Goal: Task Accomplishment & Management: Use online tool/utility

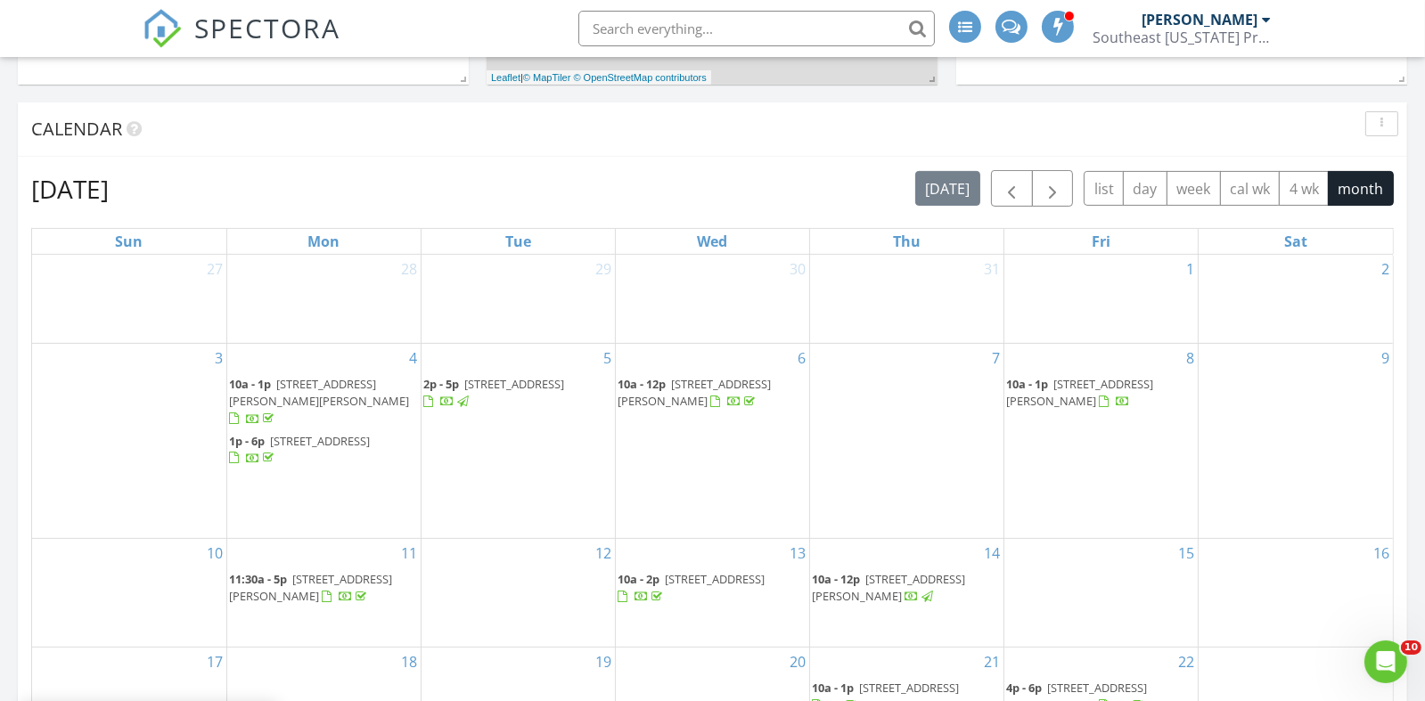
scroll to position [890, 0]
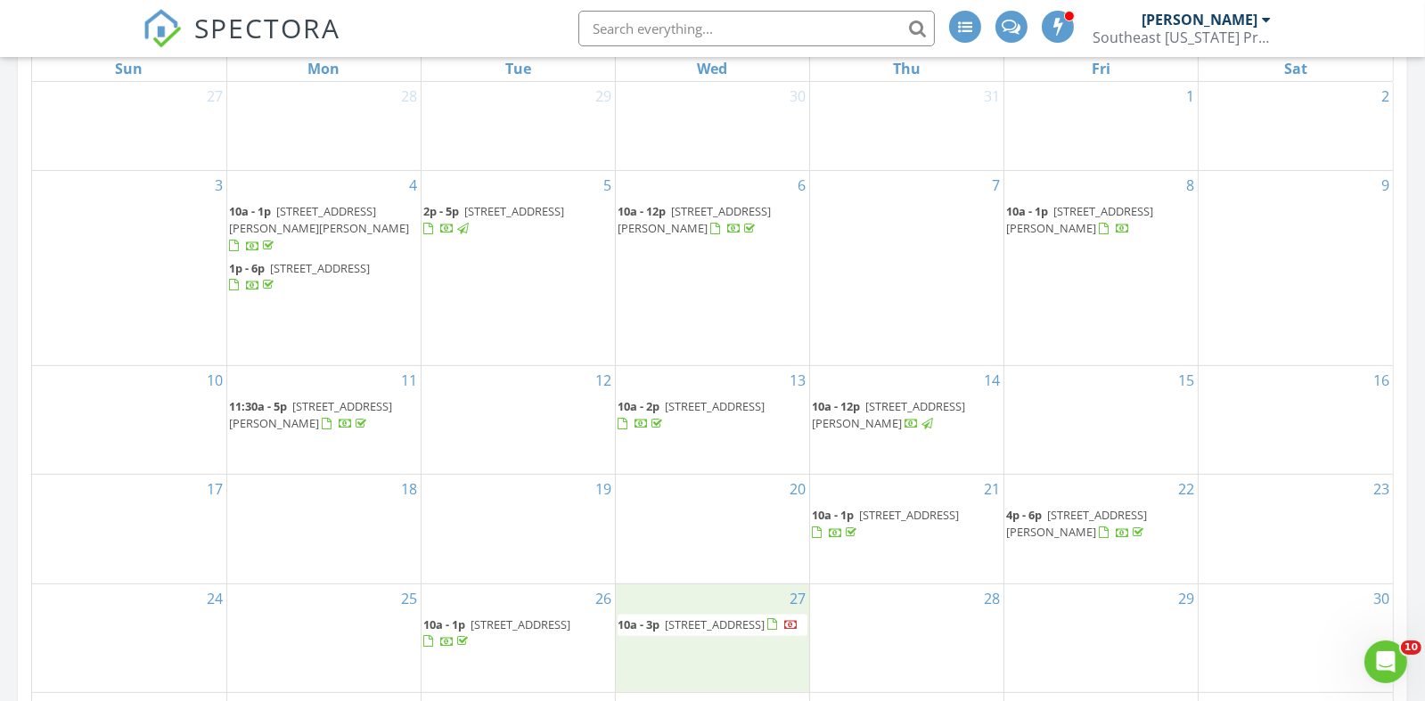
click at [685, 603] on div "27 10a - 3p 437 Grant St, Middleport 45760" at bounding box center [712, 638] width 193 height 108
click at [676, 623] on span "10a - 3p 437 Grant St, Middleport 45760" at bounding box center [707, 626] width 181 height 18
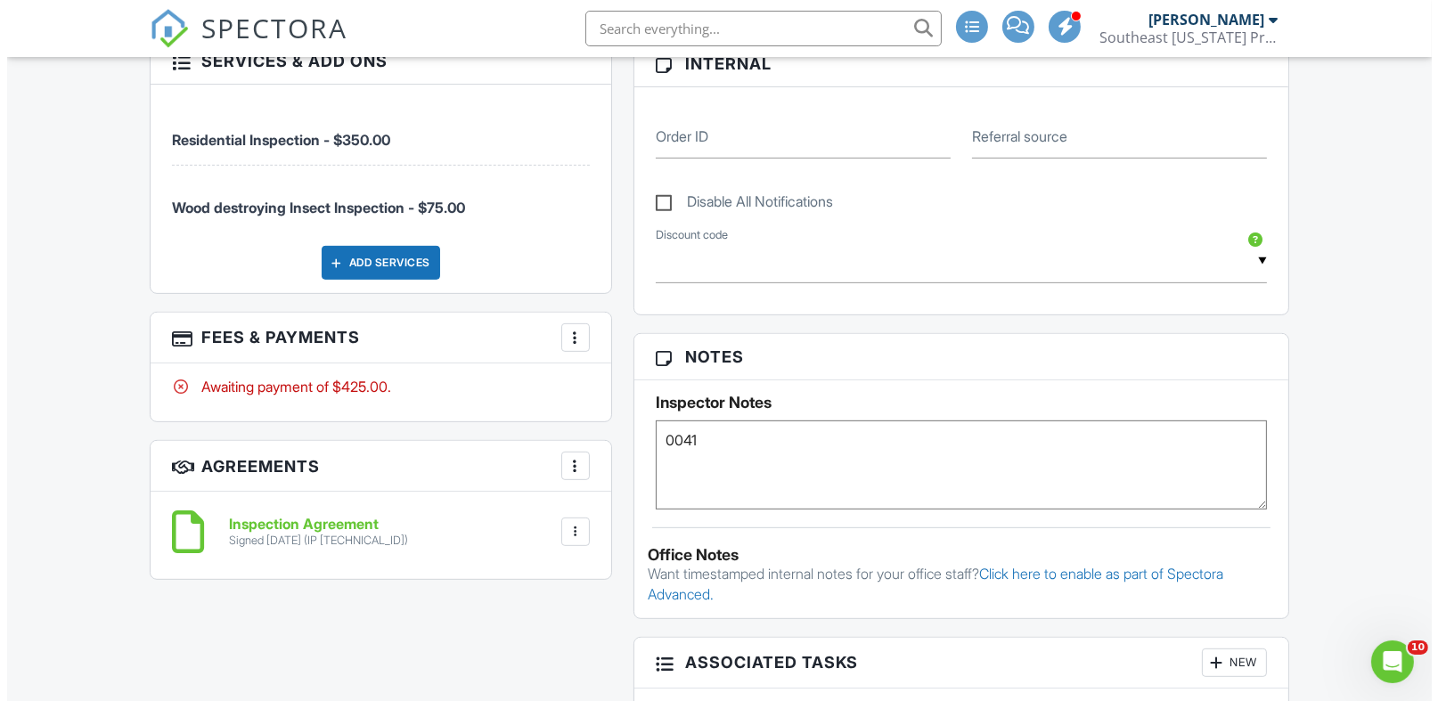
scroll to position [980, 0]
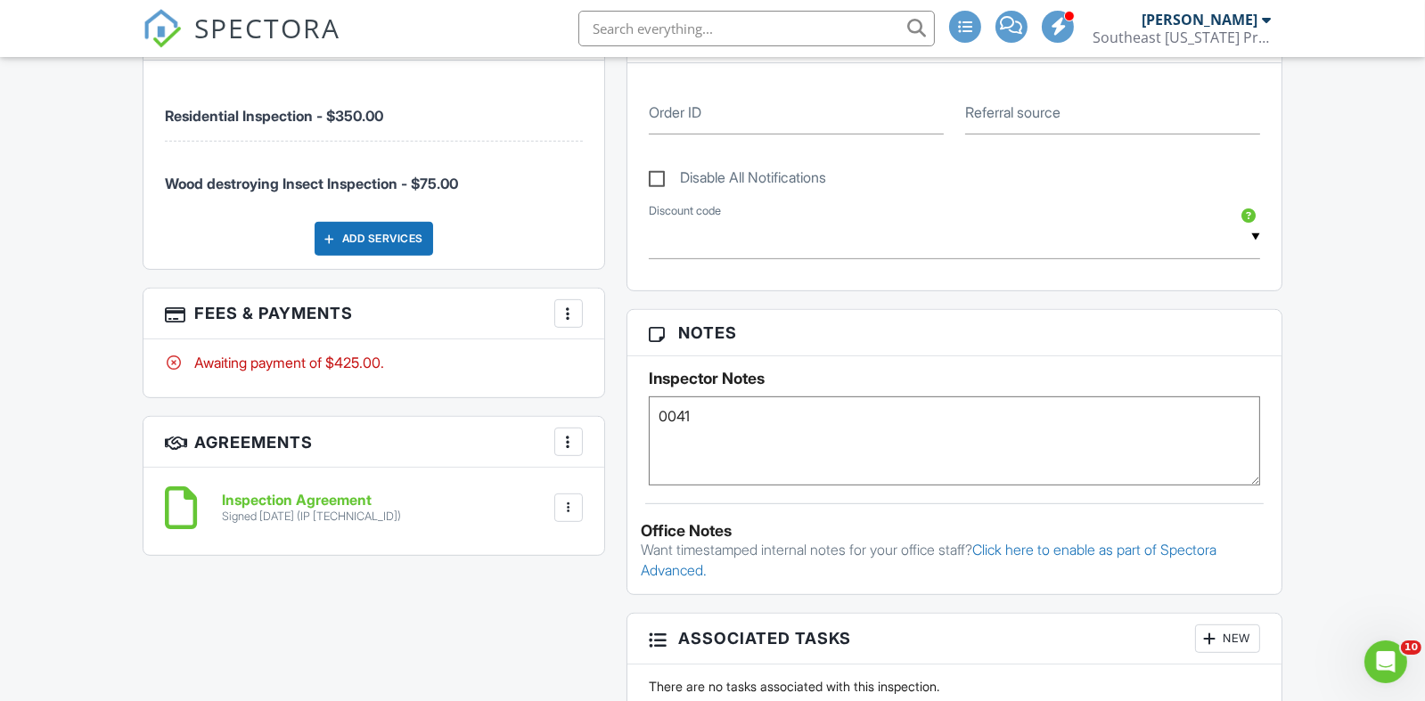
click at [565, 323] on div at bounding box center [569, 314] width 18 height 18
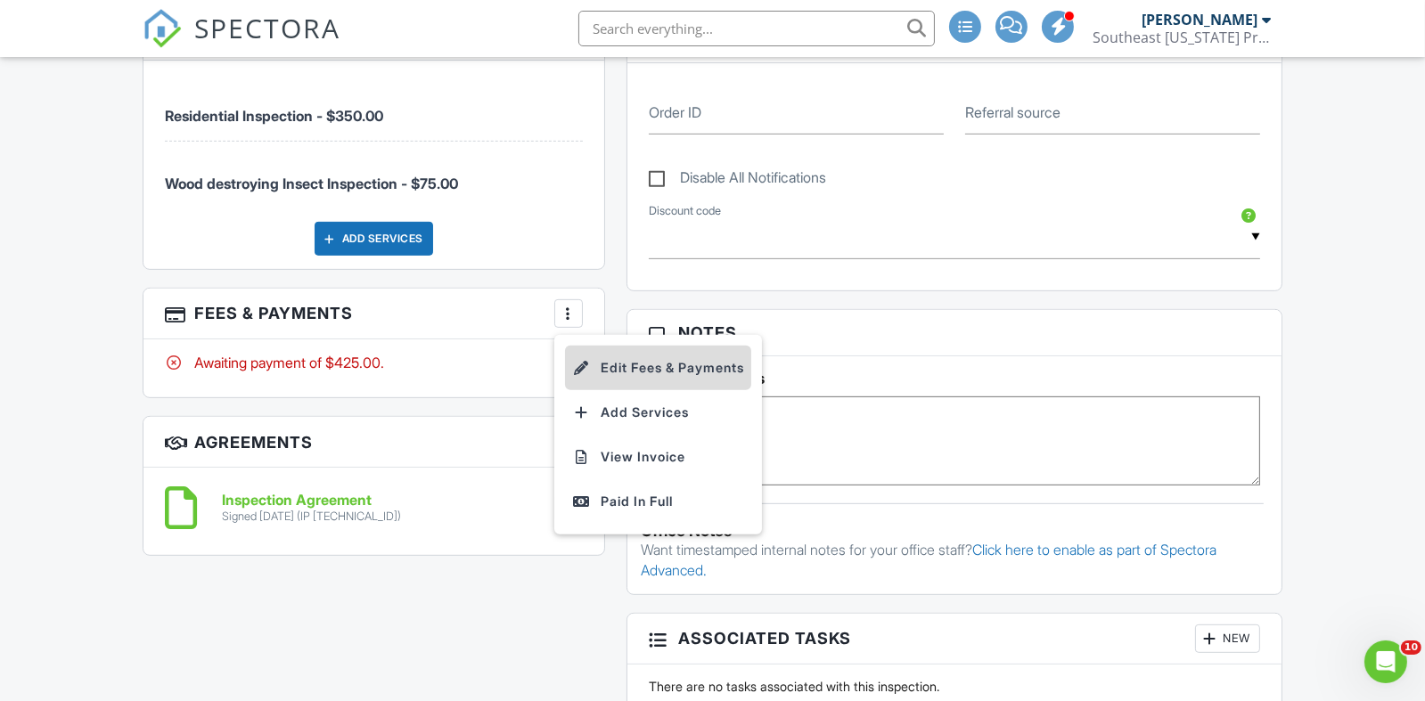
click at [631, 383] on li "Edit Fees & Payments" at bounding box center [658, 368] width 186 height 45
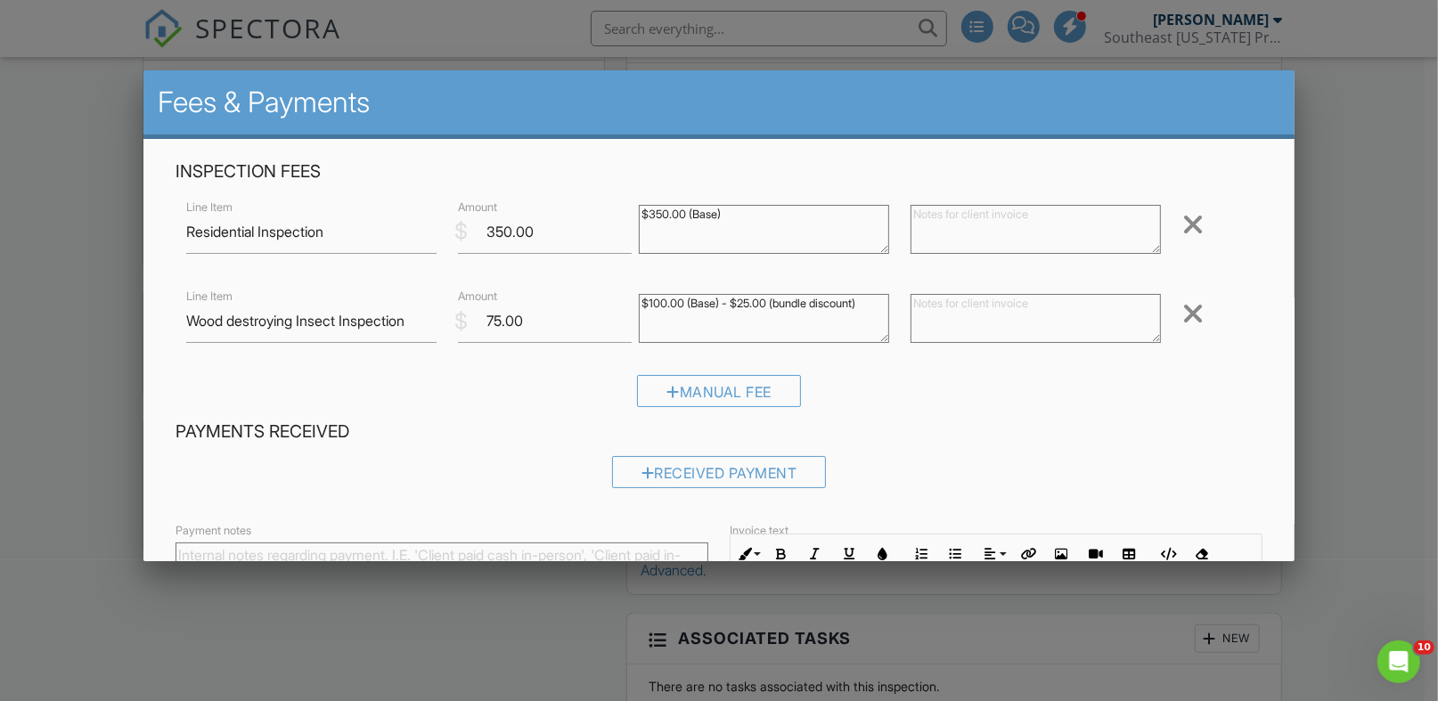
click at [1182, 314] on div at bounding box center [1192, 313] width 21 height 29
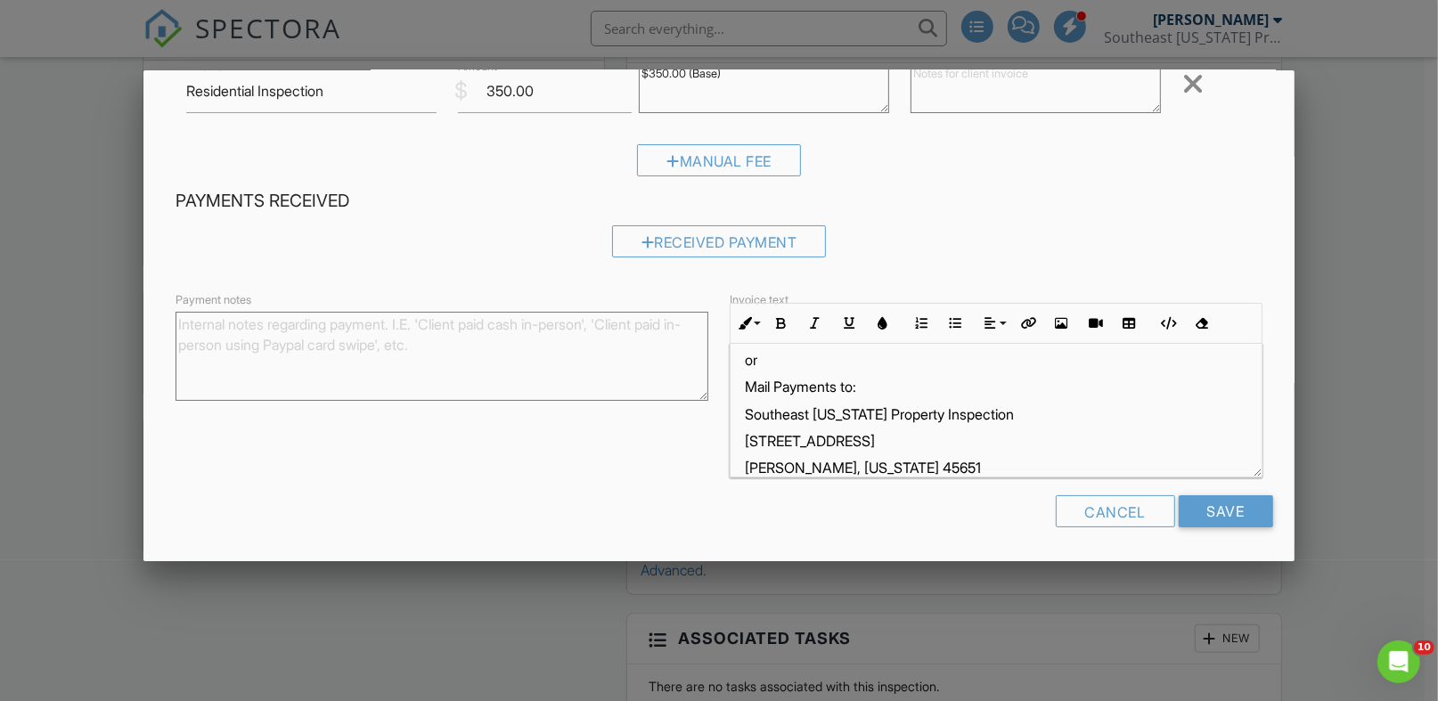
scroll to position [84, 0]
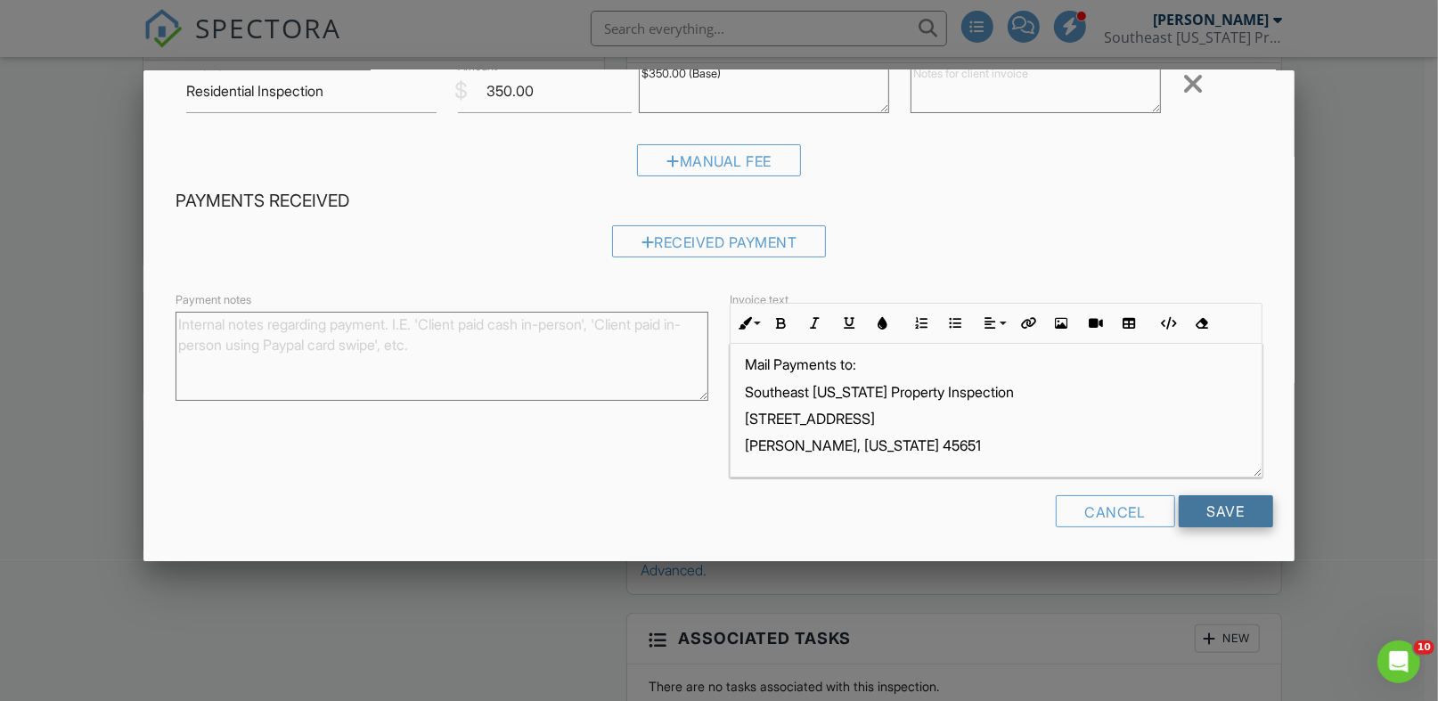
click at [1233, 504] on input "Save" at bounding box center [1226, 511] width 94 height 32
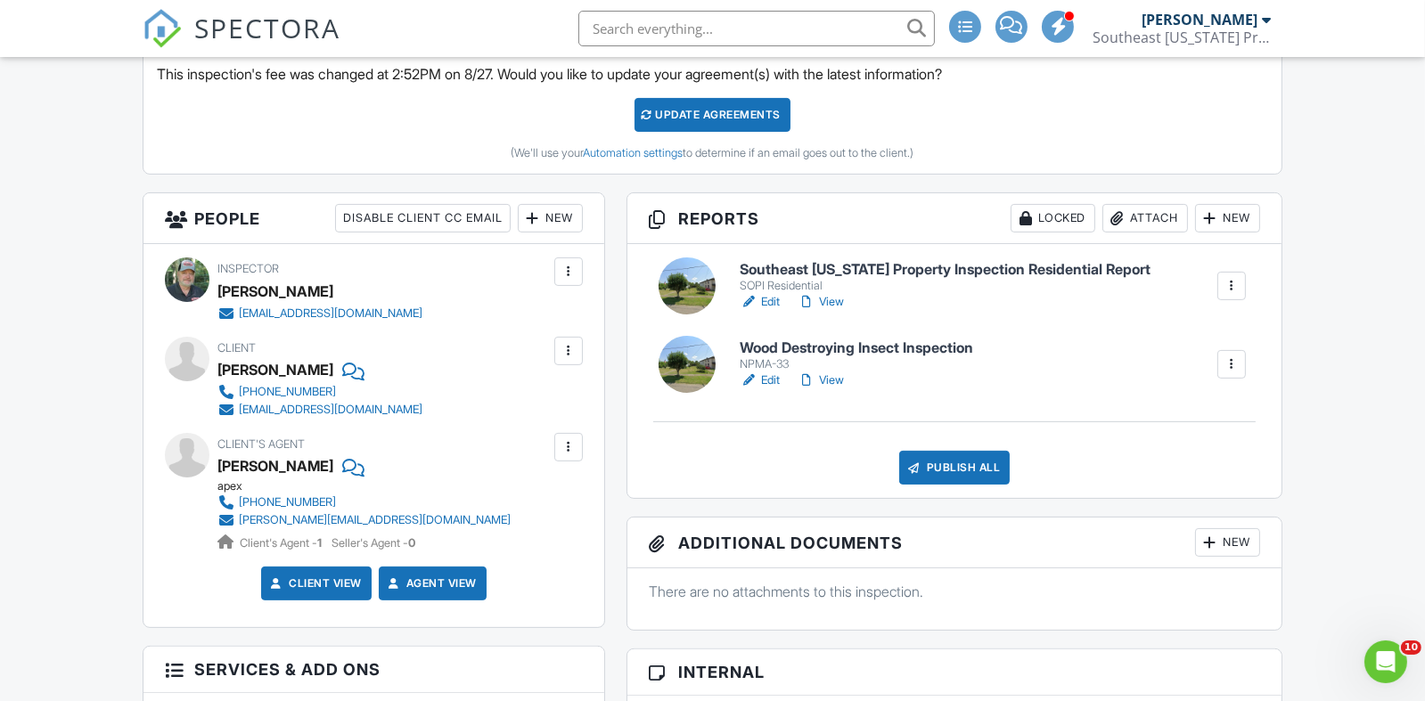
click at [1230, 373] on div at bounding box center [1231, 365] width 18 height 18
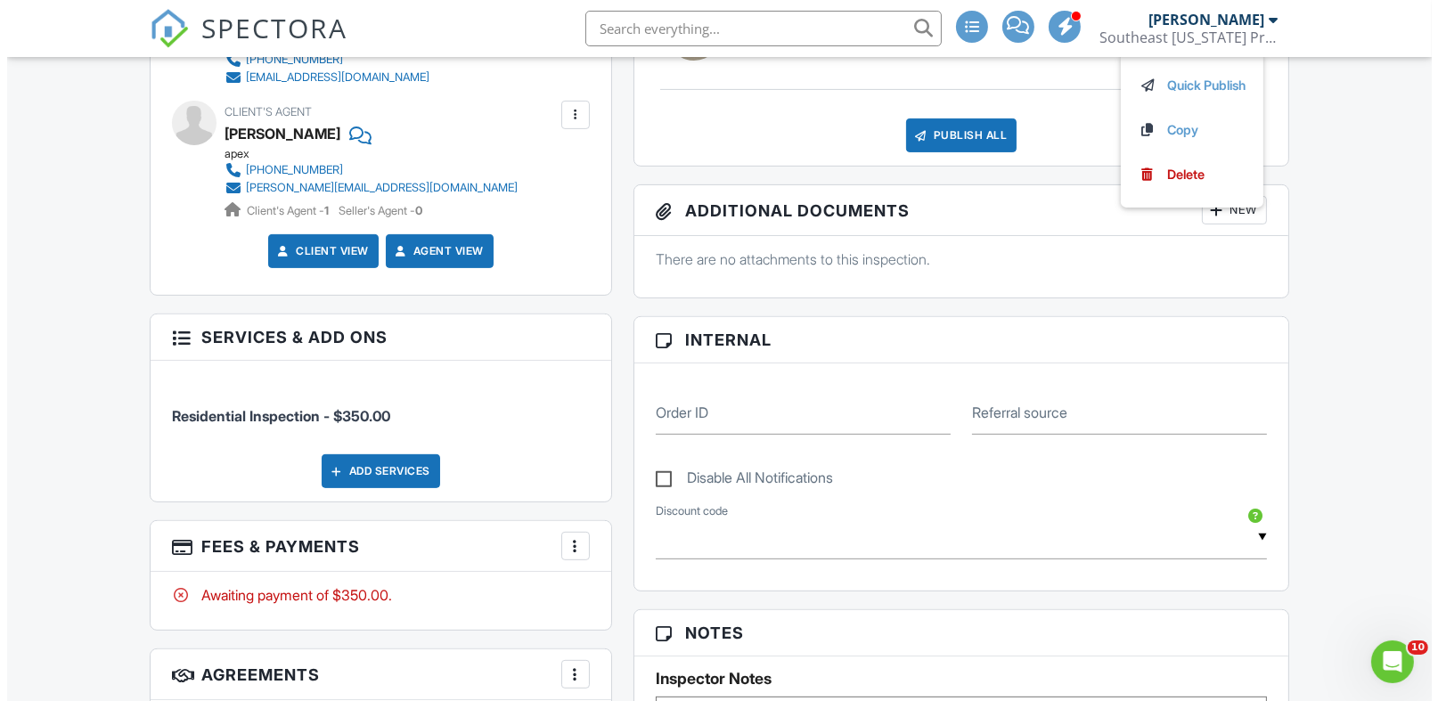
scroll to position [623, 0]
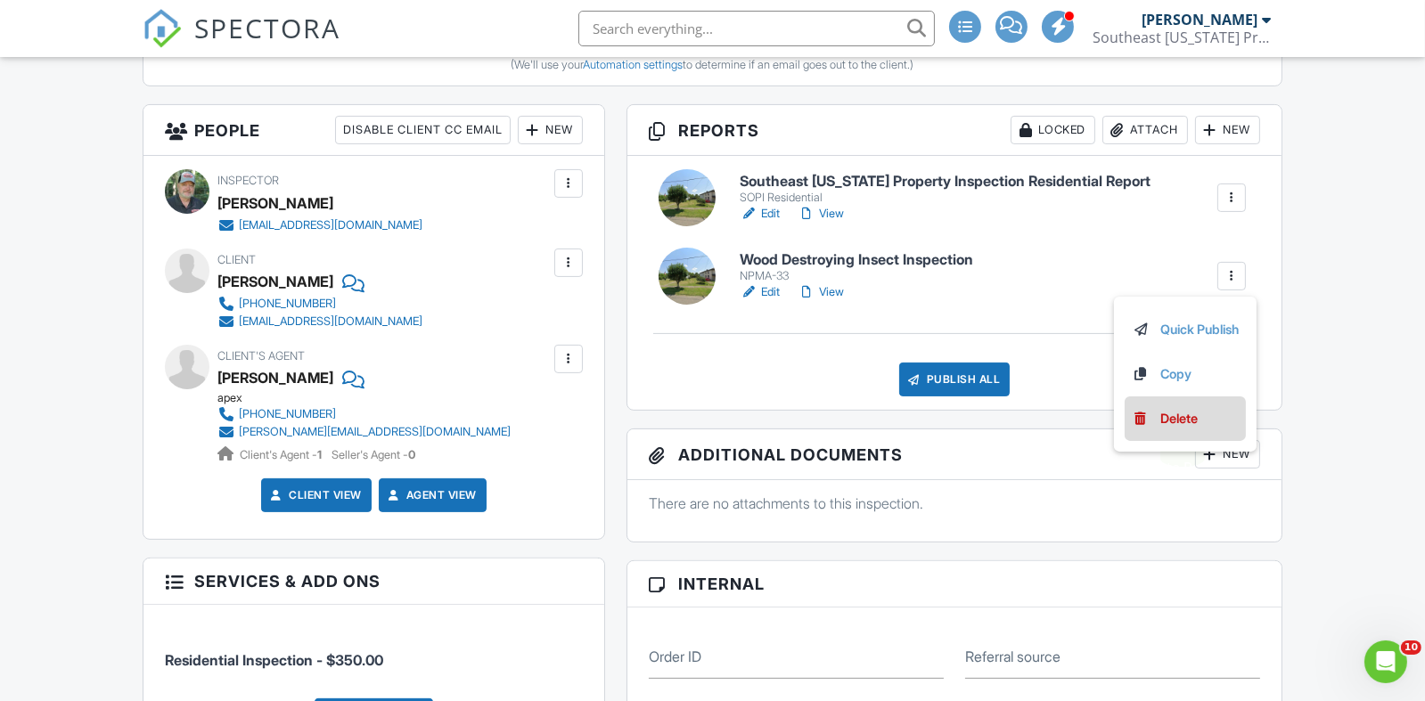
click at [1150, 429] on link "Delete" at bounding box center [1185, 419] width 107 height 20
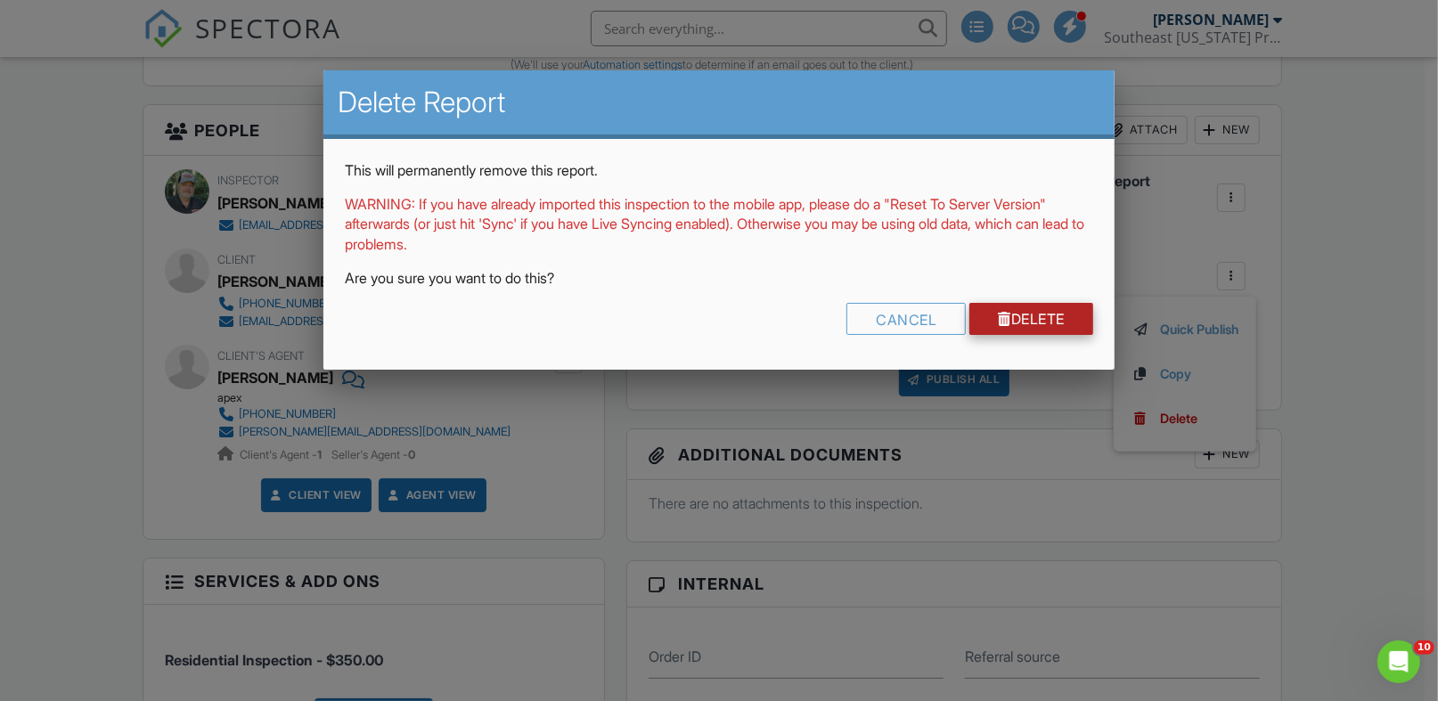
click at [1023, 317] on link "Delete" at bounding box center [1031, 319] width 124 height 32
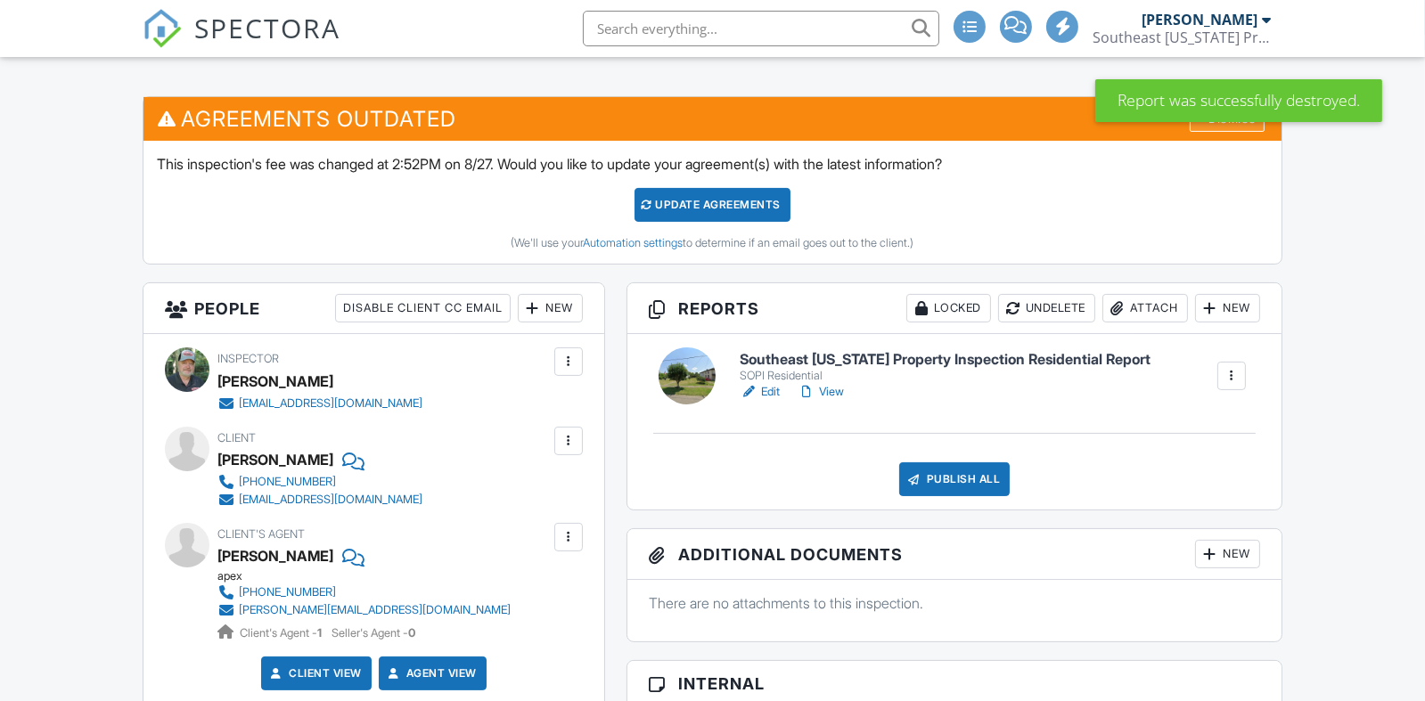
click at [1212, 132] on div "Dismiss" at bounding box center [1226, 118] width 75 height 28
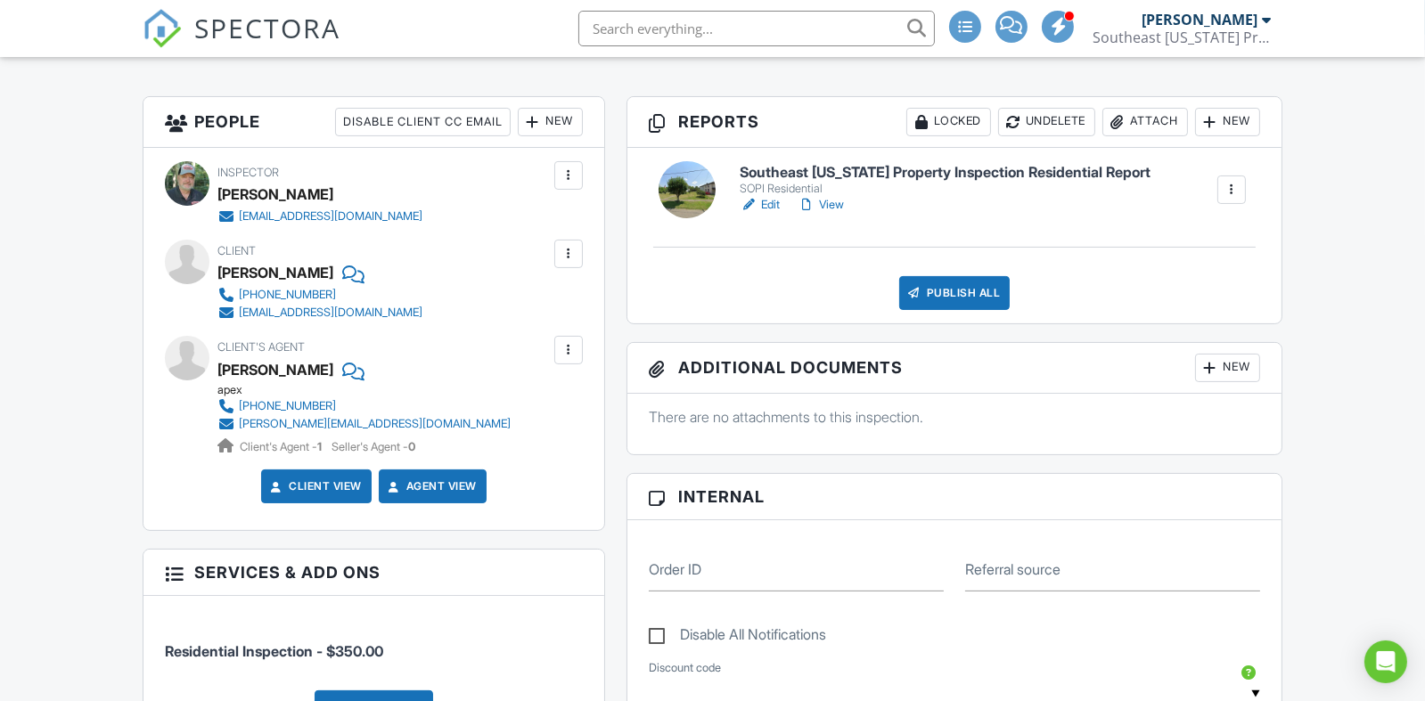
click at [769, 214] on link "Edit" at bounding box center [760, 205] width 40 height 18
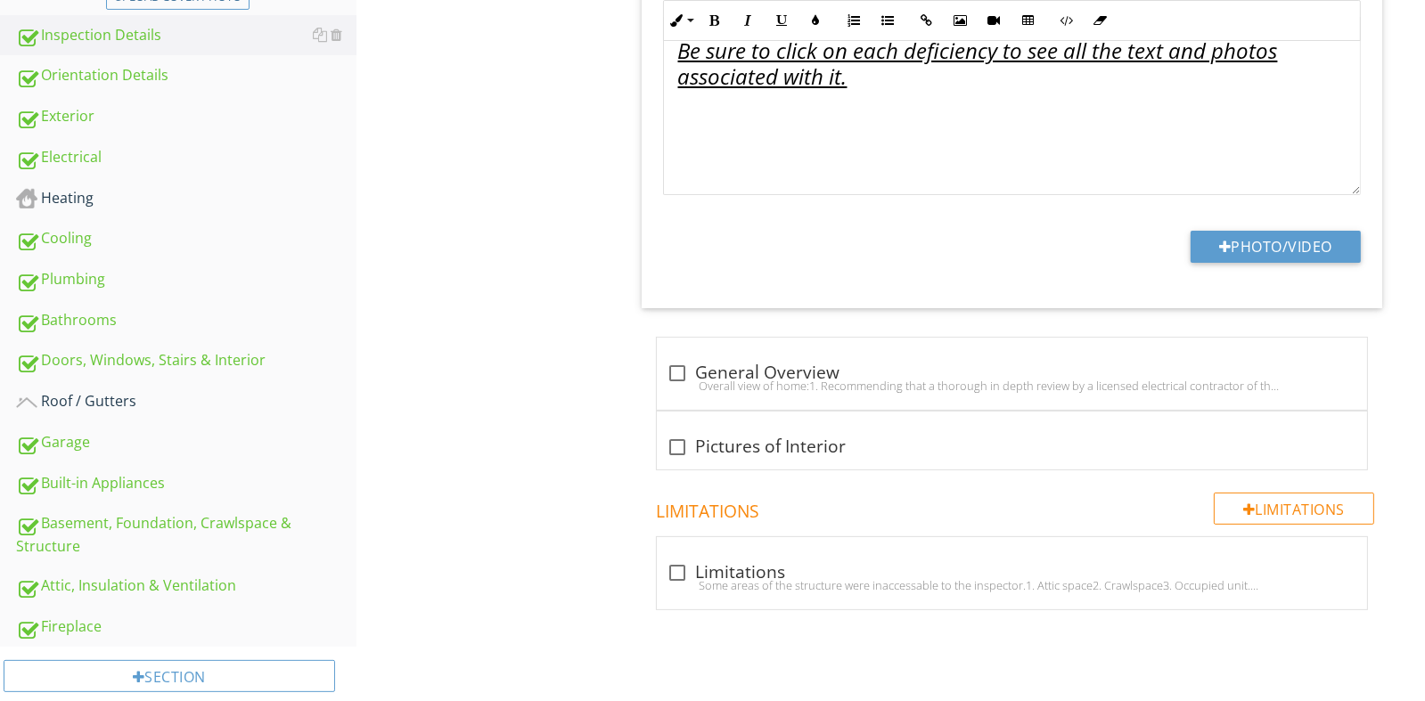
scroll to position [638, 0]
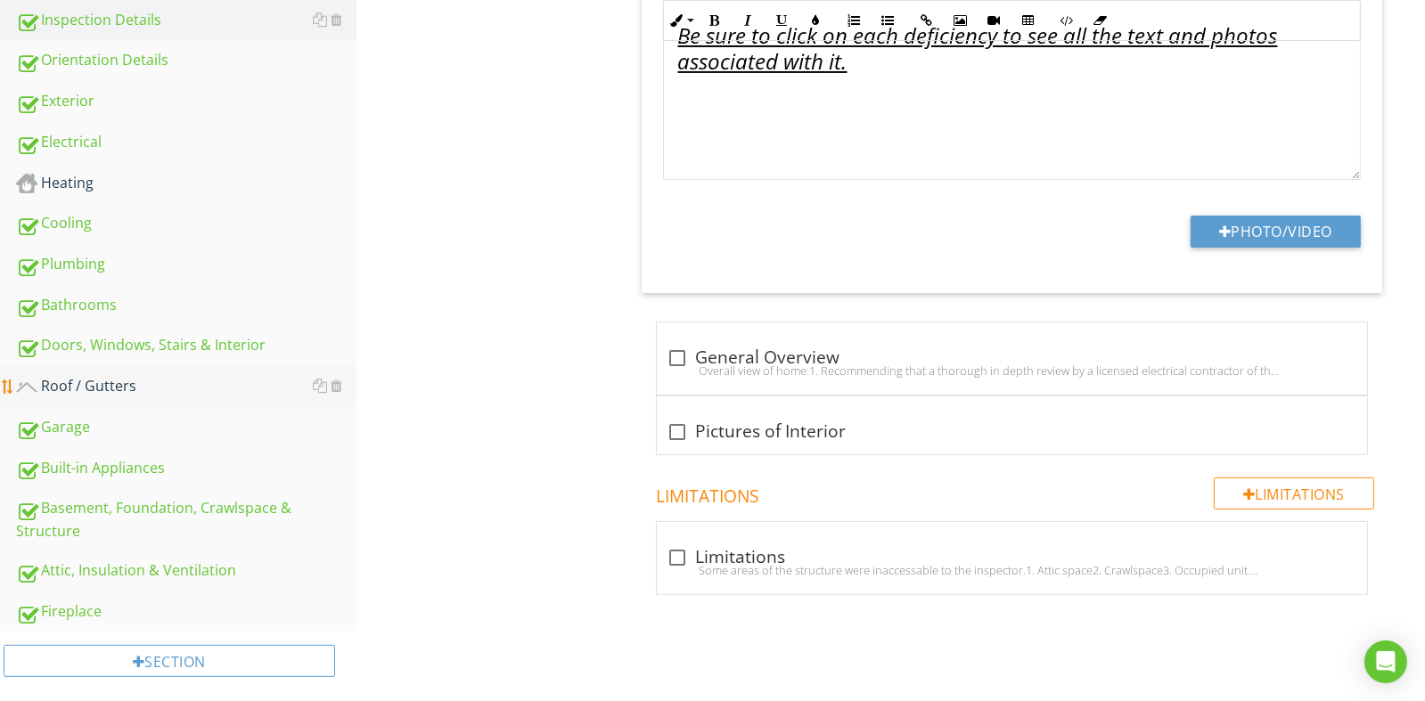
click at [90, 375] on div "Roof / Gutters" at bounding box center [186, 386] width 340 height 23
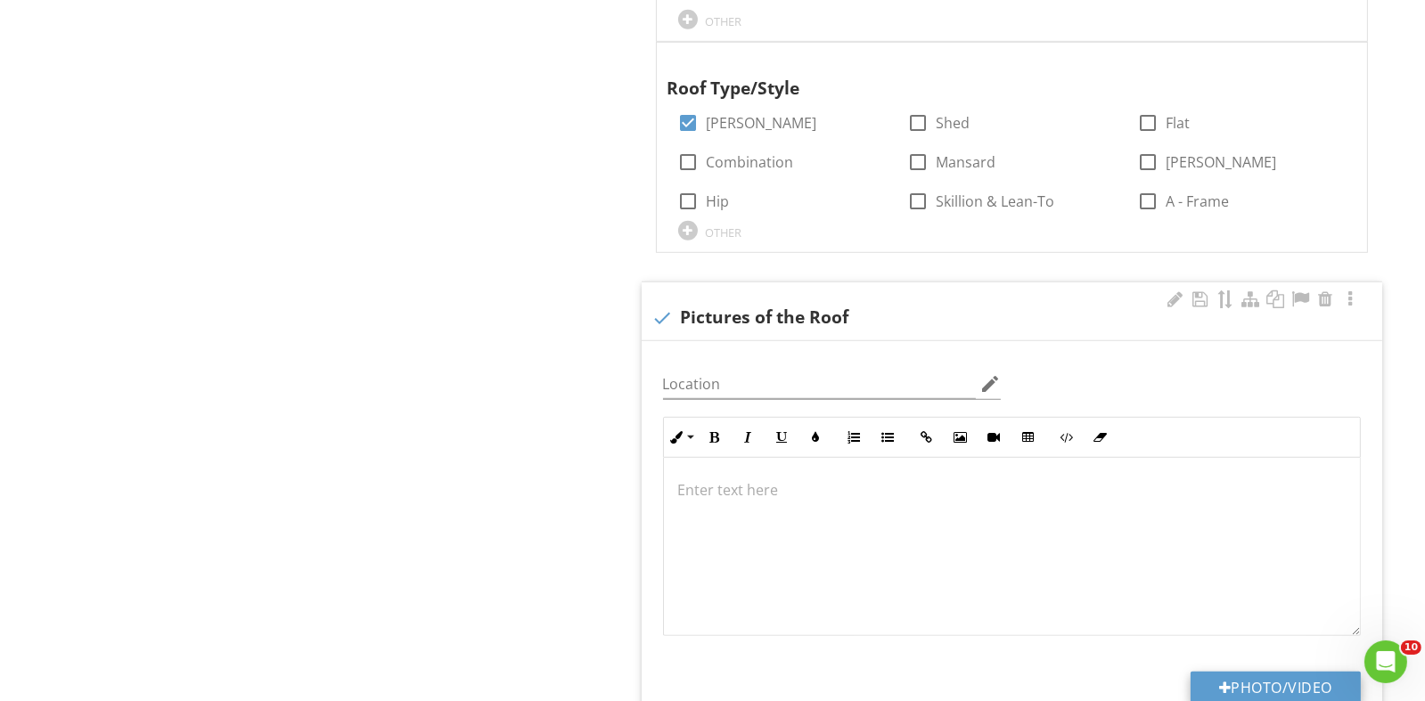
click at [1246, 693] on button "Photo/Video" at bounding box center [1275, 688] width 170 height 32
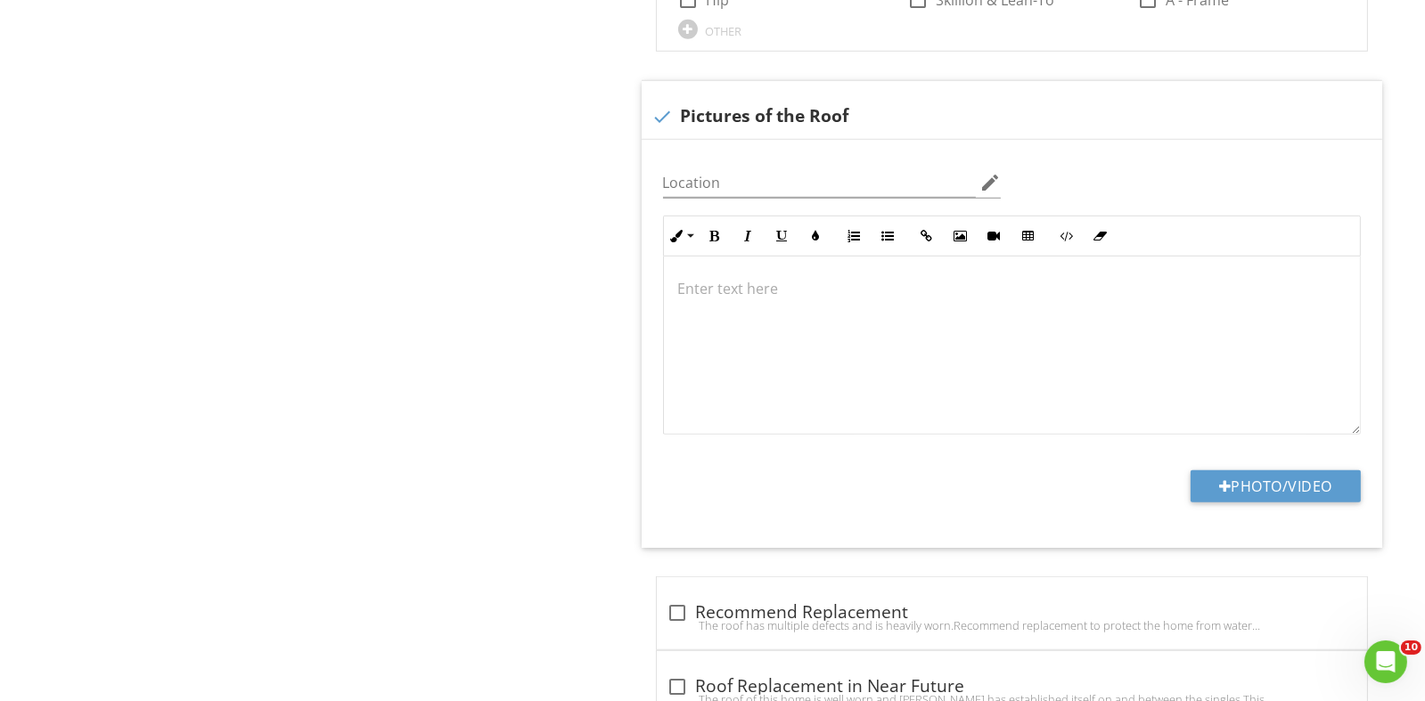
scroll to position [1948, 0]
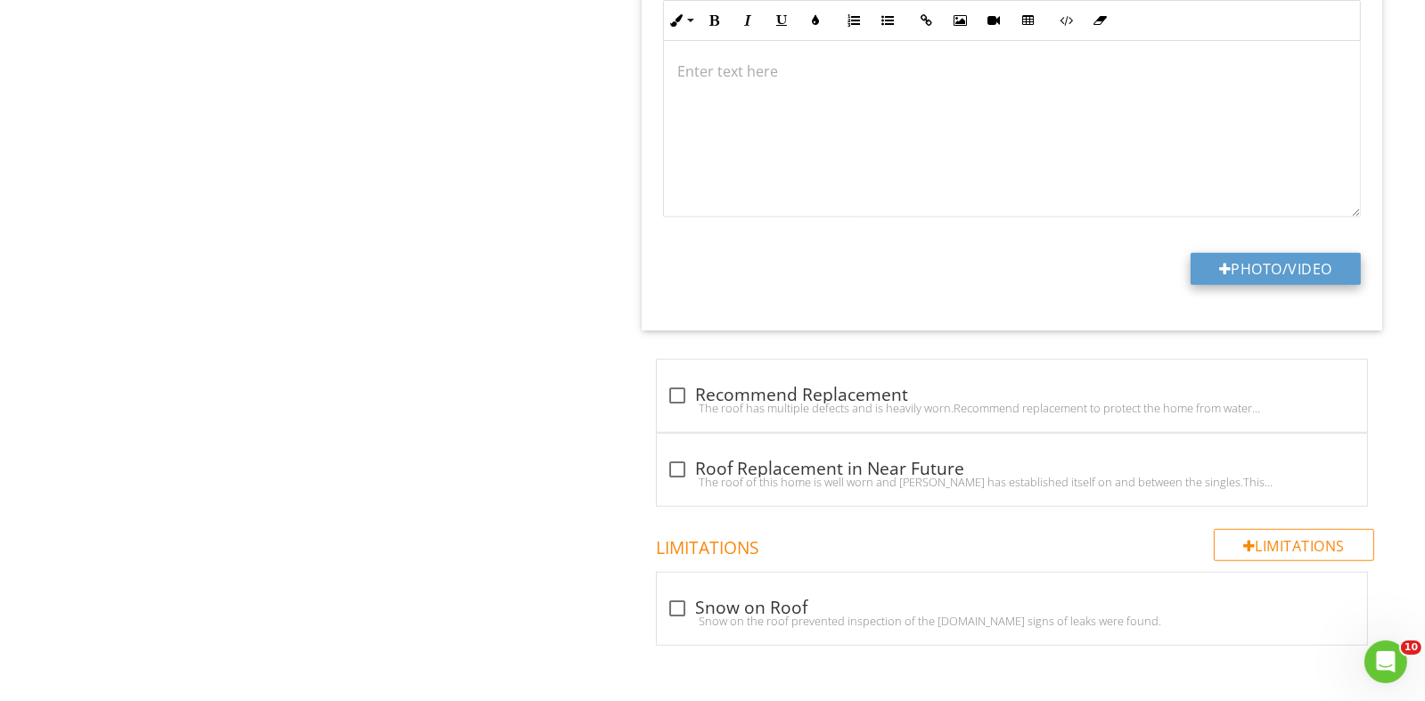
click at [1260, 273] on button "Photo/Video" at bounding box center [1275, 269] width 170 height 32
type input "C:\fakepath\DJI_0262.JPG"
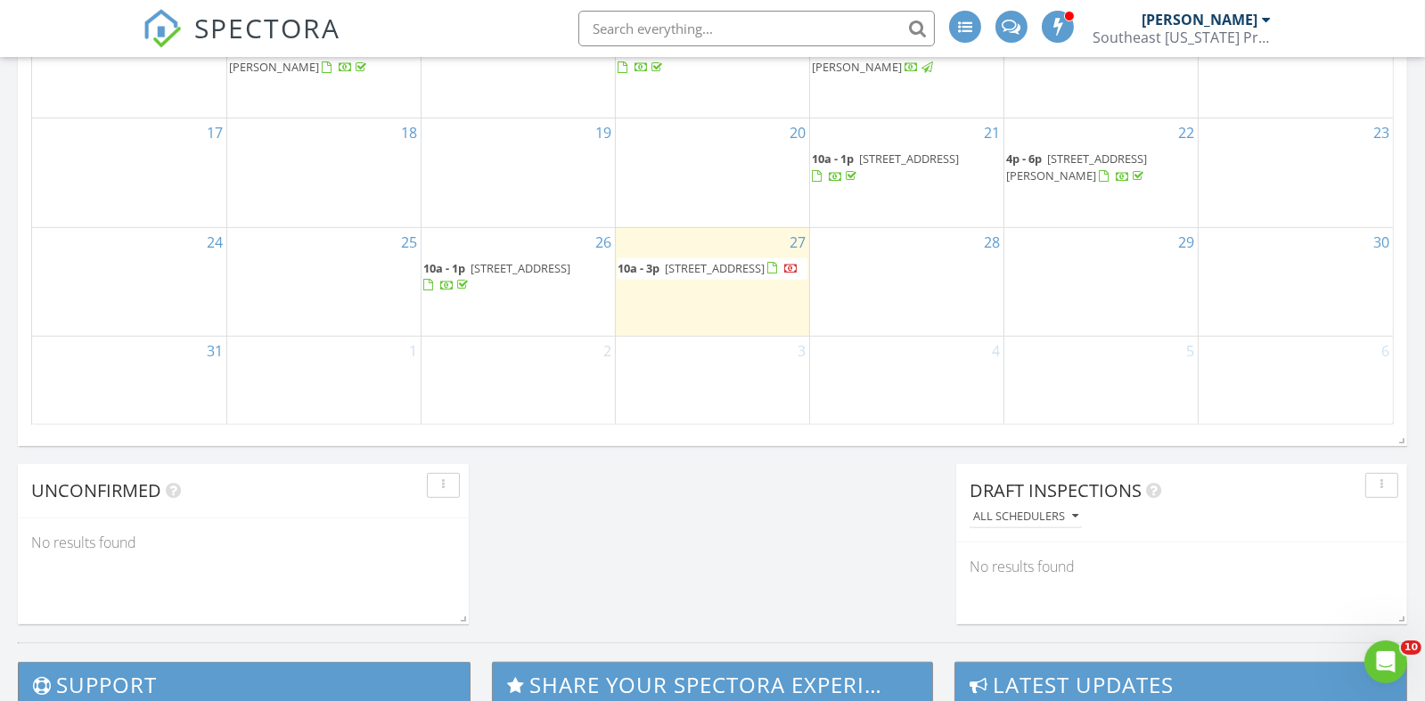
click at [666, 260] on span "437 Grant St, Middleport 45760" at bounding box center [715, 268] width 100 height 16
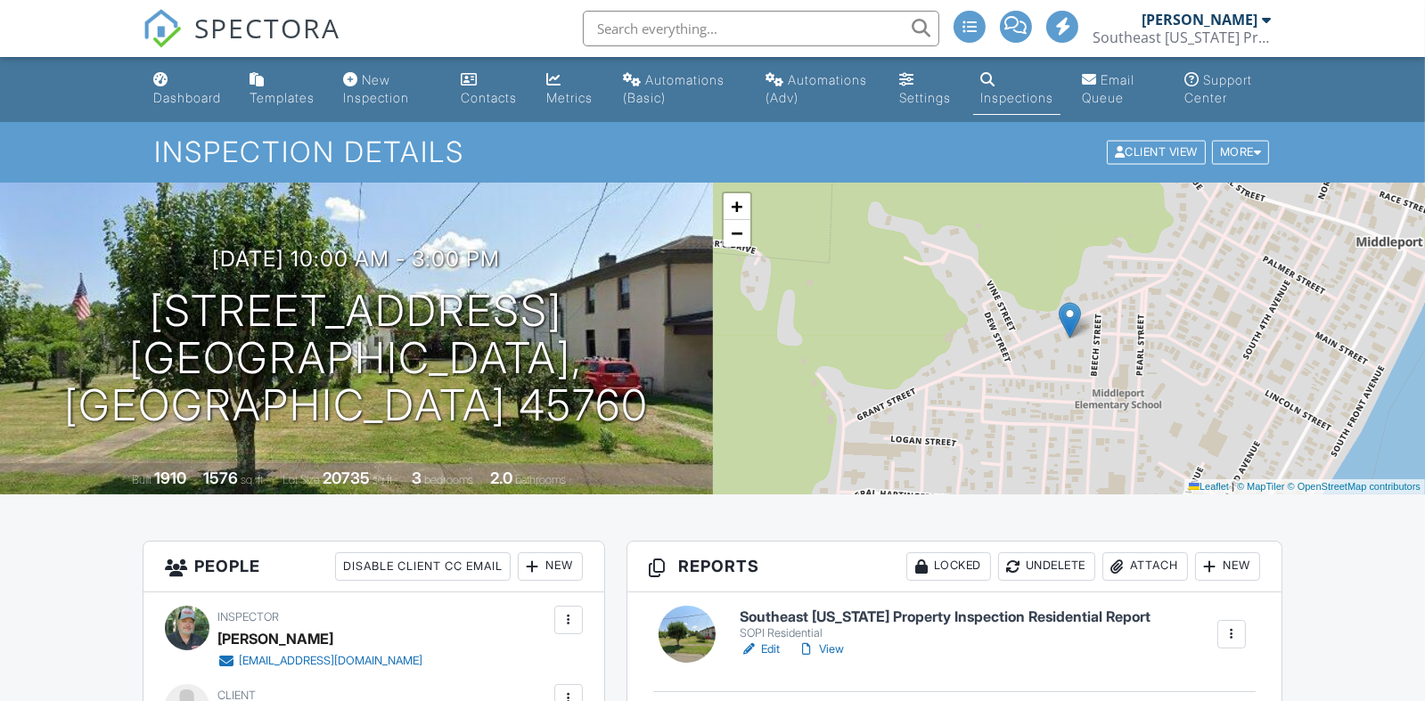
scroll to position [535, 0]
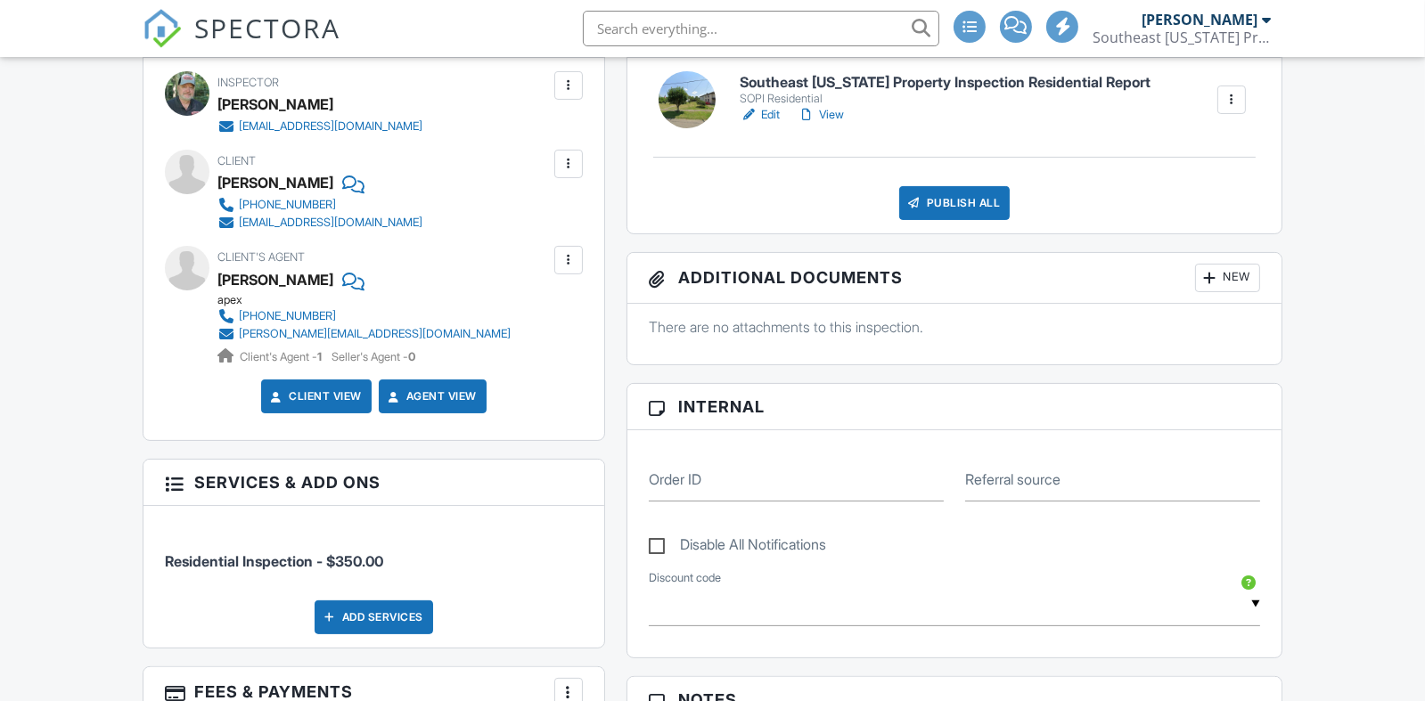
click at [767, 124] on link "Edit" at bounding box center [760, 115] width 40 height 18
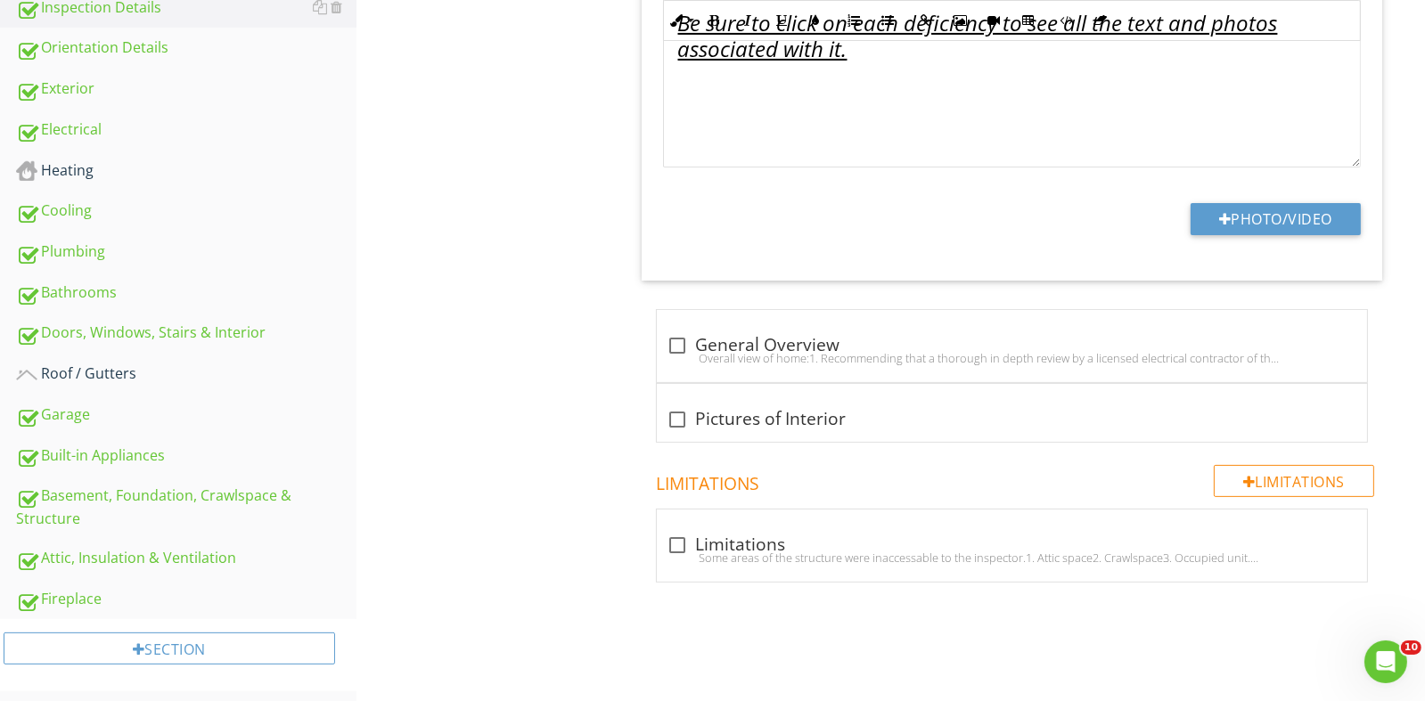
scroll to position [653, 0]
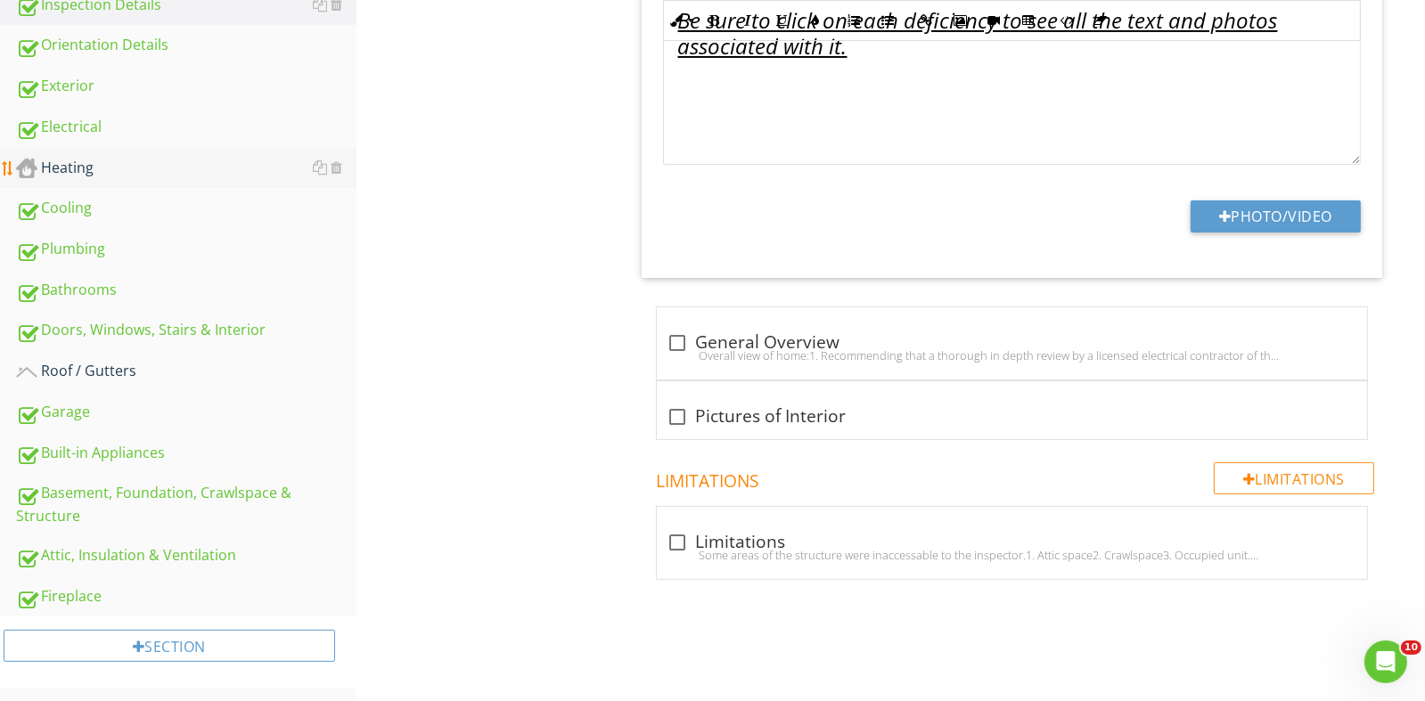
click at [66, 158] on div "Heating" at bounding box center [186, 168] width 340 height 23
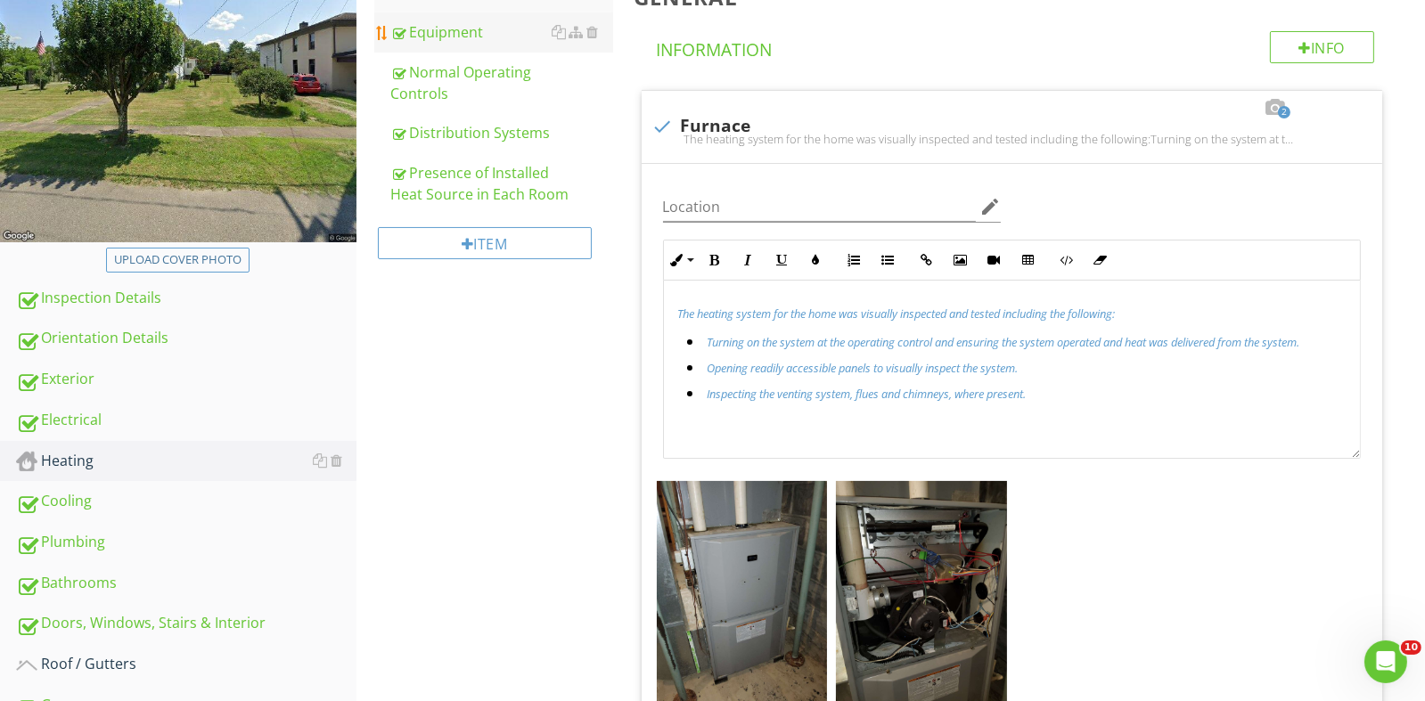
scroll to position [119, 0]
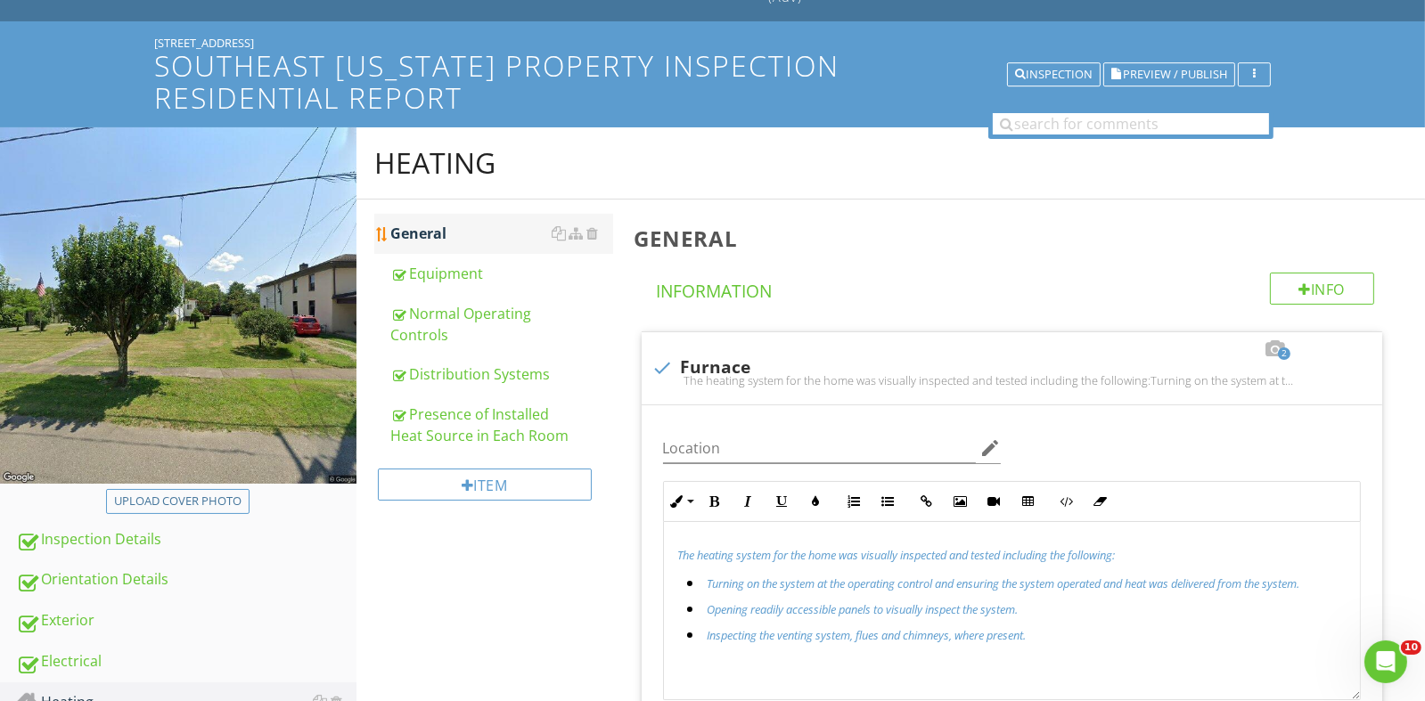
click at [421, 216] on link "General" at bounding box center [501, 233] width 223 height 39
click at [426, 232] on div "General" at bounding box center [501, 233] width 223 height 21
click at [436, 233] on div "General" at bounding box center [501, 233] width 223 height 21
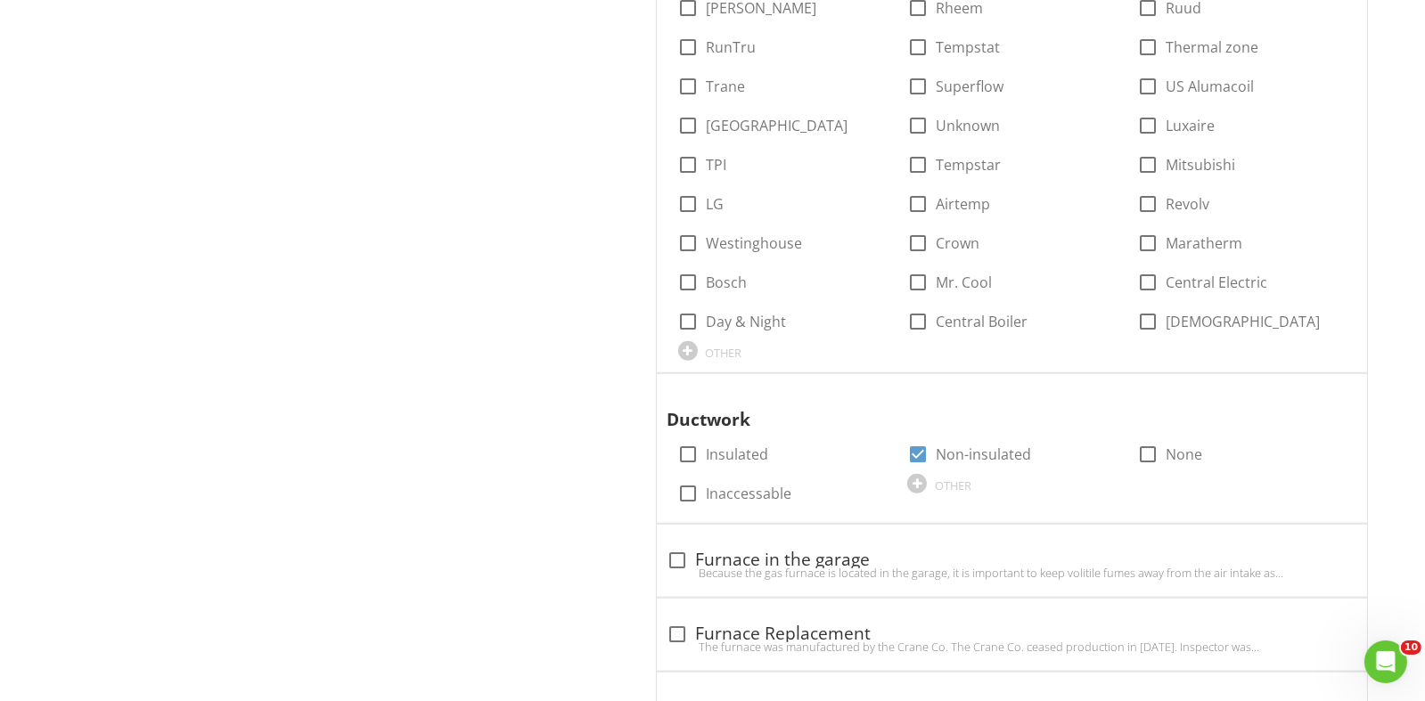
scroll to position [2346, 0]
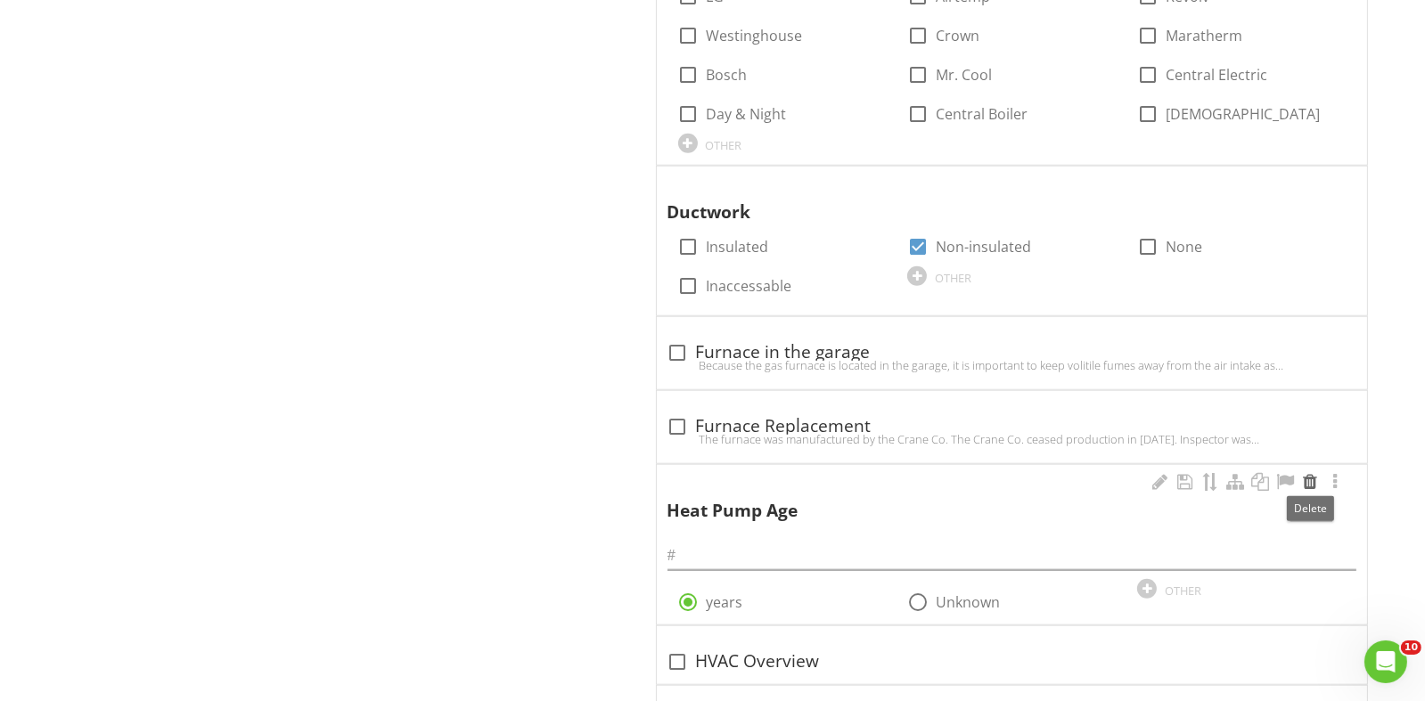
click at [1309, 478] on div at bounding box center [1309, 482] width 21 height 18
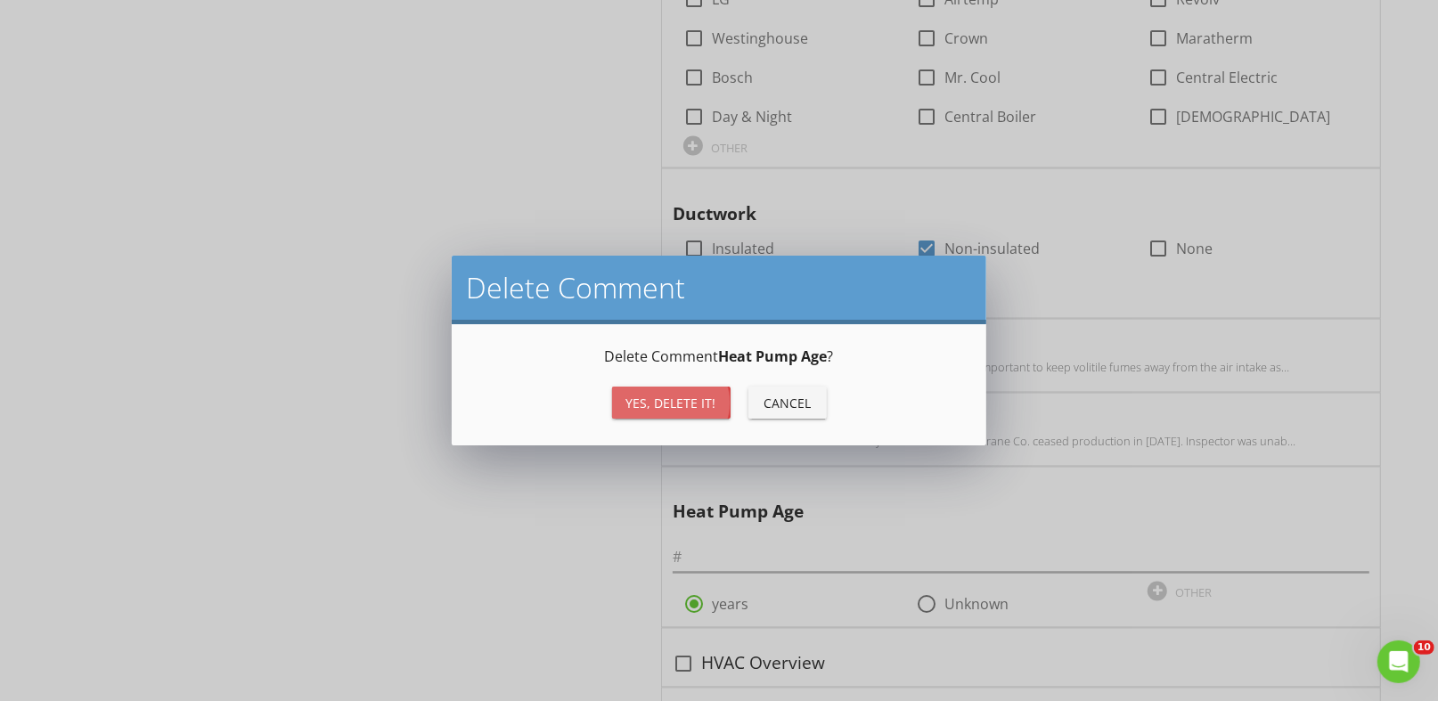
click at [685, 395] on div "Yes, Delete it!" at bounding box center [671, 403] width 90 height 19
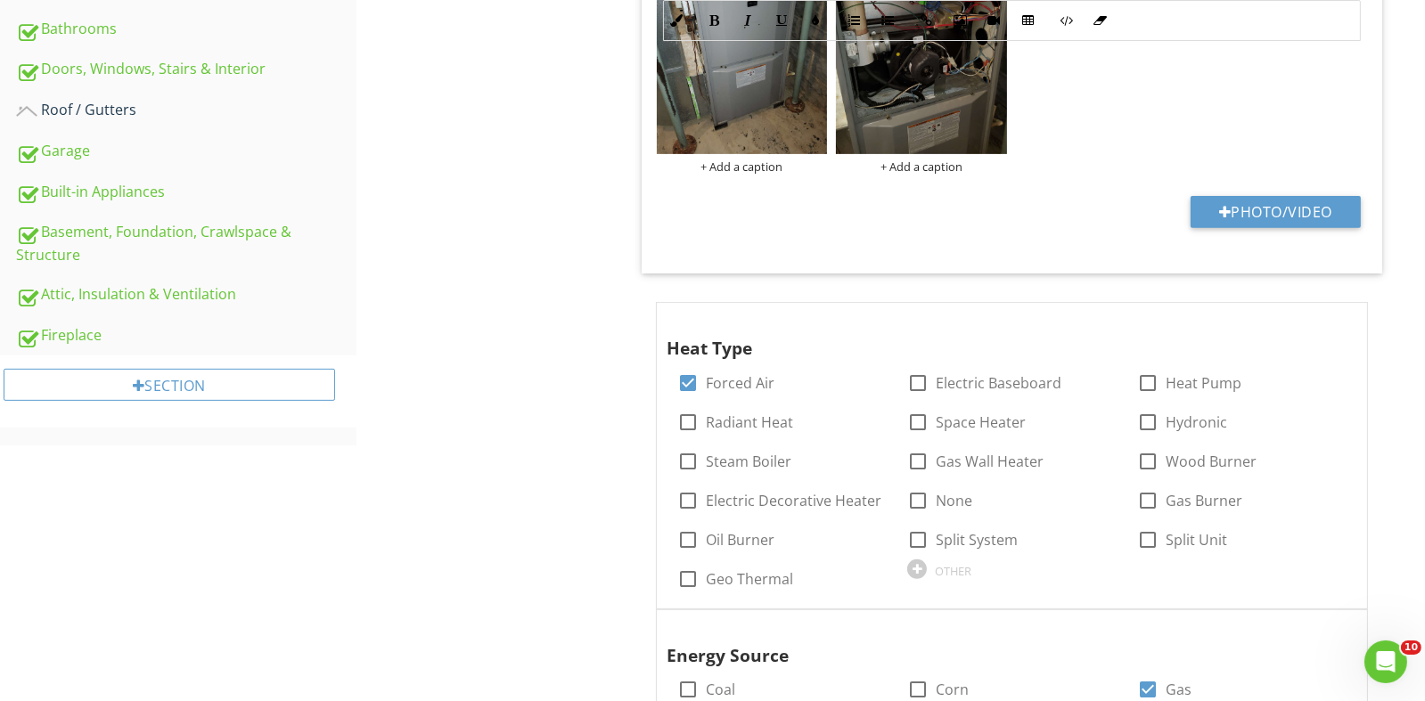
scroll to position [290, 0]
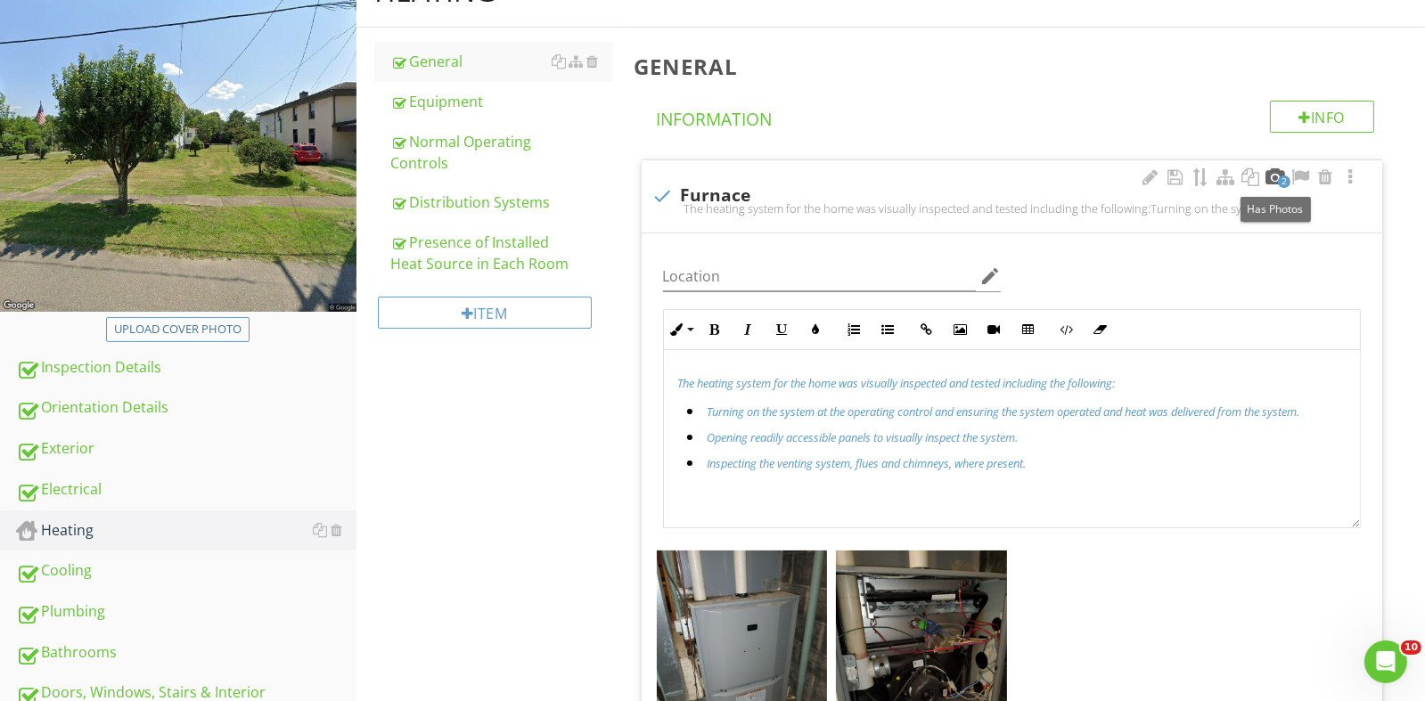
click at [1273, 181] on div at bounding box center [1274, 177] width 21 height 18
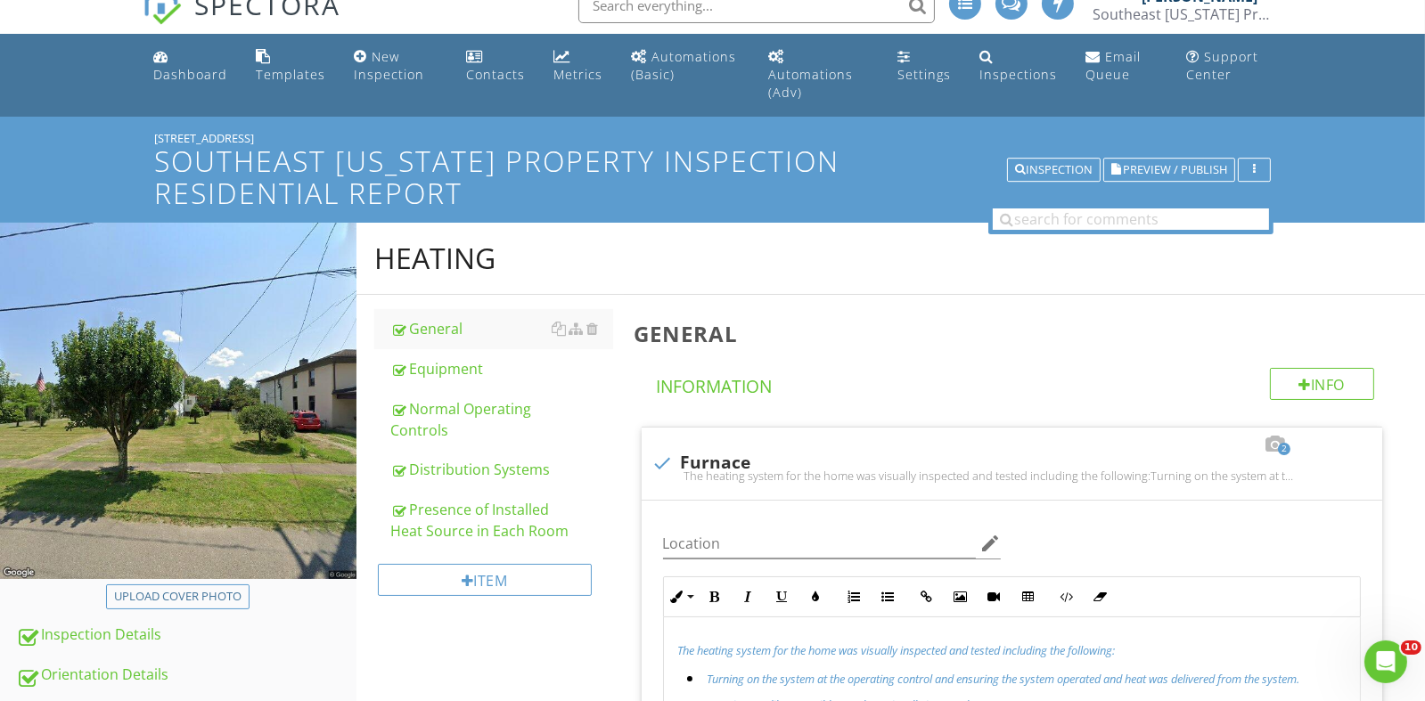
scroll to position [558, 0]
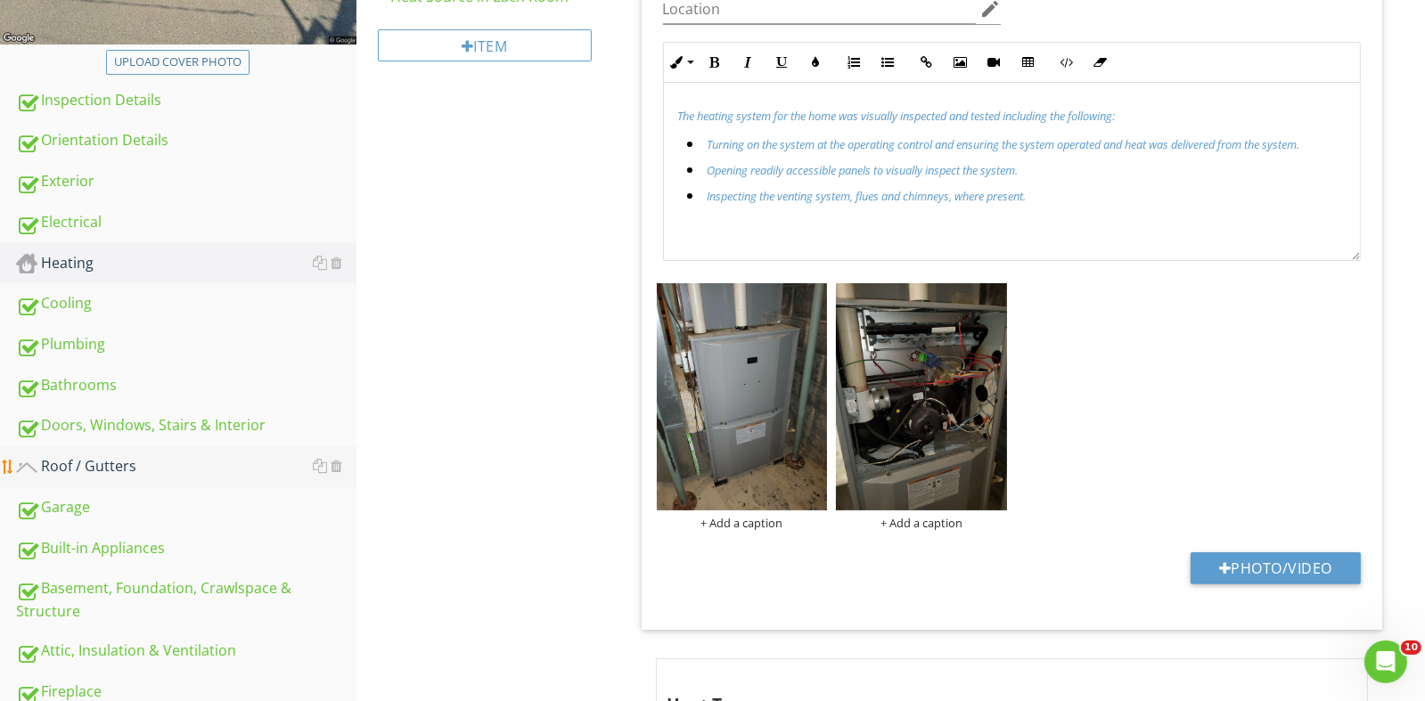
click at [105, 467] on div "Roof / Gutters" at bounding box center [186, 466] width 340 height 23
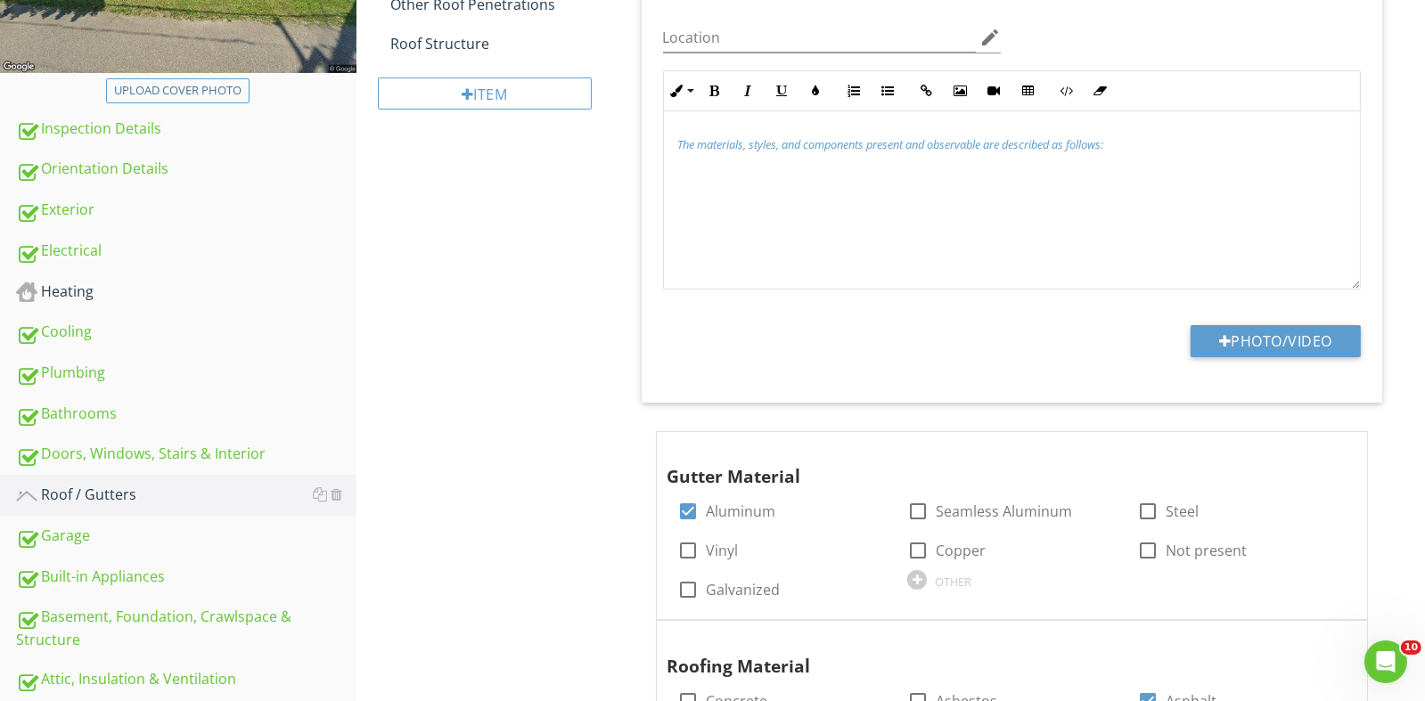
scroll to position [267, 0]
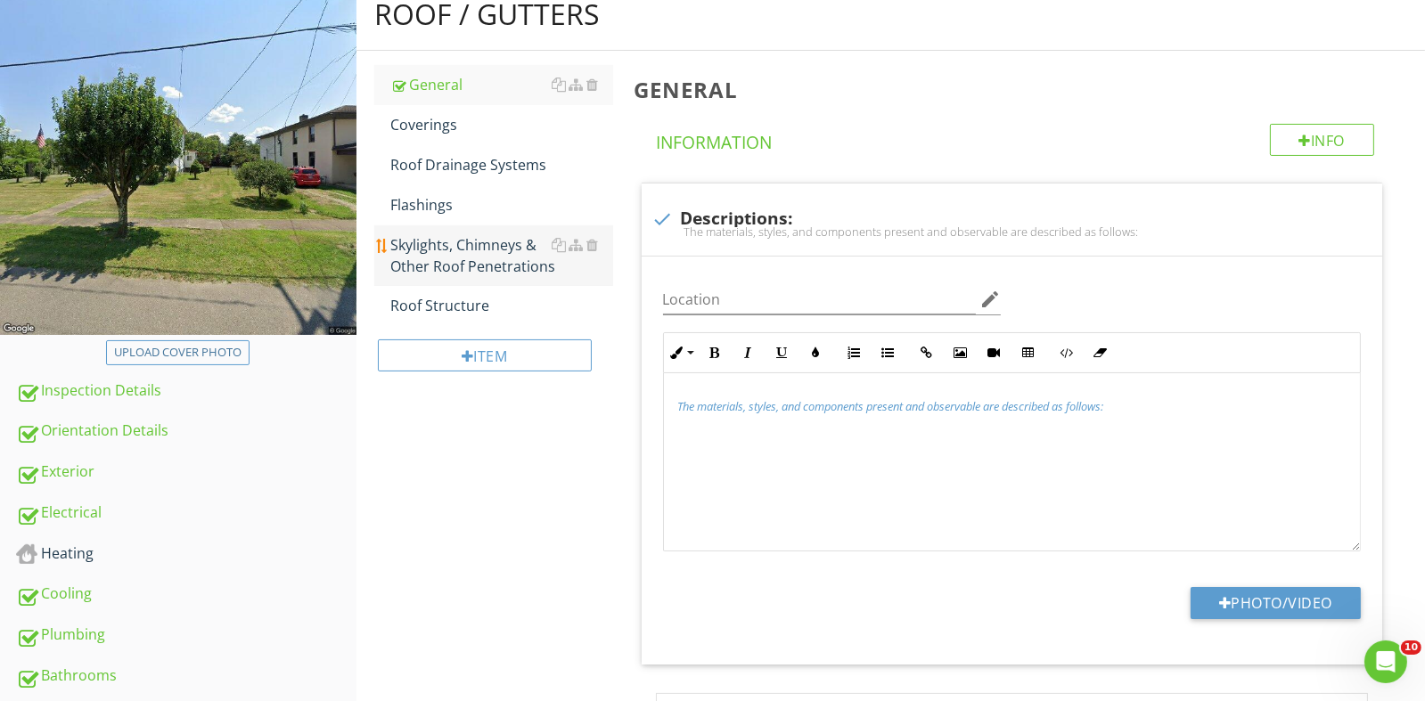
click at [499, 241] on div "Skylights, Chimneys & Other Roof Penetrations" at bounding box center [501, 255] width 223 height 43
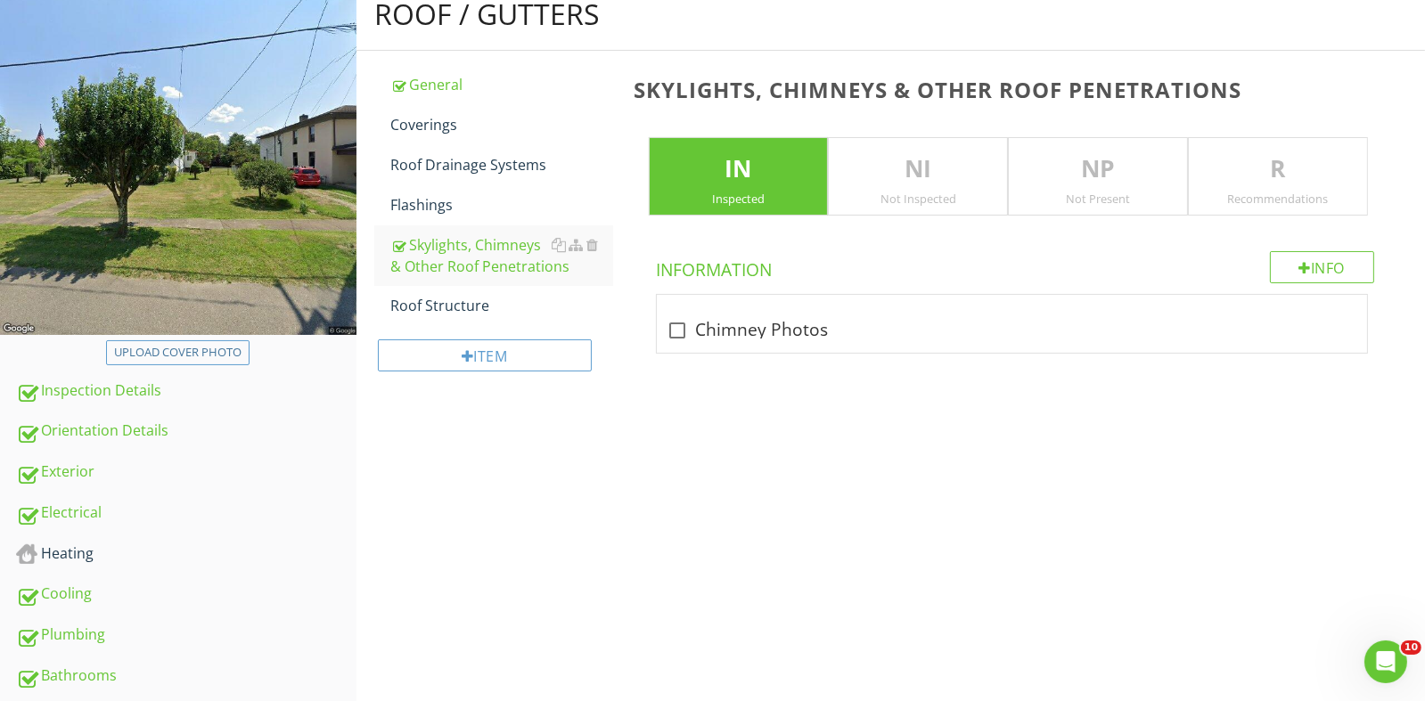
click at [1289, 182] on p "R" at bounding box center [1278, 169] width 178 height 36
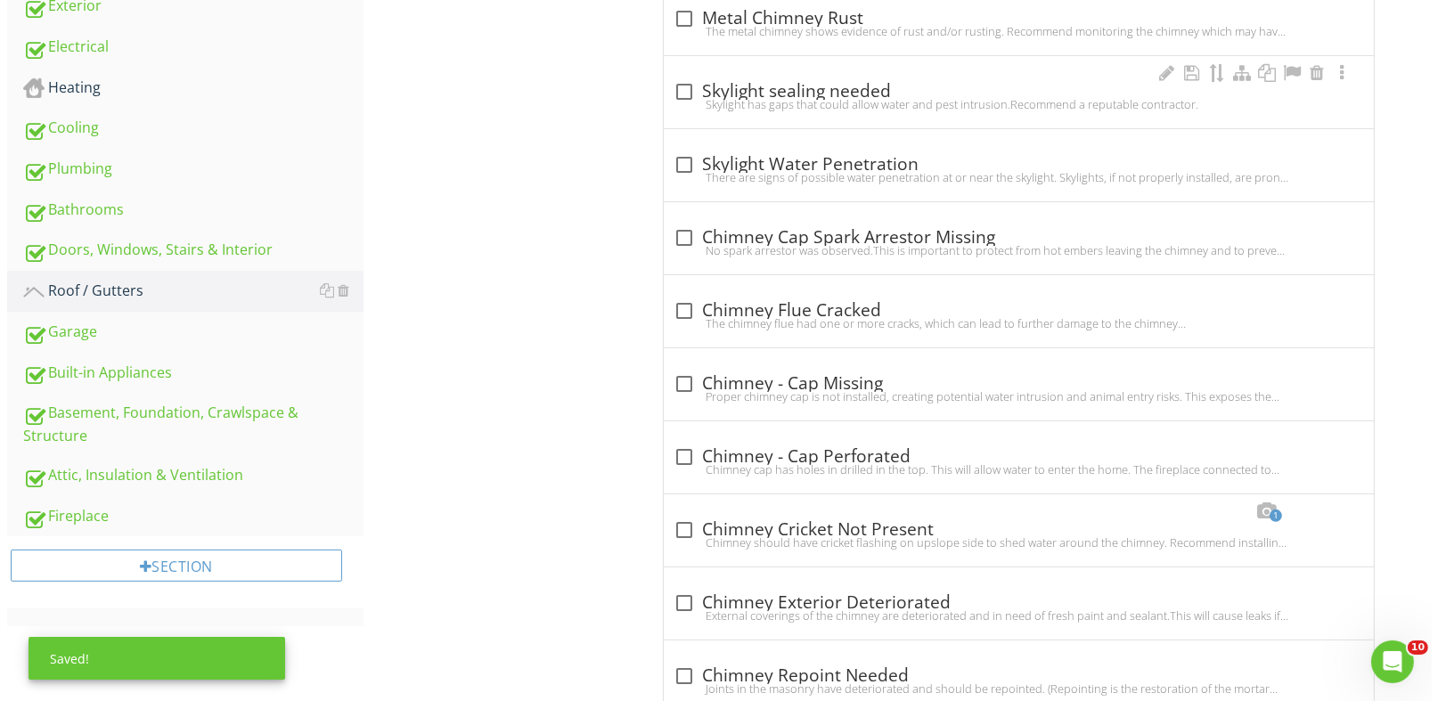
scroll to position [623, 0]
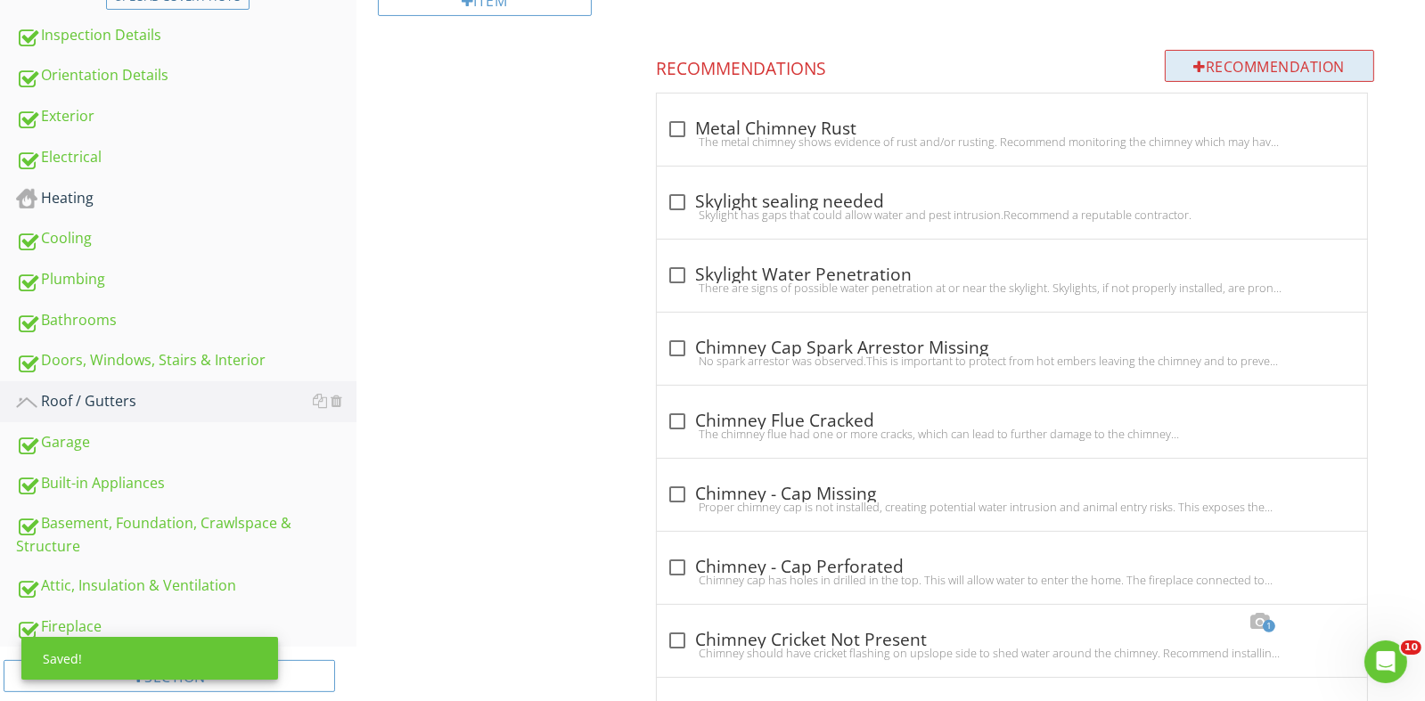
click at [1247, 61] on div "Recommendation" at bounding box center [1270, 66] width 210 height 32
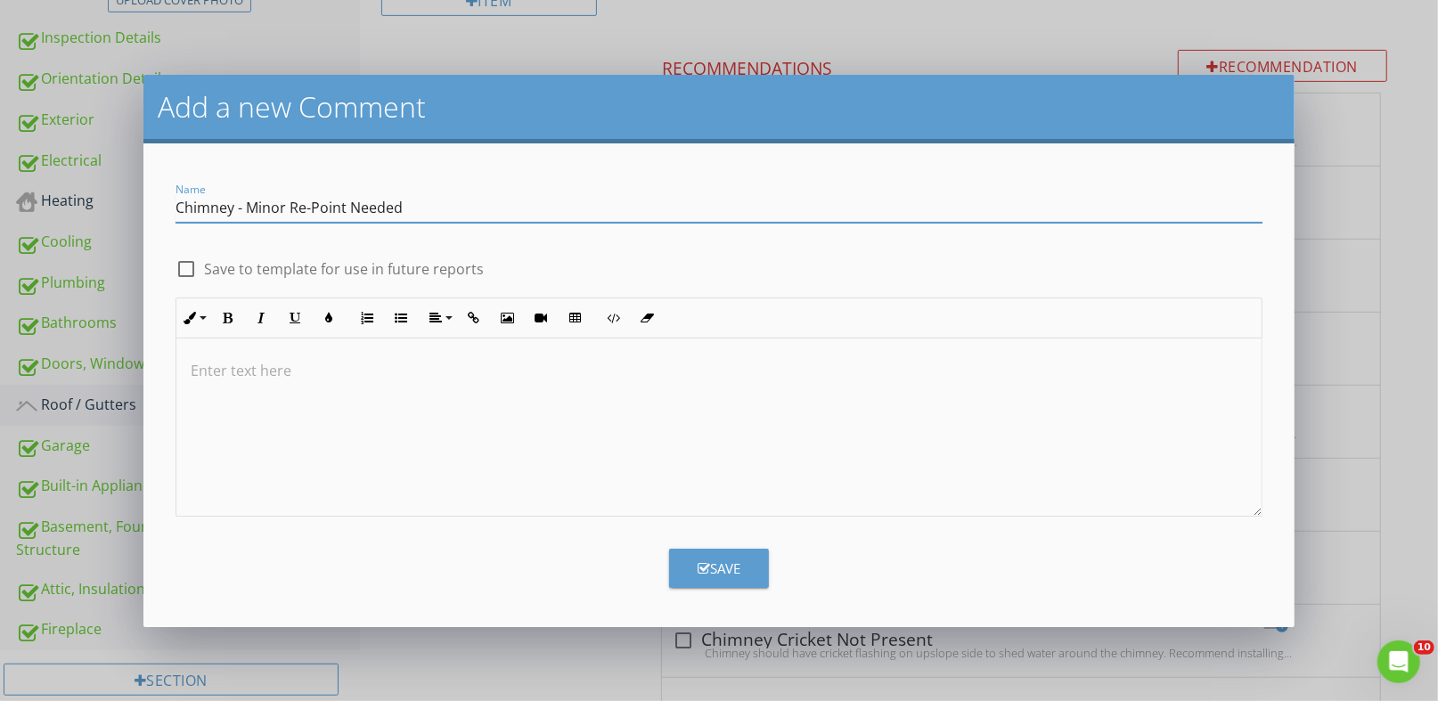
type input "Chimney - Minor Re-Point Needed"
click at [186, 270] on div at bounding box center [186, 269] width 30 height 30
checkbox input "true"
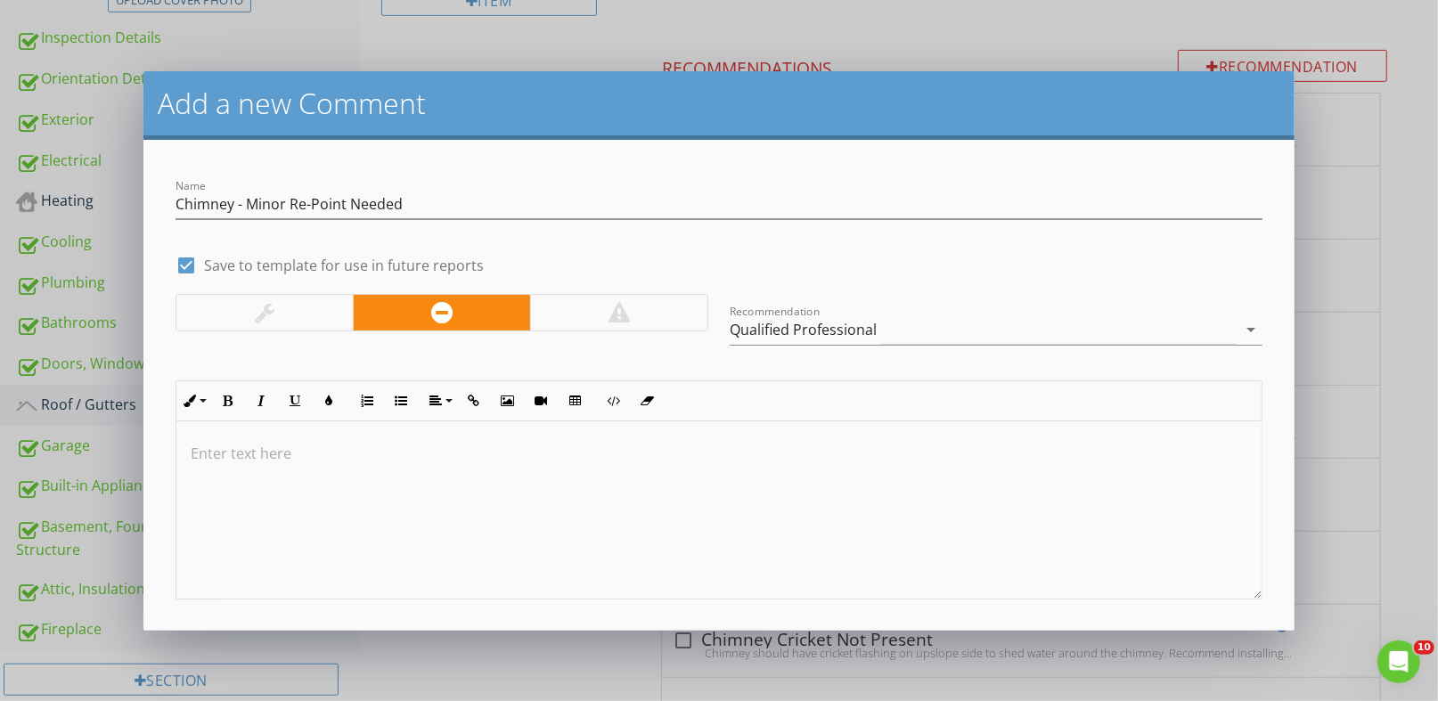
click at [213, 438] on div at bounding box center [718, 510] width 1084 height 178
click at [216, 443] on p at bounding box center [719, 453] width 1056 height 21
click at [269, 454] on p "Re-pointing the chimney" at bounding box center [719, 453] width 1056 height 21
click at [374, 461] on p "Re-pointing of the chimney" at bounding box center [719, 453] width 1056 height 21
click at [372, 455] on p "Re-pointing of the chimney will help protect against" at bounding box center [719, 453] width 1056 height 21
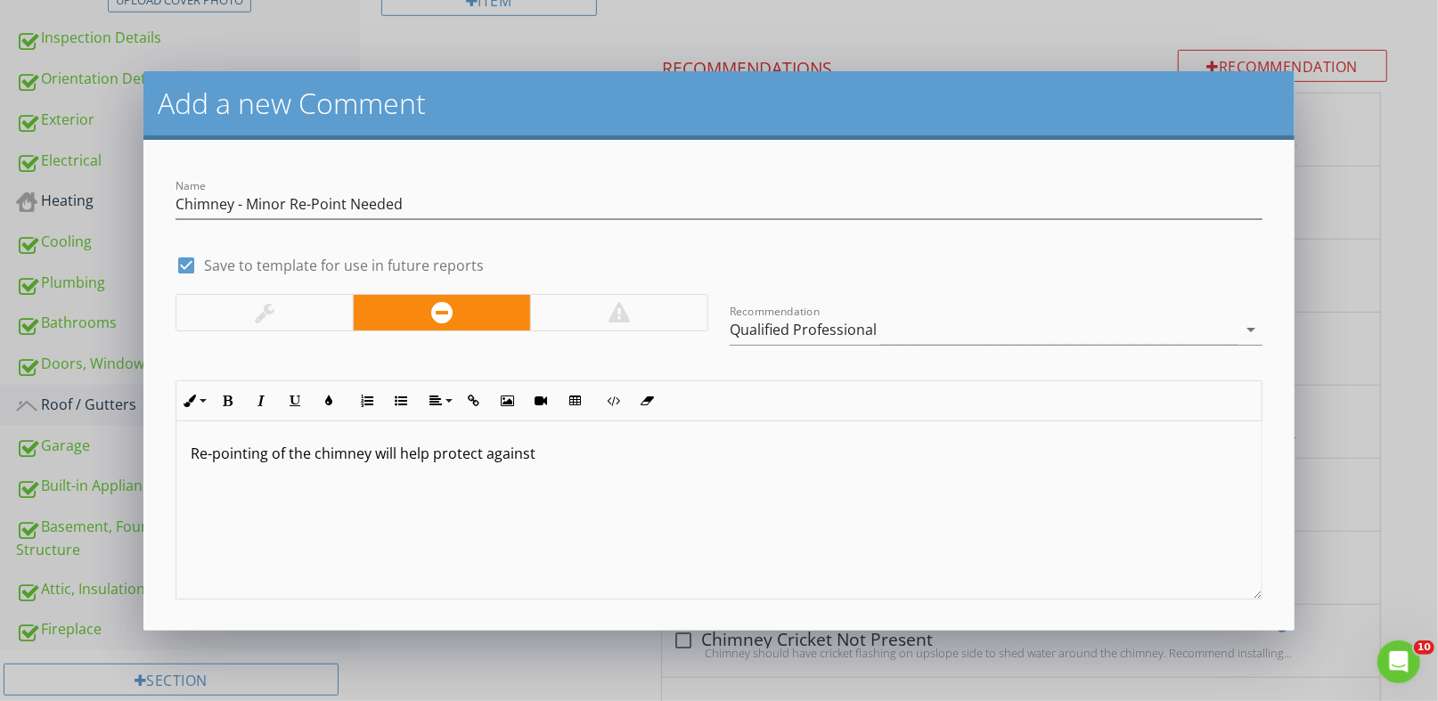
click at [545, 444] on p "Re-pointing of the chimney will help protect against" at bounding box center [719, 453] width 1056 height 21
click at [263, 311] on div at bounding box center [265, 312] width 20 height 21
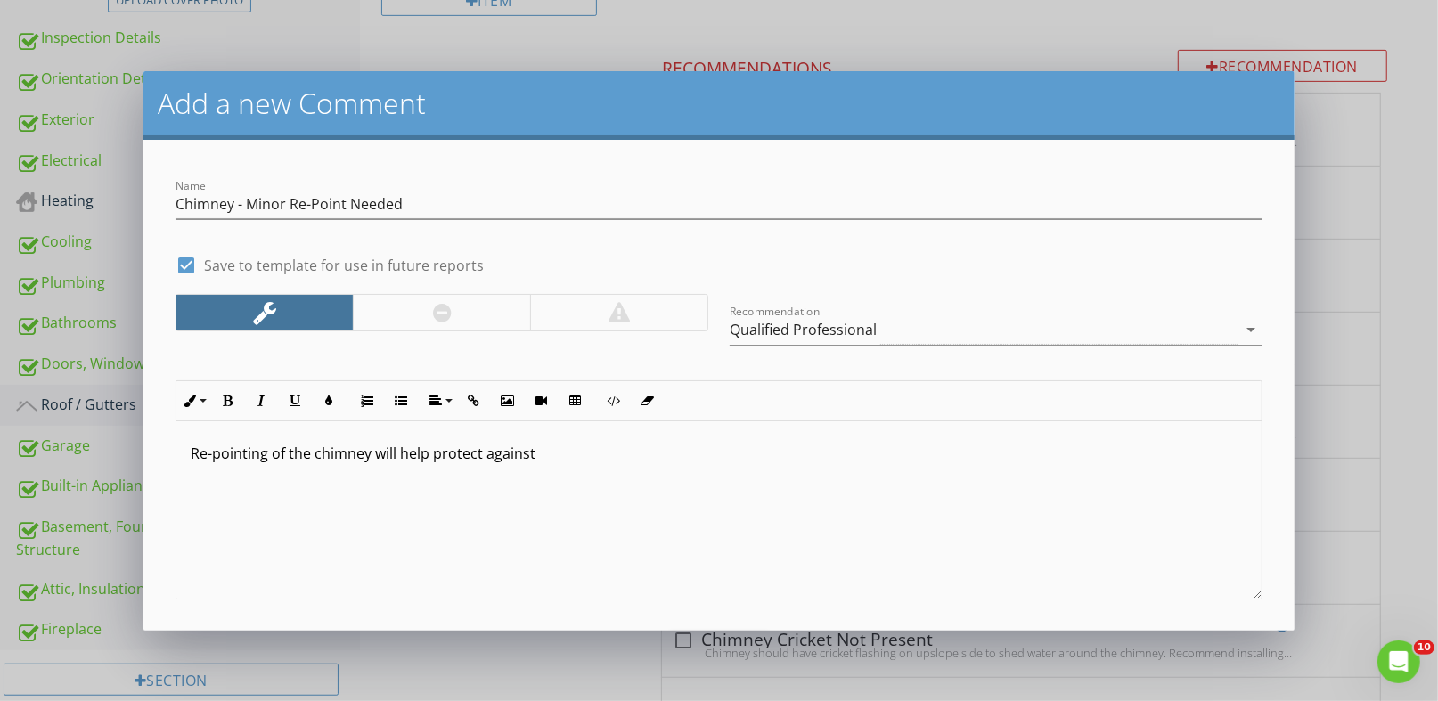
click at [541, 458] on p "Re-pointing of the chimney will help protect against" at bounding box center [719, 453] width 1056 height 21
drag, startPoint x: 637, startPoint y: 452, endPoint x: 370, endPoint y: 461, distance: 267.4
click at [370, 461] on p "Re-pointing of the chimney will help protect against future issues" at bounding box center [719, 453] width 1056 height 21
click at [384, 449] on p "Re-pointing of the chimney" at bounding box center [719, 453] width 1056 height 21
click at [601, 453] on p "Re-pointing of the chimney is highly recommended to protect against future" at bounding box center [719, 453] width 1056 height 21
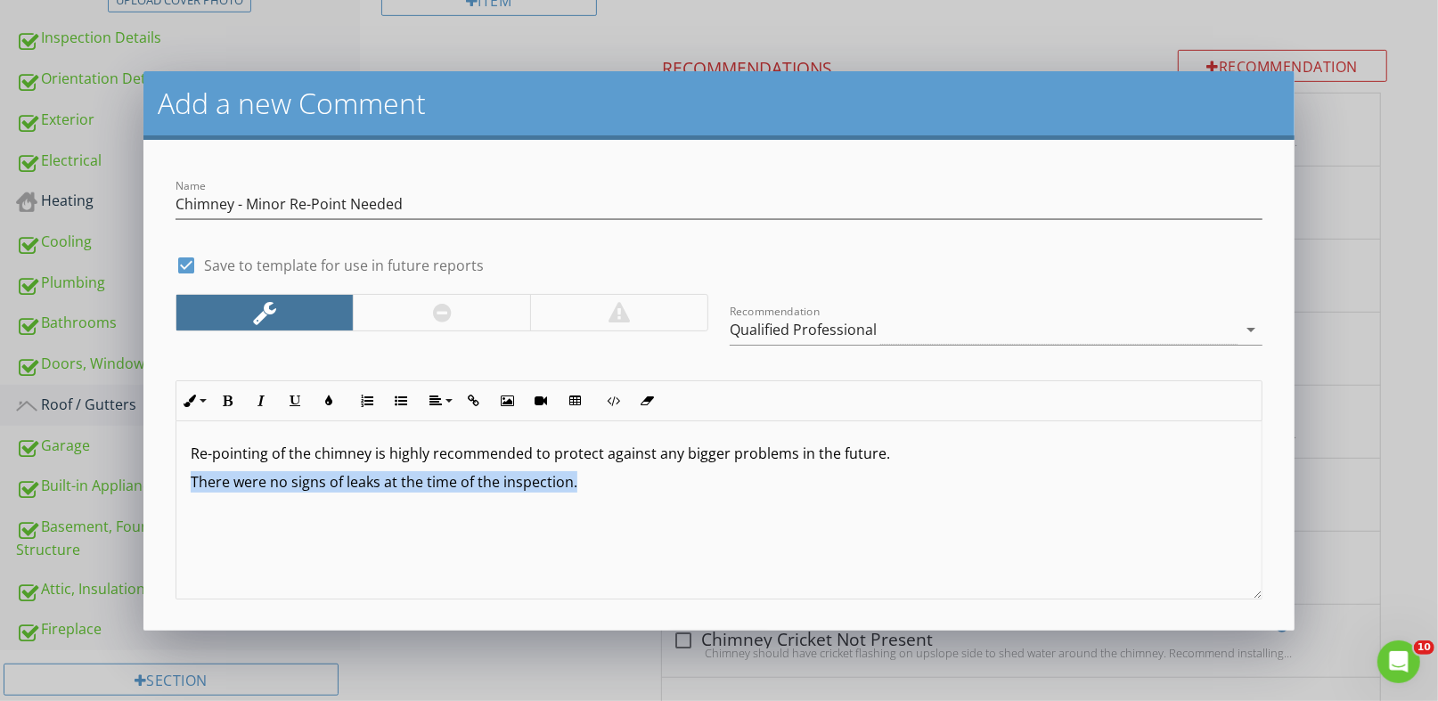
drag, startPoint x: 587, startPoint y: 492, endPoint x: 98, endPoint y: 496, distance: 489.2
click at [98, 496] on div "Add a new Comment Name Chimney - Minor Re-Point Needed check_box Save to templa…" at bounding box center [719, 350] width 1438 height 701
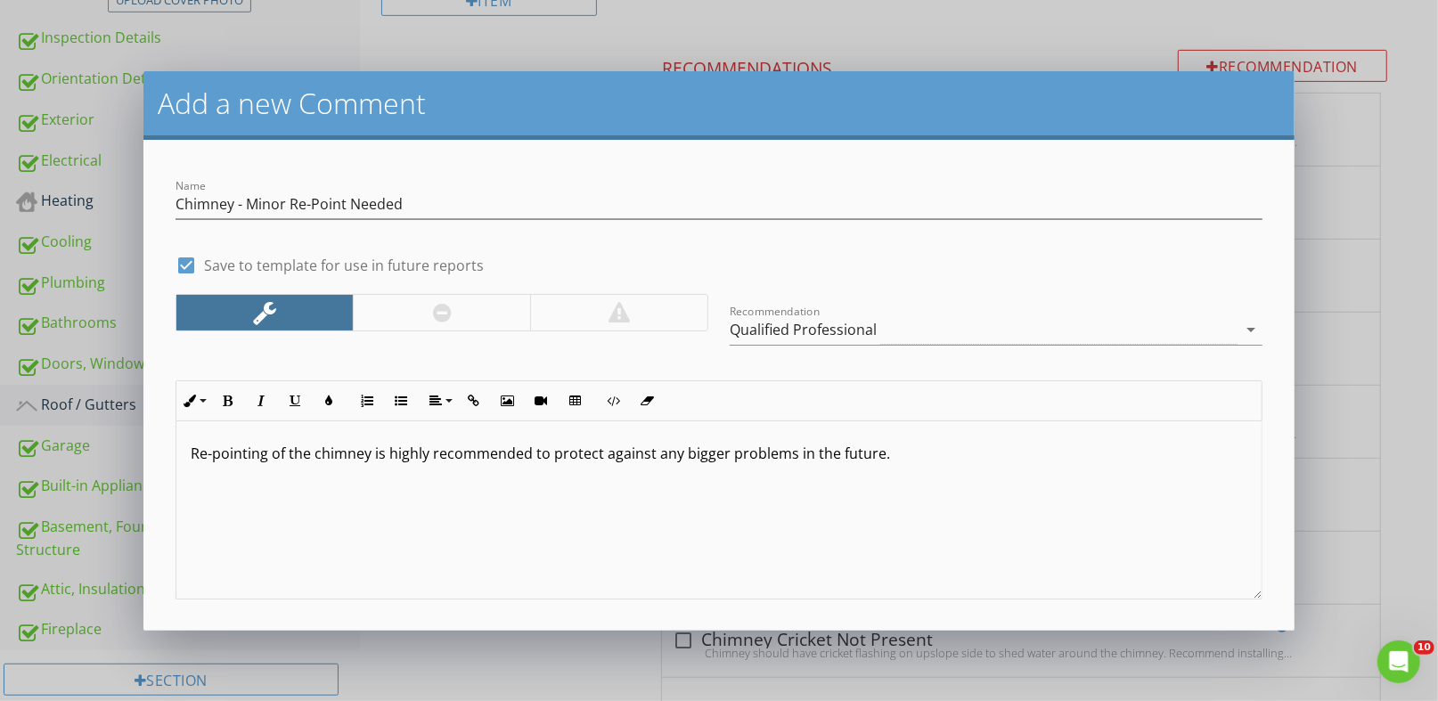
click at [192, 443] on p "Re-pointing of the chimney is highly recommended to protect against any bigger …" at bounding box center [719, 453] width 1056 height 21
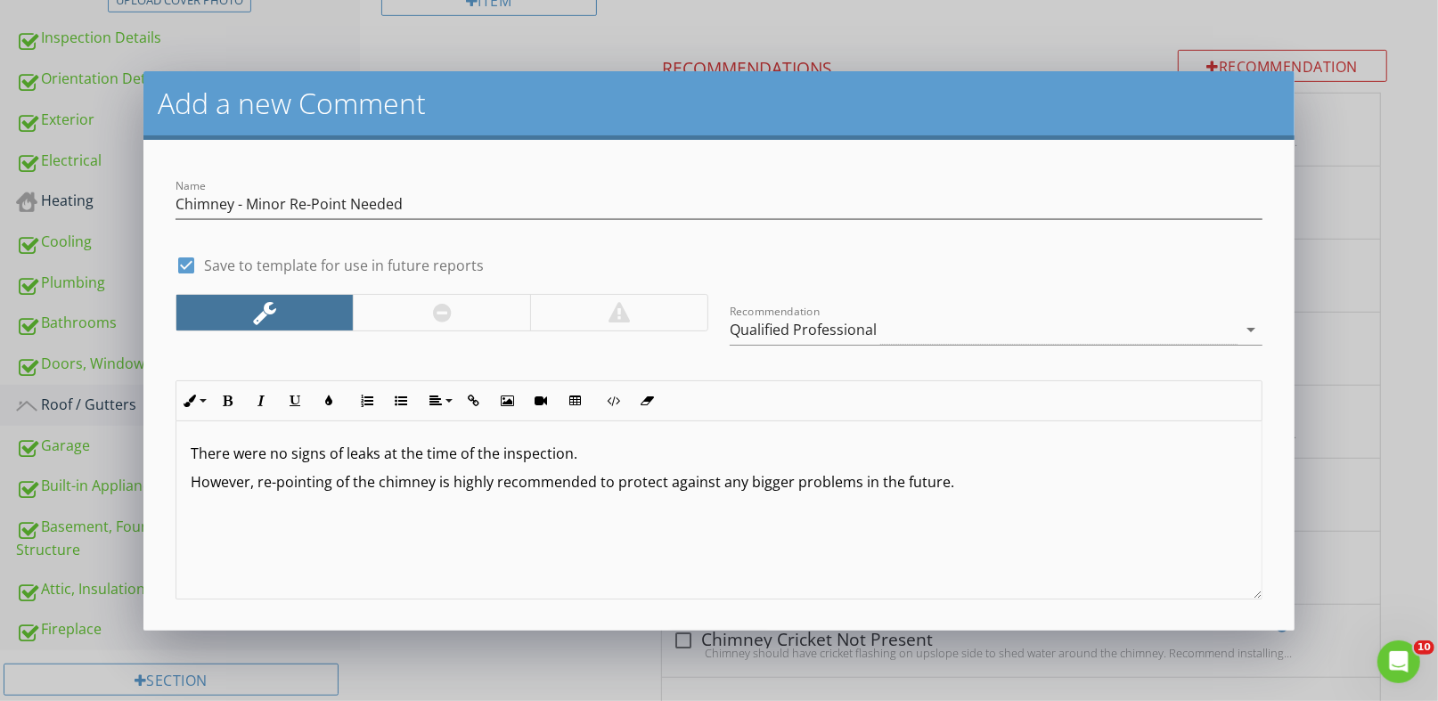
click at [942, 490] on p "However, re-pointing of the chimney is highly recommended to protect against an…" at bounding box center [719, 481] width 1056 height 21
click at [595, 484] on p "However, re-pointing of the chimney is highly recommended to protect against an…" at bounding box center [719, 481] width 1056 height 21
click at [914, 486] on p "However, re-pointing of the chimney is highly recommended due to the missing mo…" at bounding box center [719, 481] width 1056 height 21
drag, startPoint x: 544, startPoint y: 540, endPoint x: 177, endPoint y: 541, distance: 366.2
click at [177, 541] on div "There were no signs of leaks at the time of the inspection. However, re-pointin…" at bounding box center [718, 510] width 1084 height 178
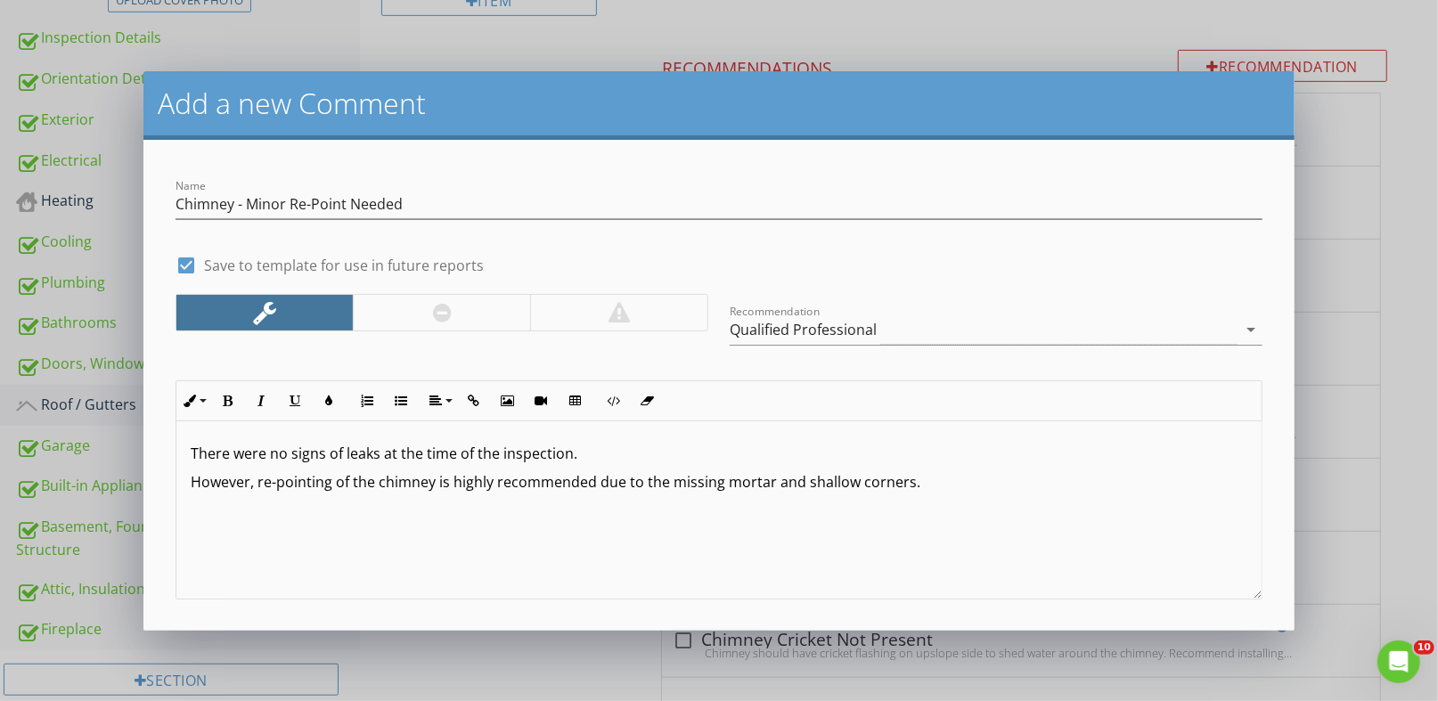
click at [493, 487] on p "However, re-pointing of the chimney is highly recommended due to the missing mo…" at bounding box center [719, 481] width 1056 height 21
click at [879, 482] on p "However, re-pointing of the chimney is recommended due to the missing mortar an…" at bounding box center [719, 481] width 1056 height 21
click at [198, 510] on p "this will protect against" at bounding box center [719, 510] width 1056 height 21
click at [361, 510] on p "This will protect against" at bounding box center [719, 510] width 1056 height 21
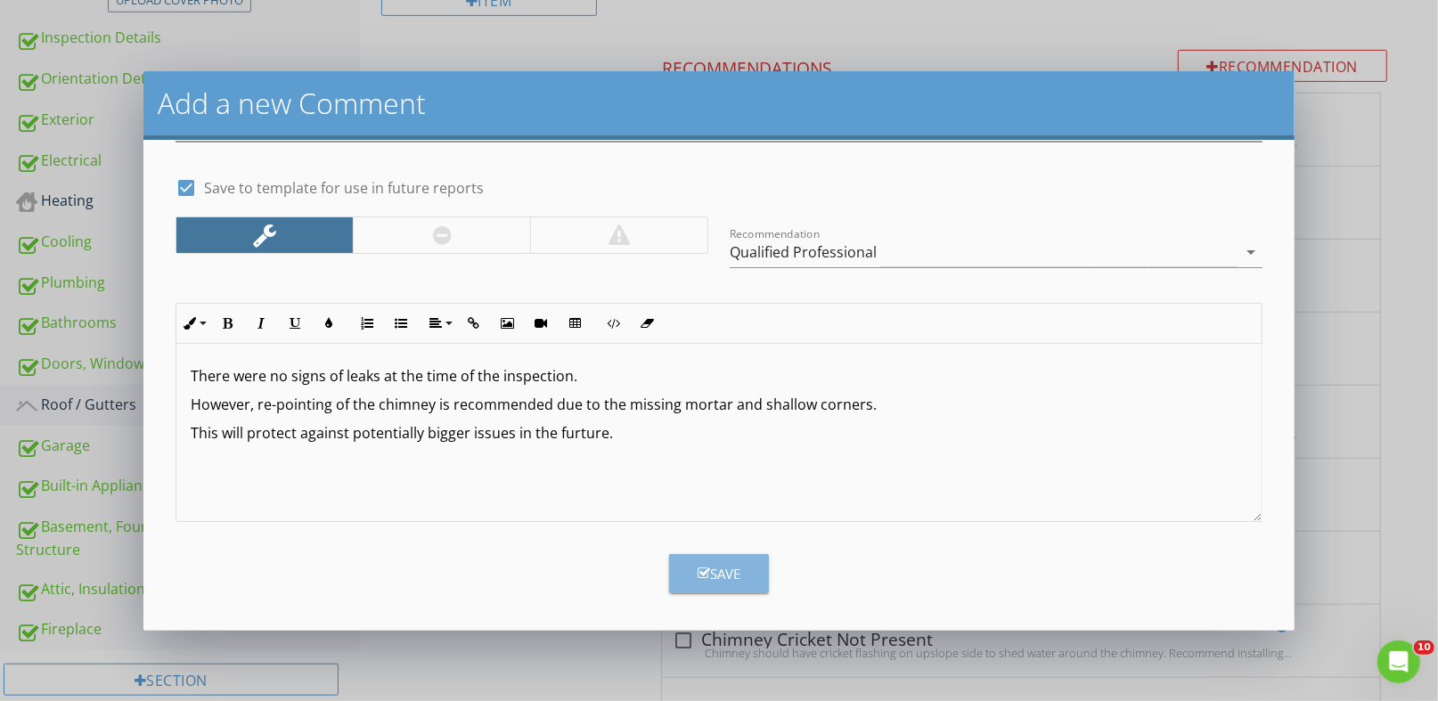
click at [704, 576] on div "Save" at bounding box center [719, 574] width 43 height 20
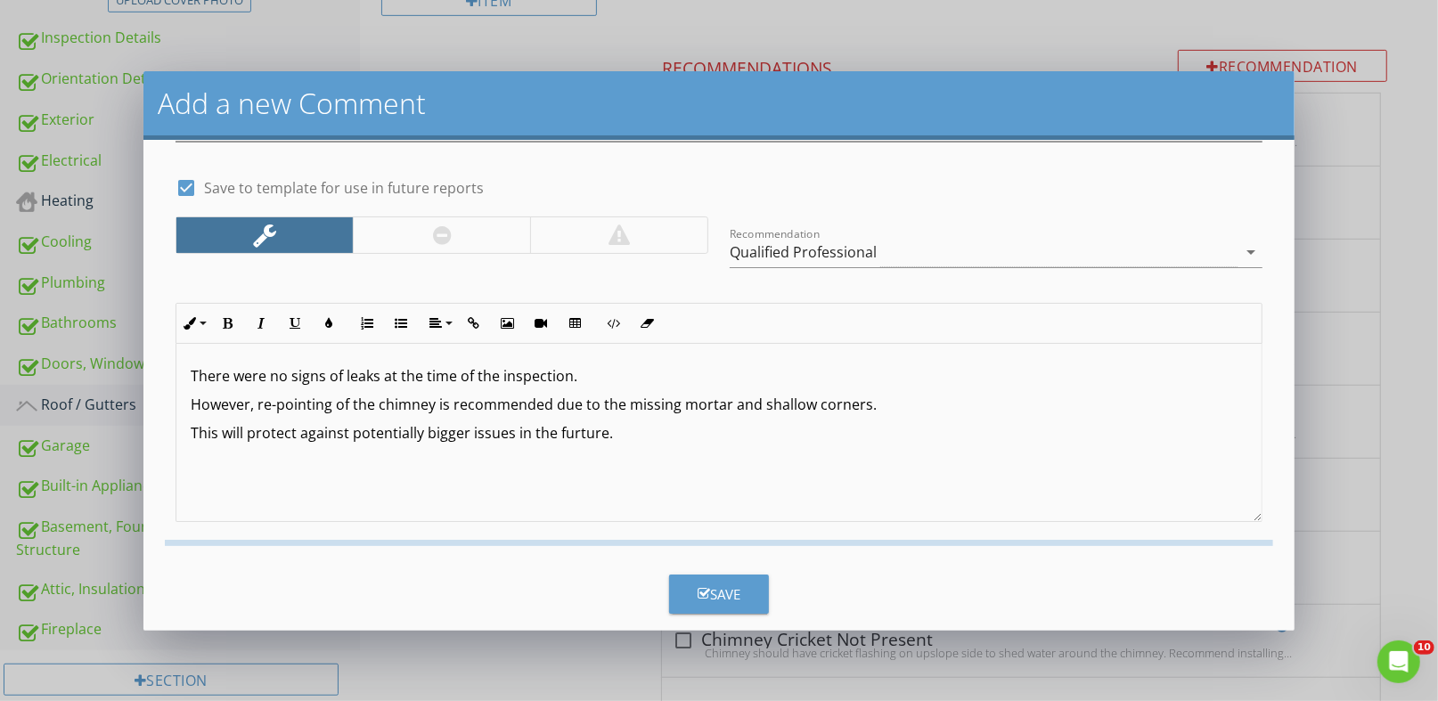
checkbox input "false"
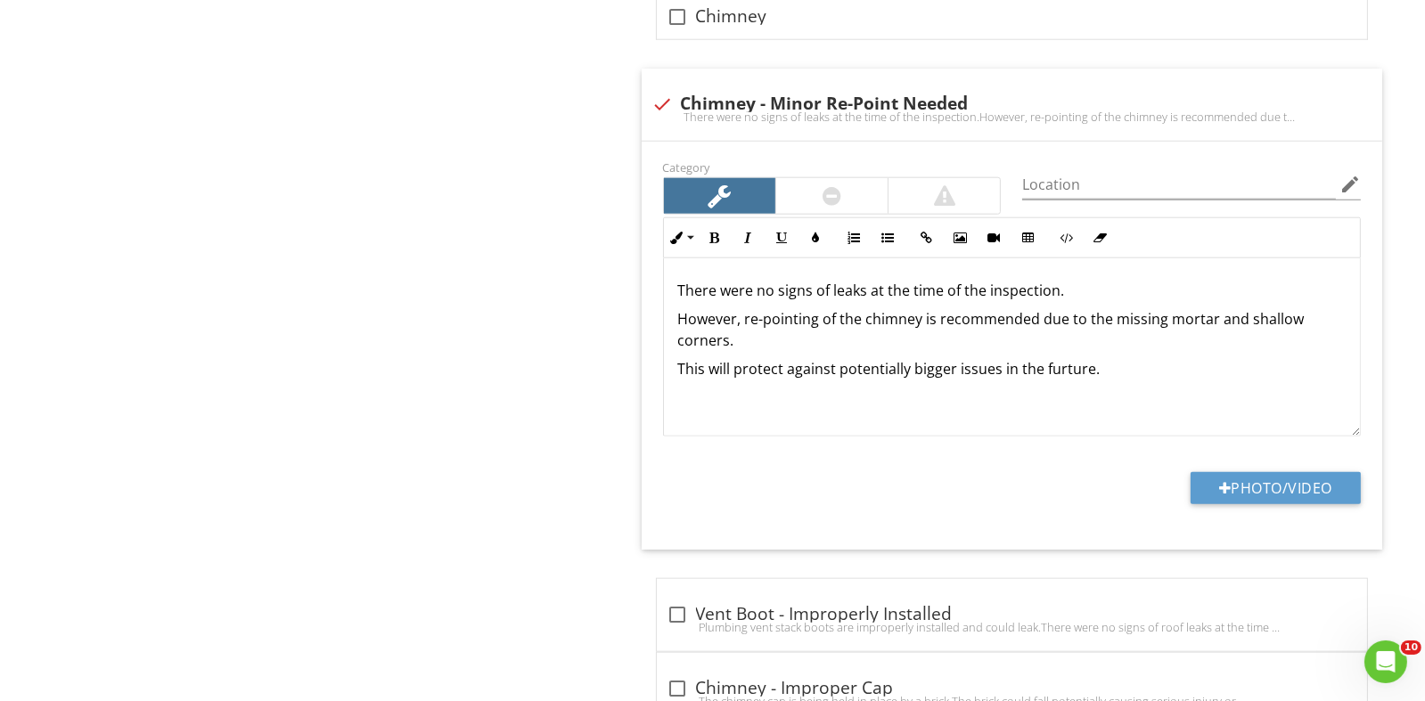
scroll to position [2623, 0]
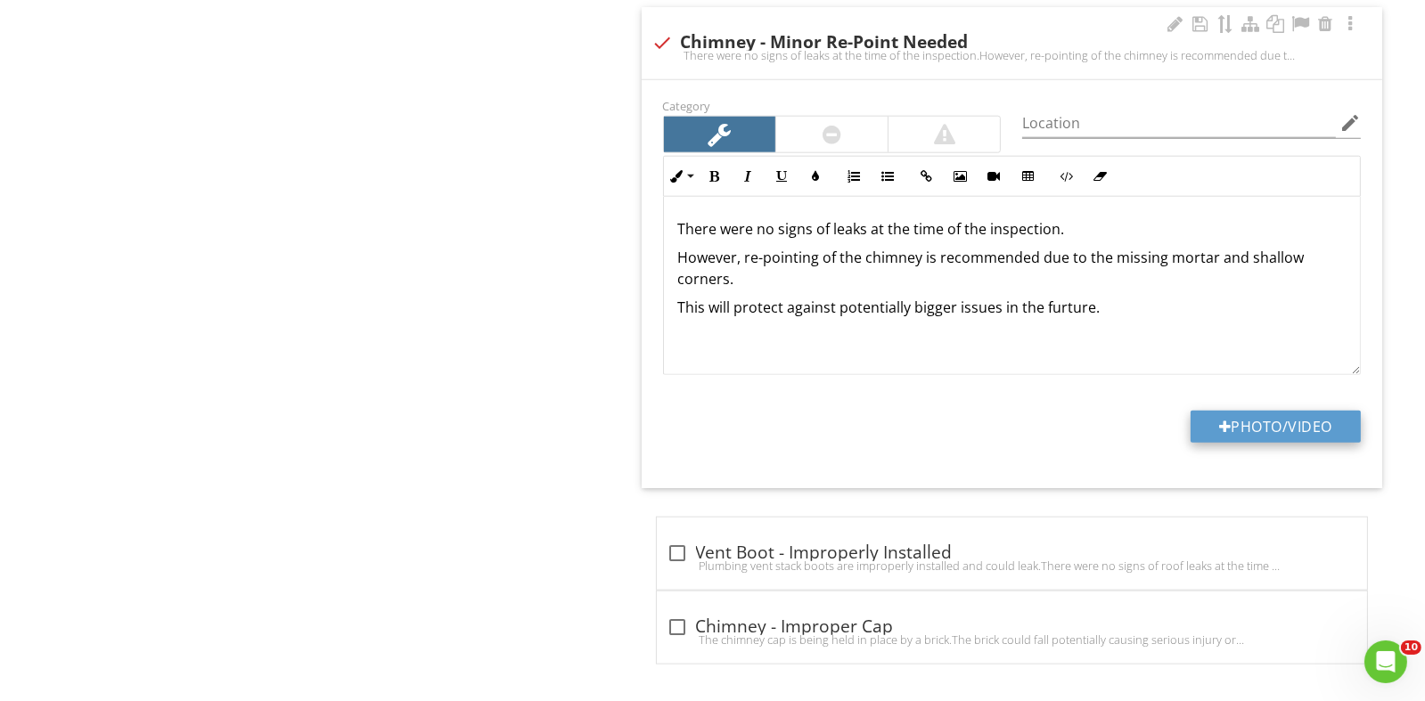
click at [1295, 421] on button "Photo/Video" at bounding box center [1275, 427] width 170 height 32
type input "C:\fakepath\DJI_0263.JPG"
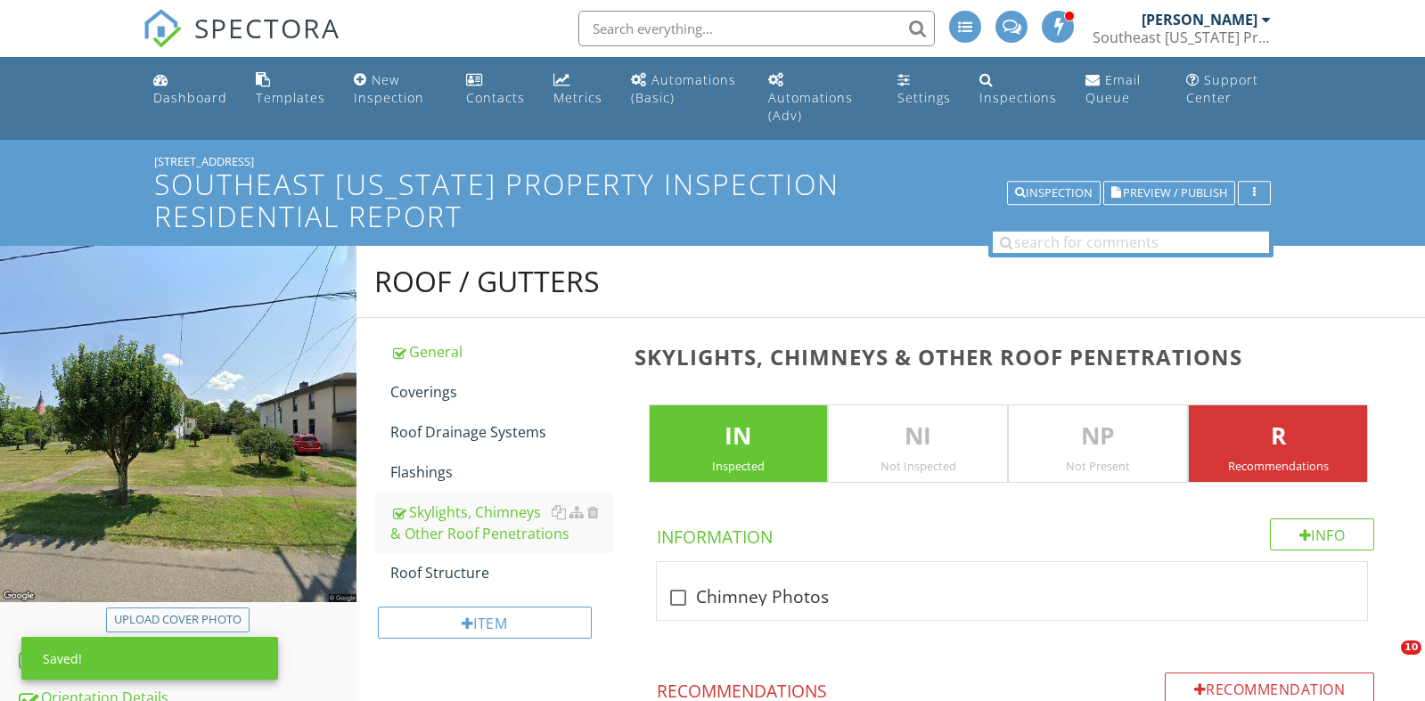
scroll to position [2623, 0]
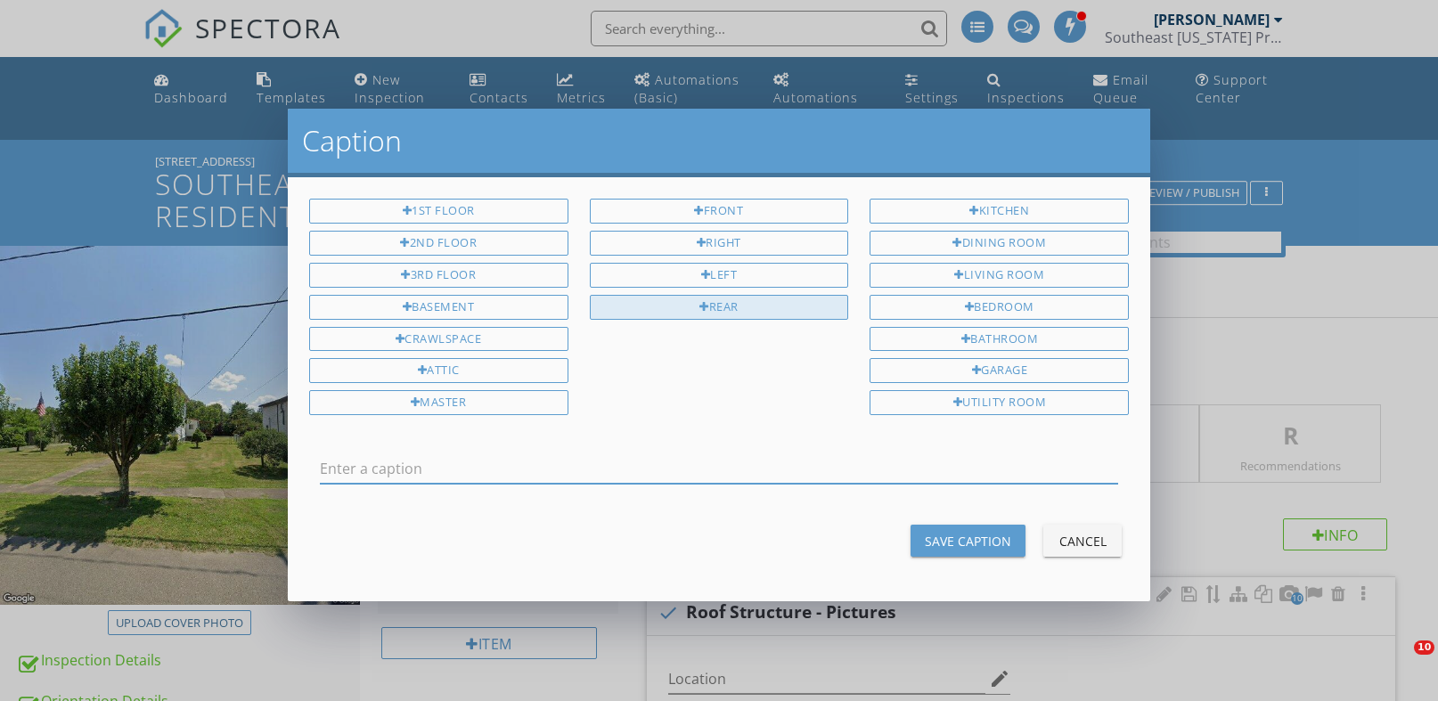
scroll to position [1003, 0]
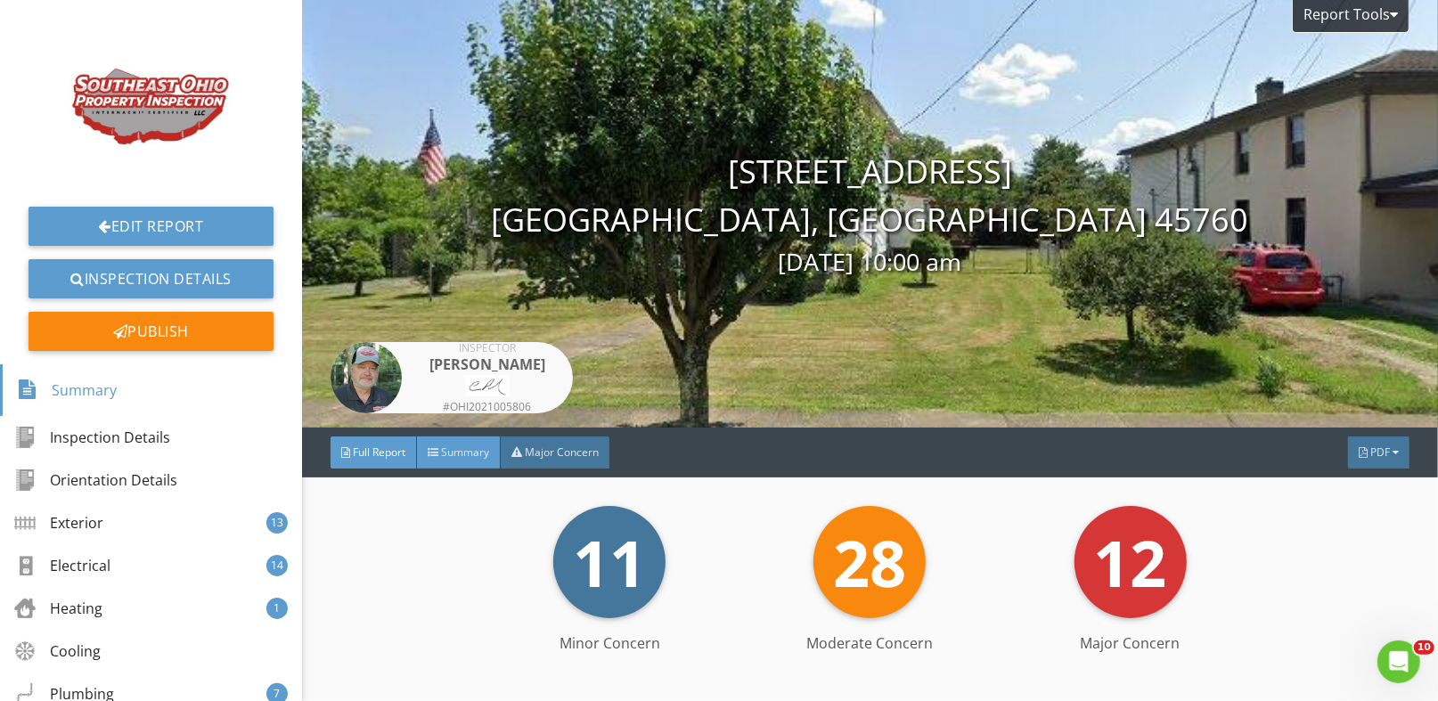
click at [473, 452] on span "Summary" at bounding box center [465, 452] width 48 height 15
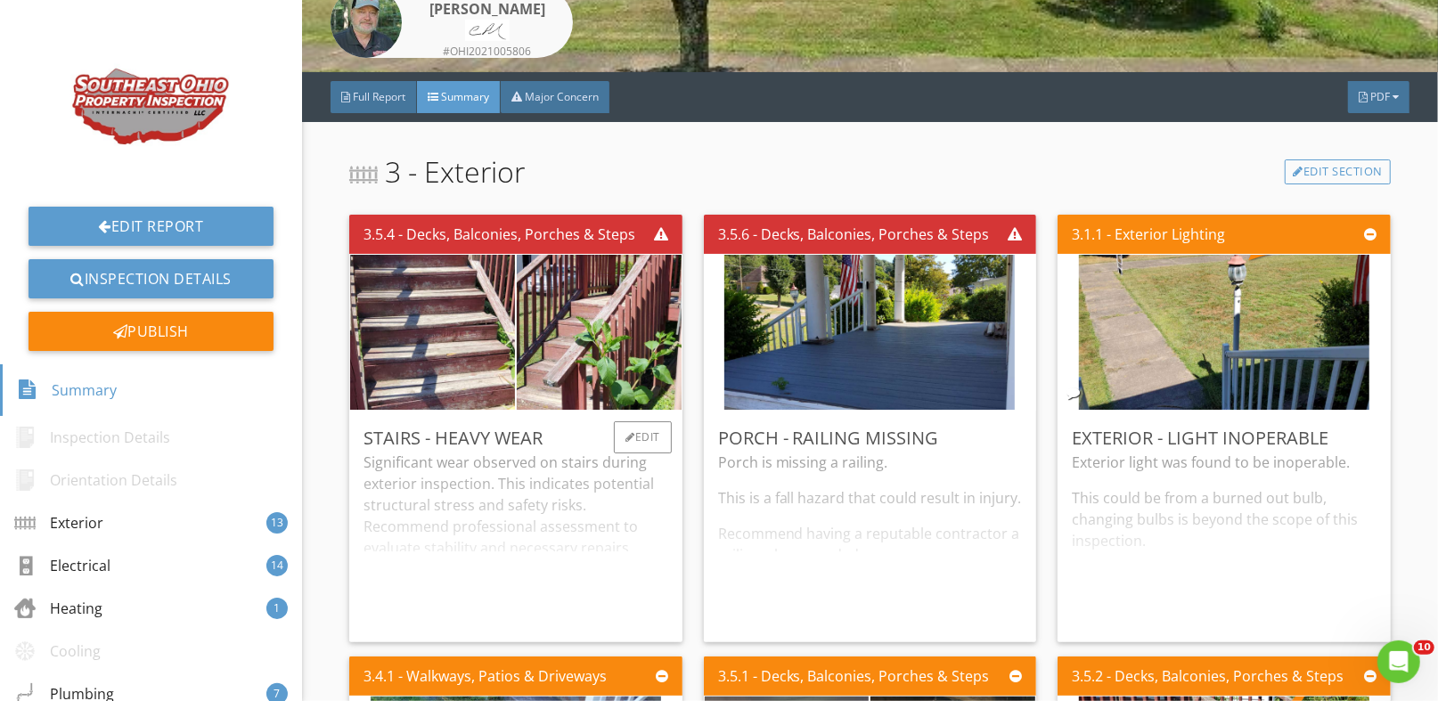
scroll to position [445, 0]
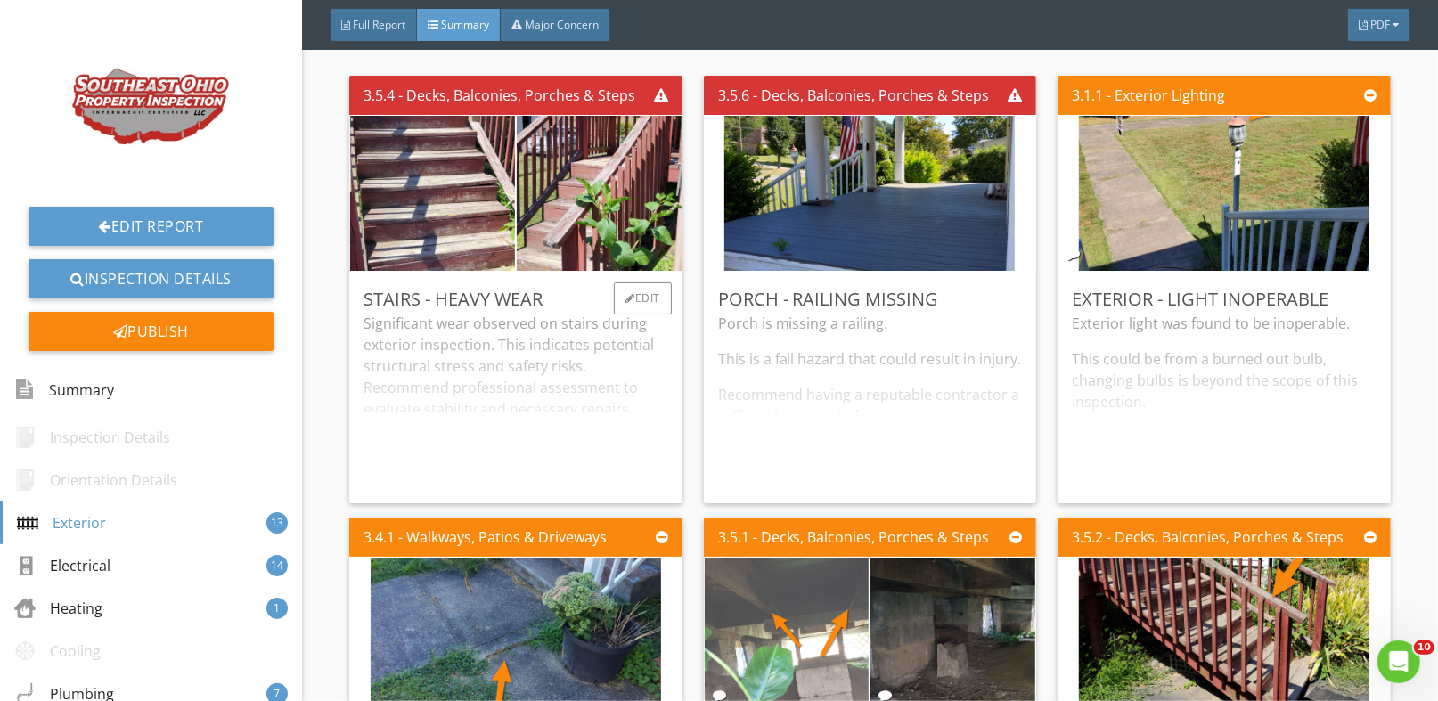
click at [634, 469] on div "Significant wear observed on stairs during exterior inspection. This indicates …" at bounding box center [516, 401] width 305 height 176
click at [647, 304] on div "Edit" at bounding box center [643, 298] width 58 height 32
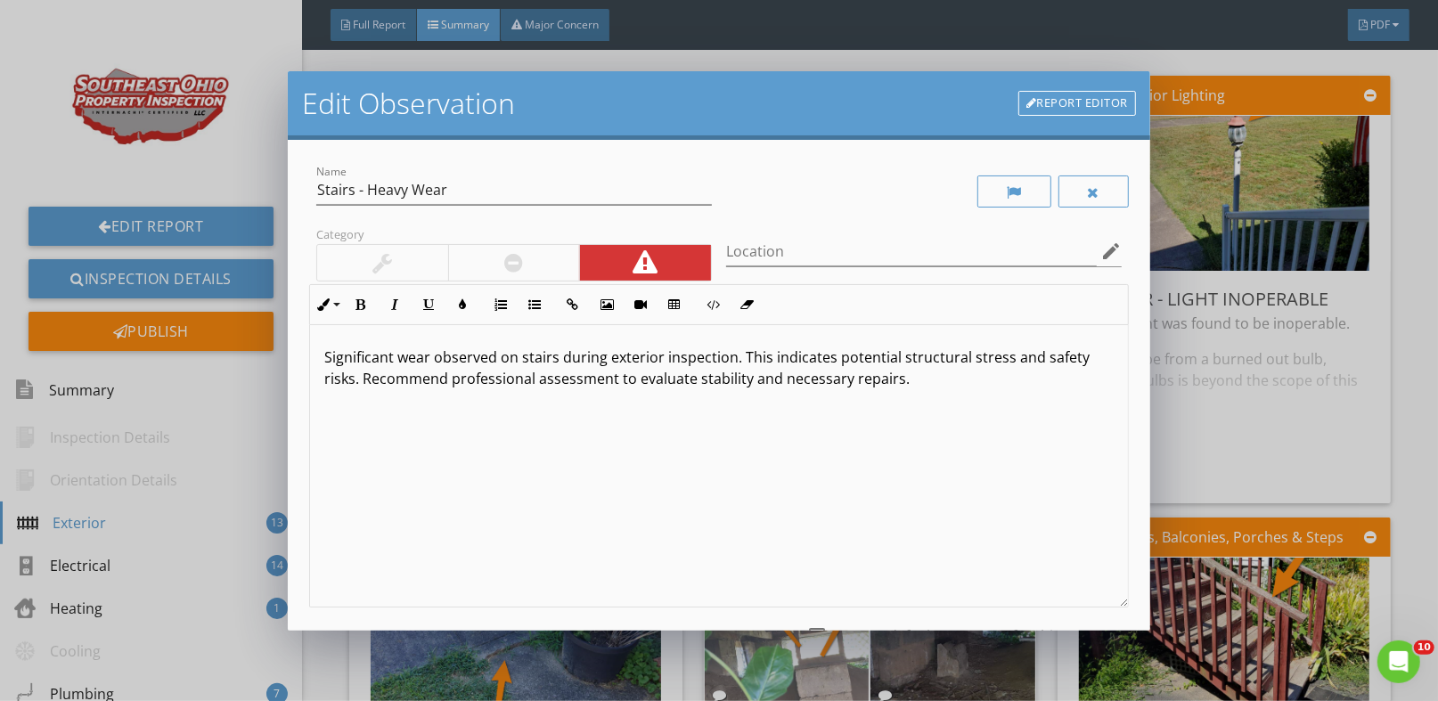
click at [897, 382] on p "Significant wear observed on stairs during exterior inspection. This indicates …" at bounding box center [718, 368] width 789 height 43
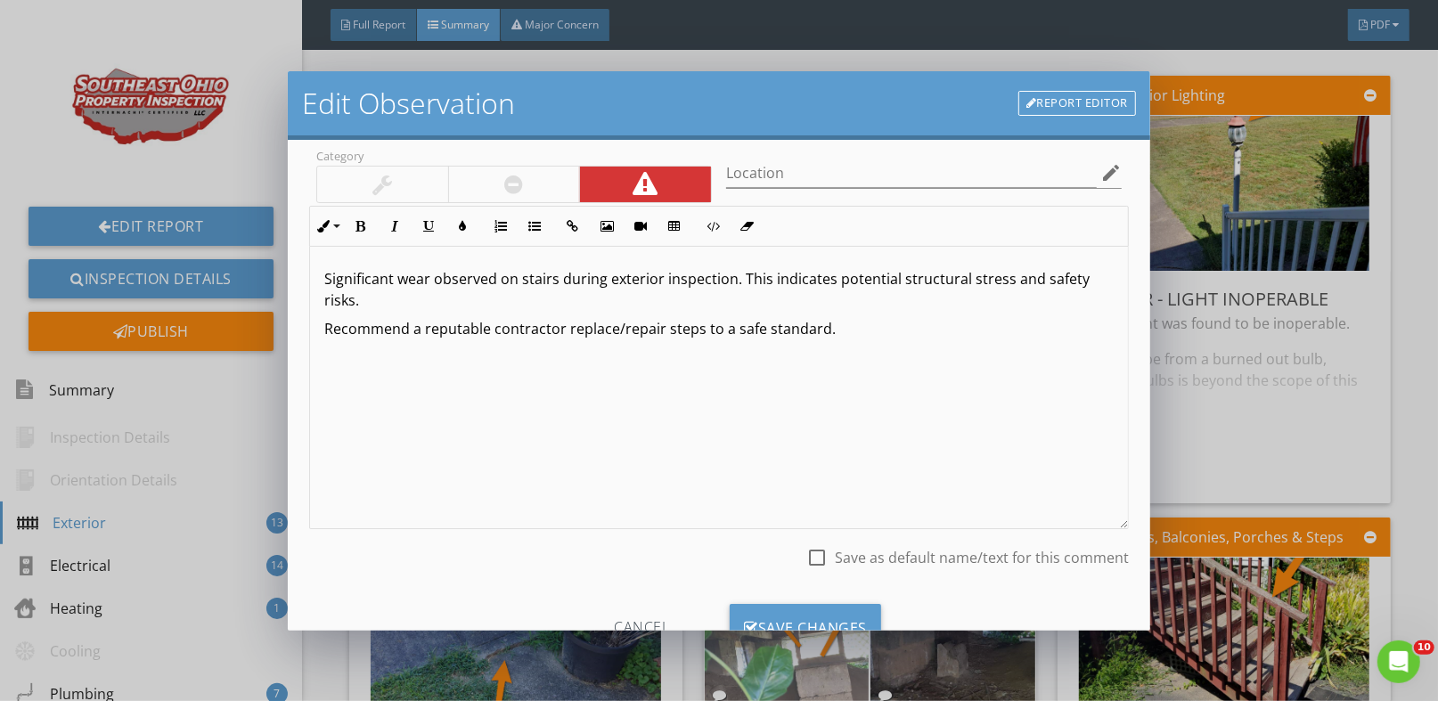
scroll to position [147, 0]
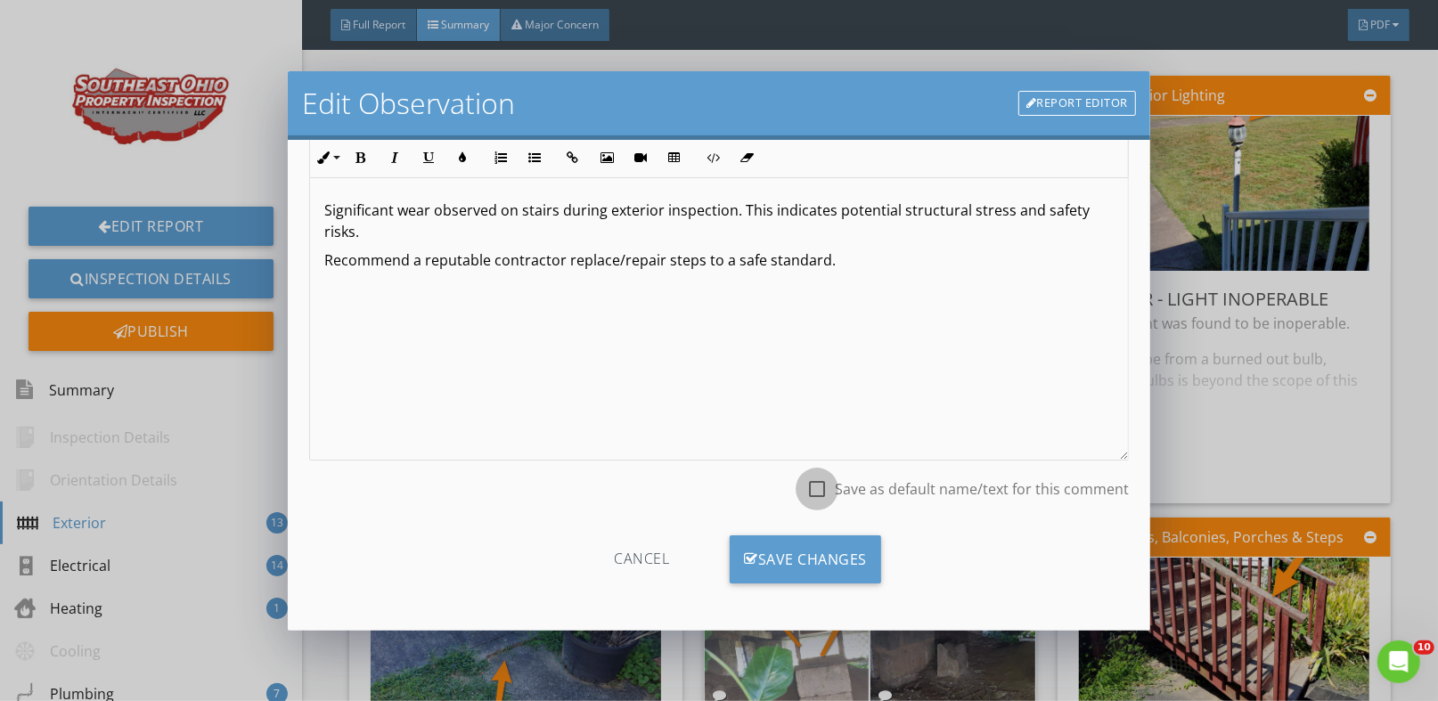
click at [806, 492] on div at bounding box center [817, 489] width 30 height 30
checkbox input "true"
click at [792, 567] on div "Save Changes" at bounding box center [805, 559] width 151 height 48
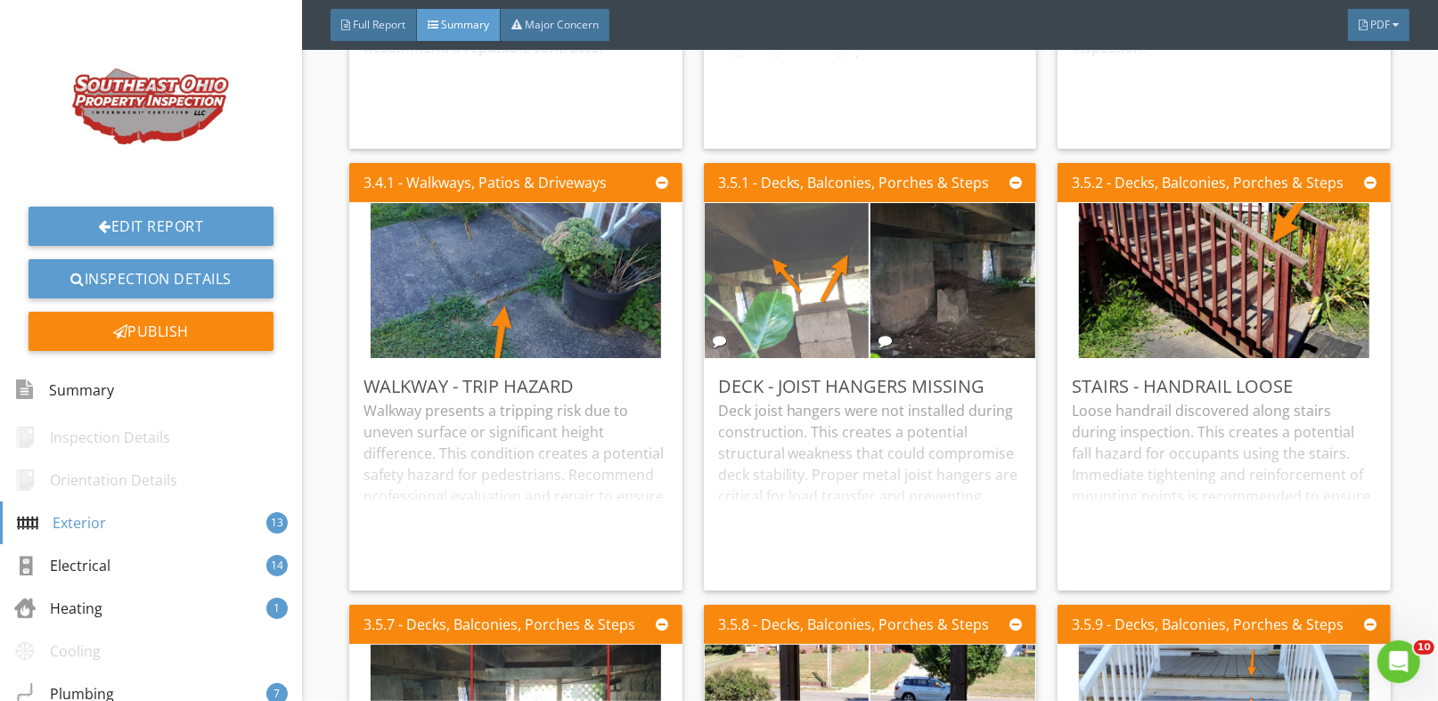
scroll to position [801, 0]
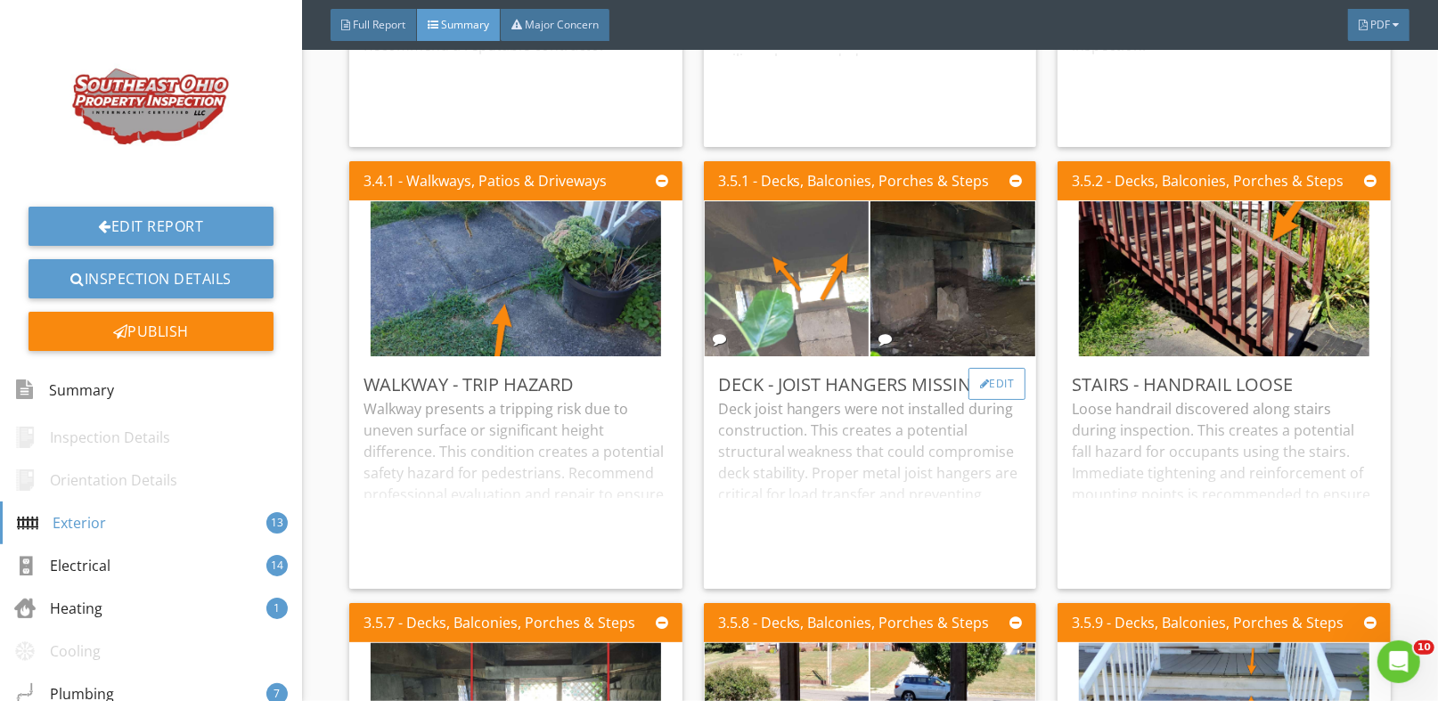
click at [989, 388] on div "Edit" at bounding box center [998, 384] width 58 height 32
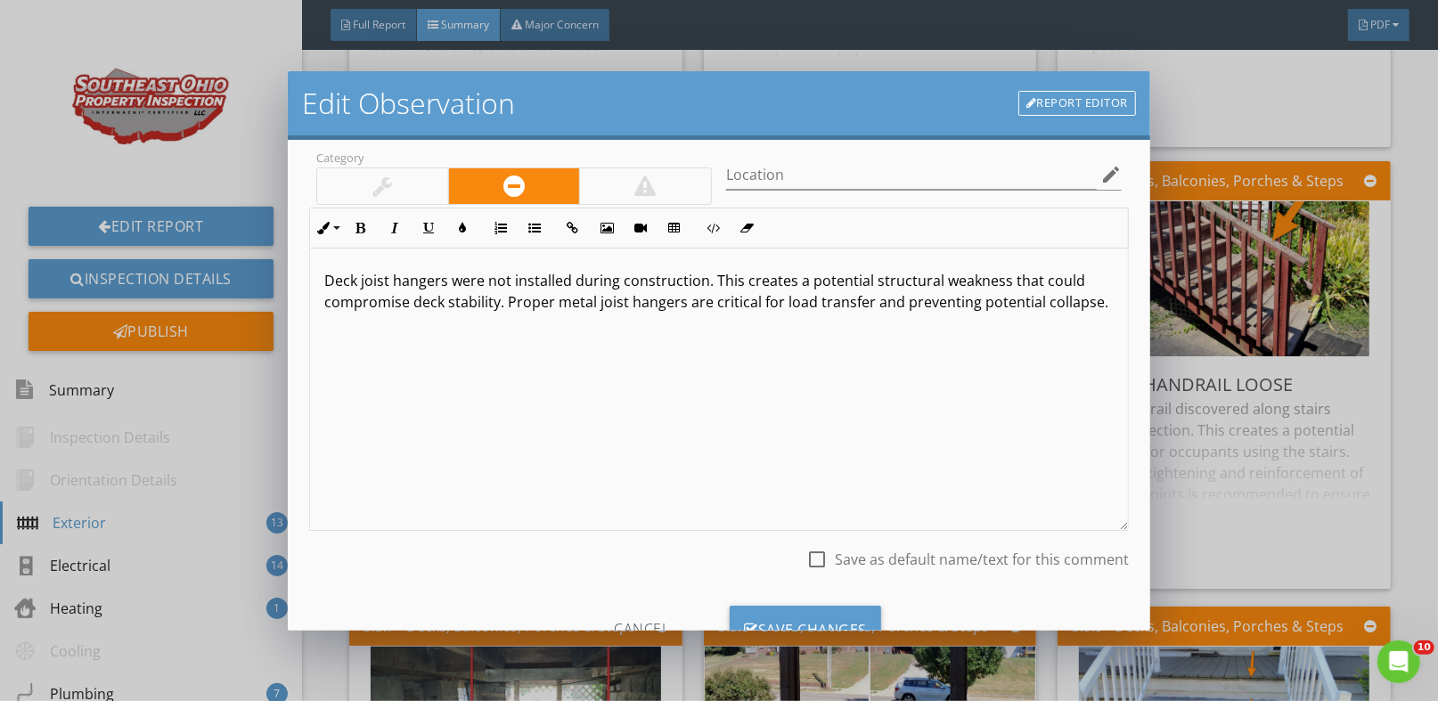
scroll to position [147, 0]
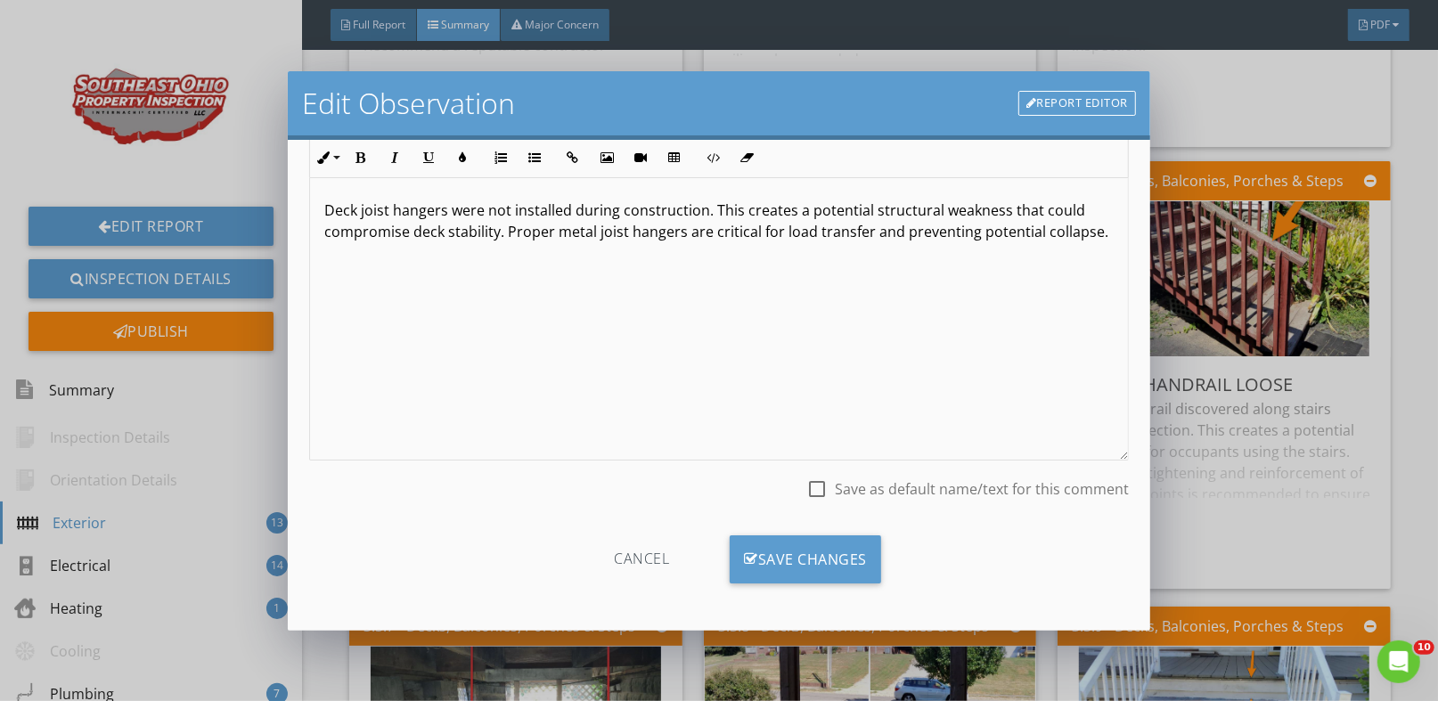
drag, startPoint x: 628, startPoint y: 560, endPoint x: 619, endPoint y: 568, distance: 12.0
click at [628, 560] on div "Cancel" at bounding box center [641, 559] width 169 height 48
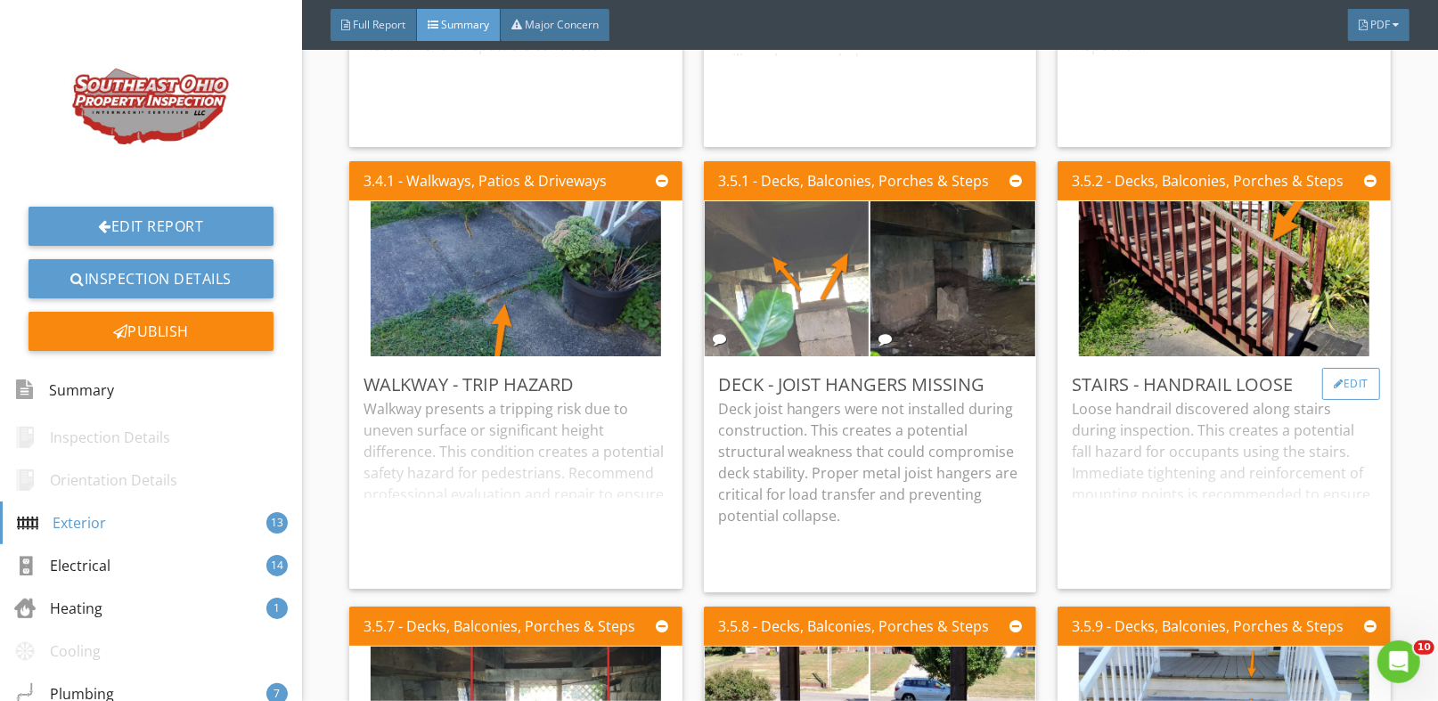
click at [1341, 386] on div "Edit" at bounding box center [1351, 384] width 58 height 32
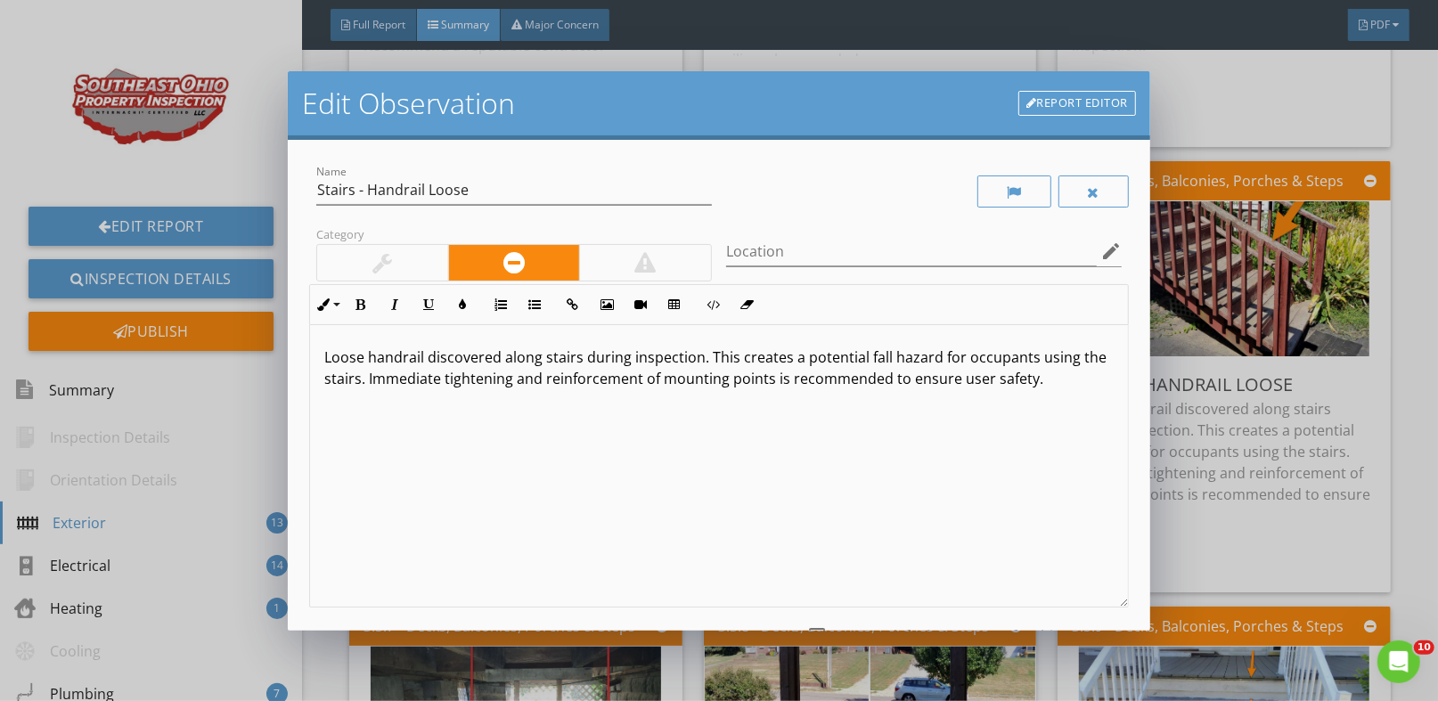
click at [626, 257] on div at bounding box center [645, 263] width 132 height 36
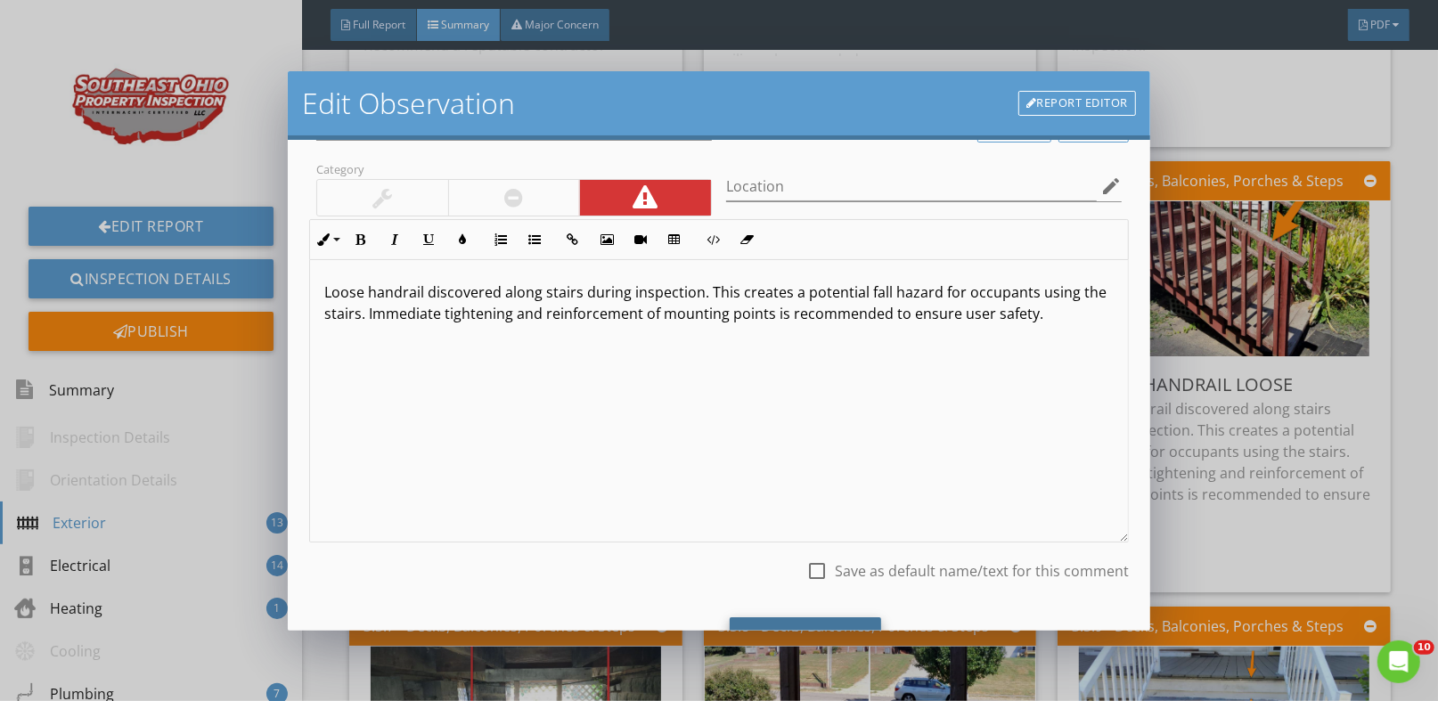
scroll to position [147, 0]
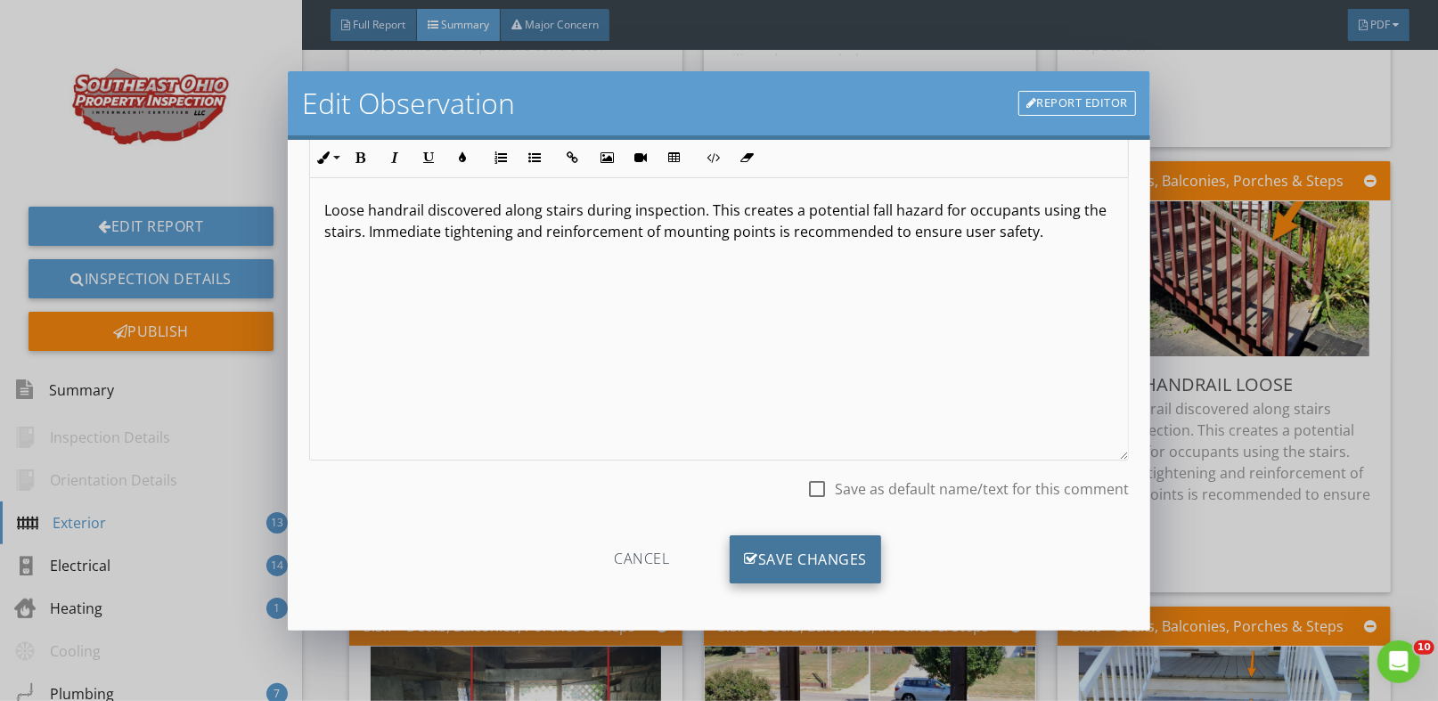
click at [801, 560] on div "Save Changes" at bounding box center [805, 559] width 151 height 48
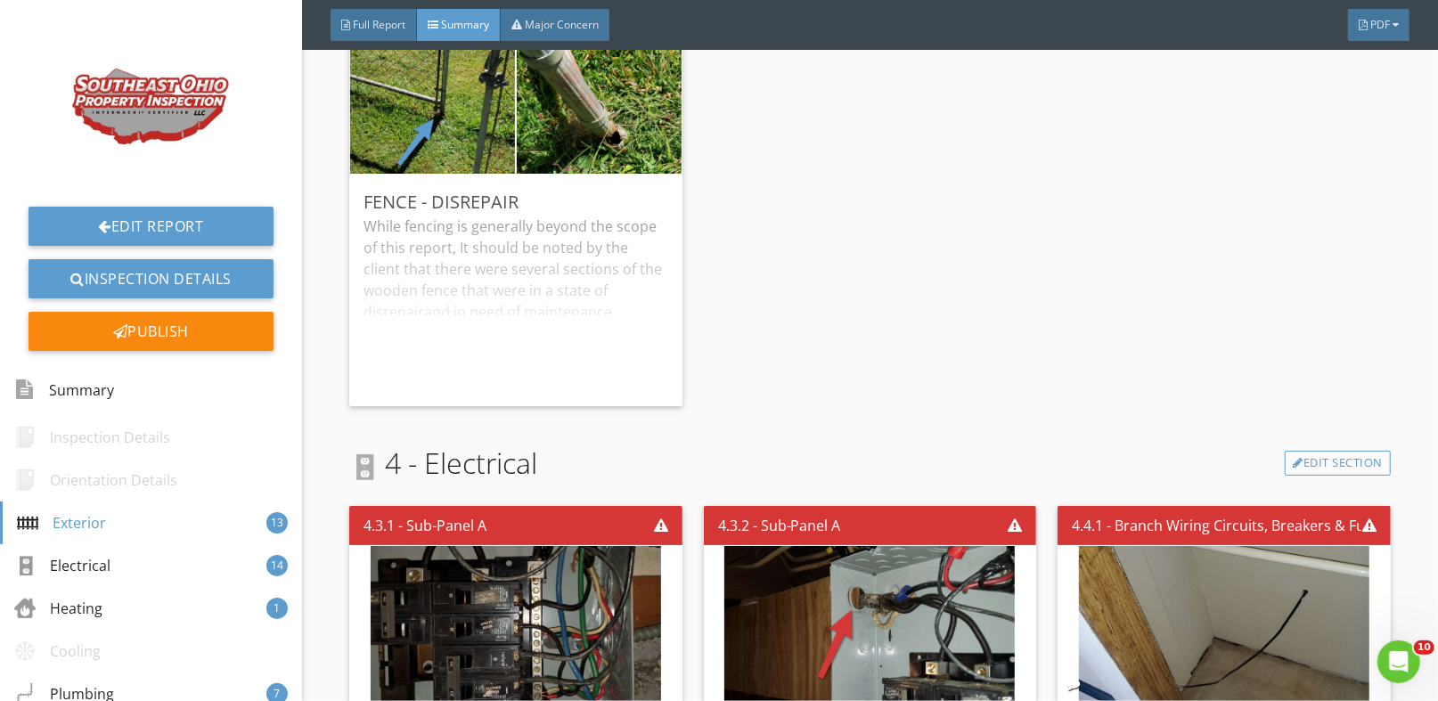
scroll to position [2049, 0]
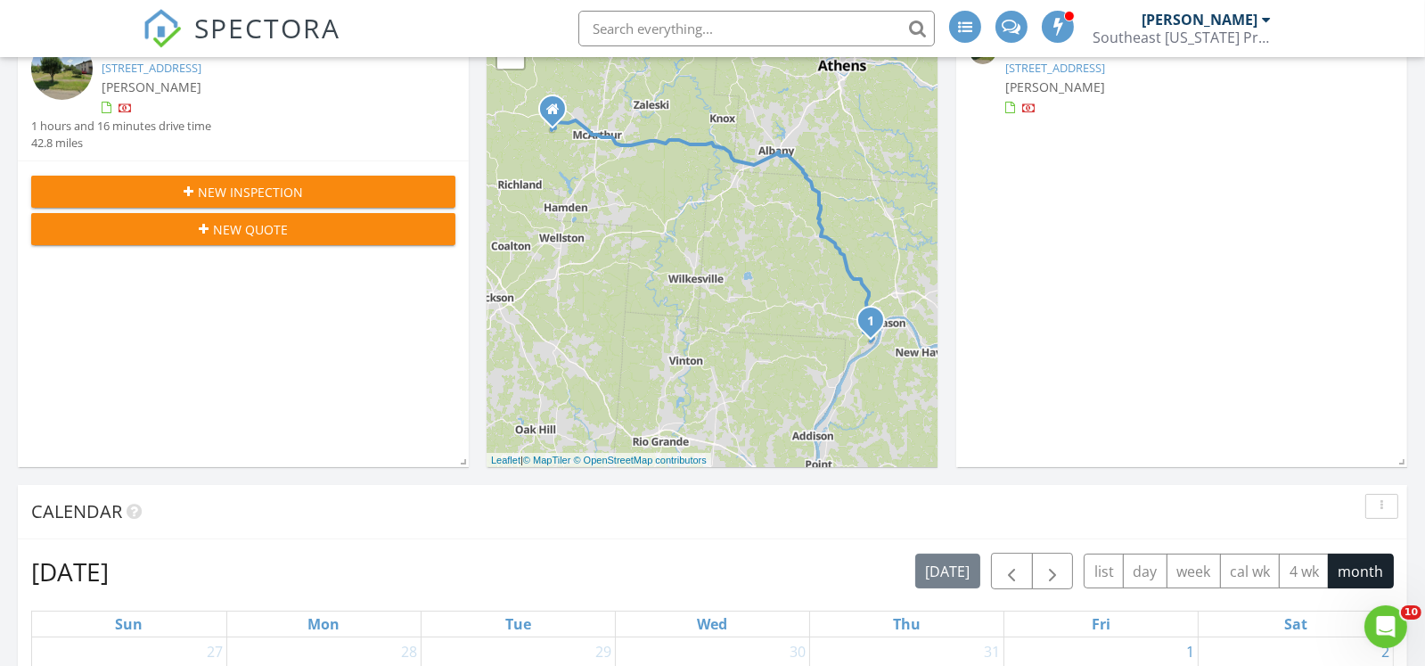
scroll to position [267, 0]
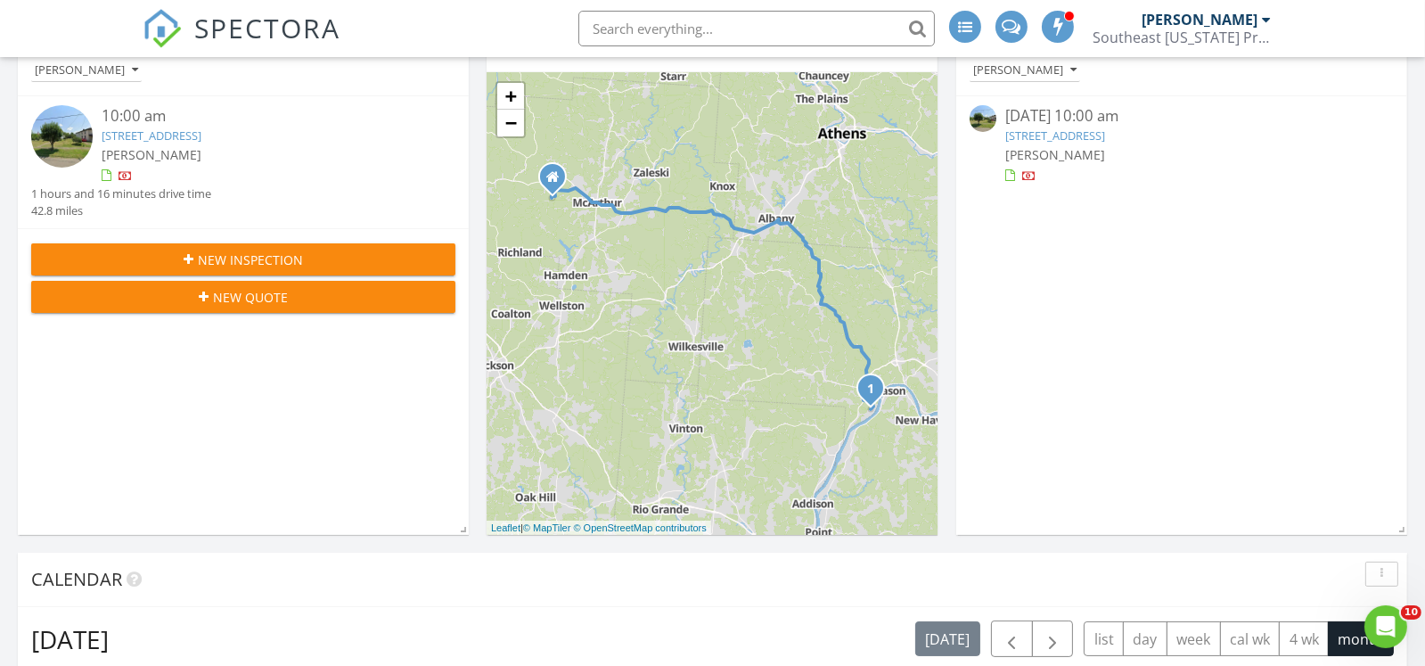
click at [1091, 134] on link "437 Grant St, Middleport, OH 45760" at bounding box center [1055, 135] width 100 height 16
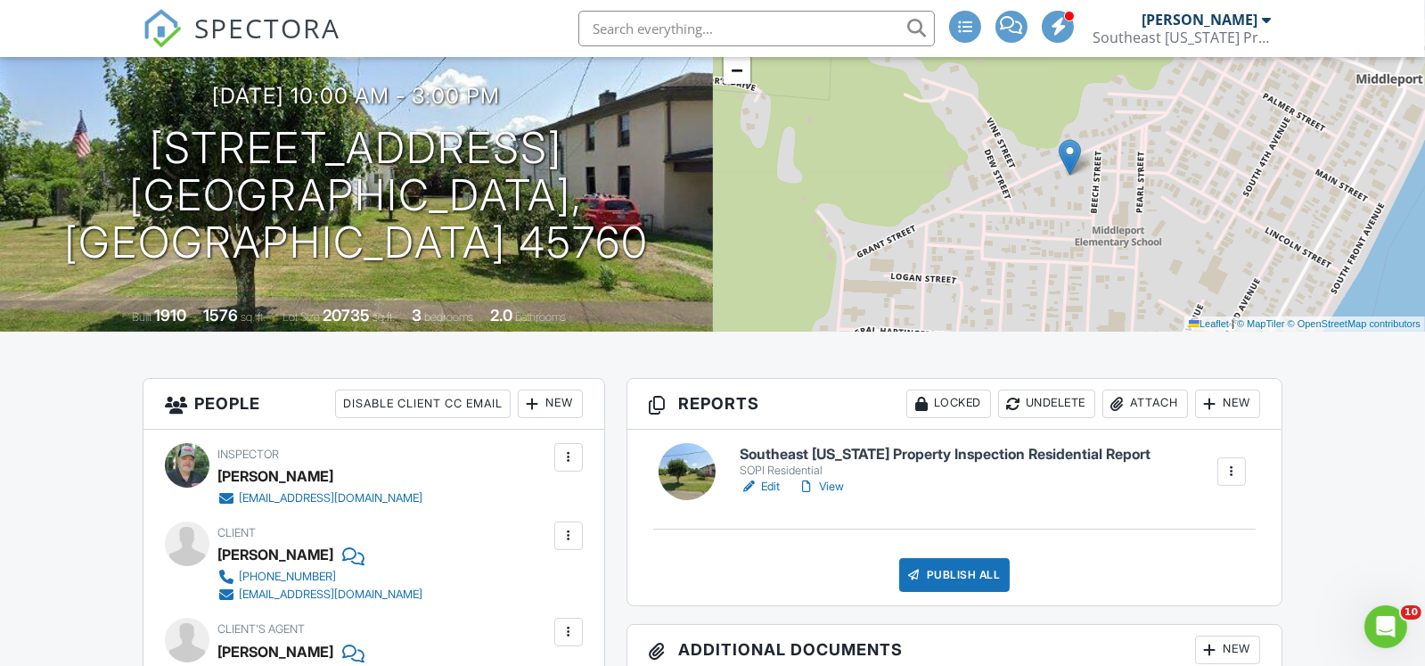
scroll to position [445, 0]
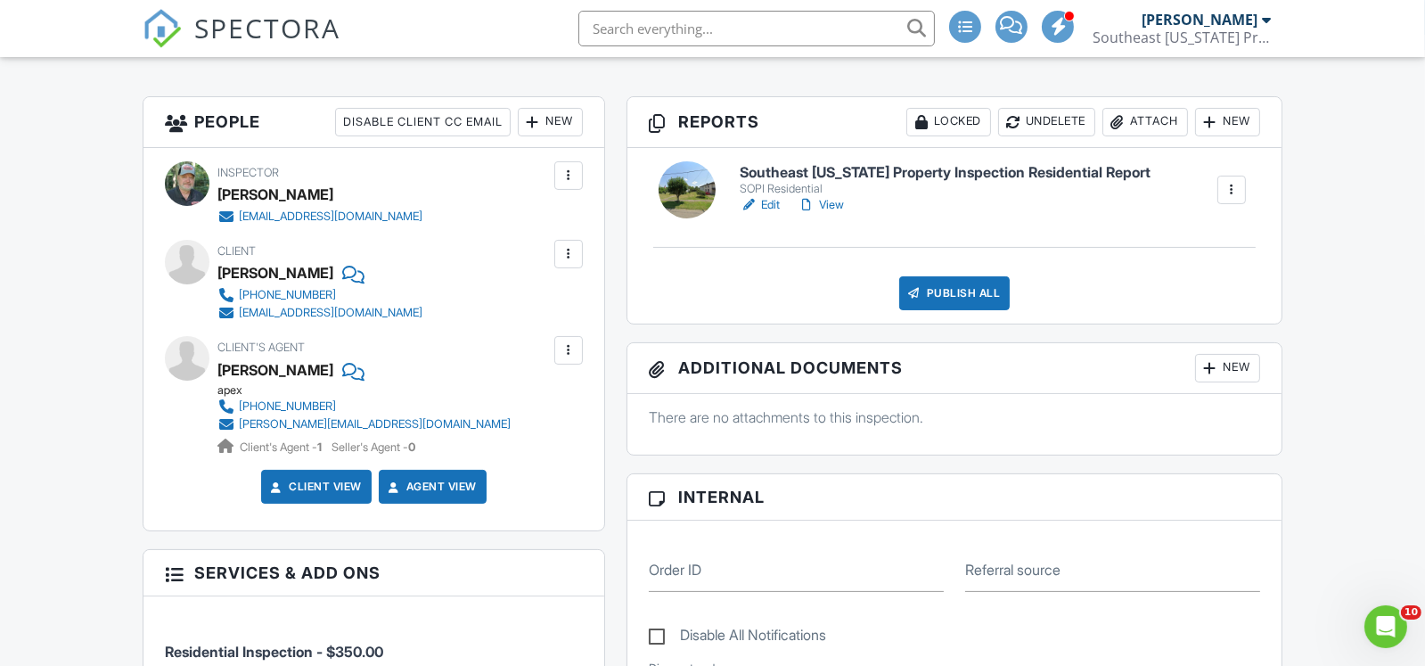
click at [762, 214] on link "Edit" at bounding box center [760, 205] width 40 height 18
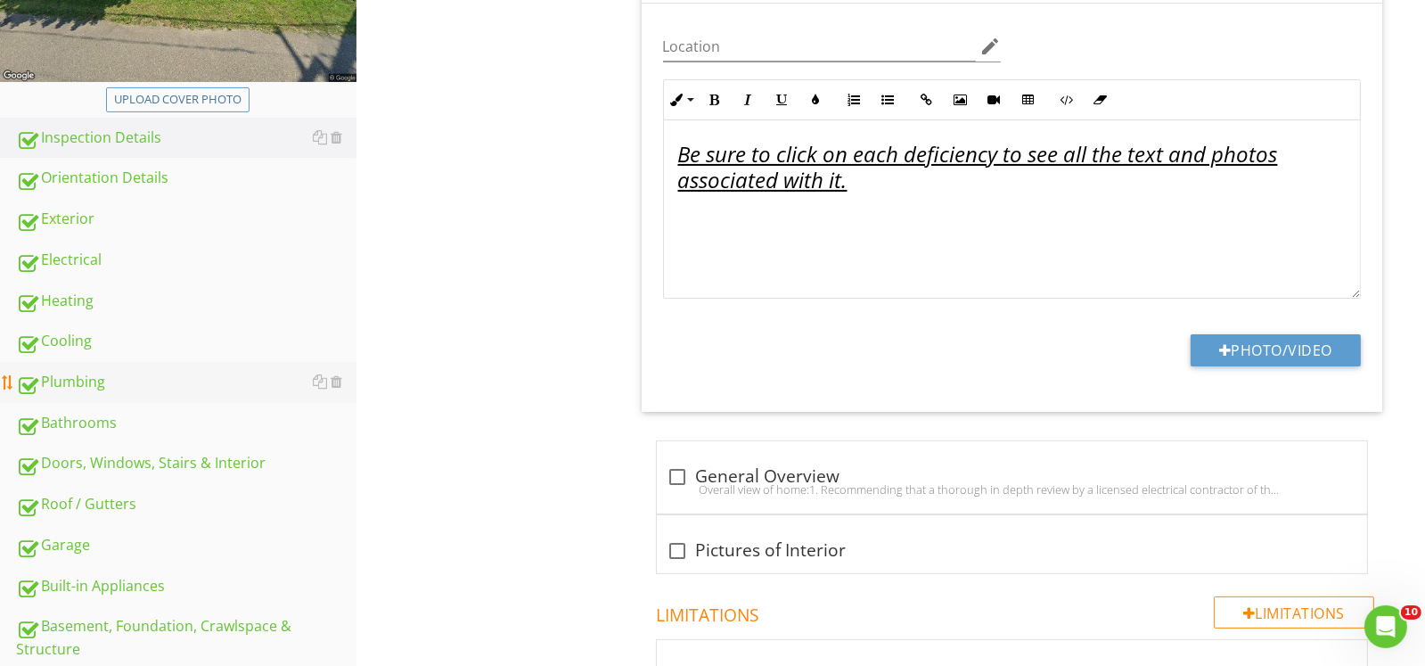
scroll to position [535, 0]
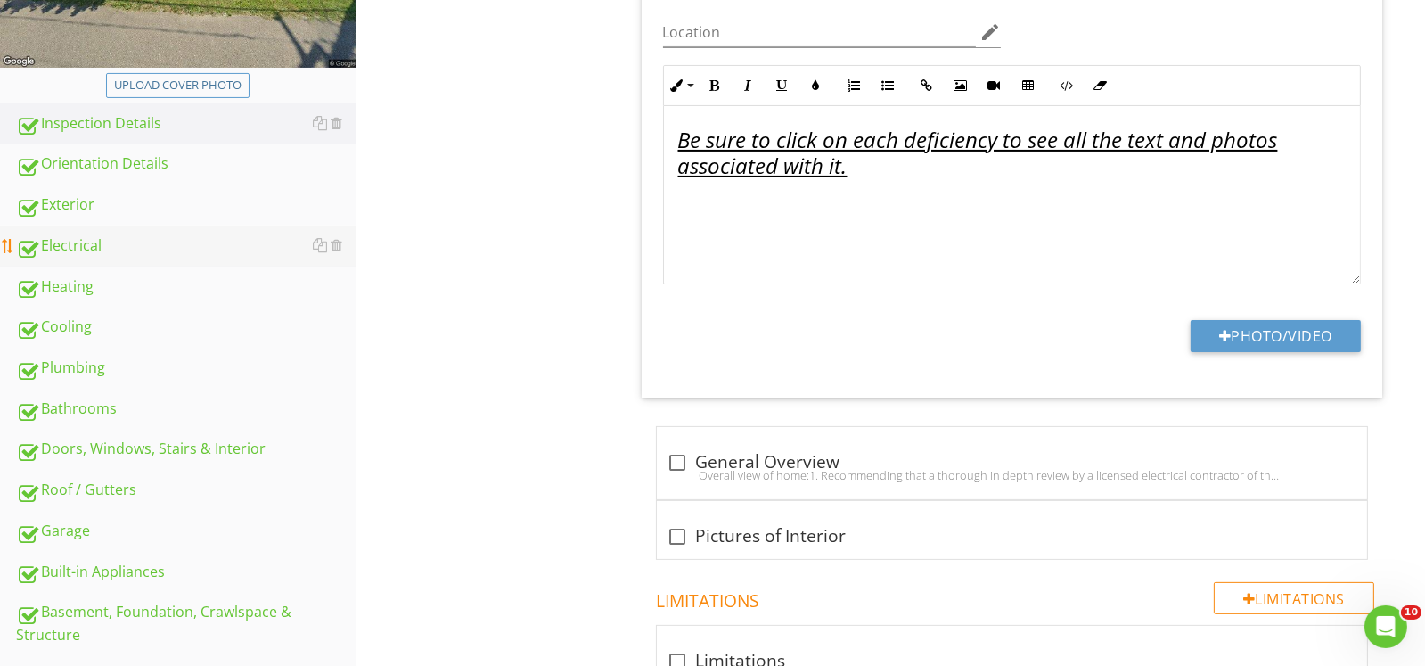
click at [81, 243] on div "Electrical" at bounding box center [186, 245] width 340 height 23
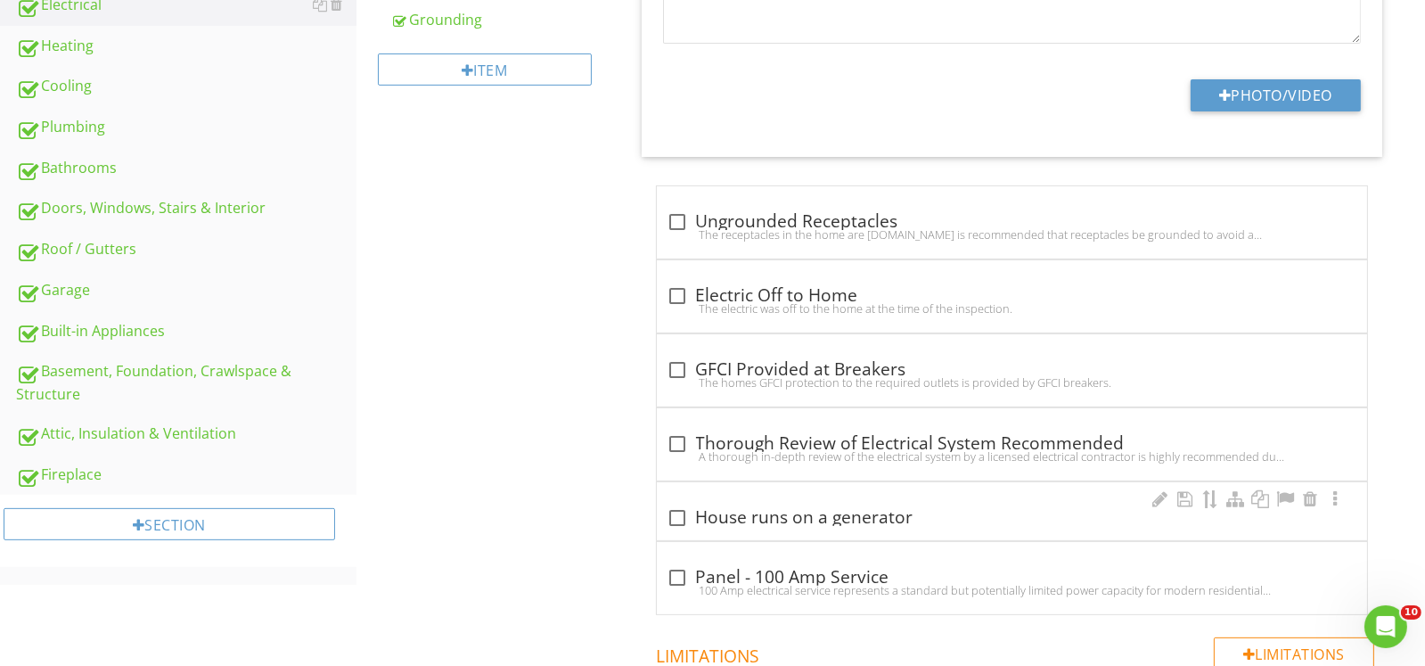
scroll to position [946, 0]
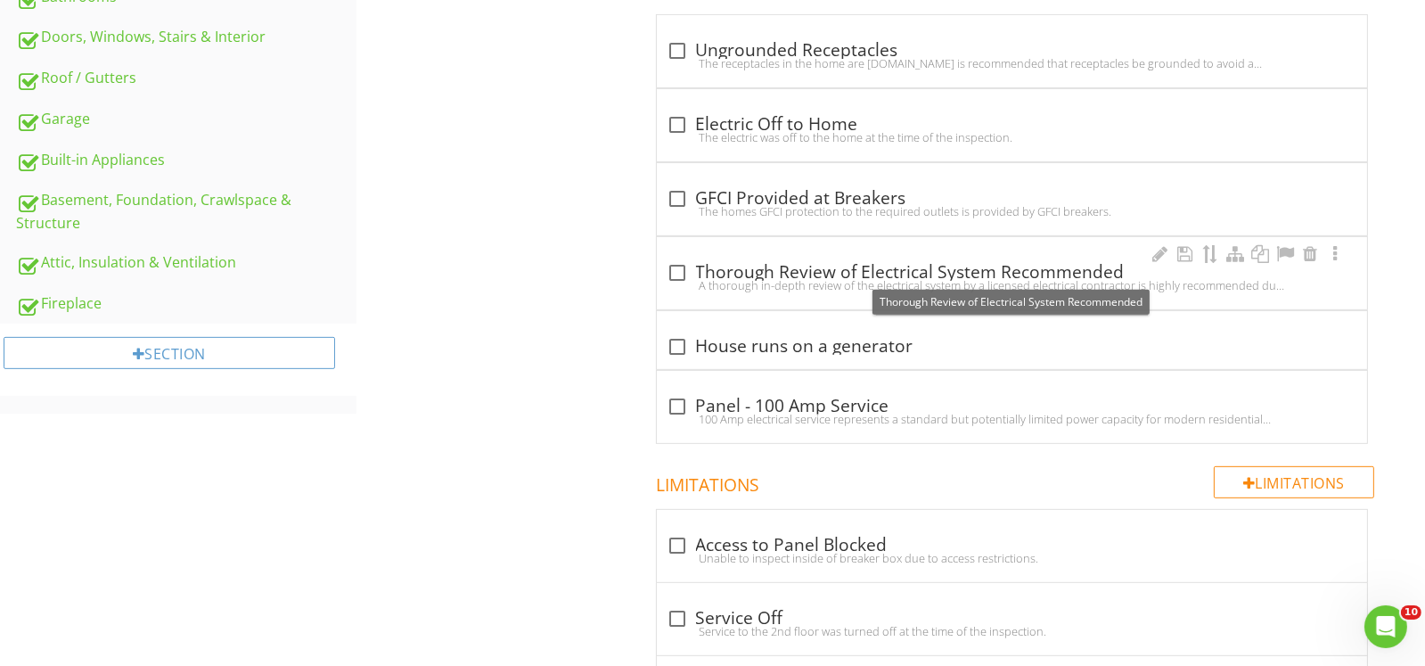
click at [688, 274] on div at bounding box center [678, 272] width 30 height 30
checkbox input "true"
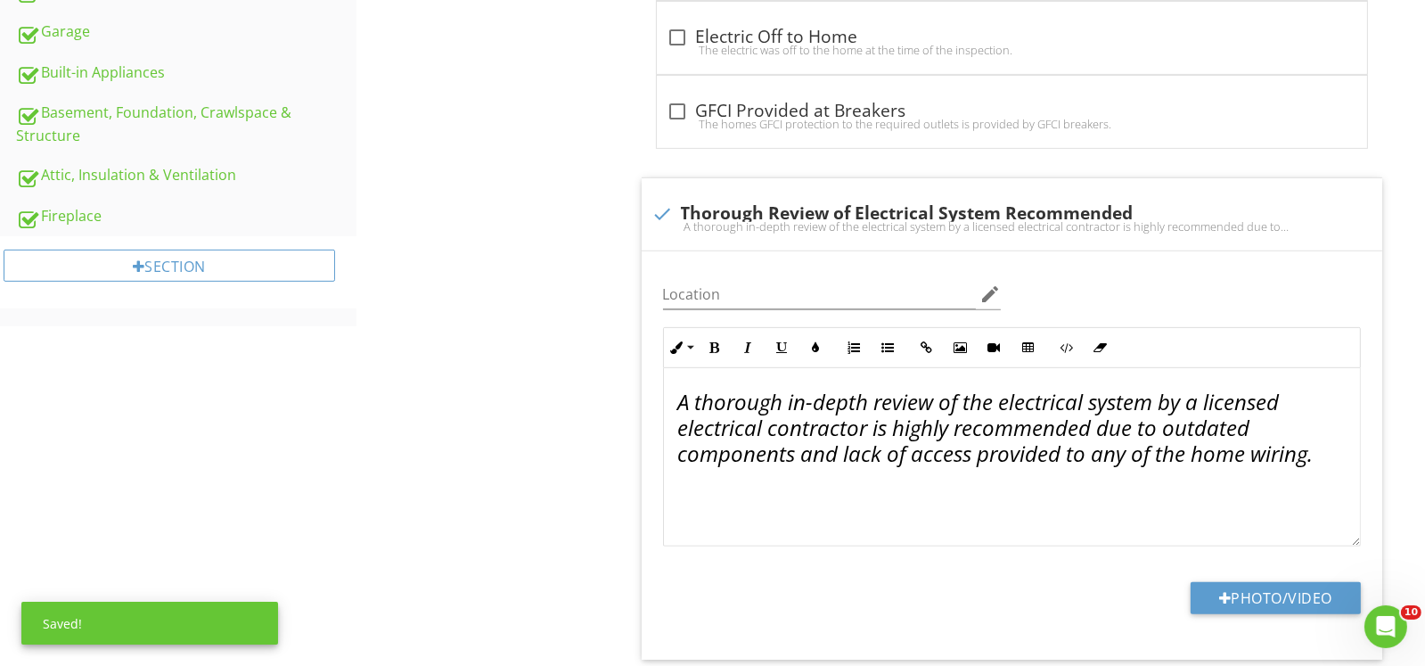
scroll to position [1303, 0]
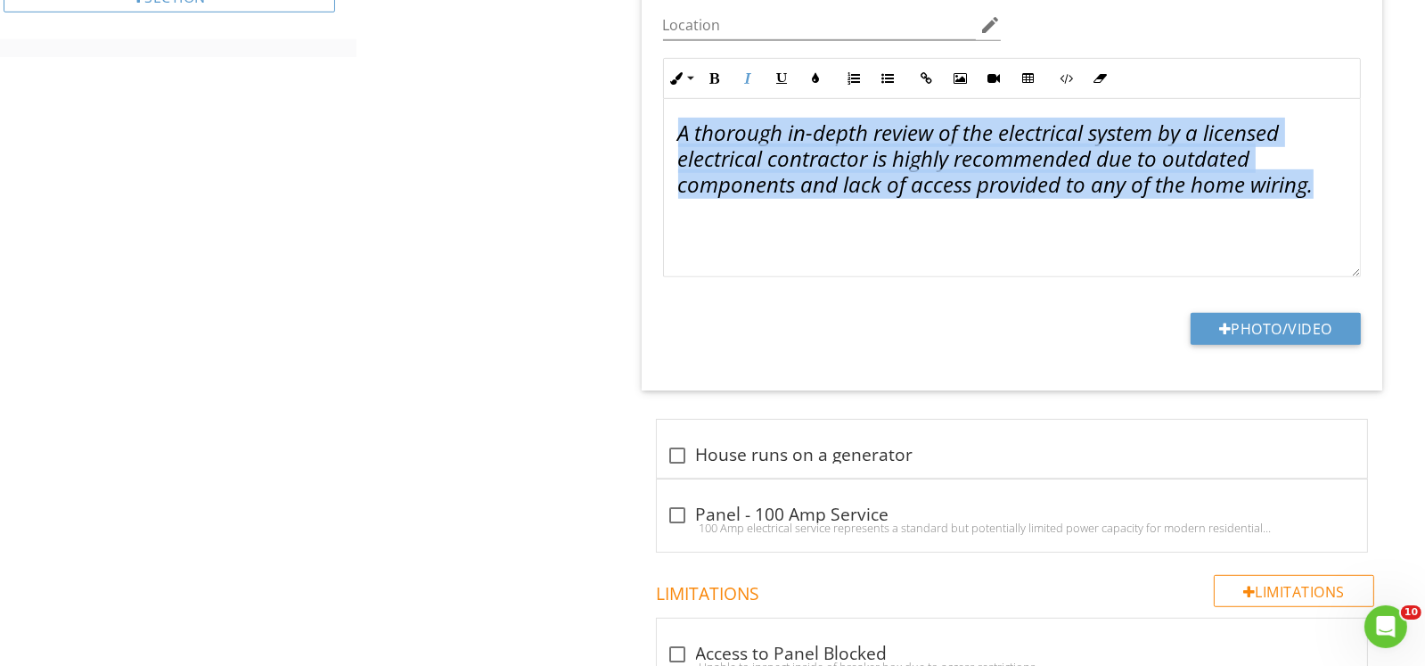
drag, startPoint x: 1324, startPoint y: 185, endPoint x: 628, endPoint y: 118, distance: 699.1
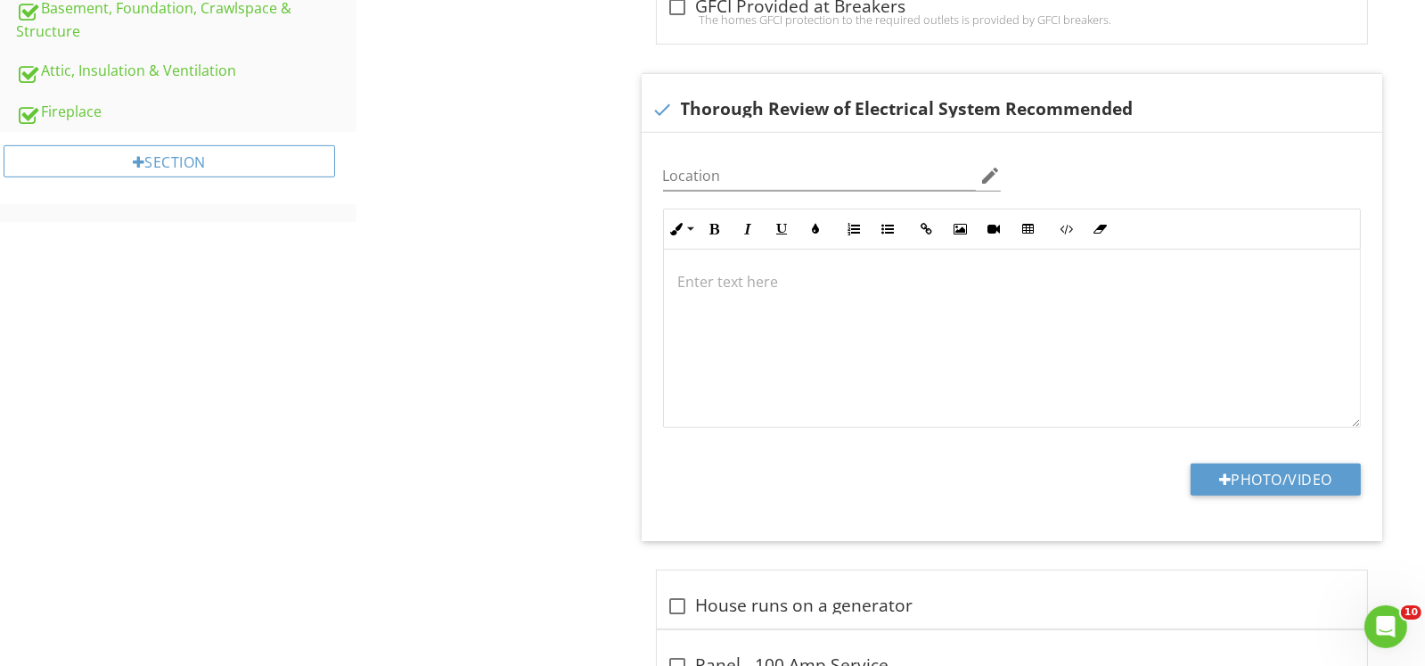
scroll to position [1020, 0]
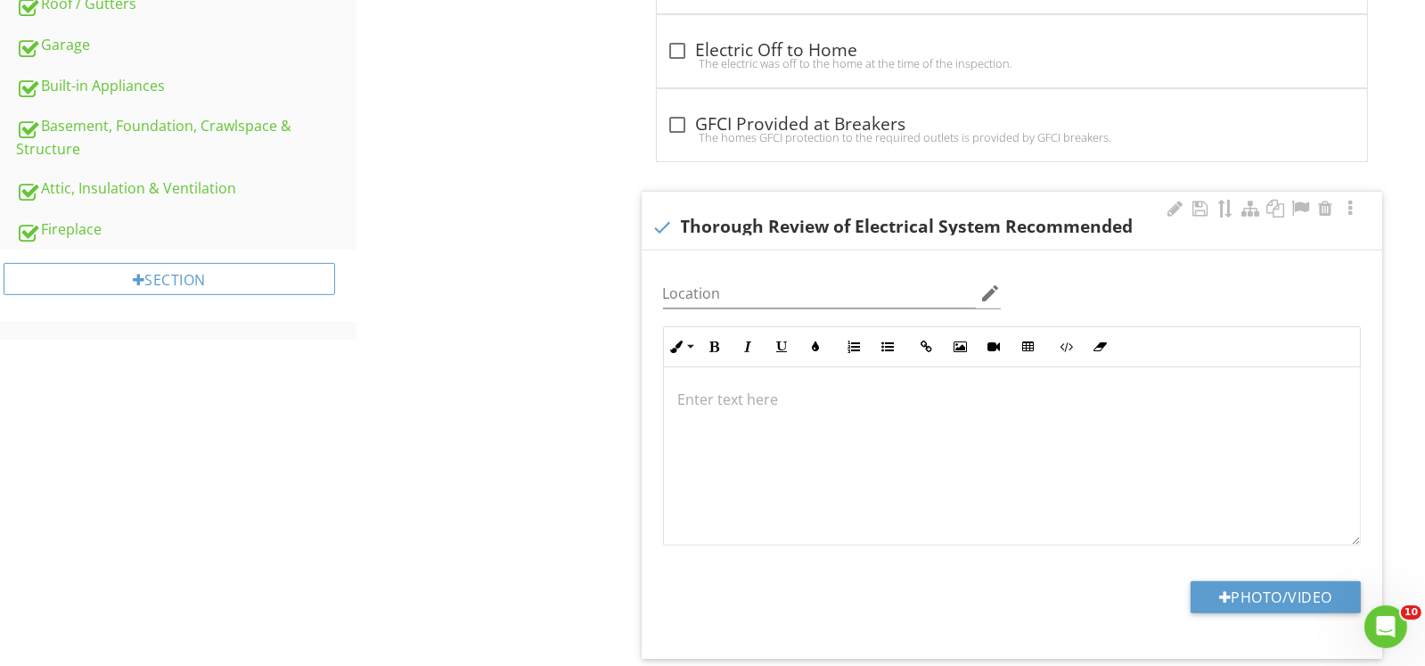
click at [692, 398] on p at bounding box center [1011, 398] width 667 height 21
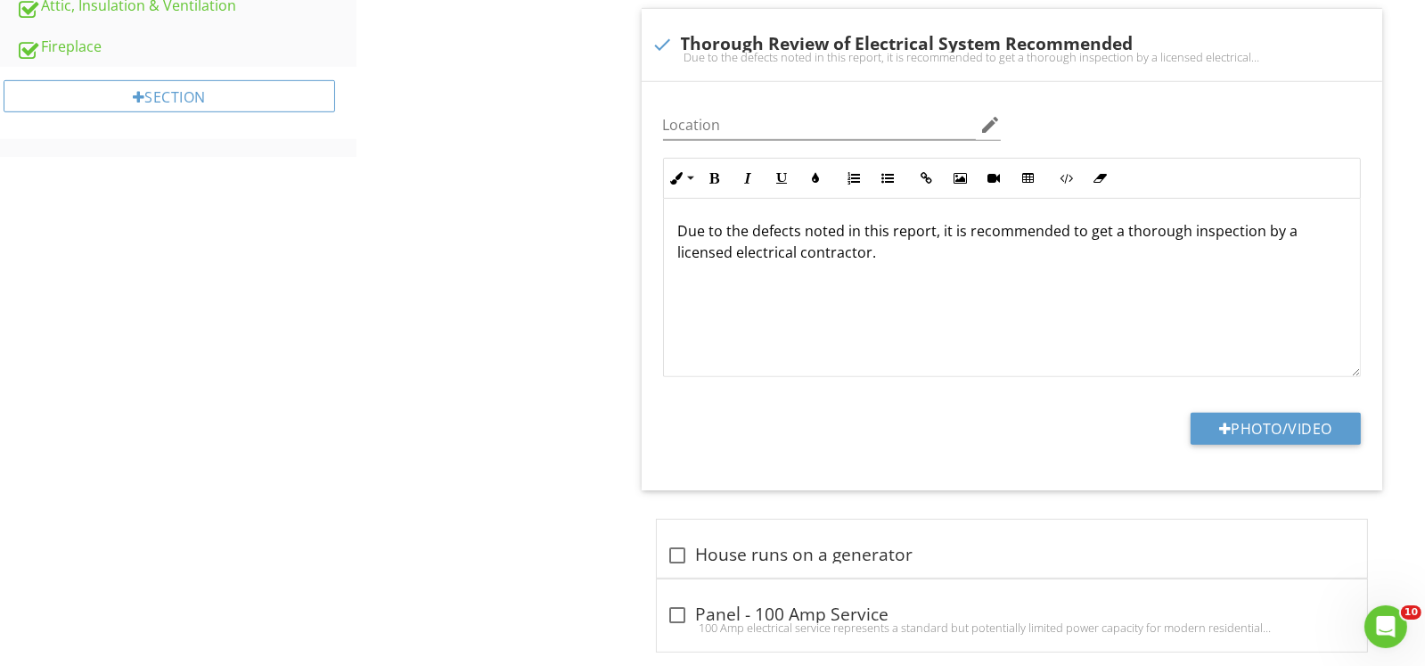
scroll to position [1035, 0]
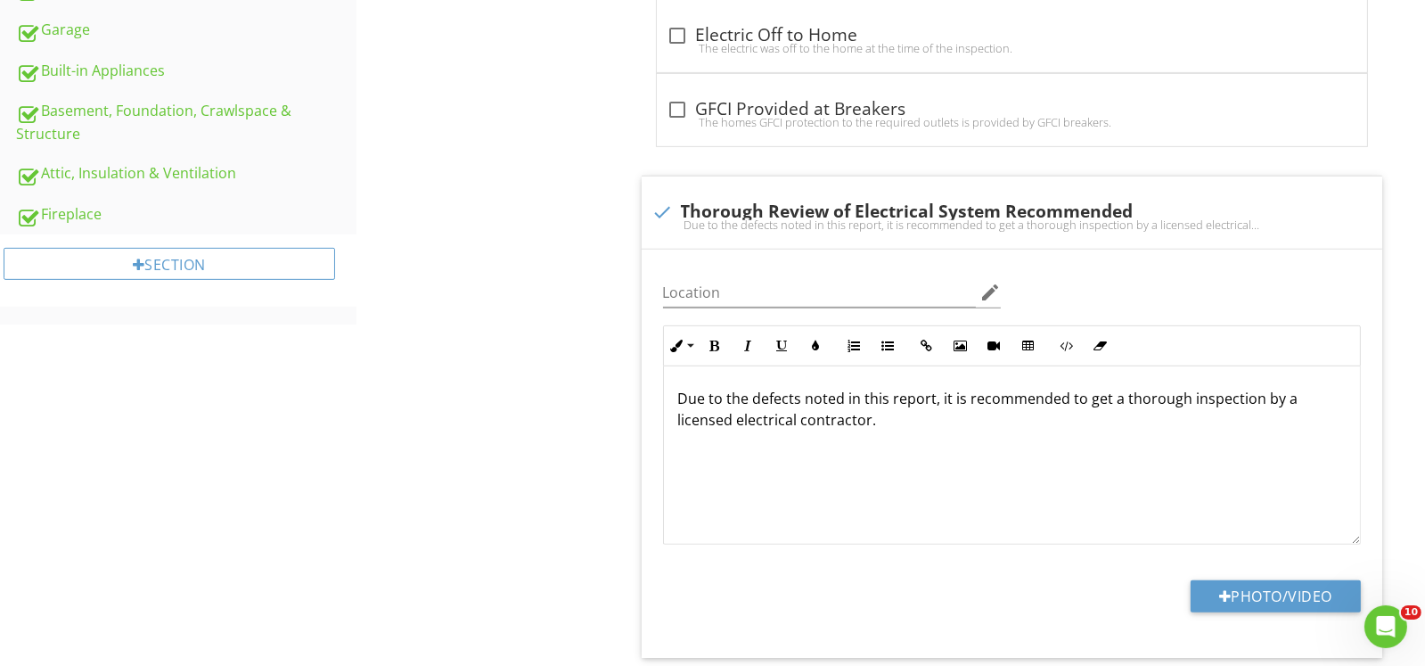
click at [523, 323] on div "Electrical General Service Entrance Conductors Service Panel Sub-Panel A Branch…" at bounding box center [890, 173] width 1068 height 1925
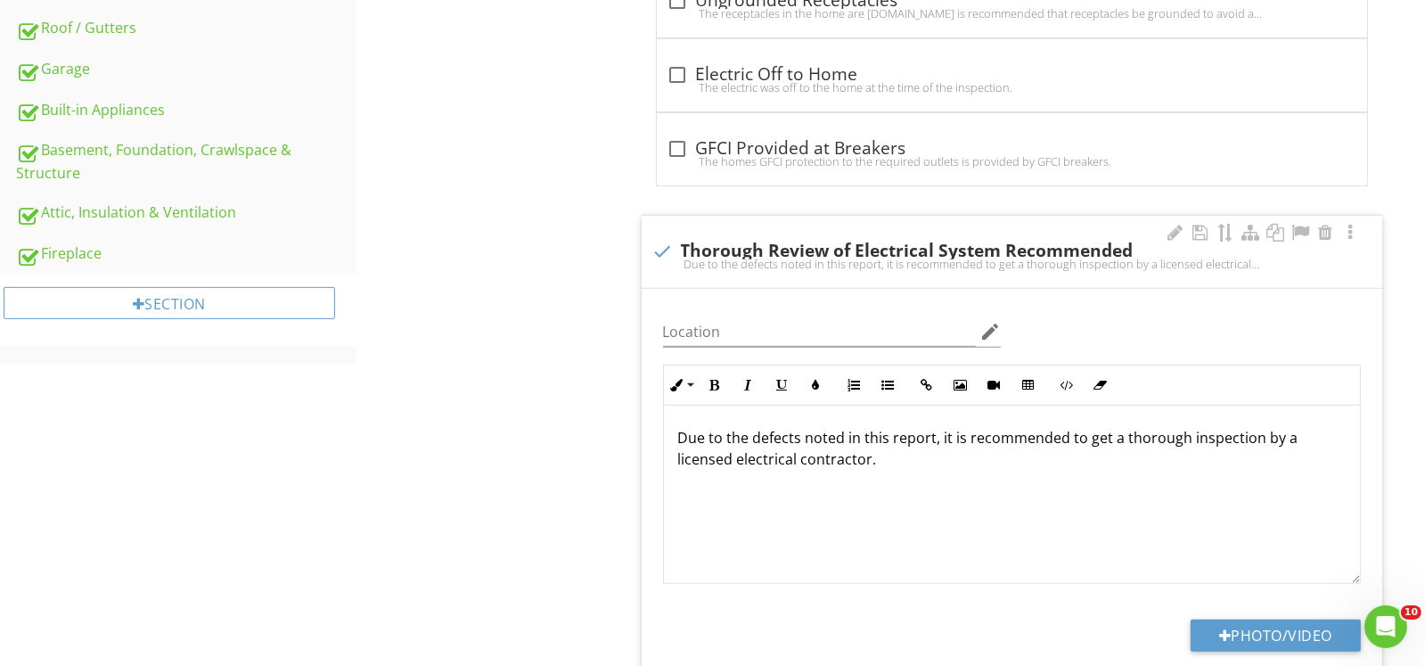
scroll to position [1246, 0]
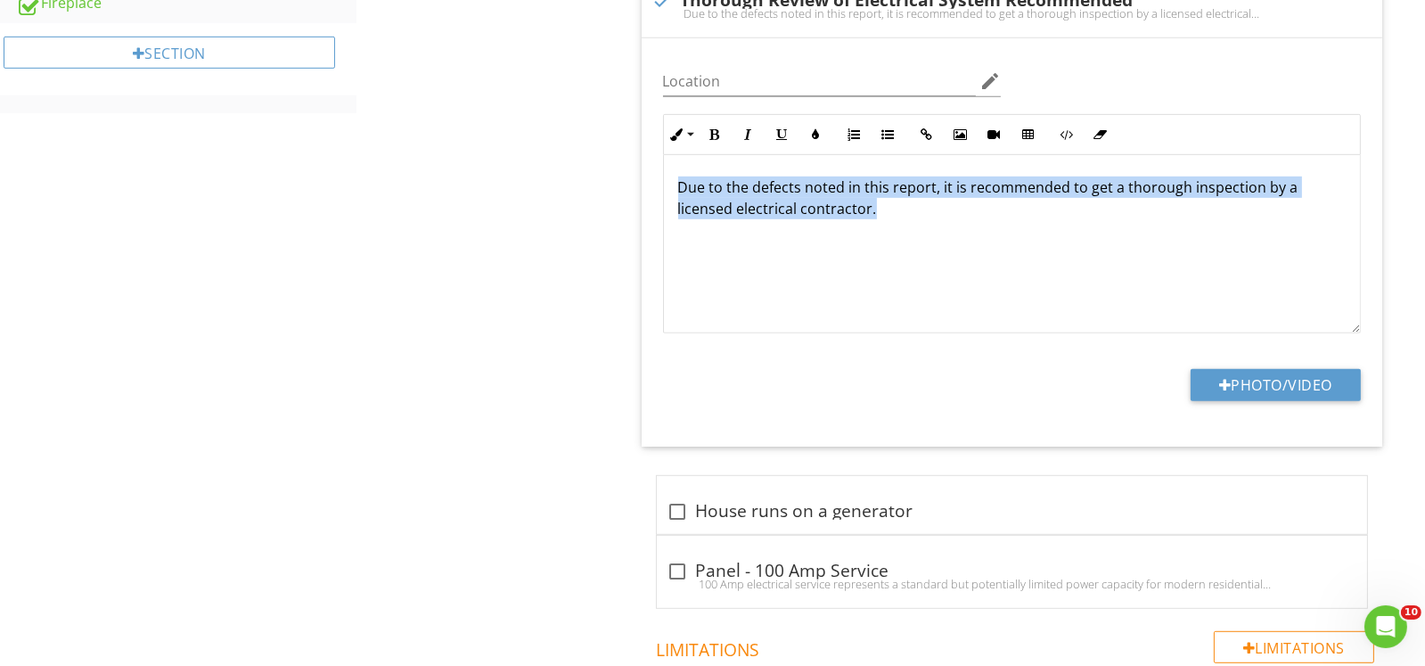
drag, startPoint x: 900, startPoint y: 211, endPoint x: 643, endPoint y: 180, distance: 258.5
click at [643, 180] on div "Location edit Inline Style XLarge Large Normal Small Light Small/Light Bold Ita…" at bounding box center [1012, 242] width 740 height 408
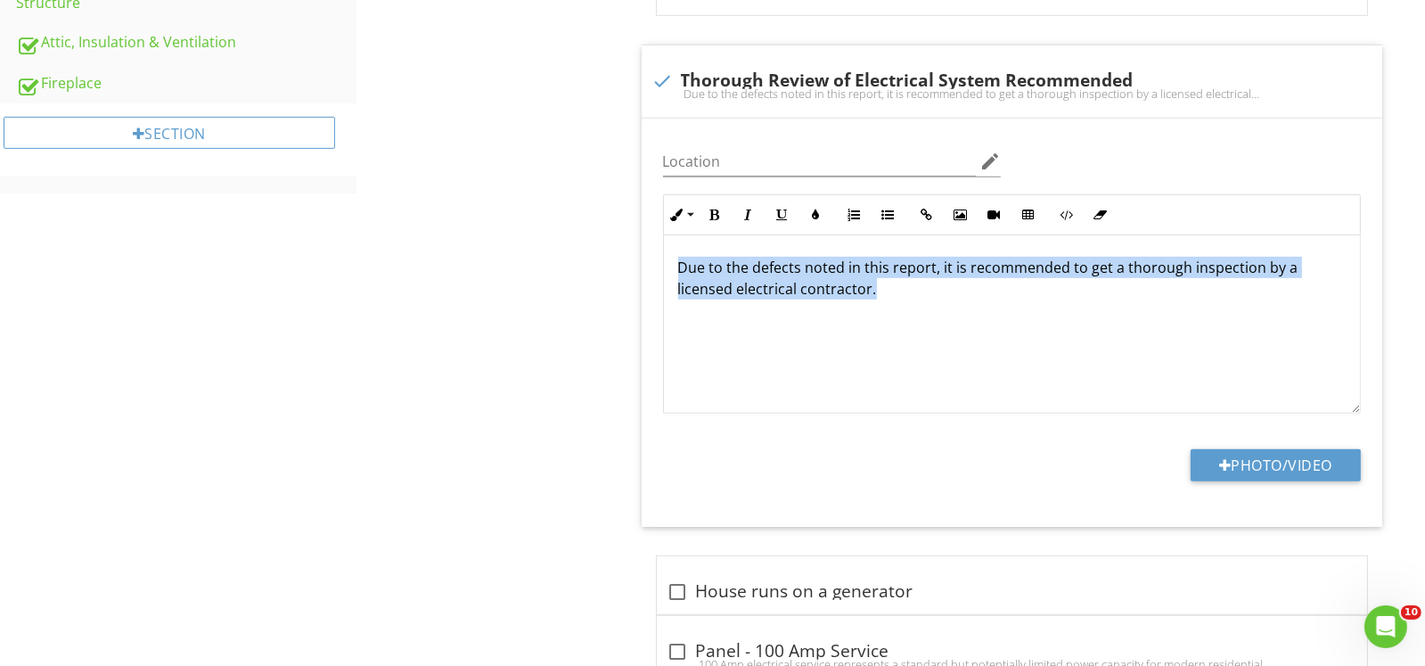
scroll to position [1069, 0]
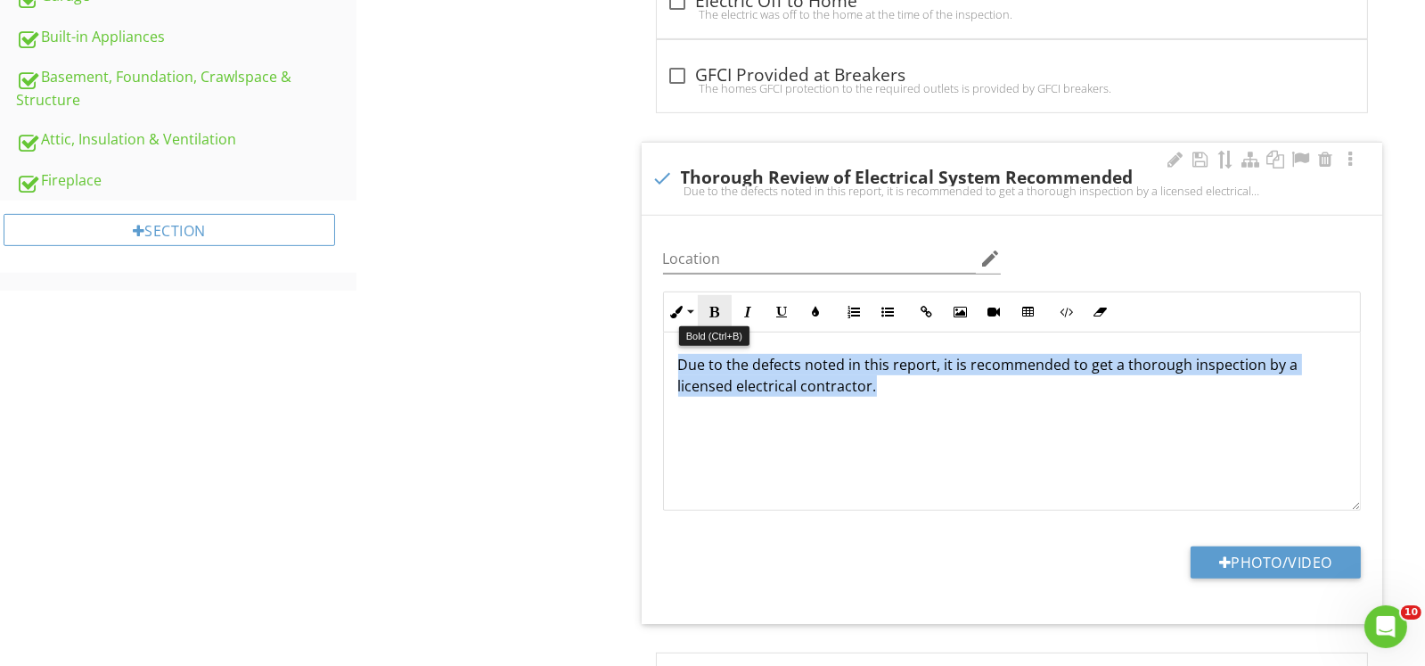
click at [717, 309] on icon "button" at bounding box center [714, 312] width 12 height 12
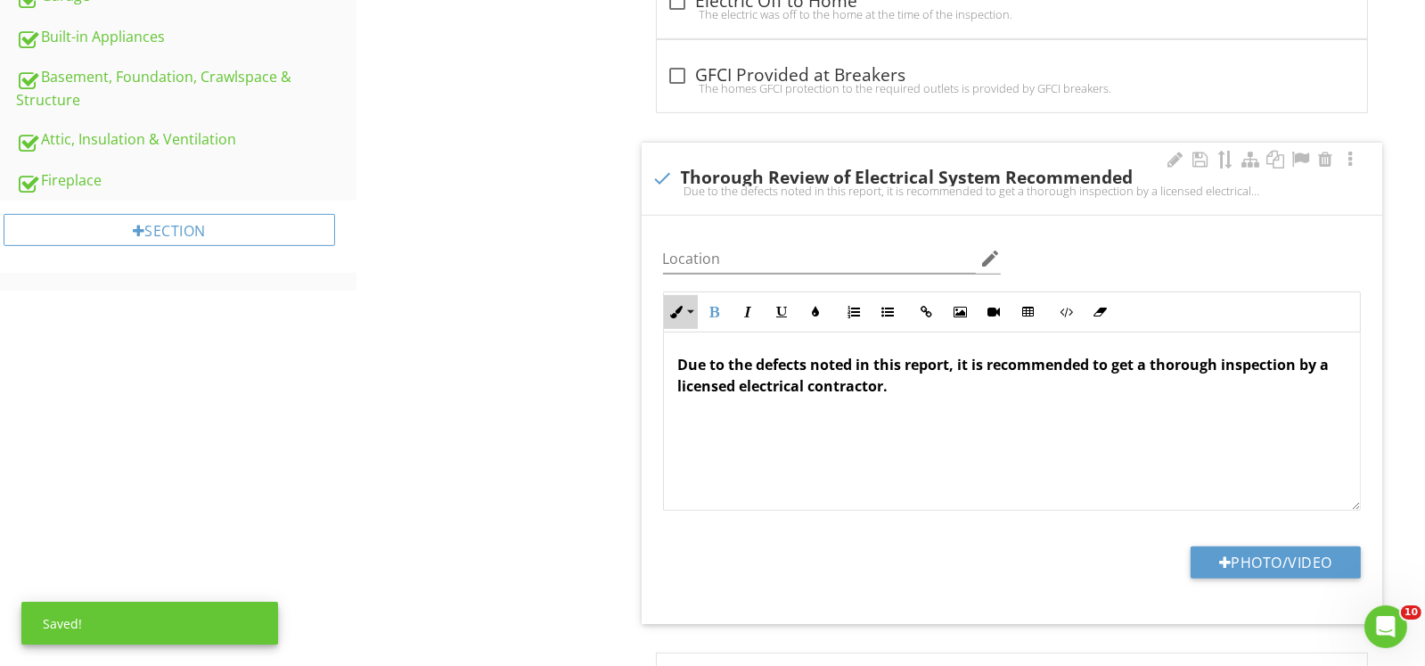
click at [693, 306] on button "Inline Style" at bounding box center [681, 312] width 34 height 34
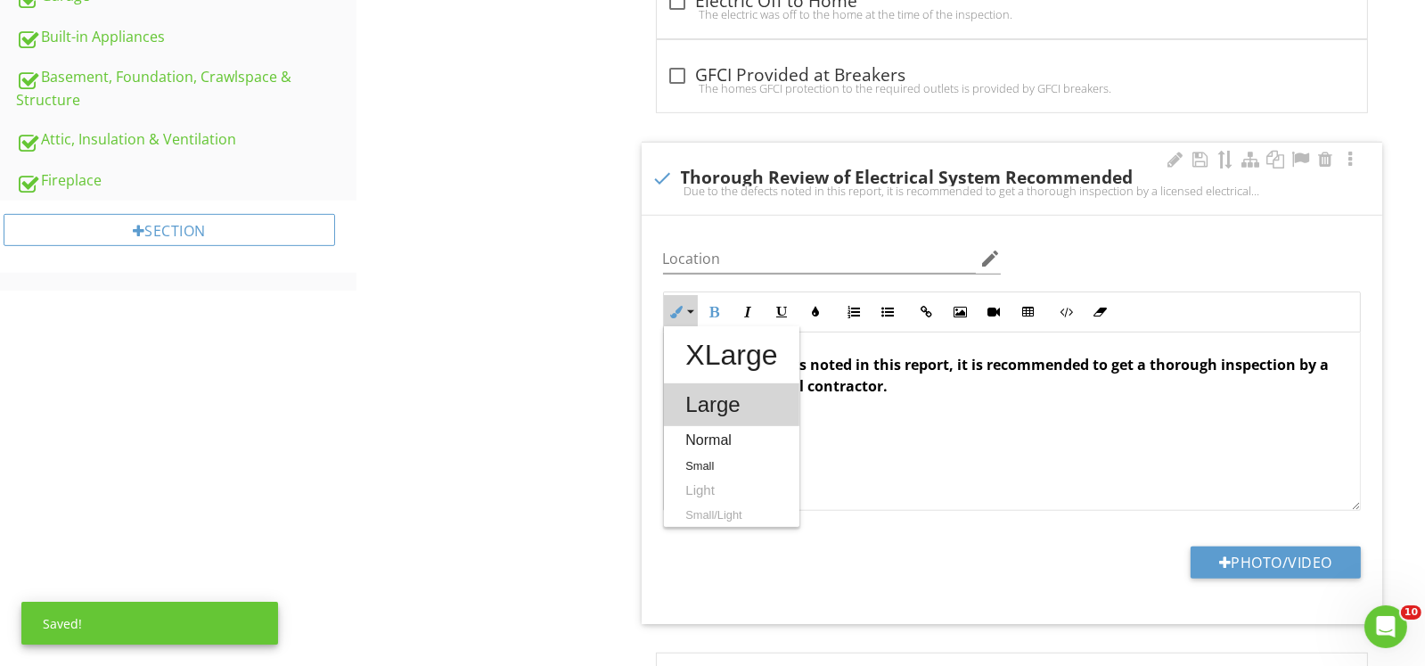
click at [707, 401] on link "Large" at bounding box center [731, 404] width 135 height 43
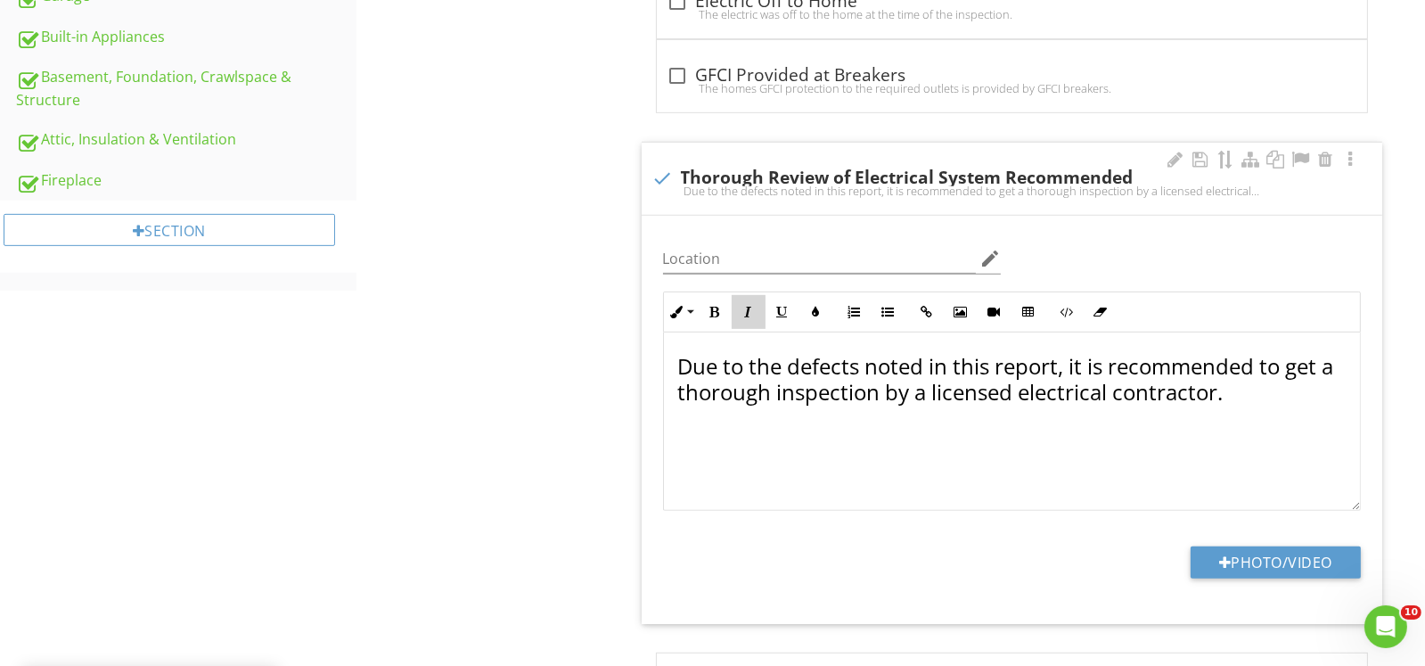
click at [745, 314] on icon "button" at bounding box center [748, 312] width 12 height 12
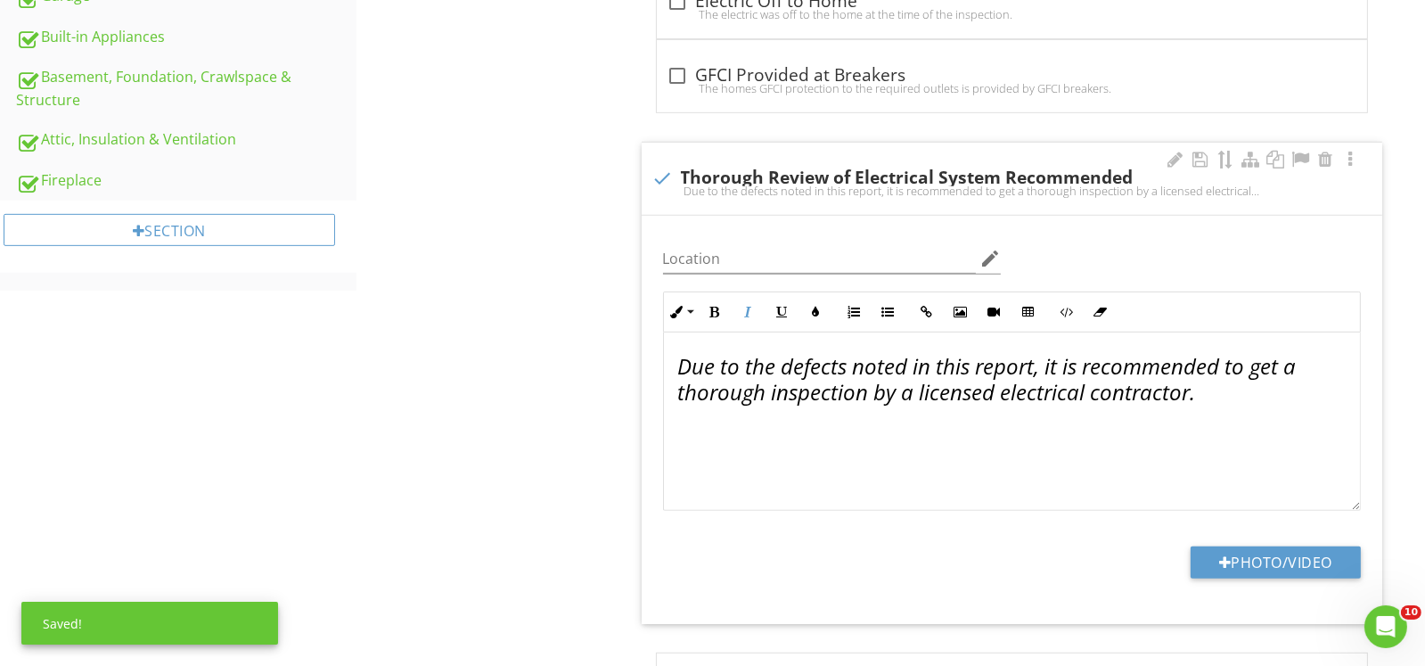
click at [962, 469] on div "Due to the defects noted in this report, it is recommended to get a thorough in…" at bounding box center [1012, 421] width 696 height 178
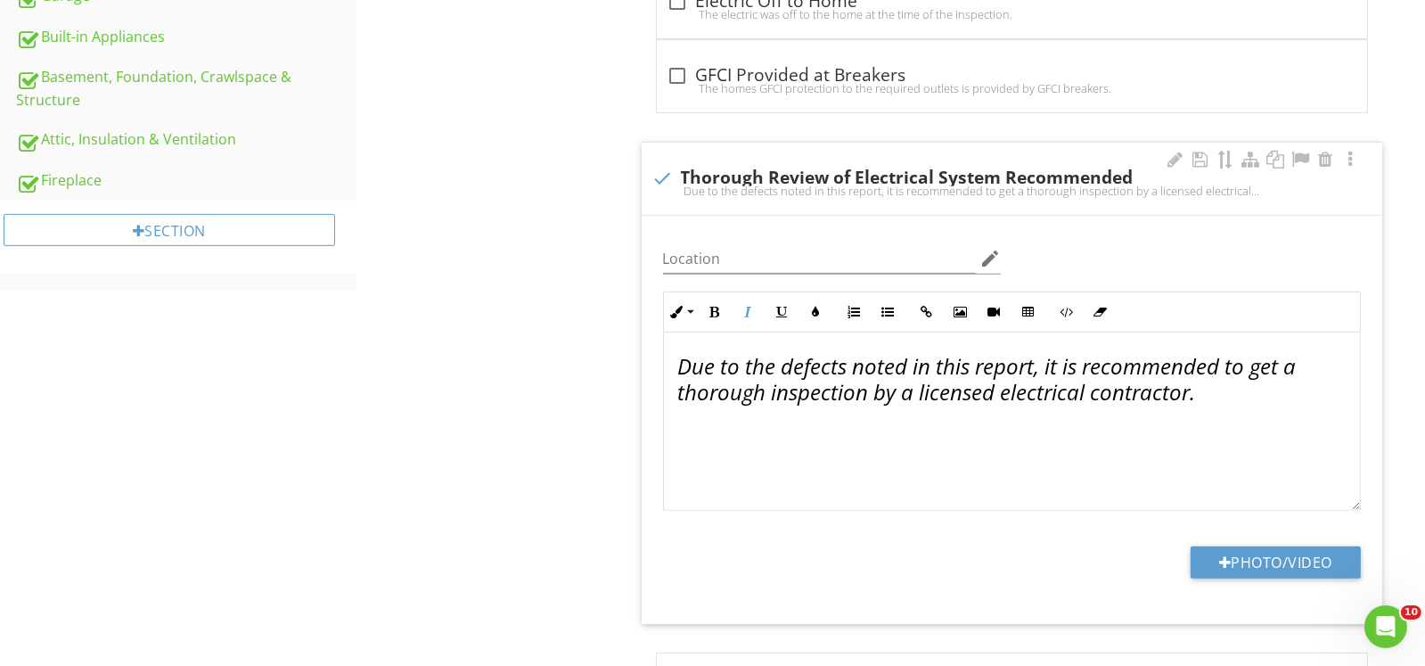
click at [1201, 398] on p "Due to the defects noted in this report, it is recommended to get a thorough in…" at bounding box center [1011, 380] width 667 height 52
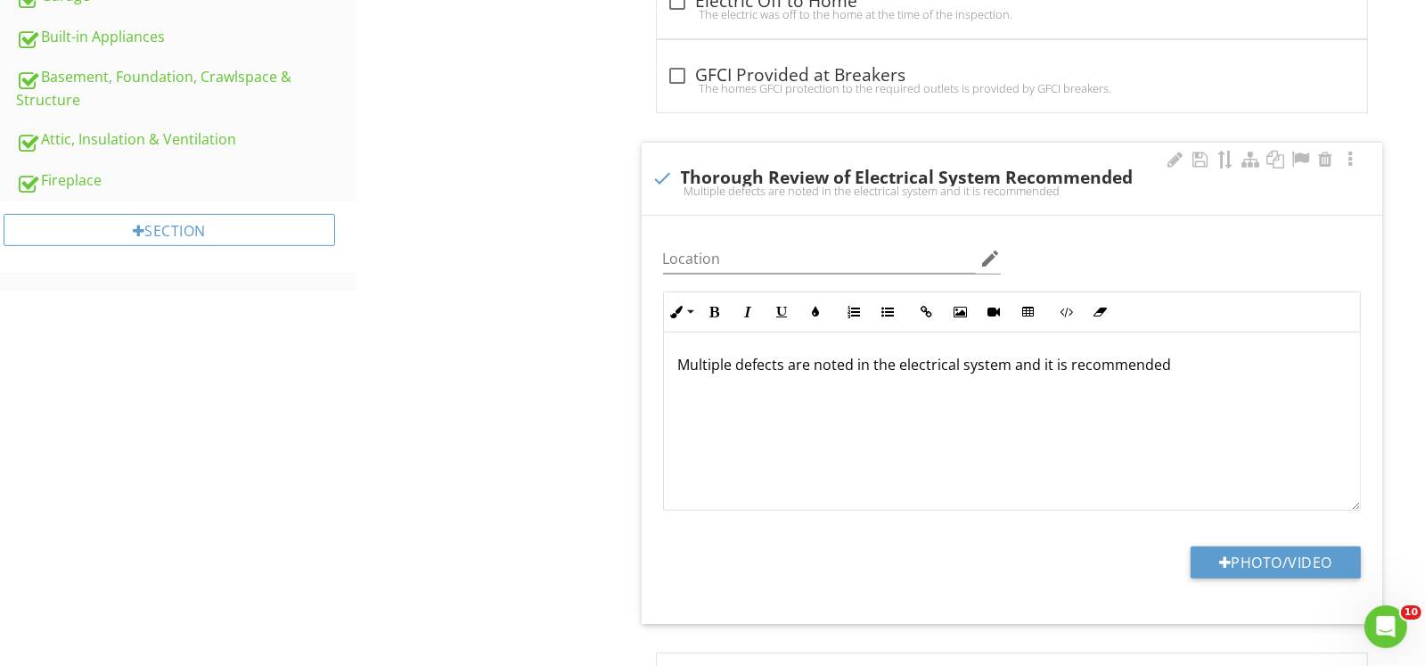
click at [1067, 368] on p "Multiple defects are noted in the electrical system and it is recommended" at bounding box center [1011, 364] width 667 height 21
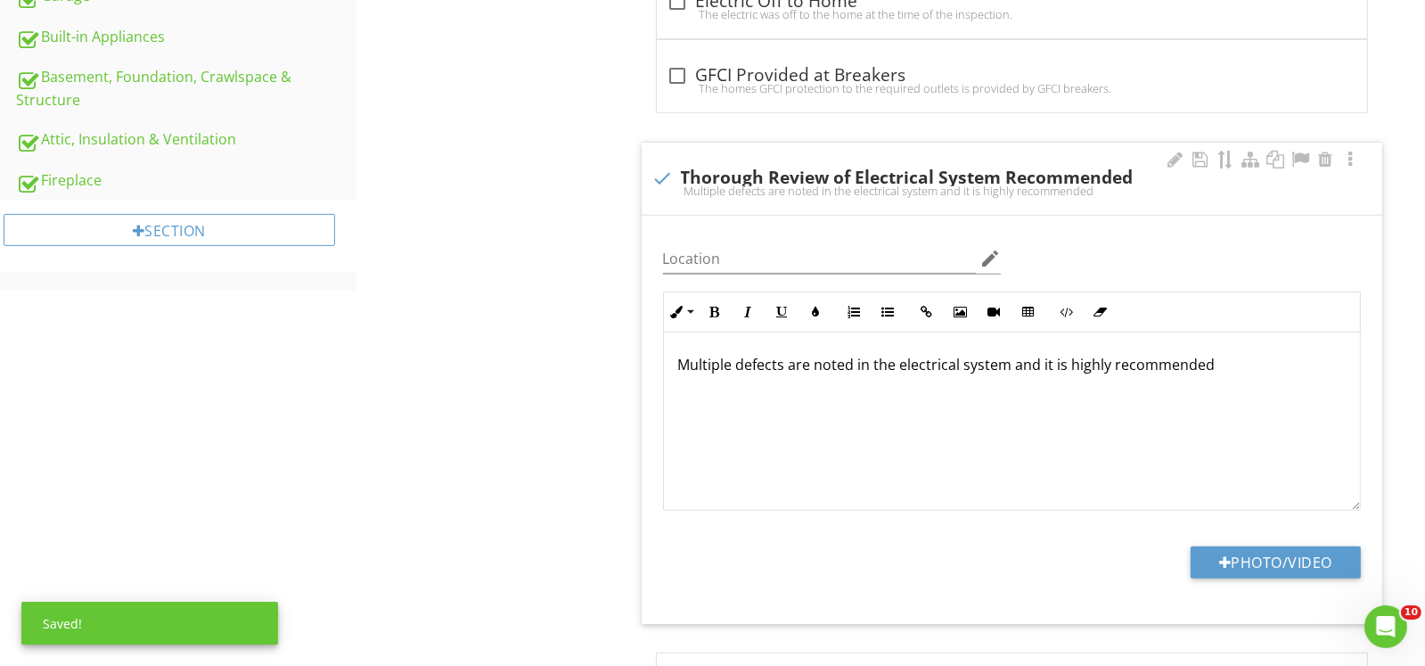
click at [1218, 365] on p "Multiple defects are noted in the electrical system and it is highly recommended" at bounding box center [1011, 364] width 667 height 21
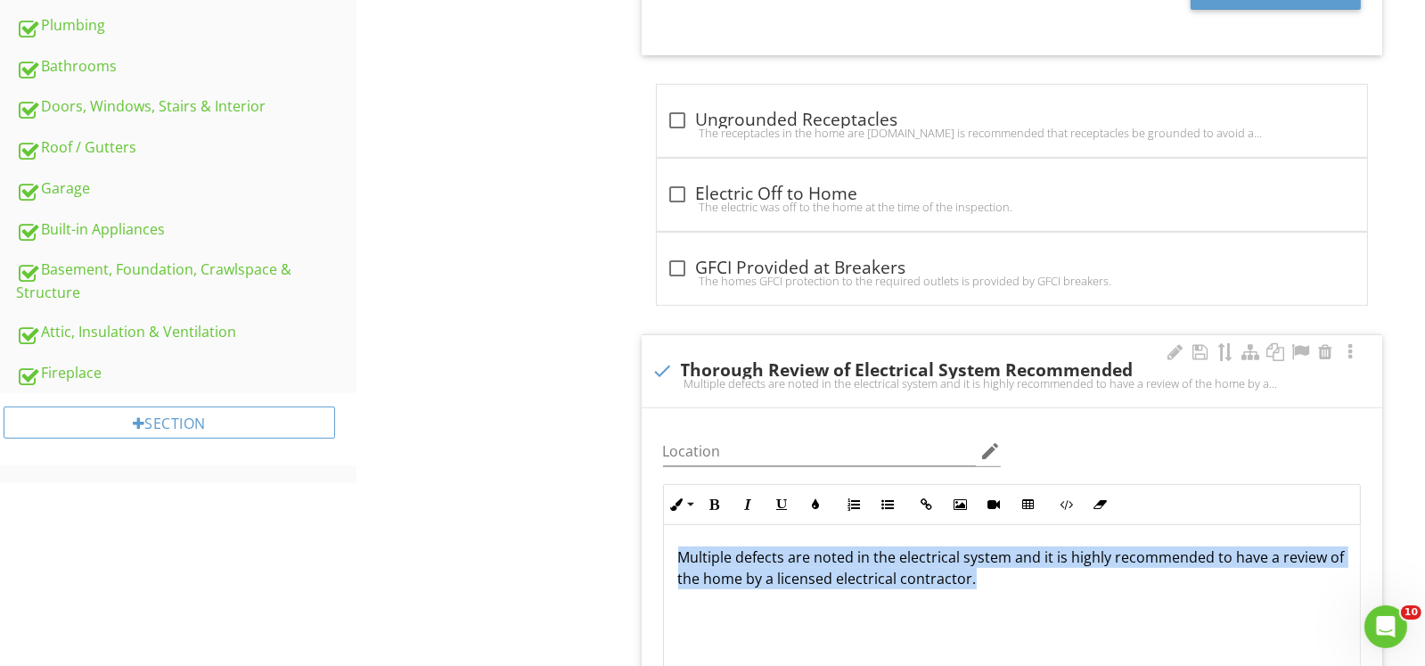
scroll to position [0, 0]
drag, startPoint x: 1014, startPoint y: 577, endPoint x: 642, endPoint y: 541, distance: 373.3
click at [642, 541] on div "Location edit Inline Style XLarge Large Normal Small Light Small/Light Bold Ita…" at bounding box center [1012, 612] width 740 height 408
click at [689, 504] on button "Inline Style" at bounding box center [681, 504] width 34 height 34
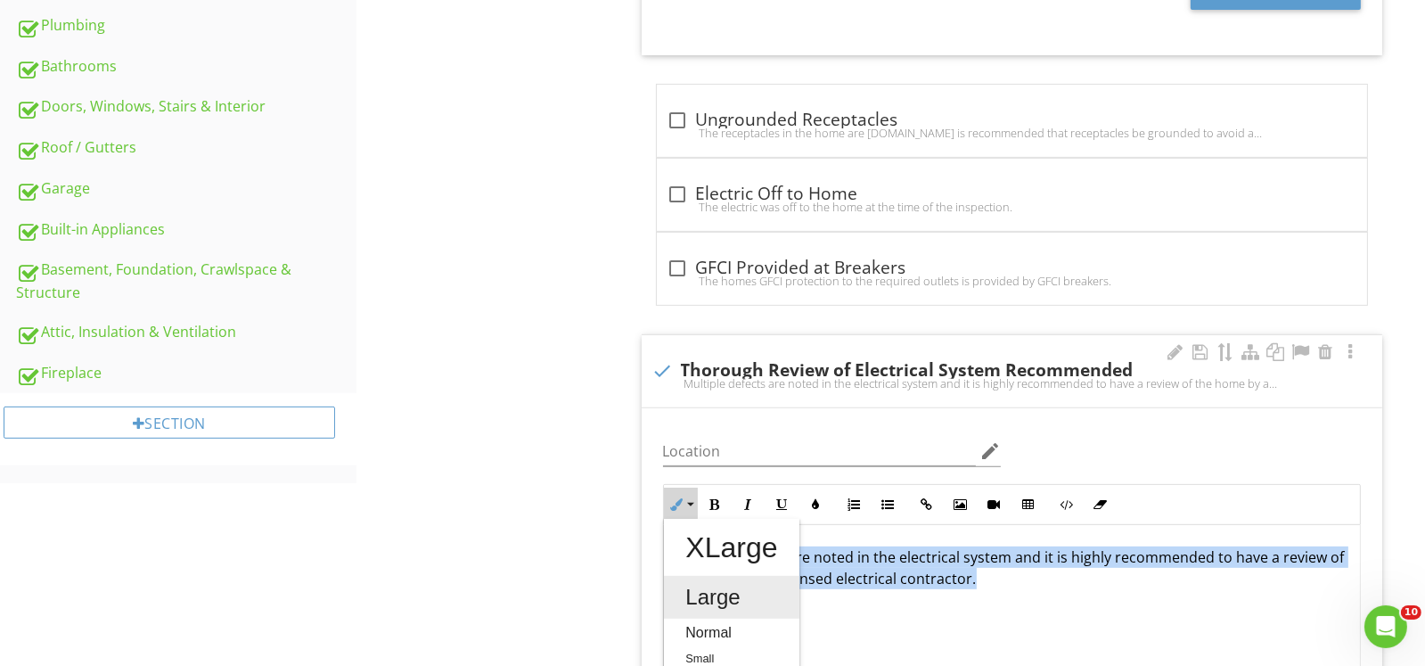
click at [720, 600] on link "Large" at bounding box center [731, 597] width 135 height 43
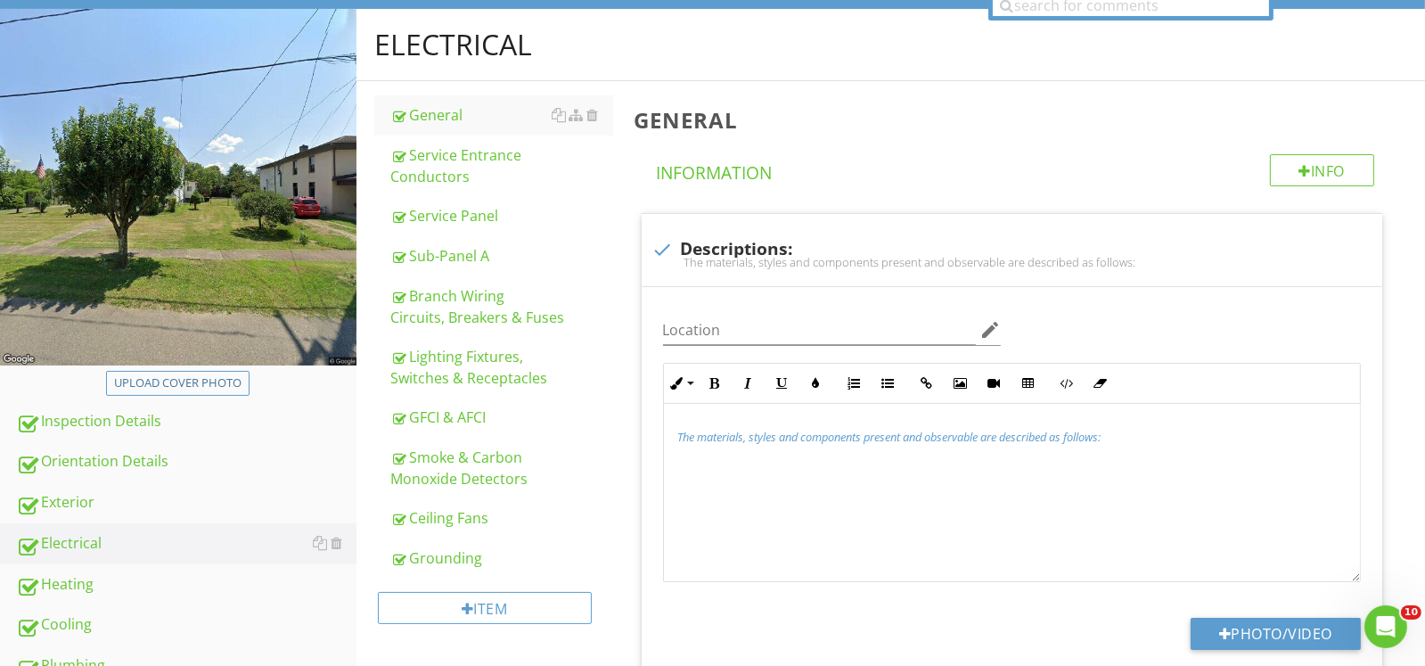
scroll to position [75, 0]
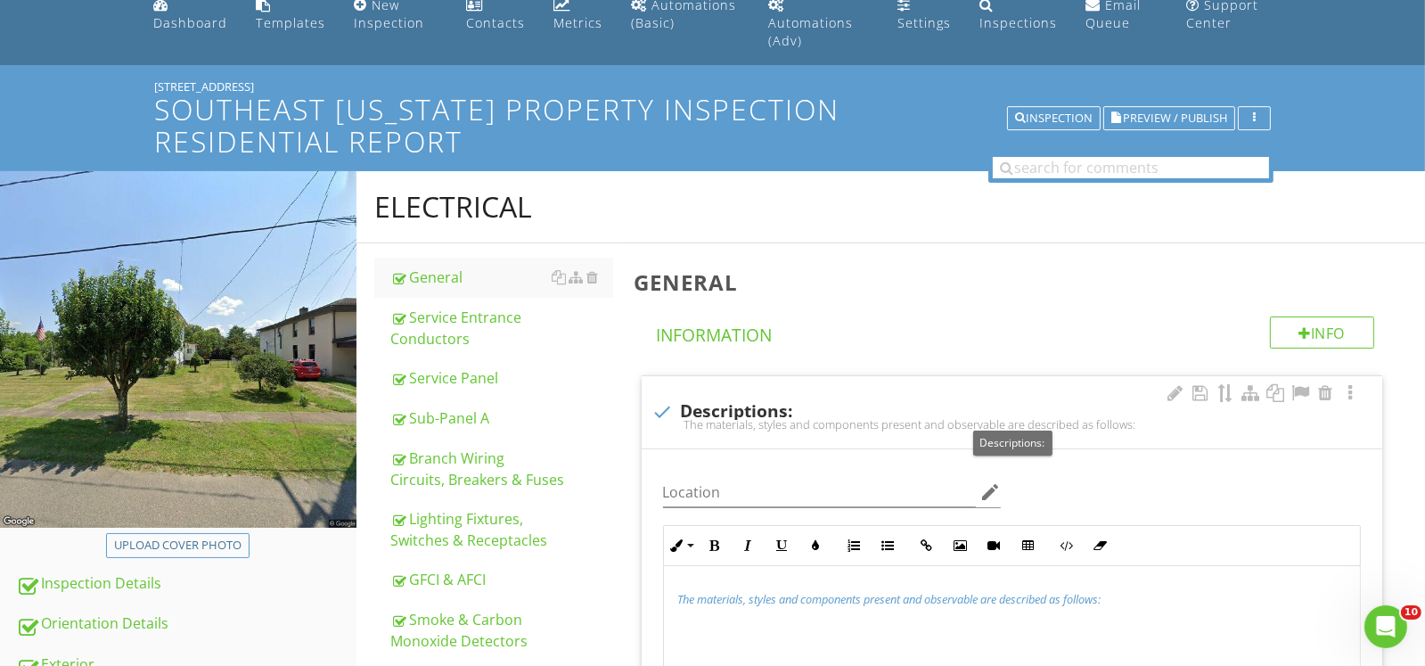
click at [655, 417] on div "The materials, styles and components present and observable are described as fo…" at bounding box center [1011, 424] width 719 height 14
checkbox input "true"
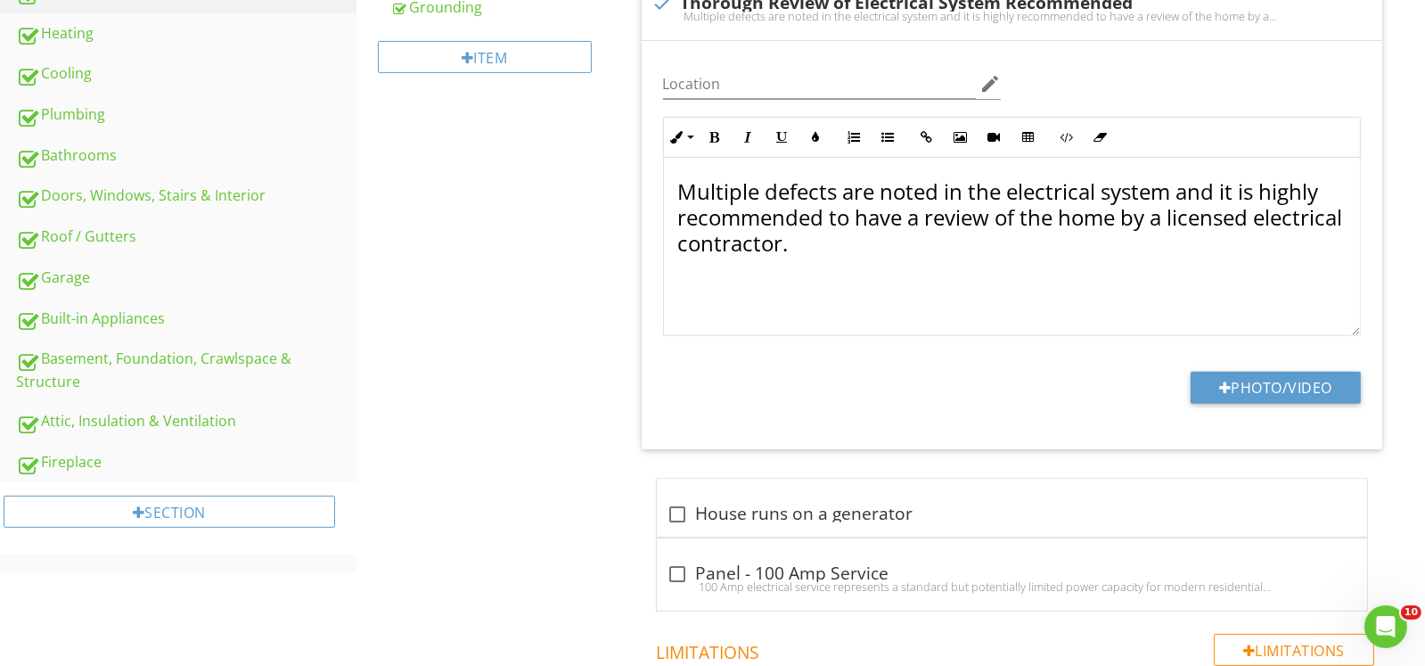
scroll to position [520, 0]
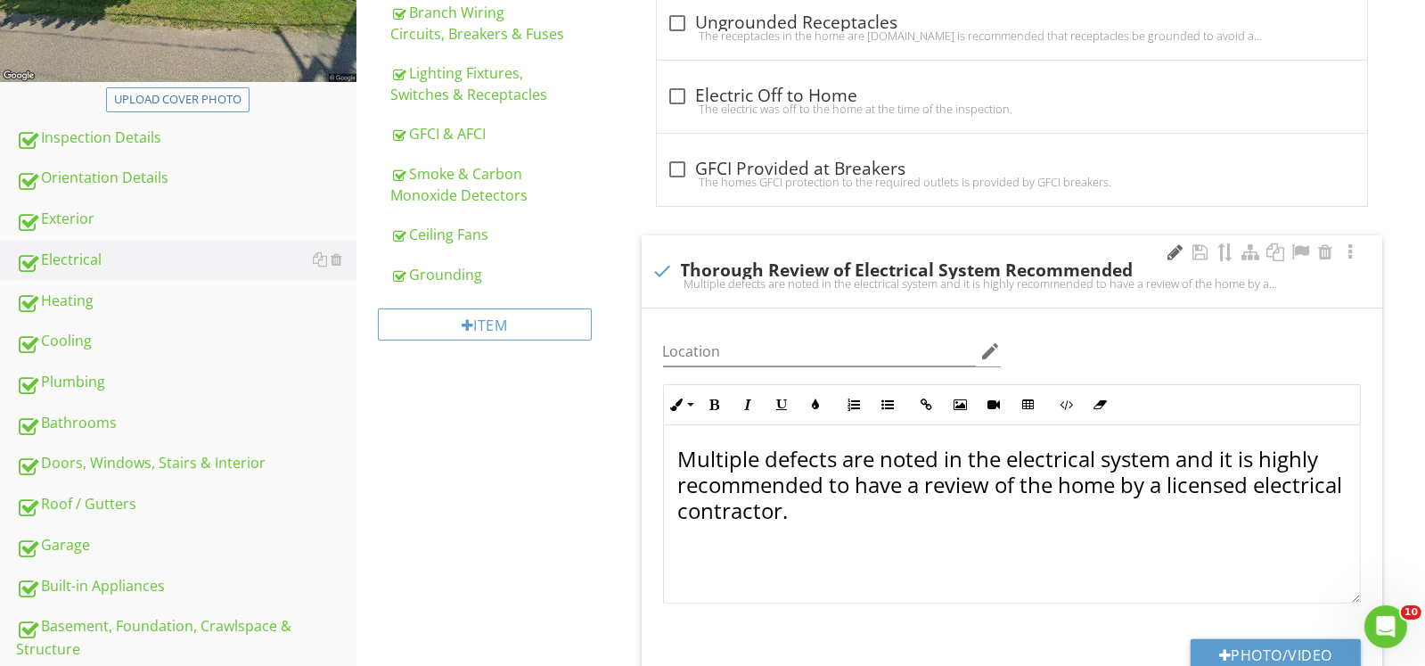
click at [1176, 253] on div at bounding box center [1175, 252] width 21 height 18
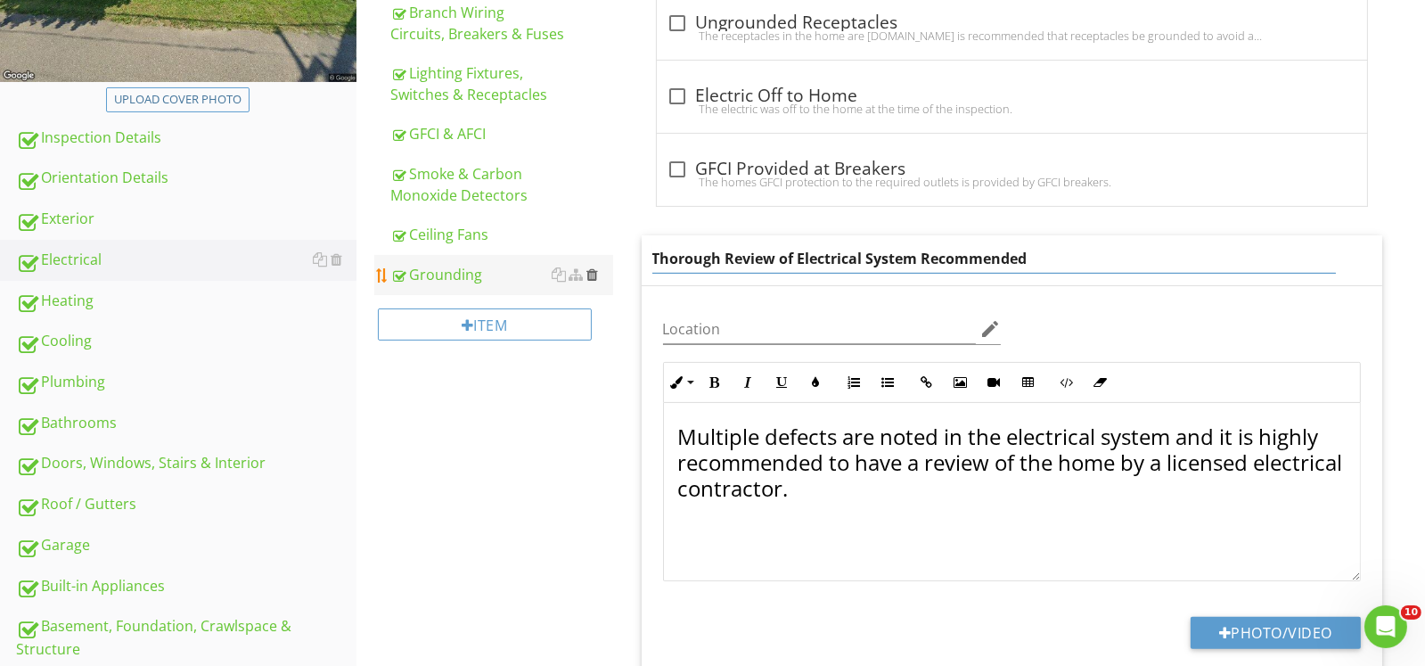
drag, startPoint x: 1059, startPoint y: 259, endPoint x: 594, endPoint y: 274, distance: 465.3
click at [594, 274] on div "Electrical General Service Entrance Conductors Service Panel Sub-Panel A Branch…" at bounding box center [890, 449] width 1068 height 1447
click at [1067, 260] on input "Thorough Review of Electrical System Recommended" at bounding box center [993, 258] width 683 height 29
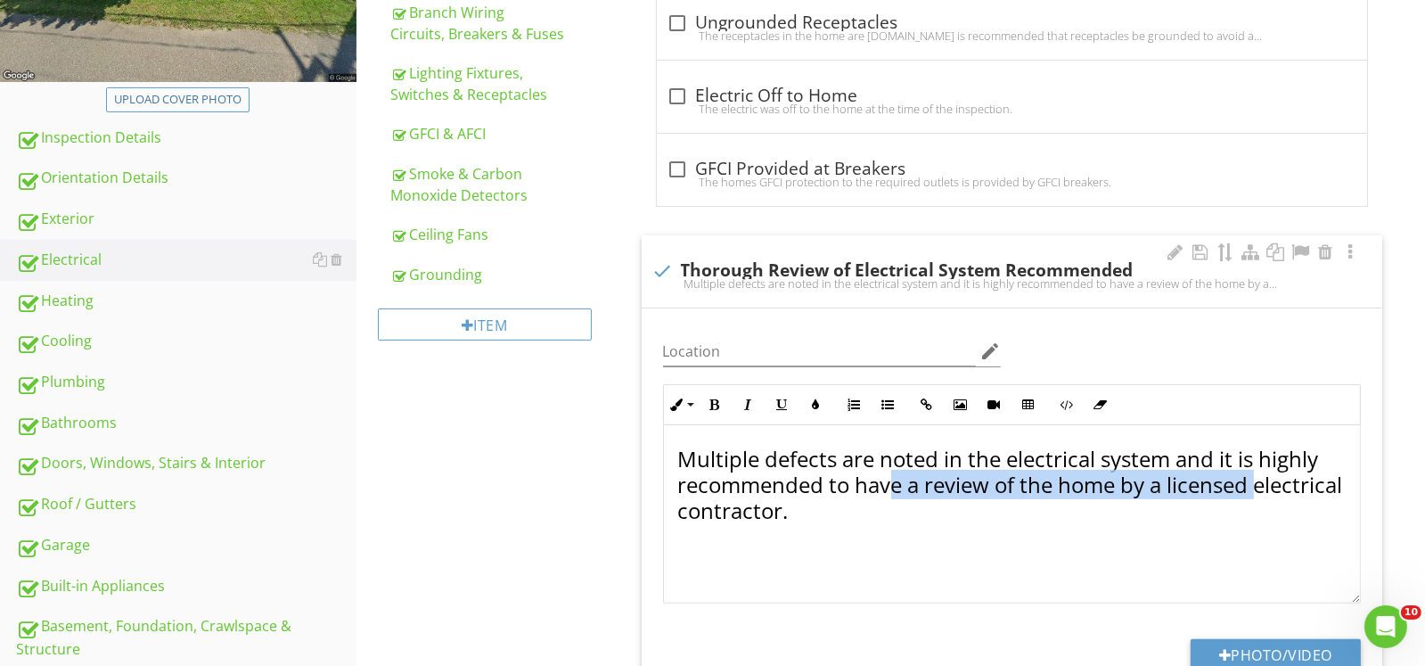
drag, startPoint x: 888, startPoint y: 492, endPoint x: 708, endPoint y: 520, distance: 182.2
click at [664, 513] on div "Multiple defects are noted in the electrical system and it is highly recommende…" at bounding box center [1012, 514] width 696 height 178
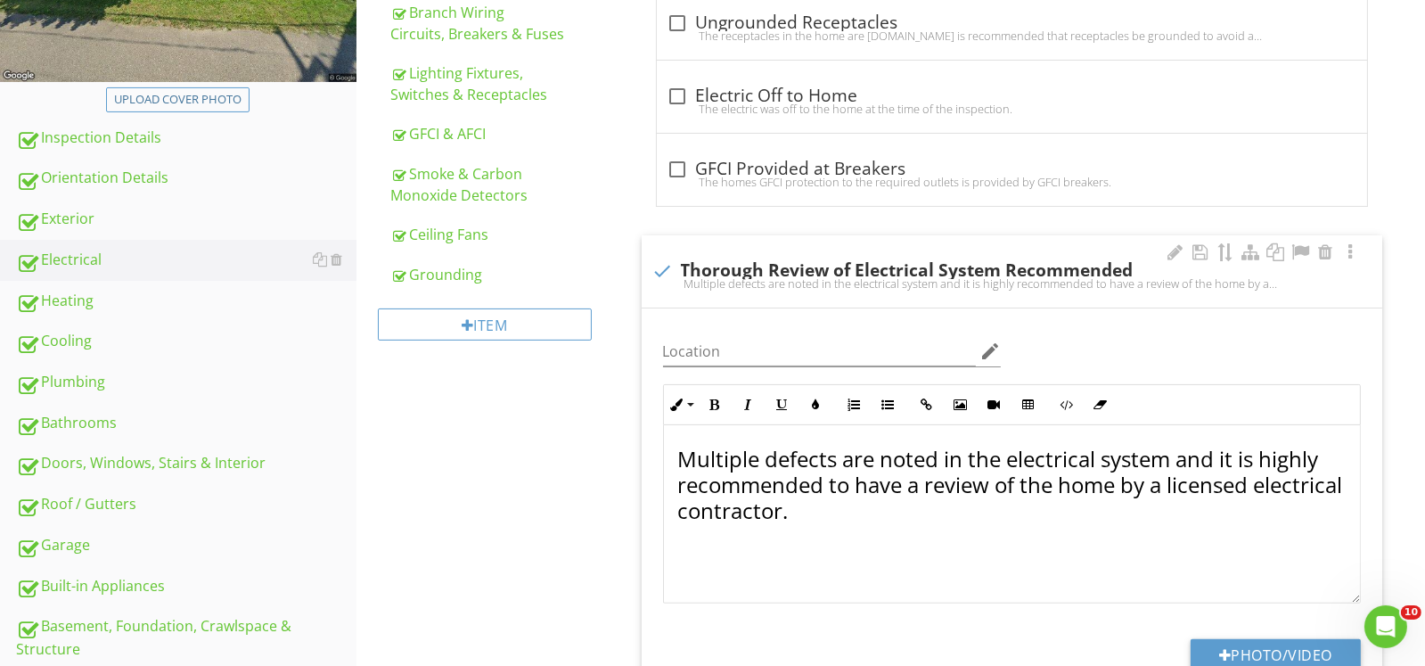
click at [895, 535] on div "Multiple defects are noted in the electrical system and it is highly recommende…" at bounding box center [1012, 514] width 696 height 178
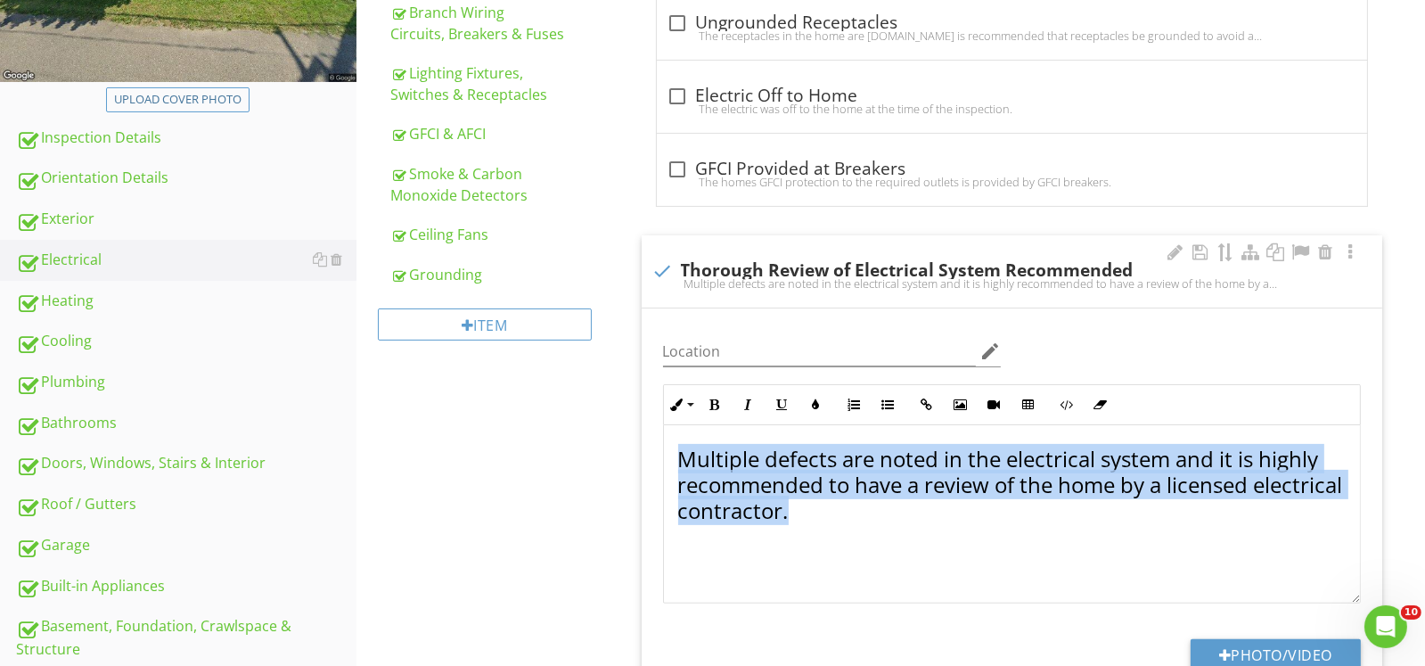
drag, startPoint x: 890, startPoint y: 513, endPoint x: 660, endPoint y: 460, distance: 236.0
click at [660, 460] on div "Inline Style XLarge Large Normal Small Light Small/Light Bold Italic Underline …" at bounding box center [1011, 493] width 719 height 219
click at [811, 403] on icon "button" at bounding box center [816, 404] width 12 height 12
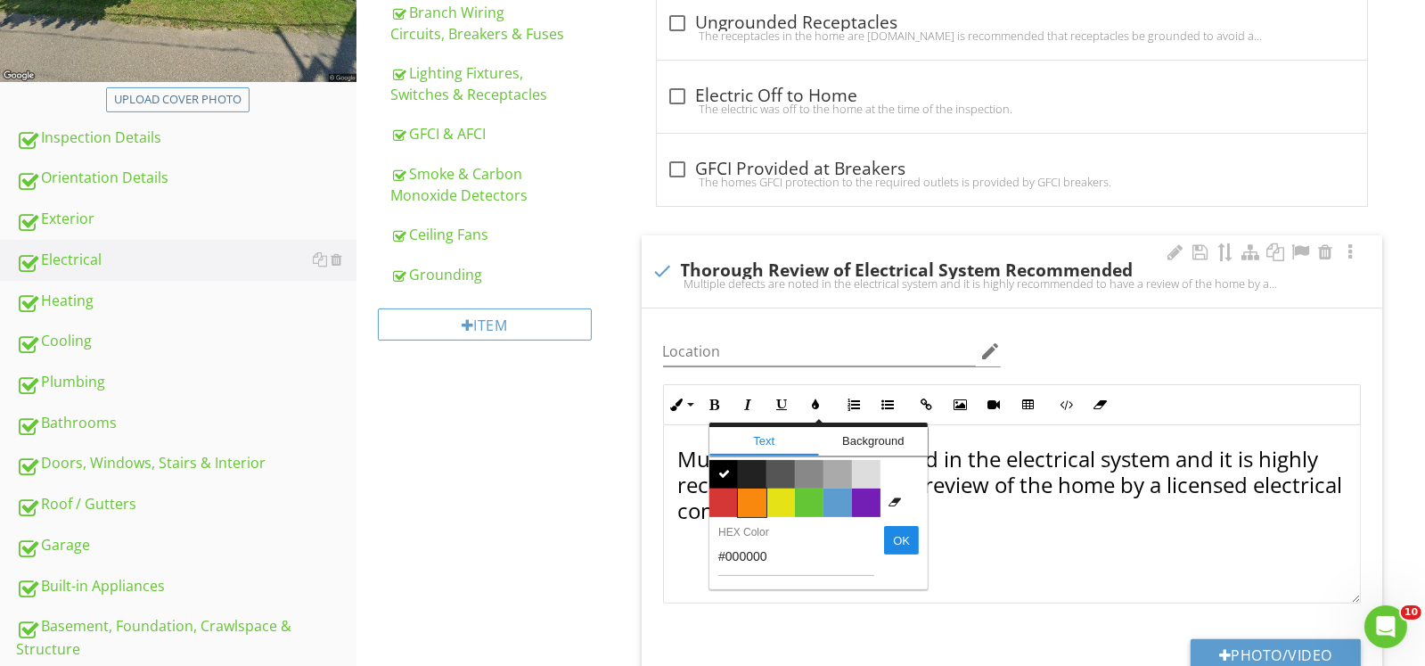
click at [748, 496] on span "Color #f9890e" at bounding box center [752, 502] width 29 height 29
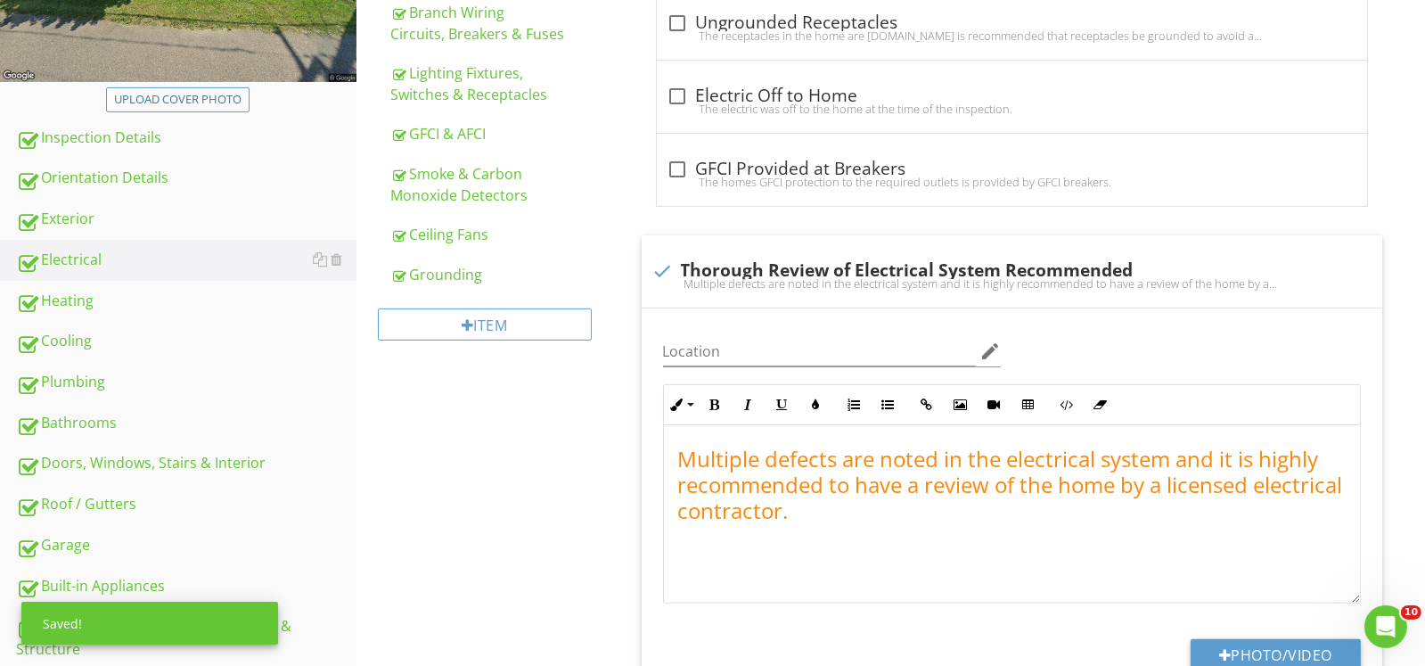
click at [585, 530] on div "Electrical General Service Entrance Conductors Service Panel Sub-Panel A Branch…" at bounding box center [890, 460] width 1068 height 1469
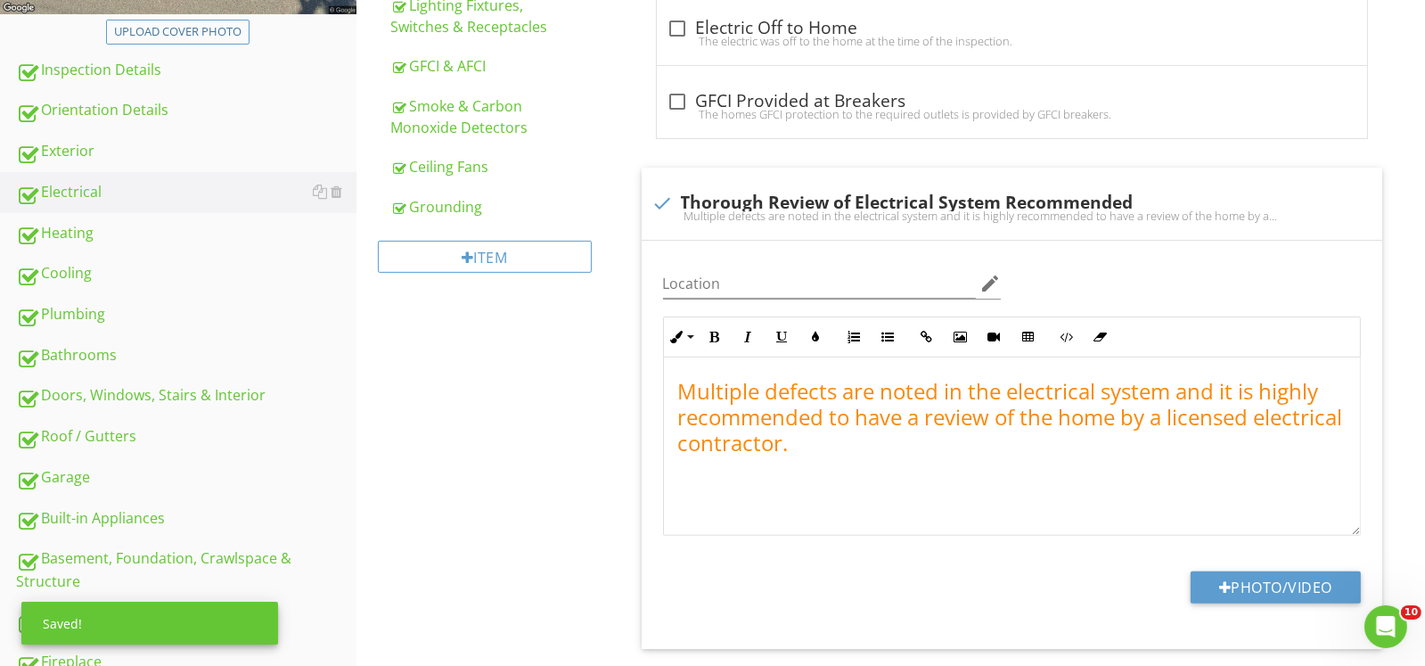
scroll to position [788, 0]
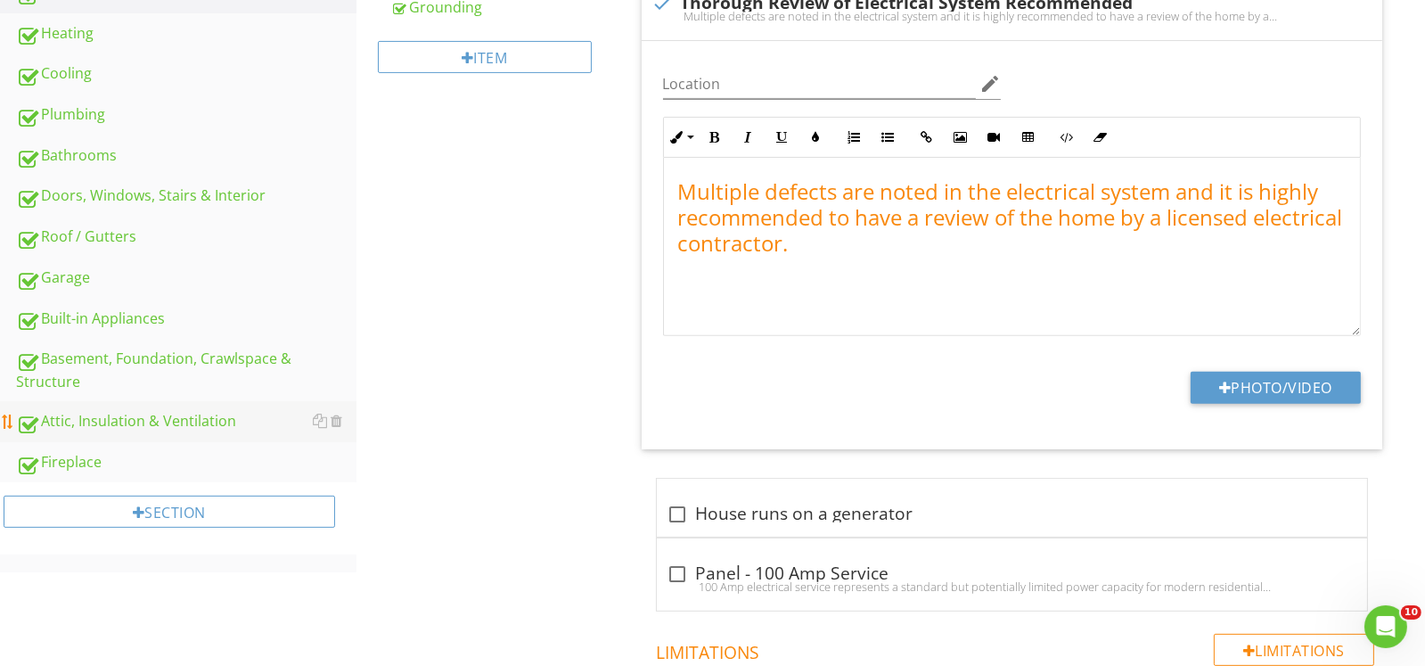
click at [158, 402] on link "Attic, Insulation & Ventilation" at bounding box center [186, 421] width 340 height 41
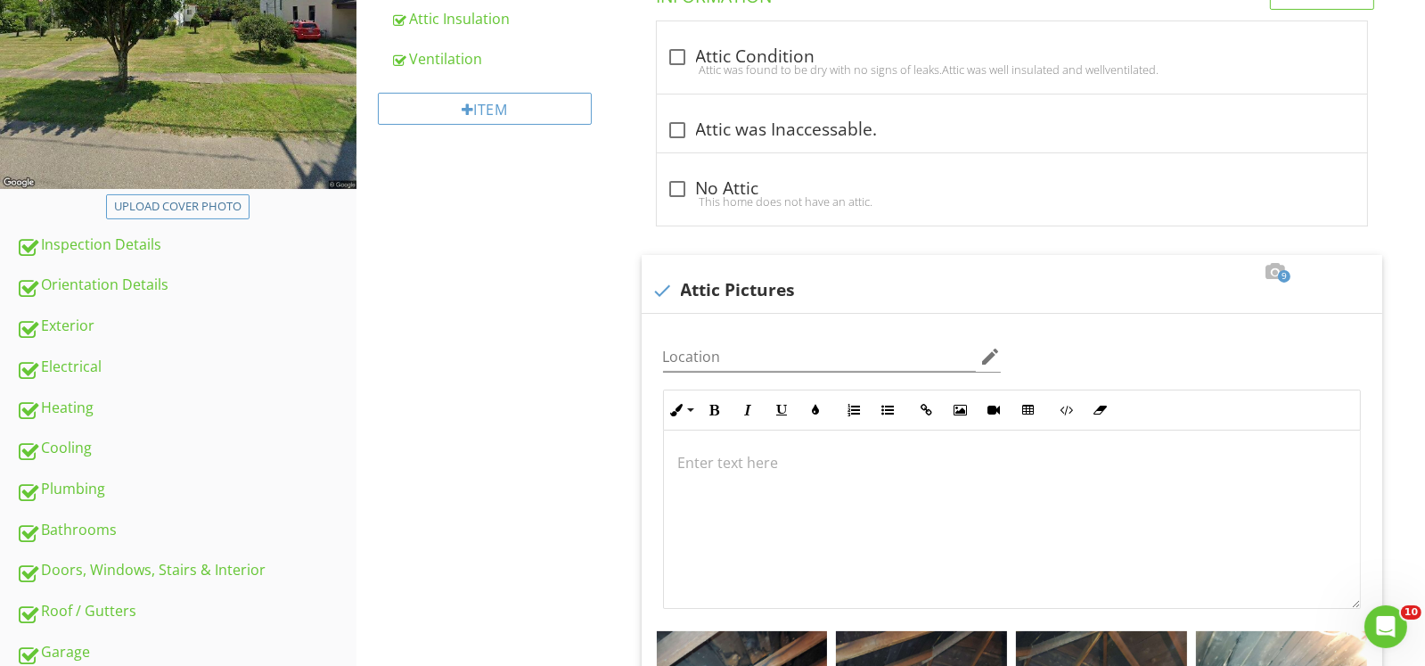
scroll to position [253, 0]
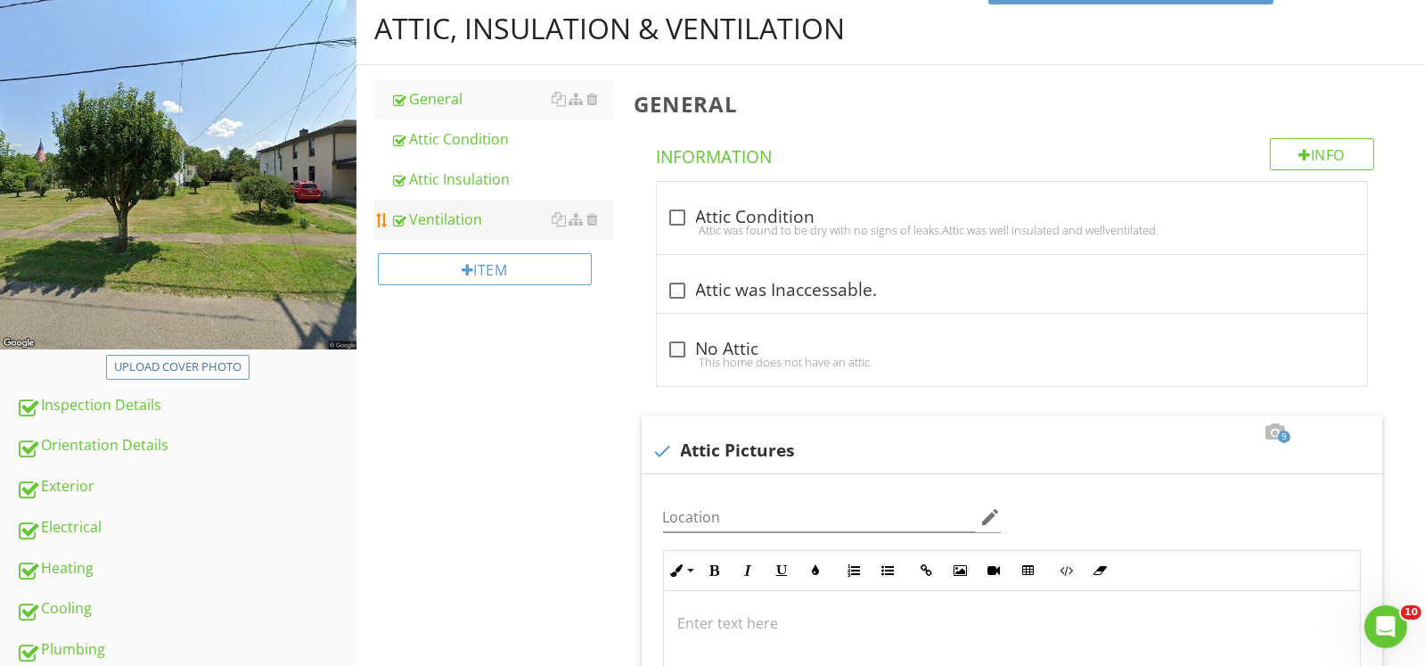
click at [467, 230] on link "Ventilation" at bounding box center [501, 219] width 223 height 39
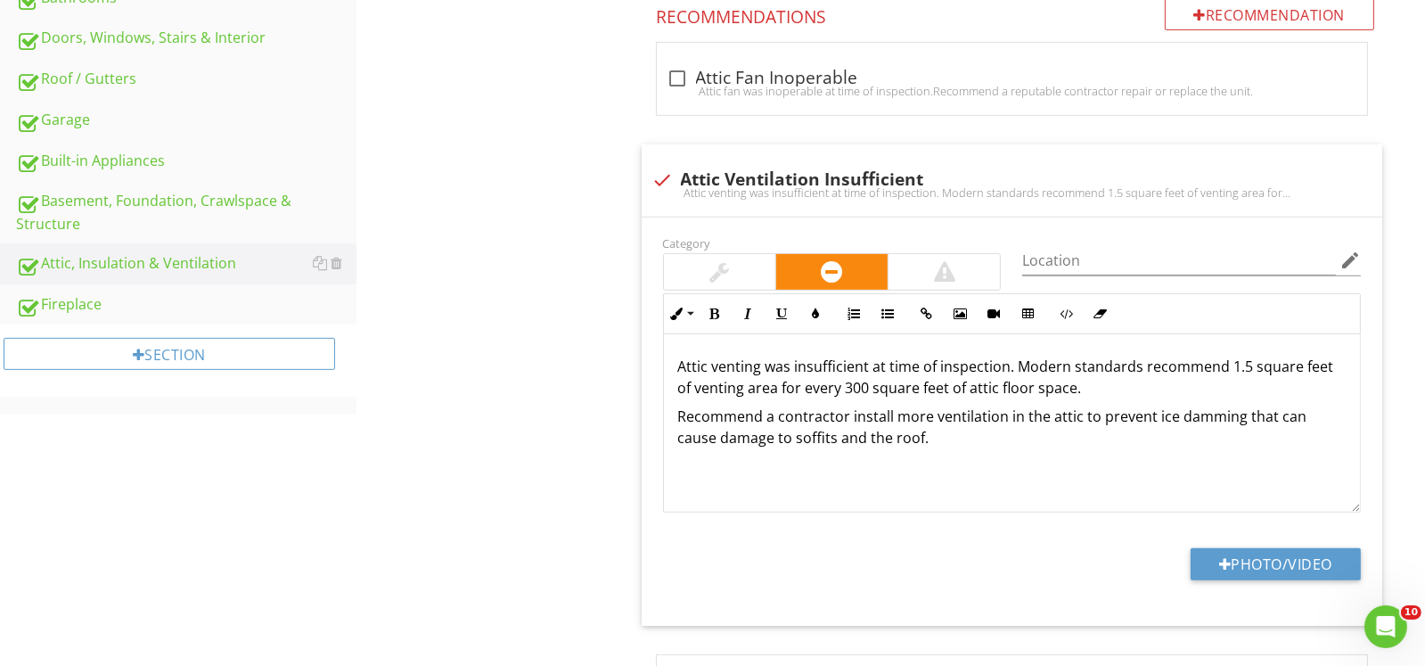
scroll to position [1055, 0]
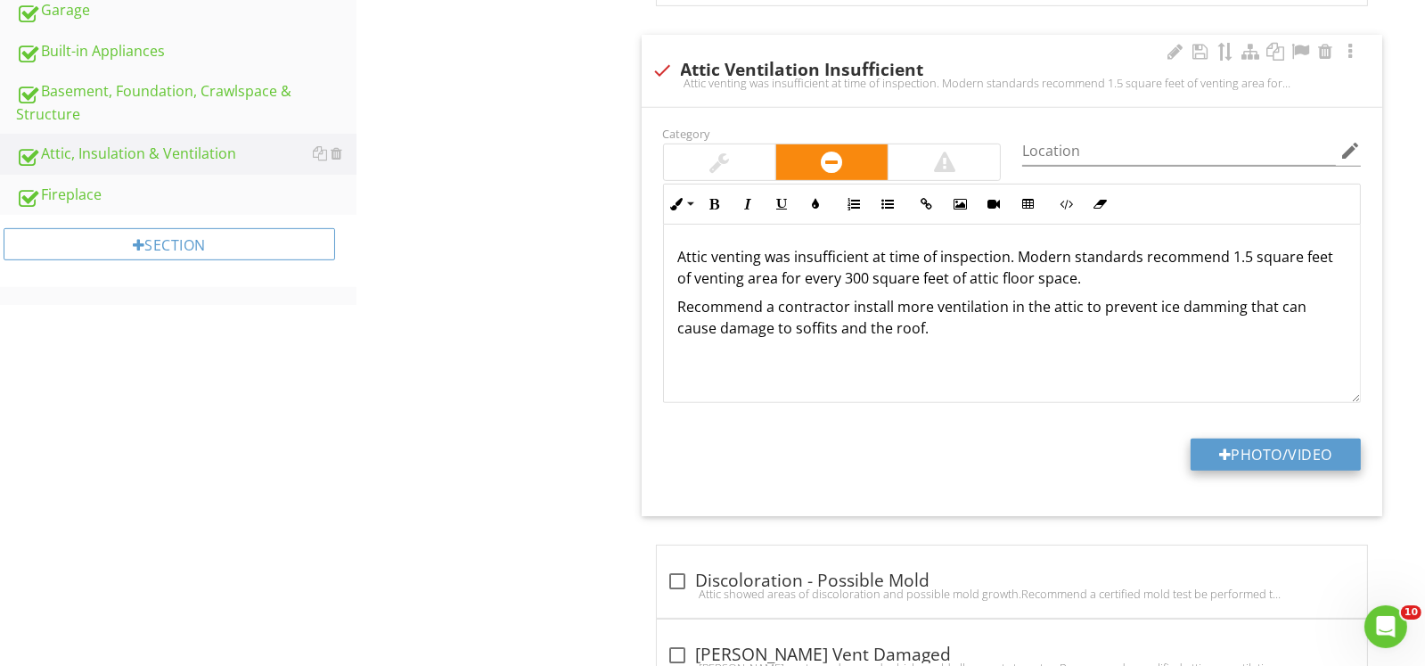
click at [1238, 454] on button "Photo/Video" at bounding box center [1275, 454] width 170 height 32
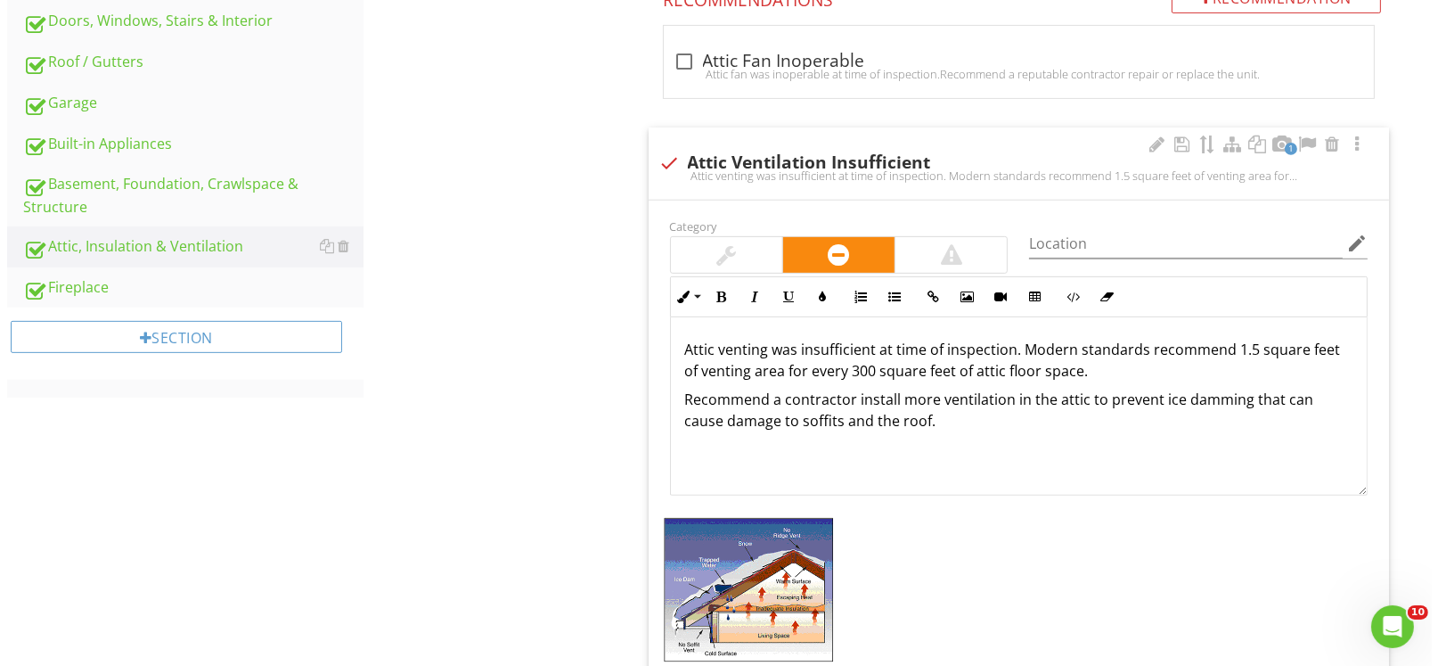
scroll to position [1144, 0]
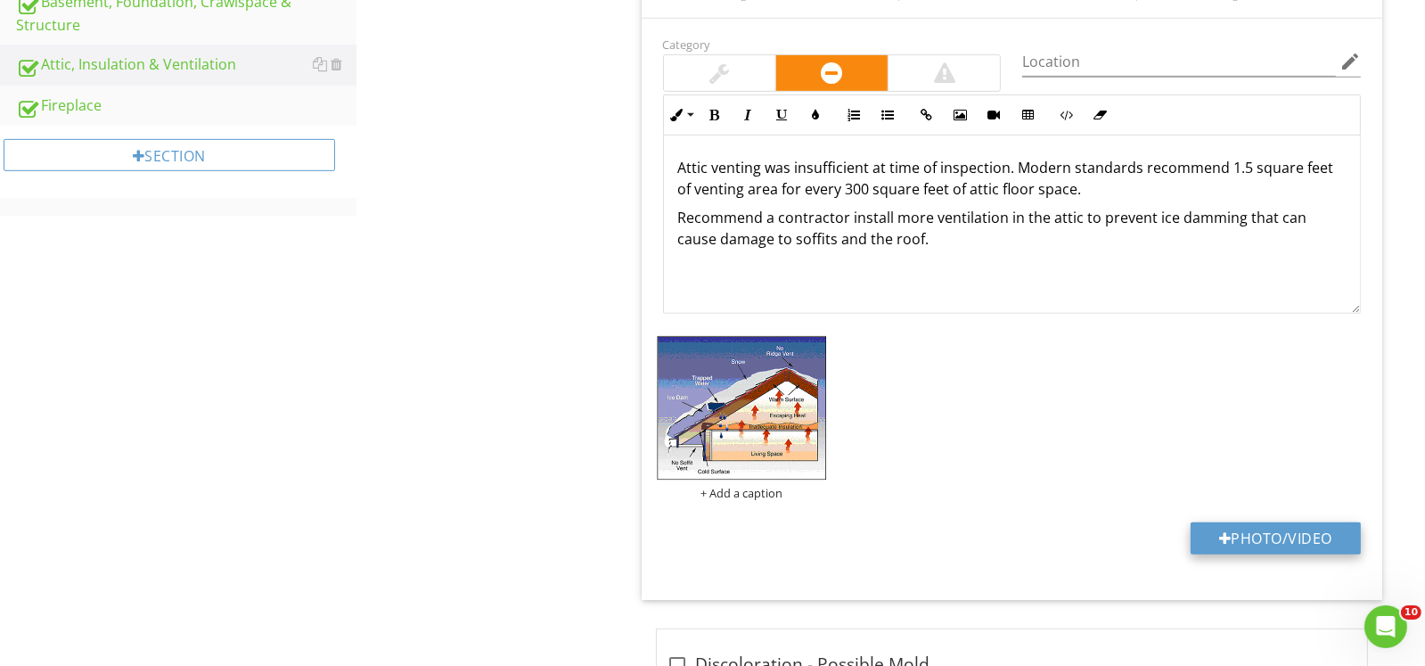
click at [1287, 527] on button "Photo/Video" at bounding box center [1275, 538] width 170 height 32
type input "C:\fakepath\DJI_0262.JPG"
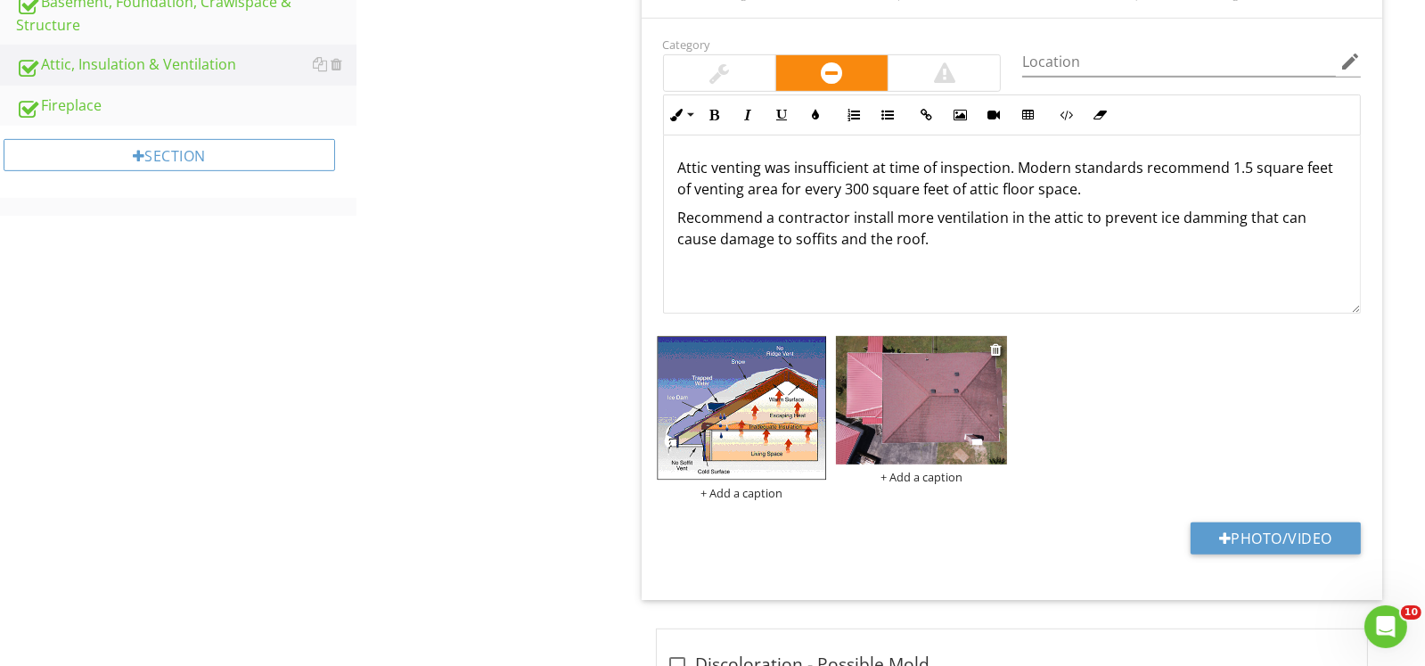
click at [911, 475] on div "+ Add a caption" at bounding box center [921, 477] width 171 height 14
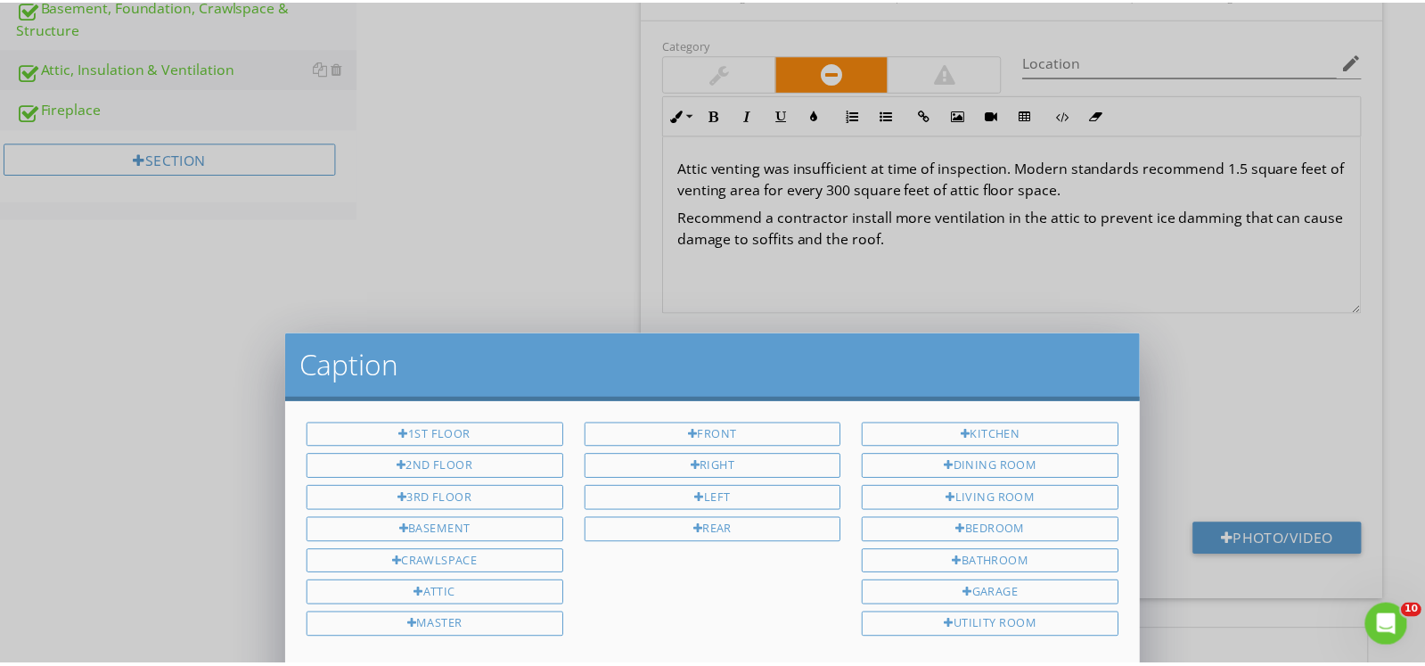
scroll to position [0, 0]
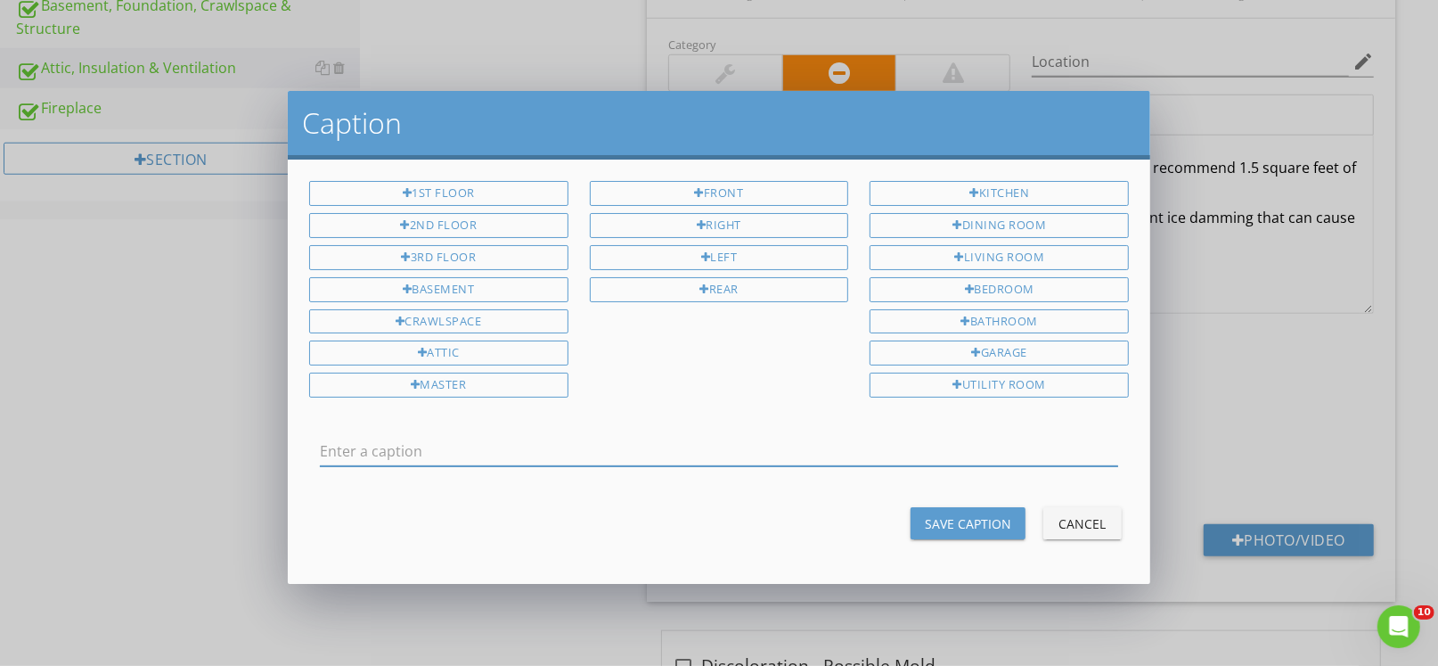
click at [1087, 514] on div "Cancel" at bounding box center [1083, 523] width 50 height 19
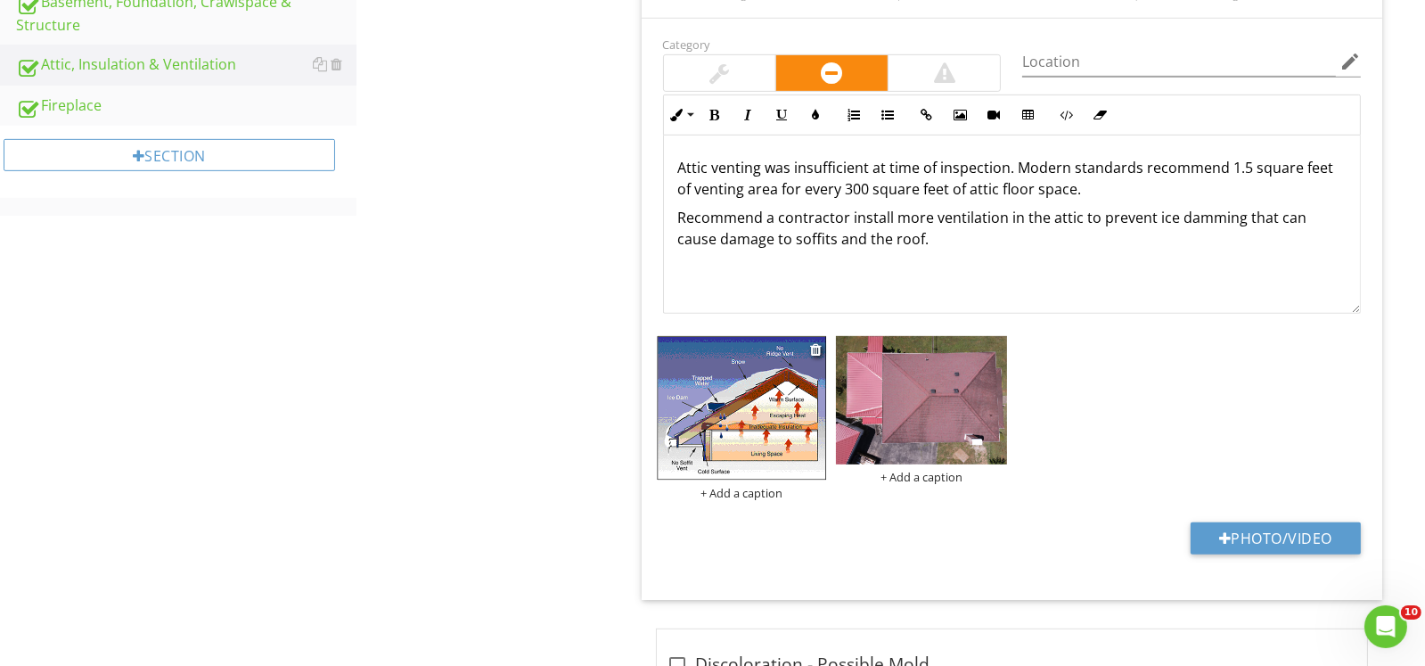
click at [745, 489] on div "+ Add a caption" at bounding box center [742, 493] width 171 height 14
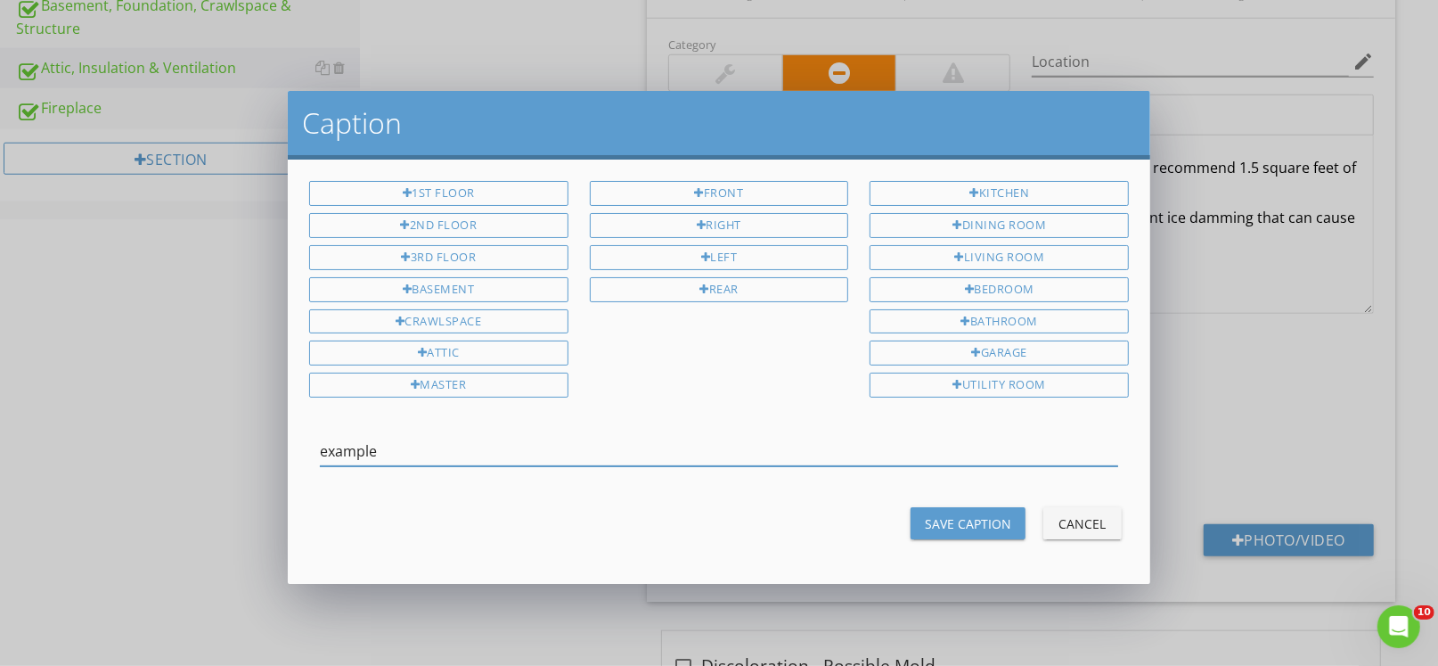
type input "example"
click at [926, 516] on button "Save Caption" at bounding box center [968, 523] width 115 height 32
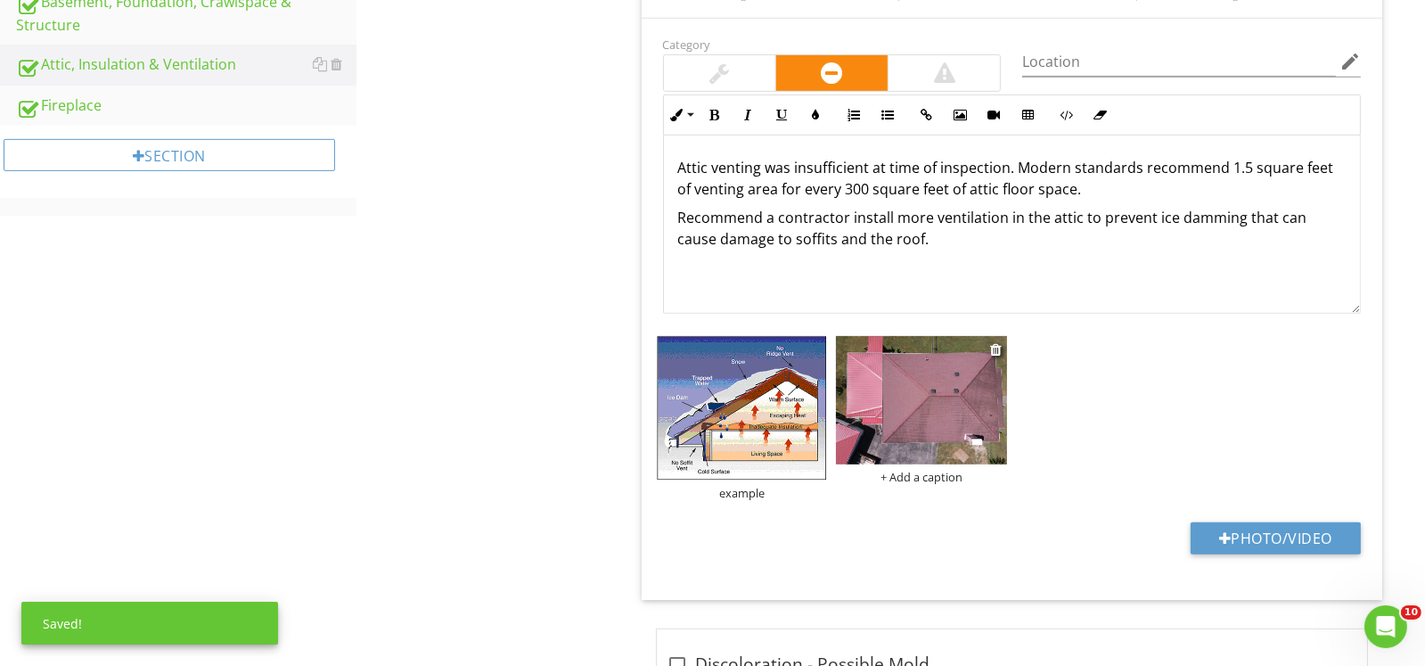
click at [932, 470] on div "+ Add a caption" at bounding box center [921, 477] width 171 height 14
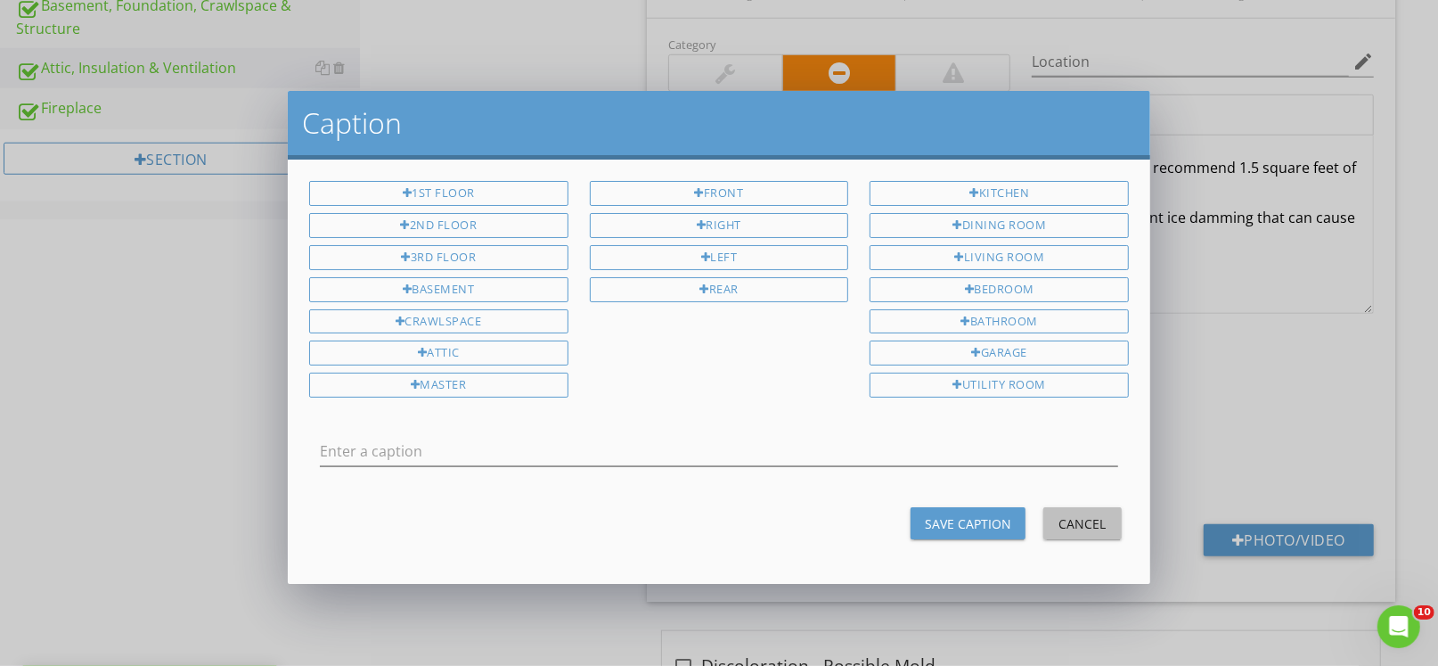
click at [1099, 514] on div "Cancel" at bounding box center [1083, 523] width 50 height 19
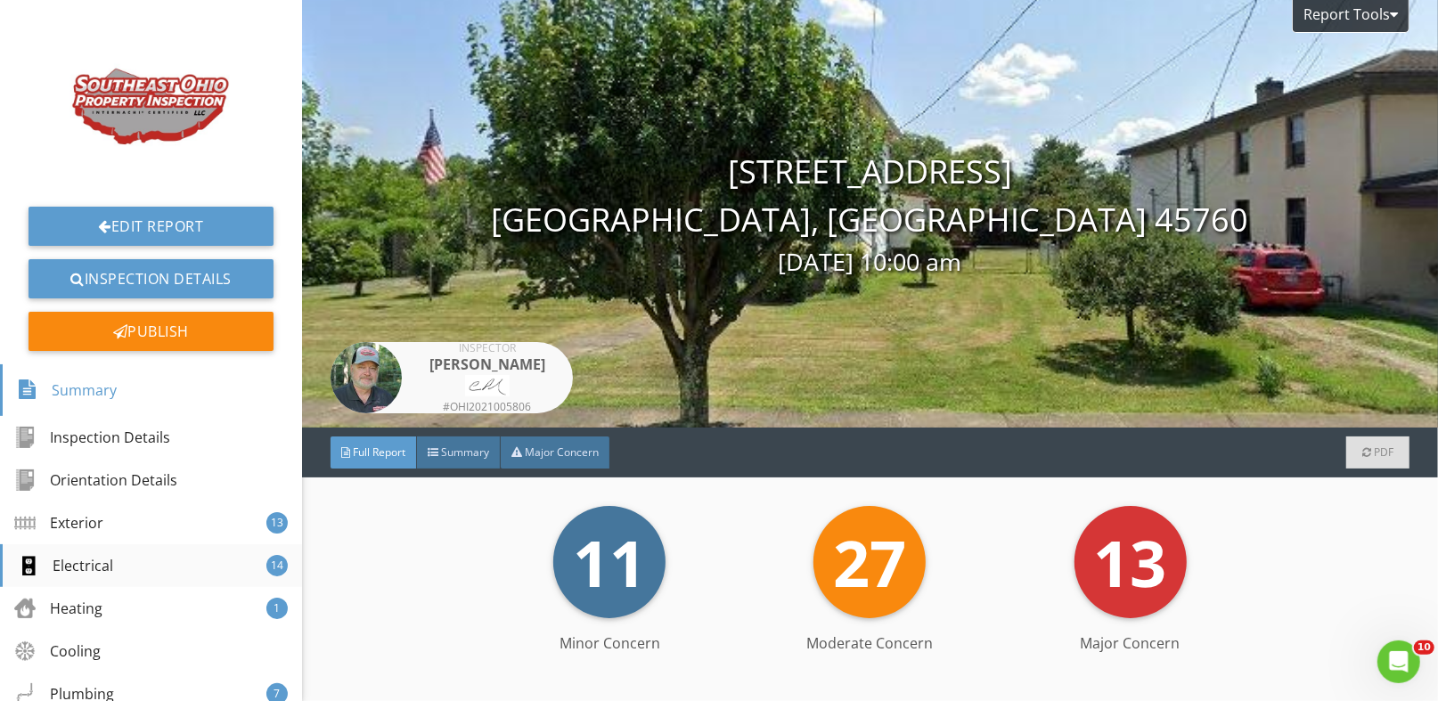
click at [111, 572] on div "Electrical 14" at bounding box center [151, 565] width 302 height 43
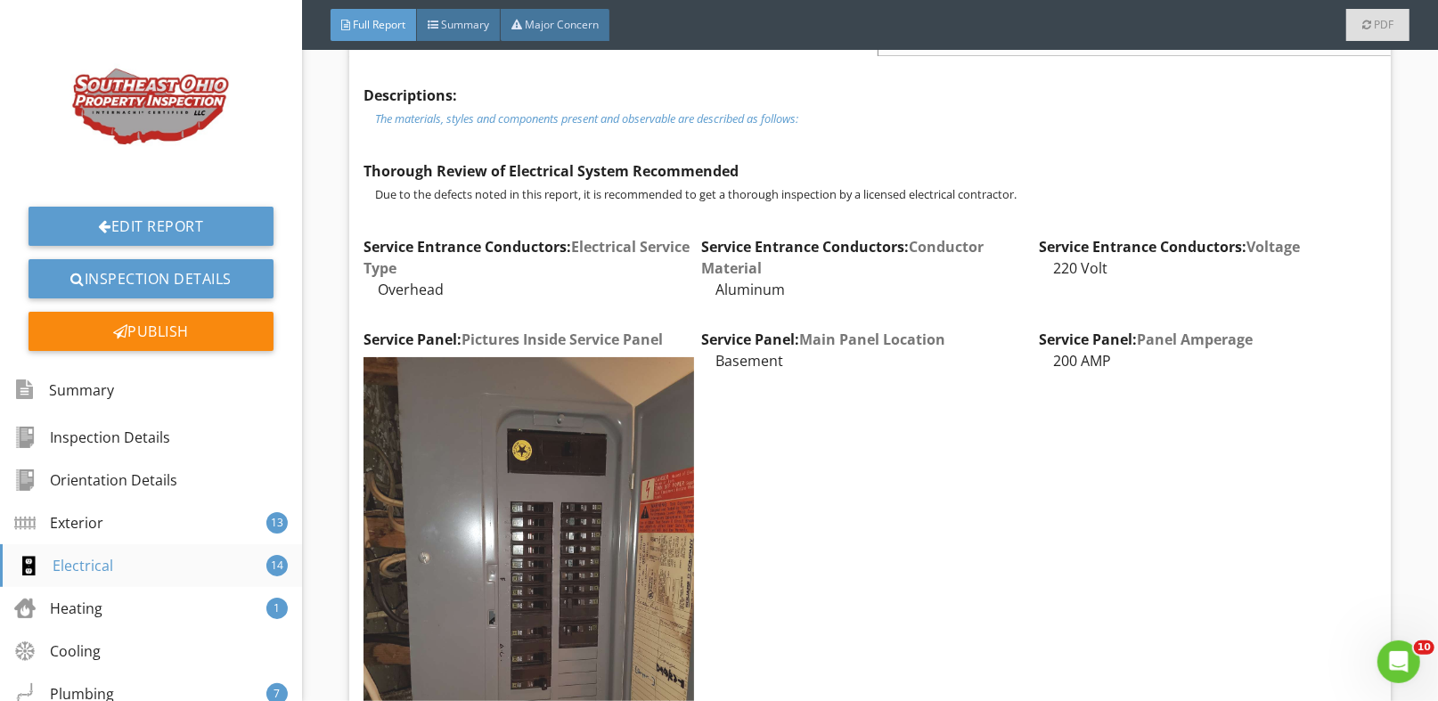
scroll to position [5121, 0]
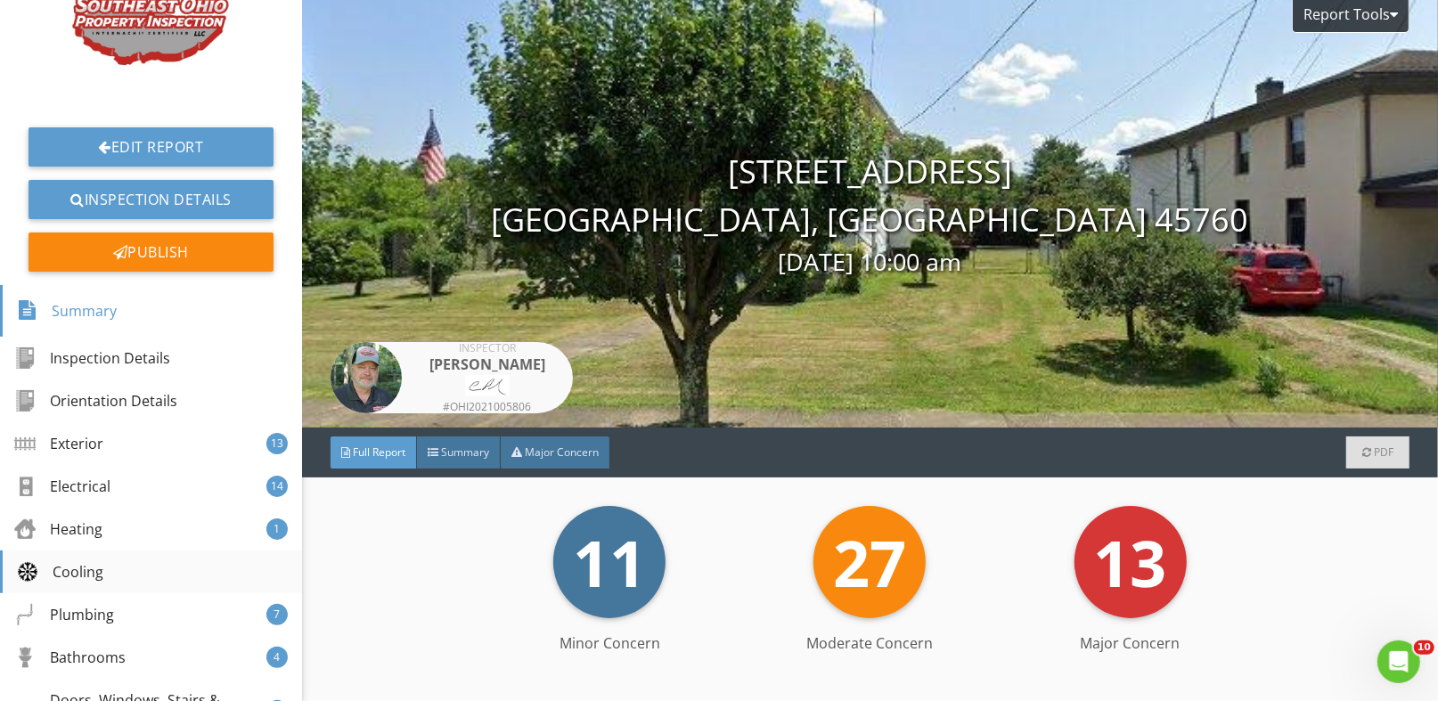
scroll to position [177, 0]
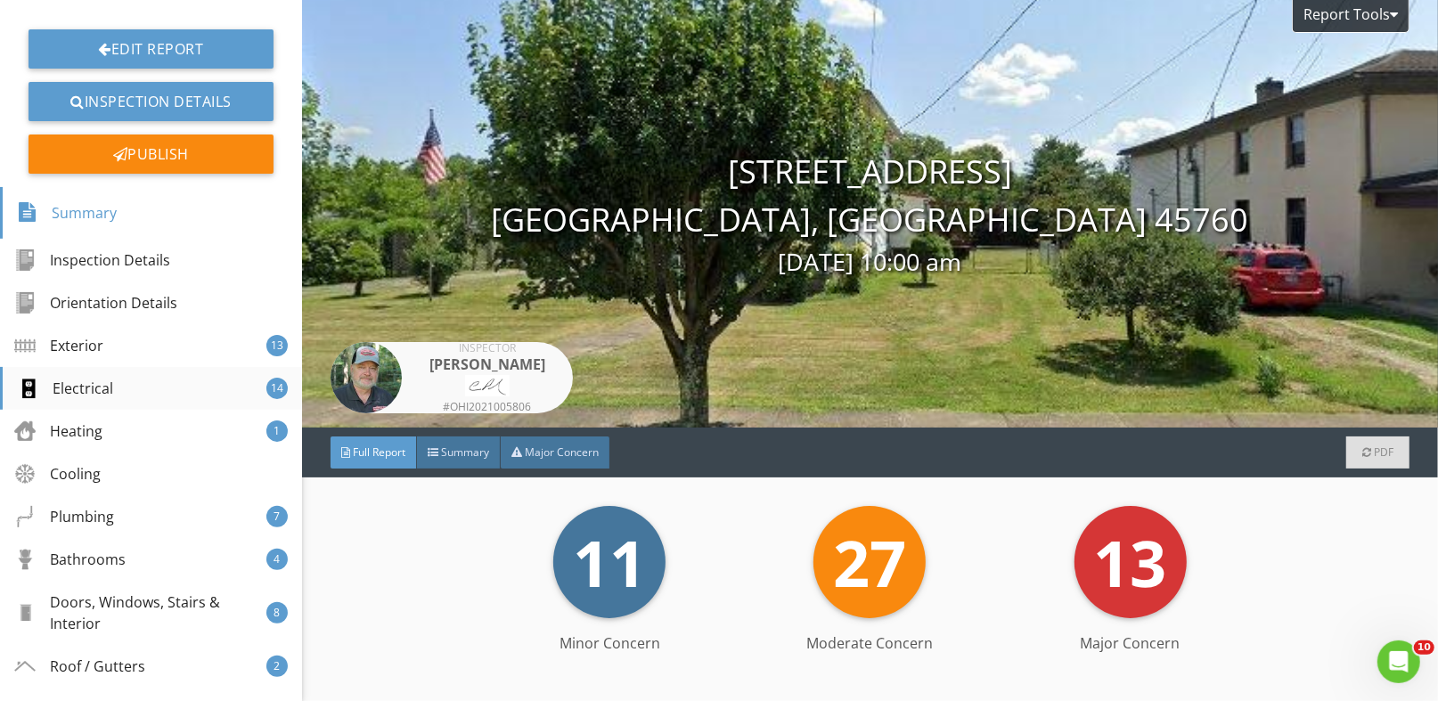
click at [94, 390] on div "Electrical" at bounding box center [65, 388] width 96 height 21
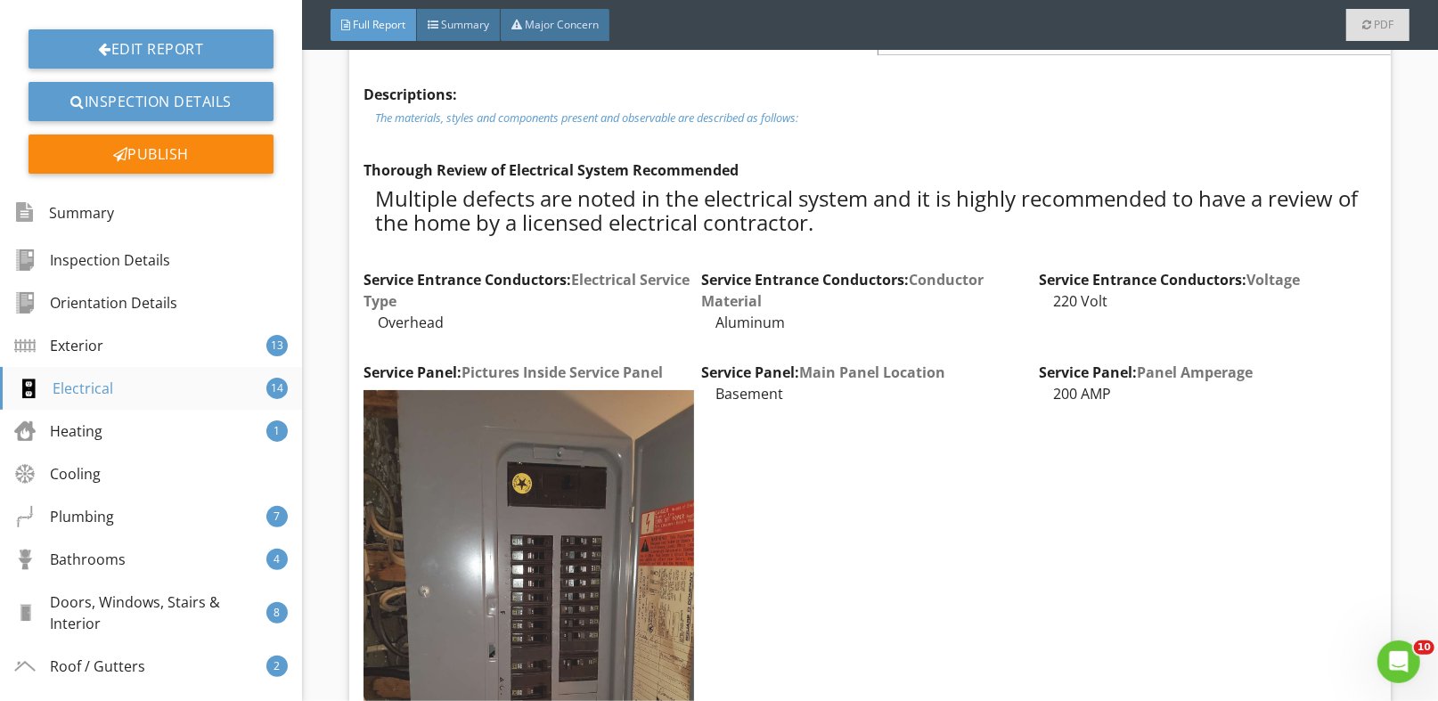
scroll to position [5121, 0]
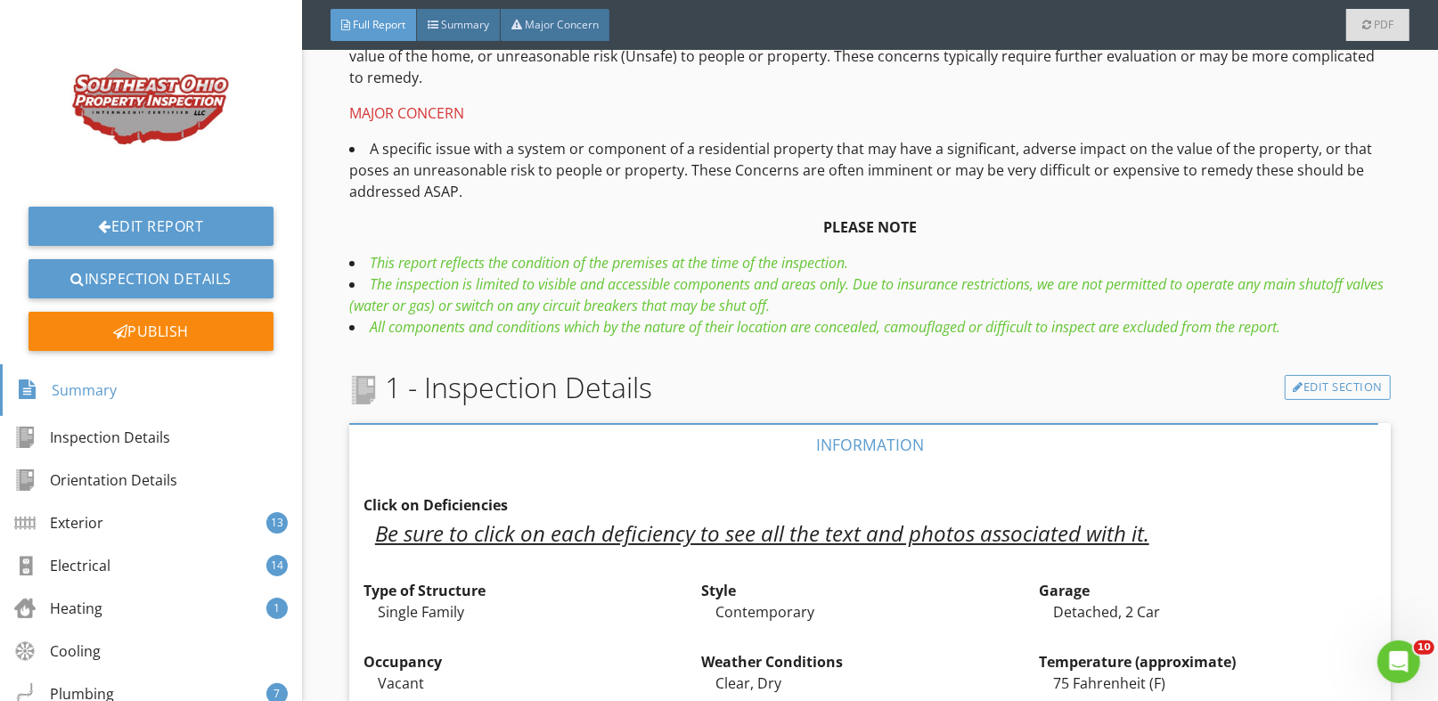
scroll to position [1336, 0]
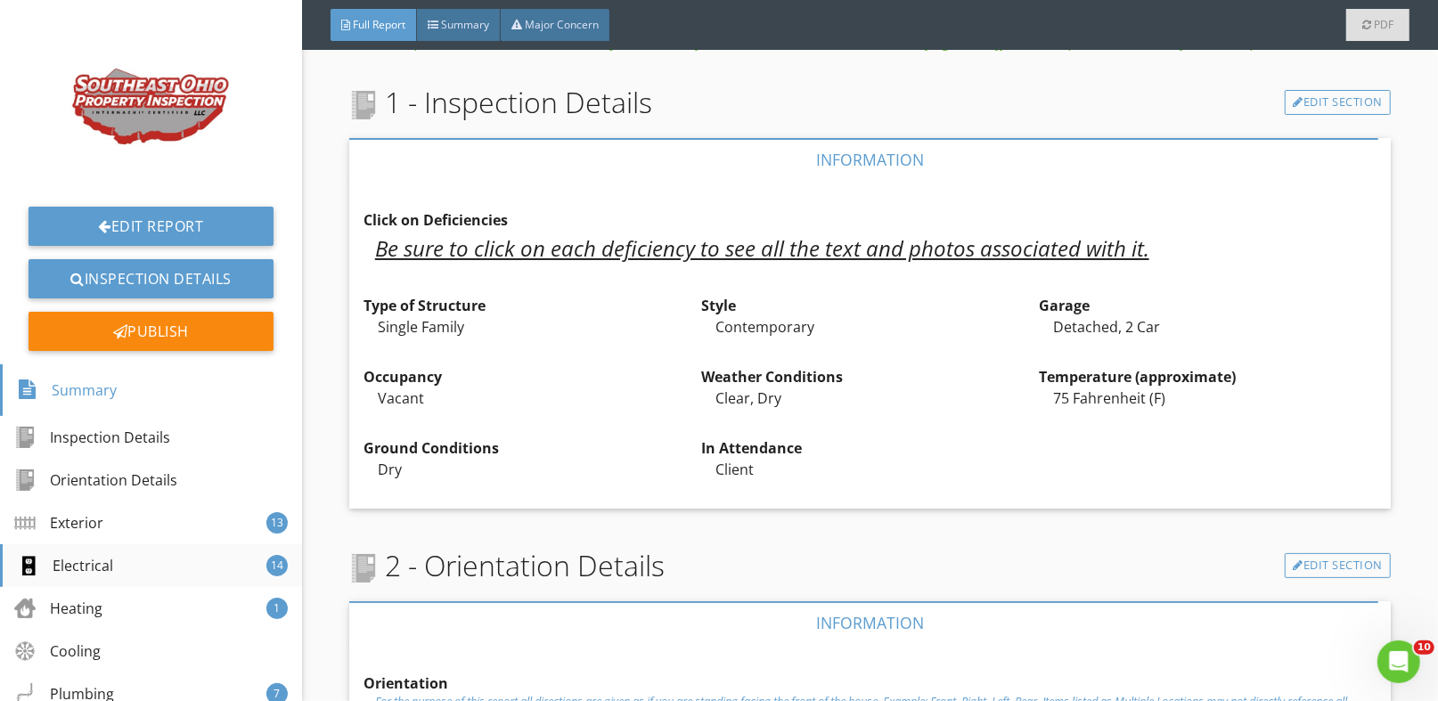
click at [110, 583] on div "Electrical 14" at bounding box center [151, 565] width 302 height 43
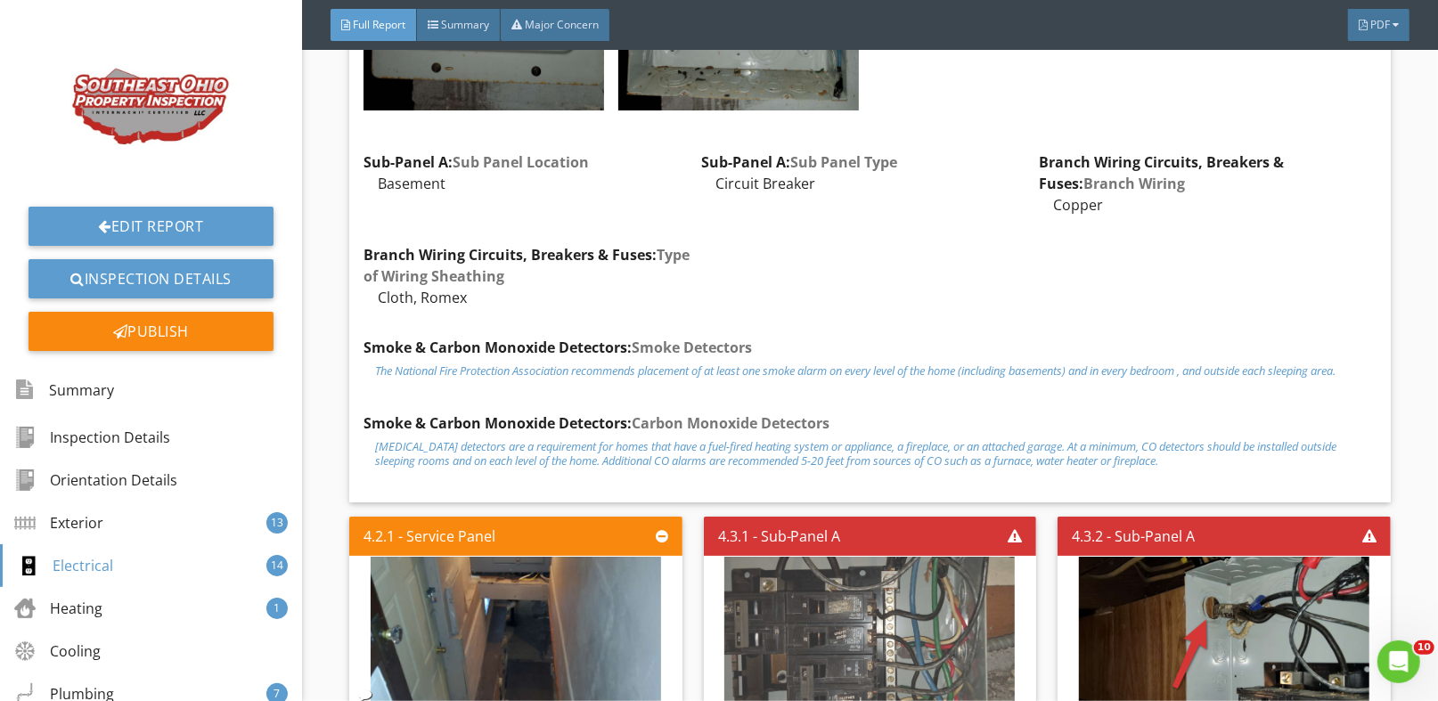
scroll to position [6497, 0]
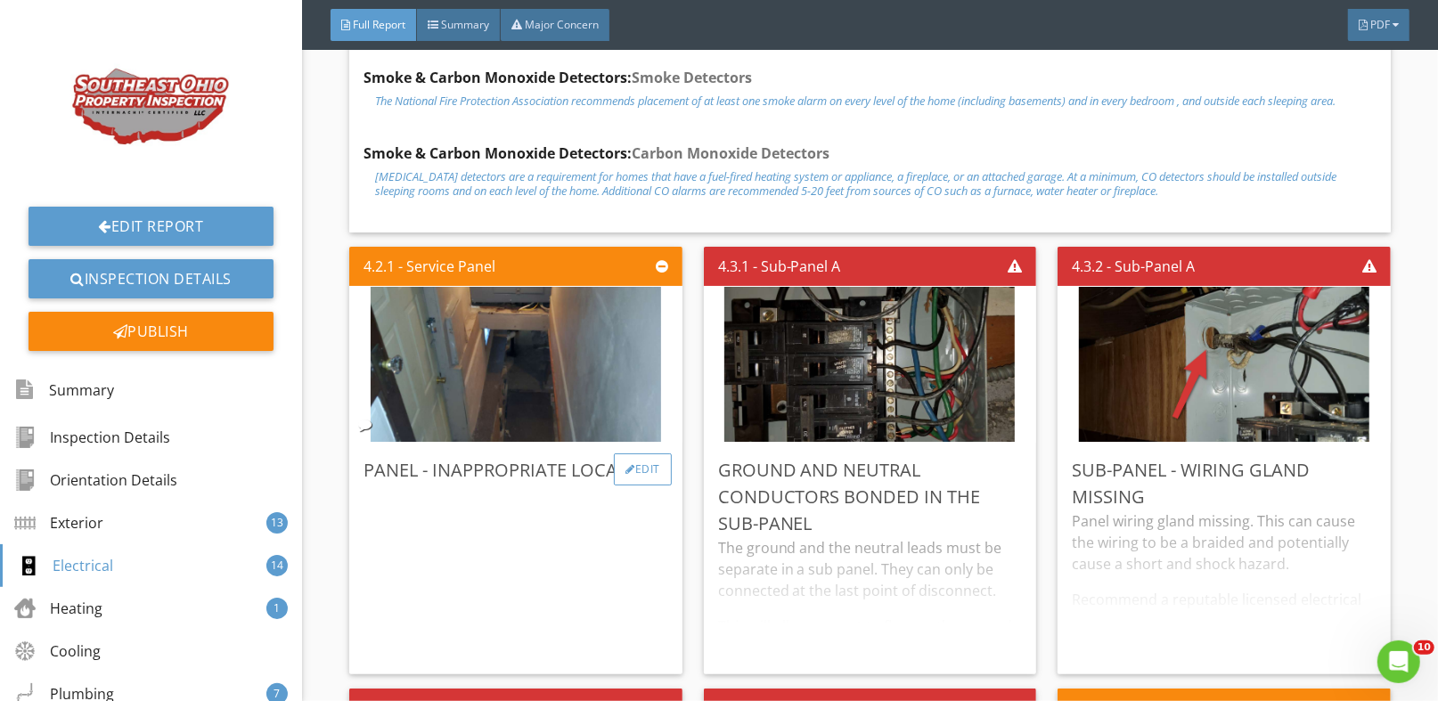
click at [639, 473] on div "Edit" at bounding box center [643, 470] width 58 height 32
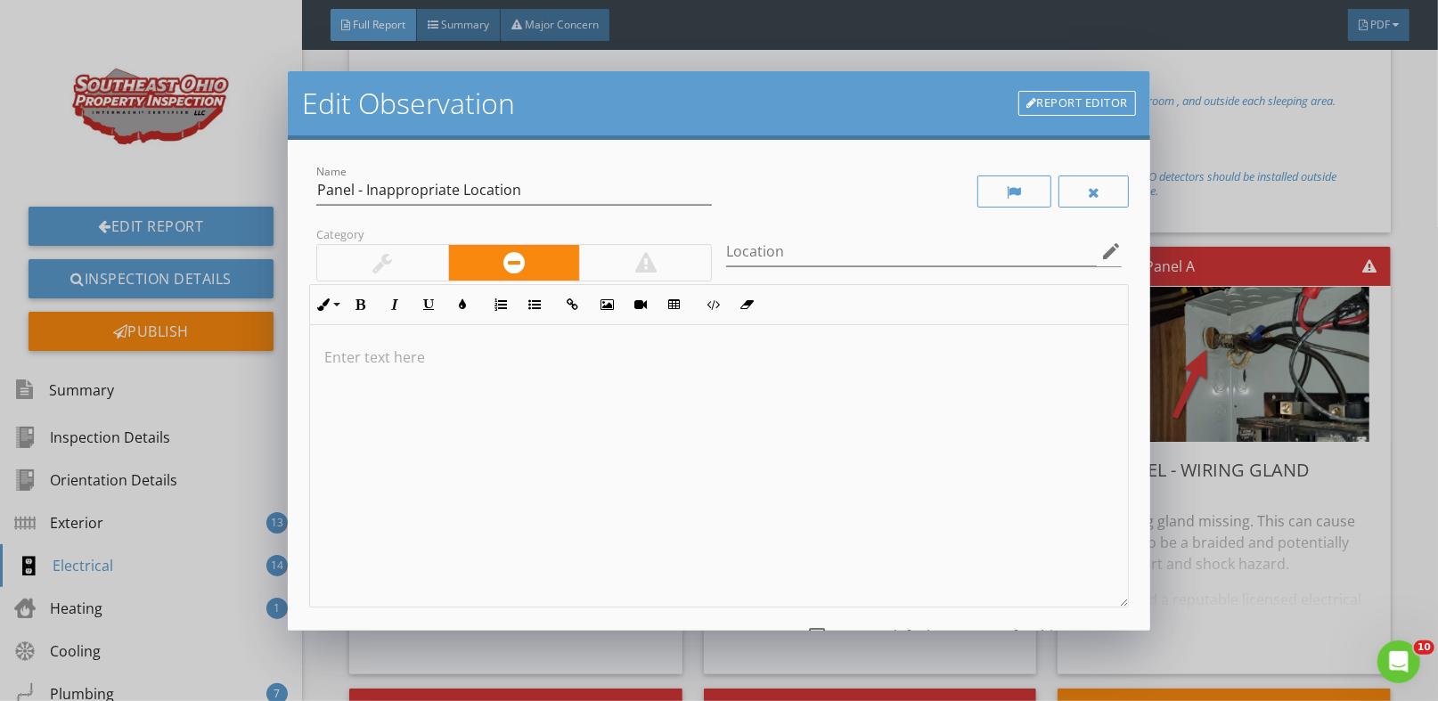
click at [665, 269] on div at bounding box center [645, 263] width 132 height 36
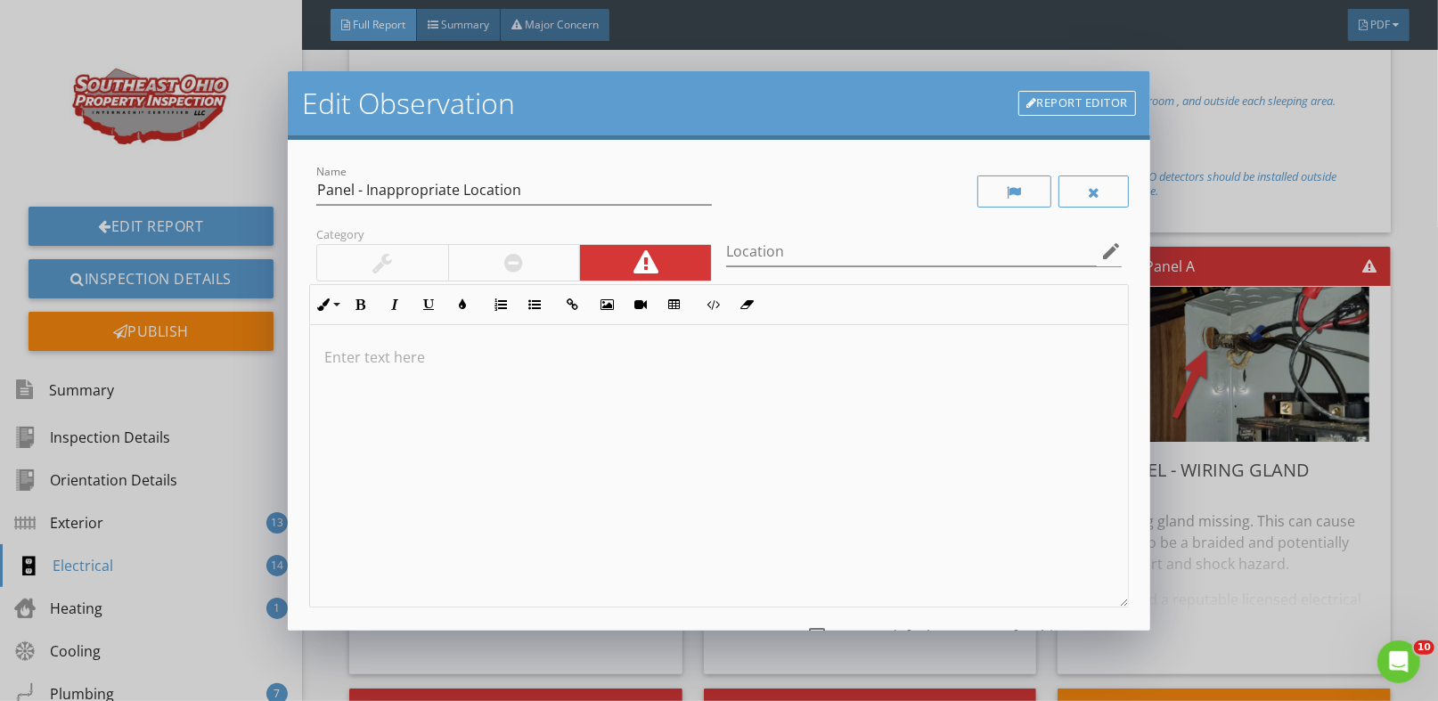
scroll to position [147, 0]
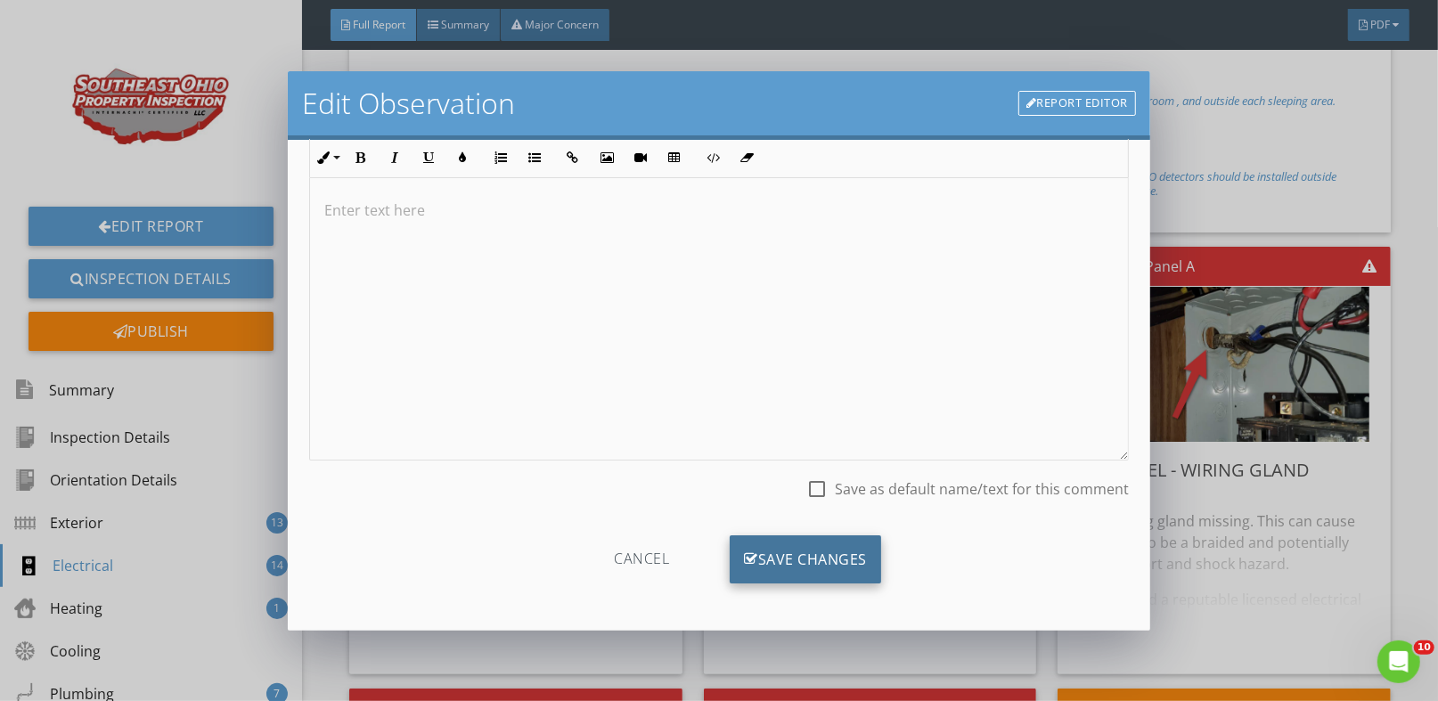
drag, startPoint x: 769, startPoint y: 567, endPoint x: 797, endPoint y: 579, distance: 31.1
click at [769, 567] on div "Save Changes" at bounding box center [805, 559] width 151 height 48
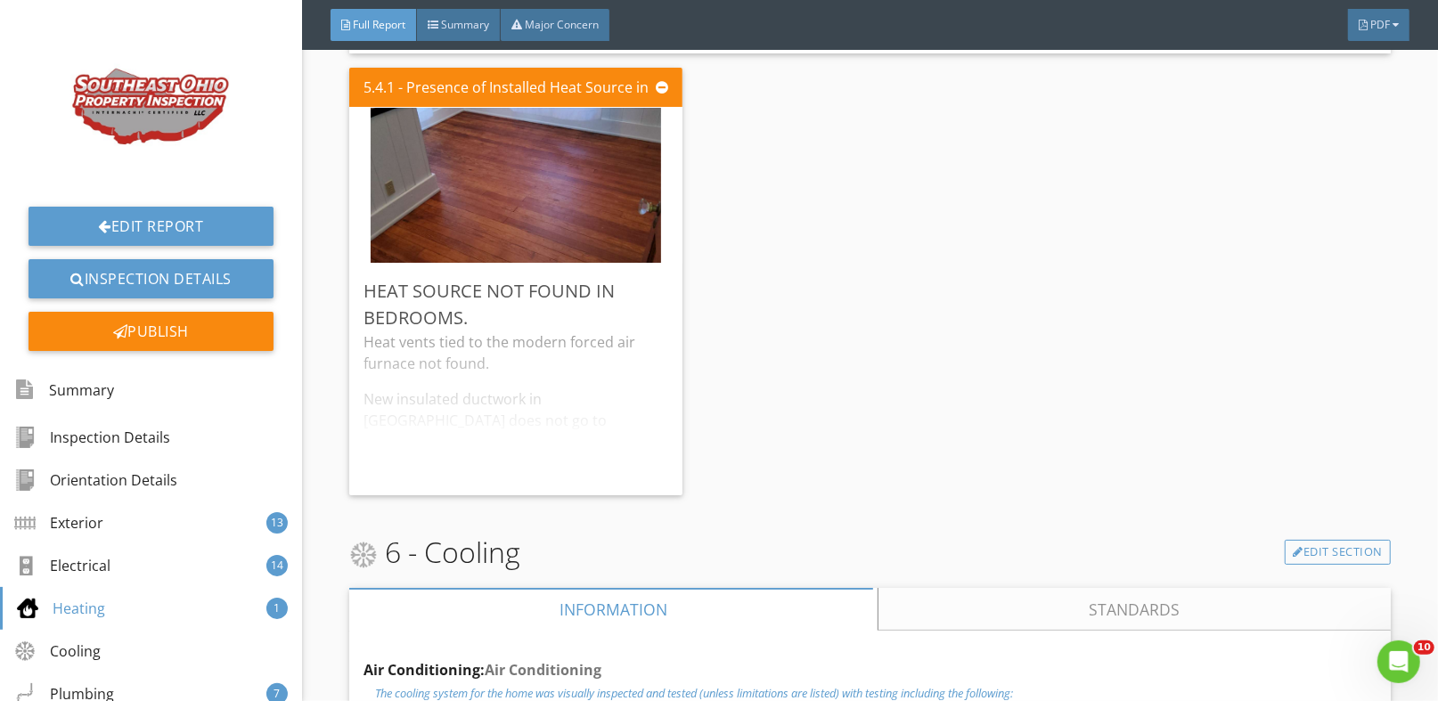
scroll to position [10150, 0]
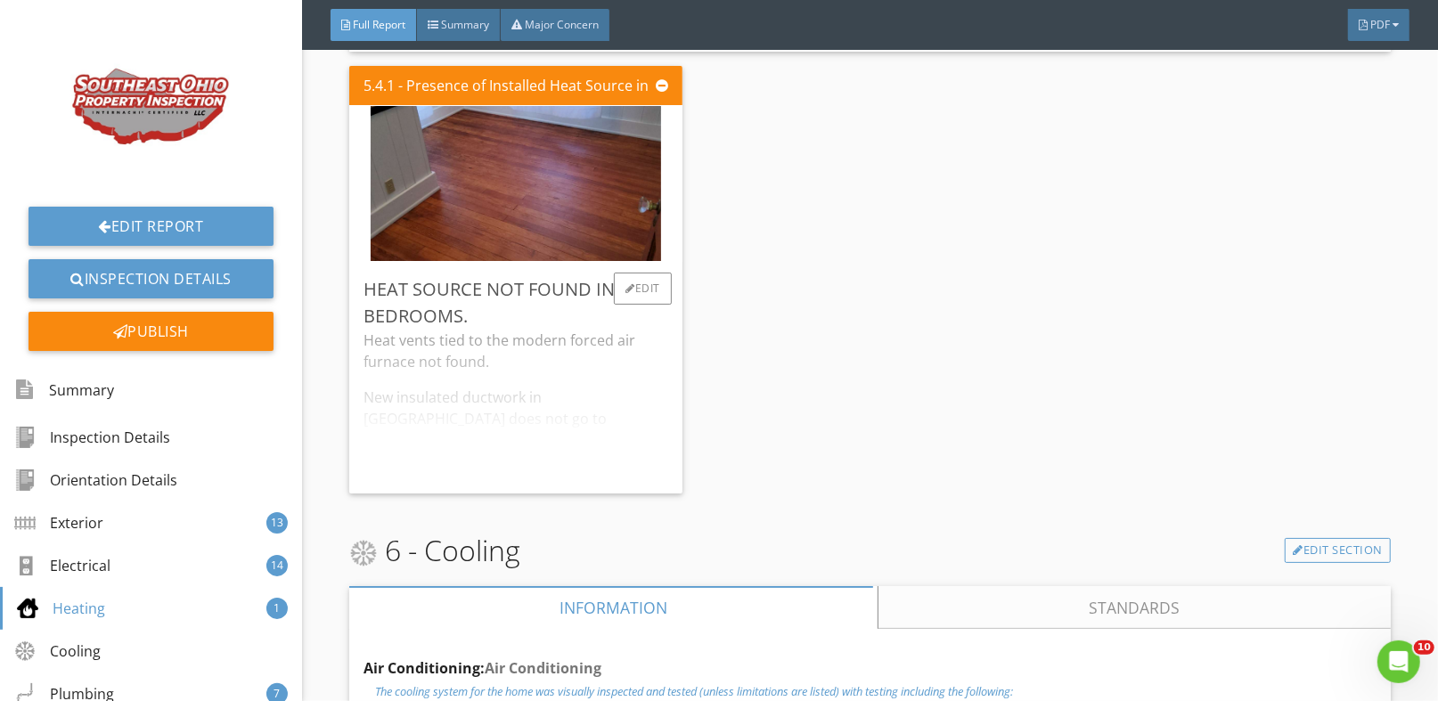
click at [591, 375] on div "Heat vents tied to the modern forced air furnace not found. New insulated ductw…" at bounding box center [516, 405] width 305 height 150
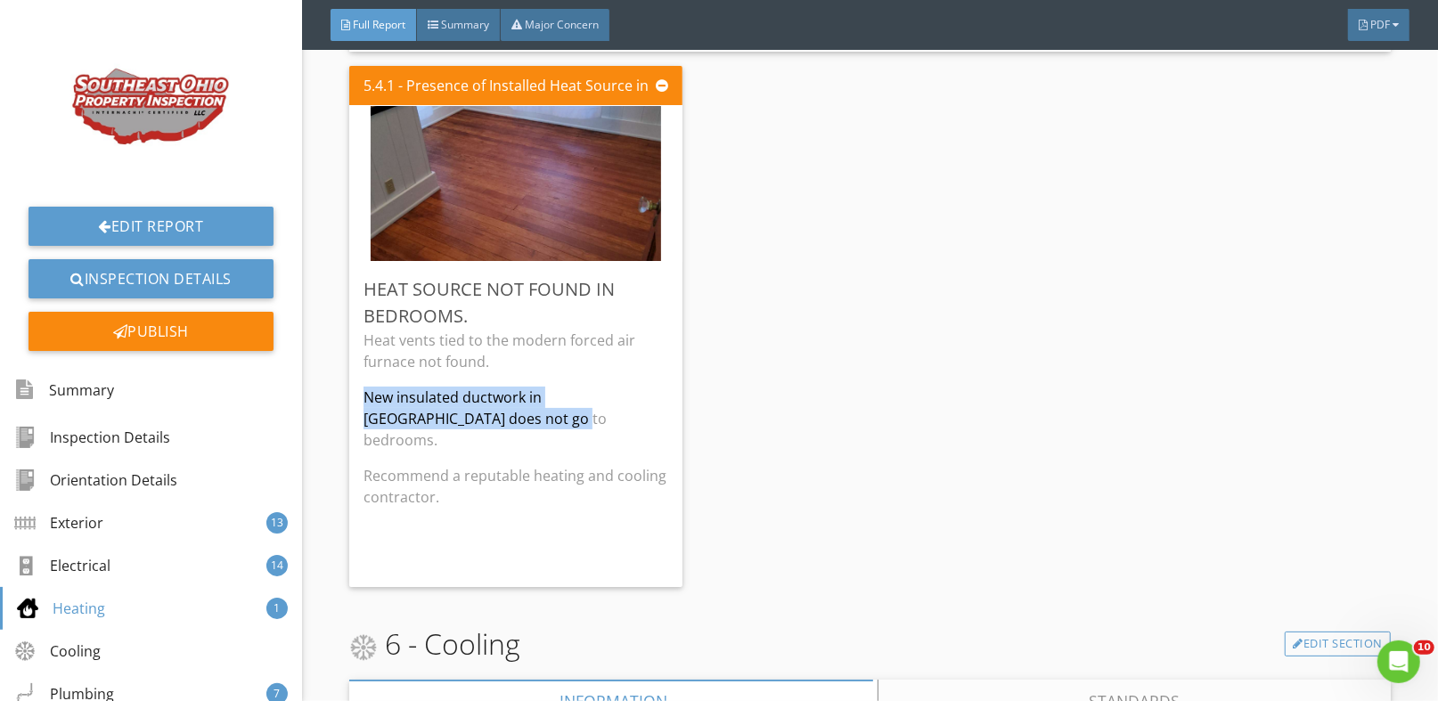
drag, startPoint x: 489, startPoint y: 409, endPoint x: 346, endPoint y: 392, distance: 144.4
click at [867, 191] on div "5.4.1 - Presence of Installed Heat Source in Each Room Heat source not found in…" at bounding box center [870, 327] width 1042 height 536
click at [640, 287] on div "Edit" at bounding box center [643, 289] width 58 height 32
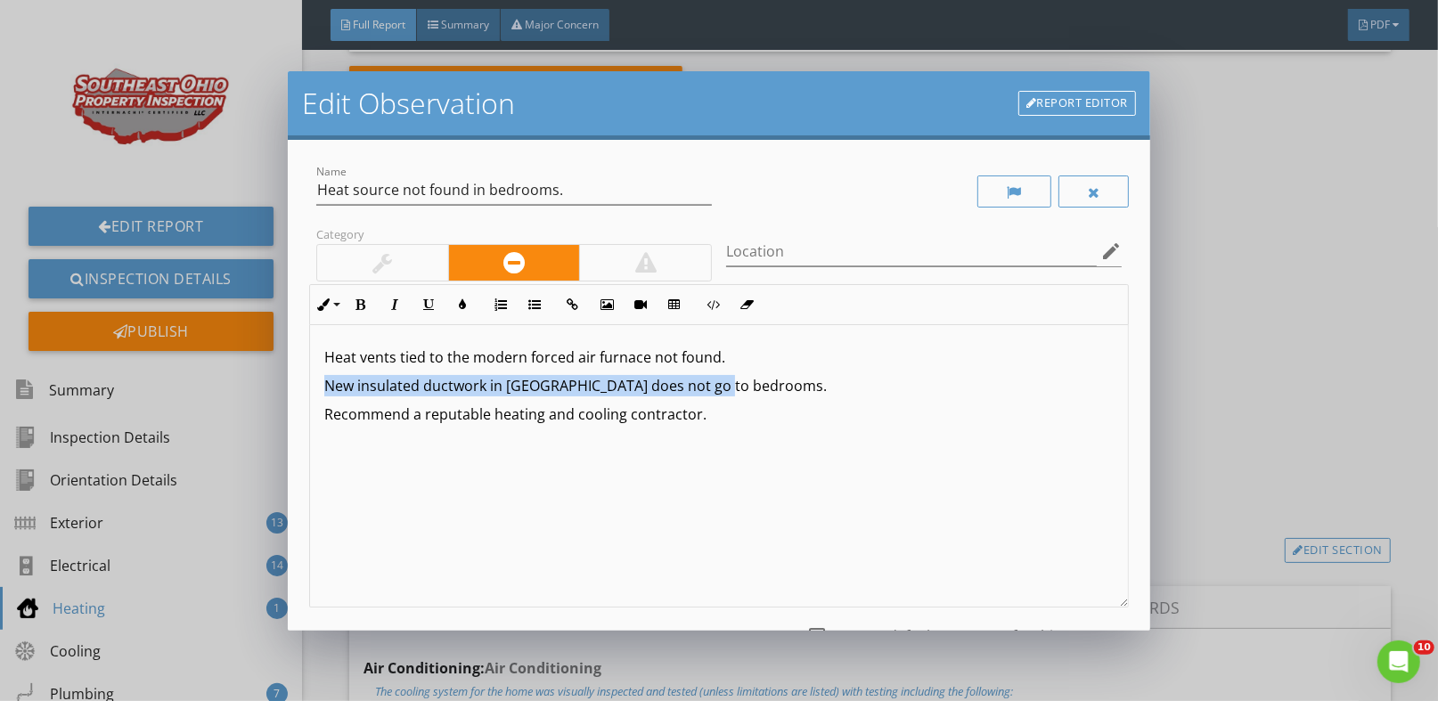
drag, startPoint x: 723, startPoint y: 393, endPoint x: 283, endPoint y: 389, distance: 439.3
click at [285, 393] on div "Edit Observation Report Editor Name Heat source not found in bedrooms. Category…" at bounding box center [719, 350] width 1438 height 701
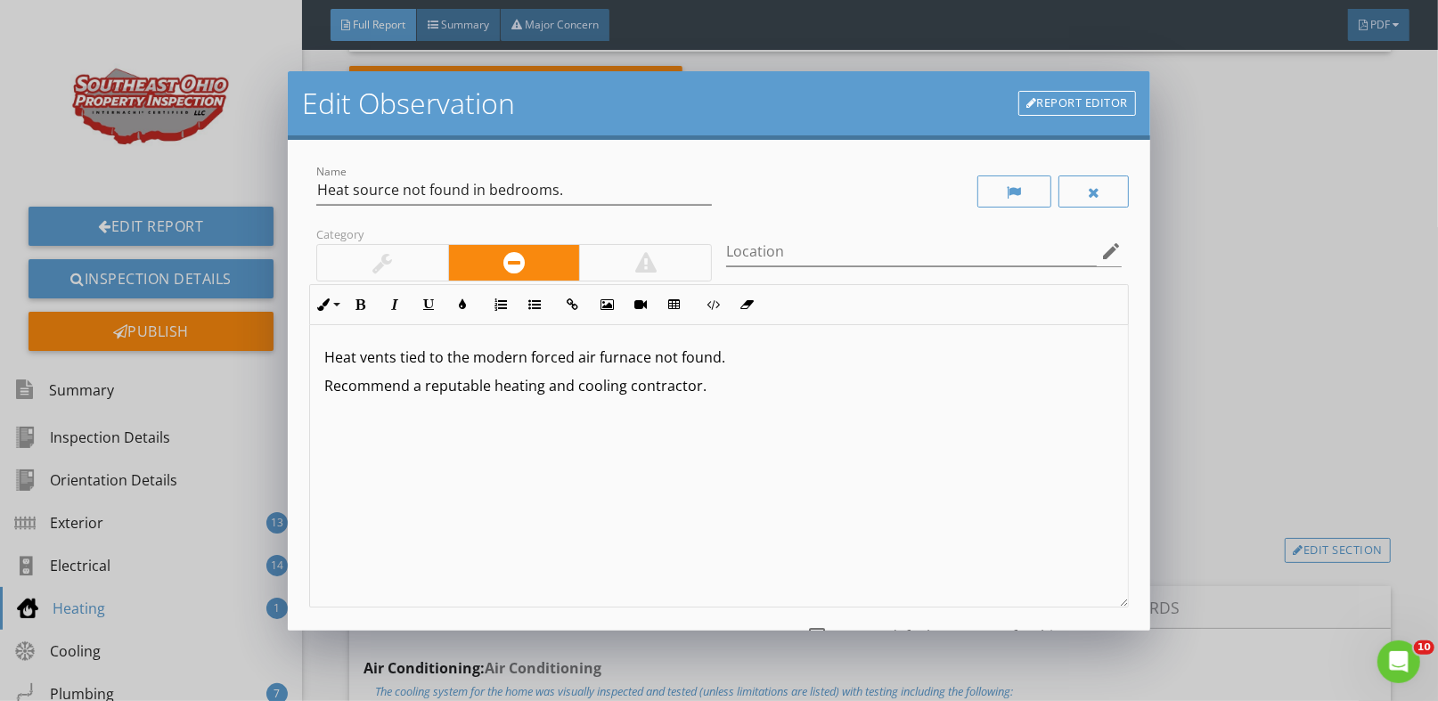
click at [713, 365] on p "Heat vents tied to the modern forced air furnace not found." at bounding box center [718, 357] width 789 height 21
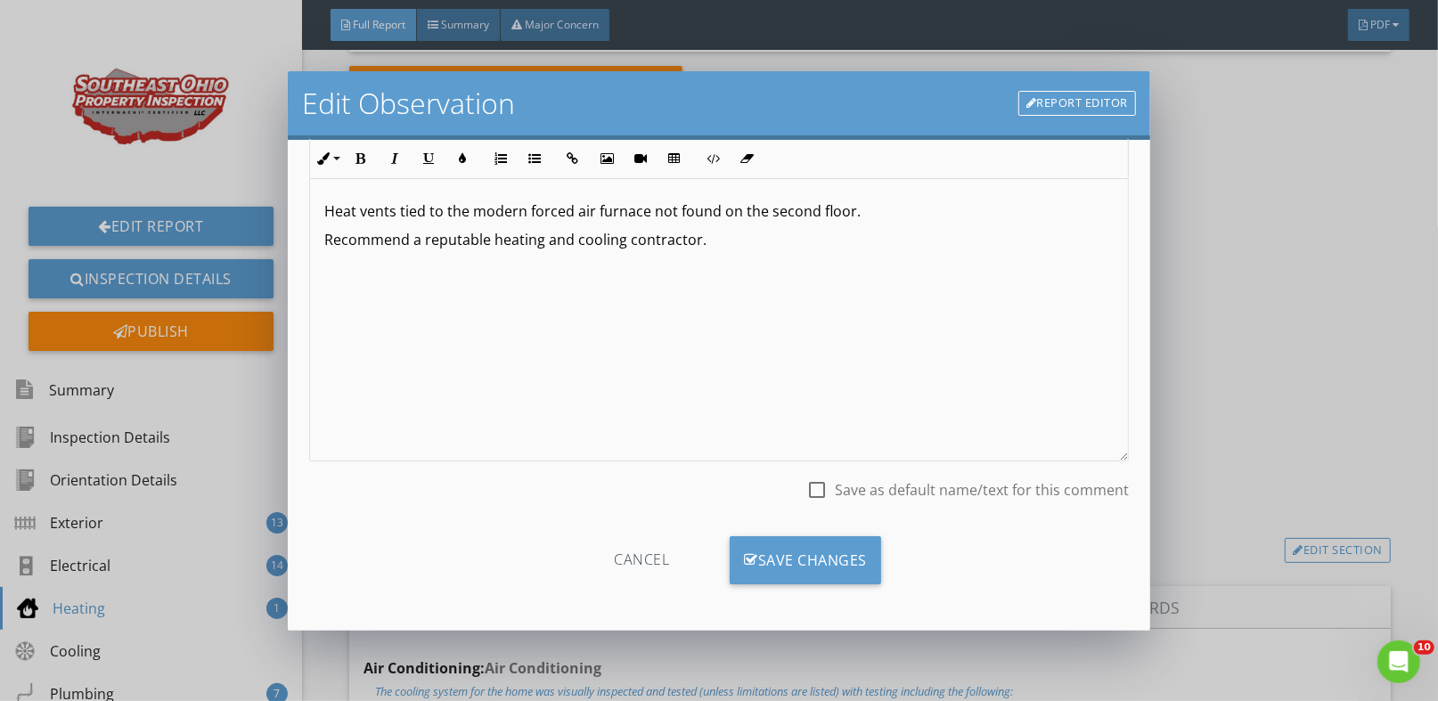
scroll to position [147, 0]
click at [802, 489] on div at bounding box center [817, 489] width 30 height 30
checkbox input "true"
click at [789, 558] on div "Save Changes" at bounding box center [805, 559] width 151 height 48
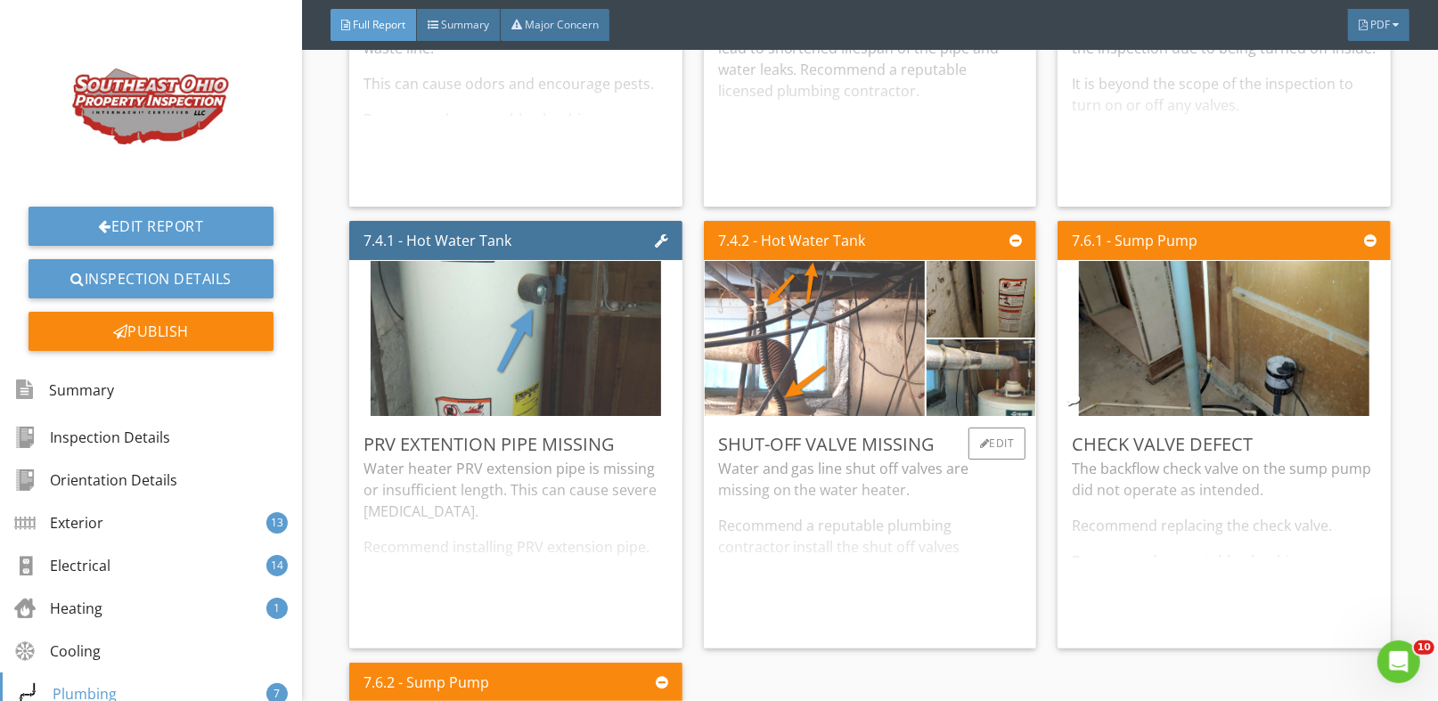
scroll to position [14605, 0]
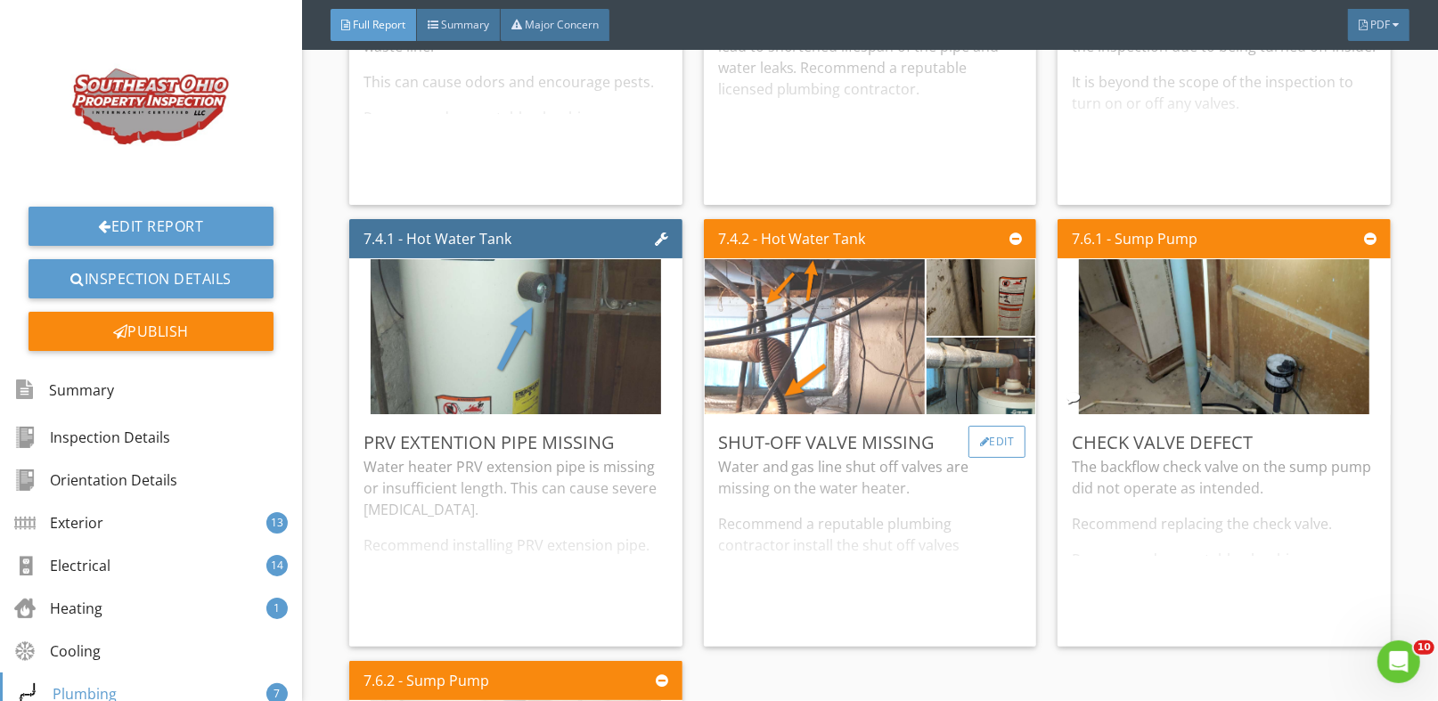
click at [988, 426] on div "Edit" at bounding box center [998, 442] width 58 height 32
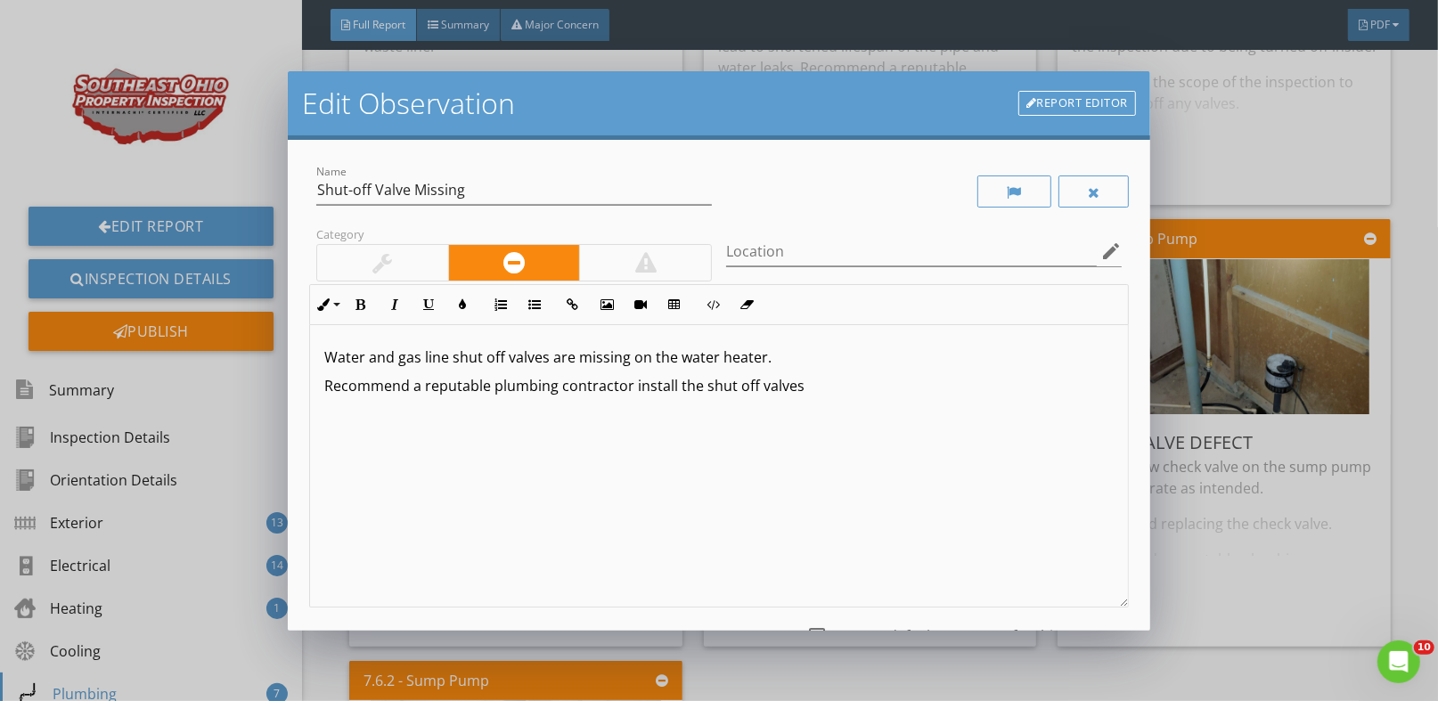
click at [678, 274] on div at bounding box center [645, 263] width 132 height 36
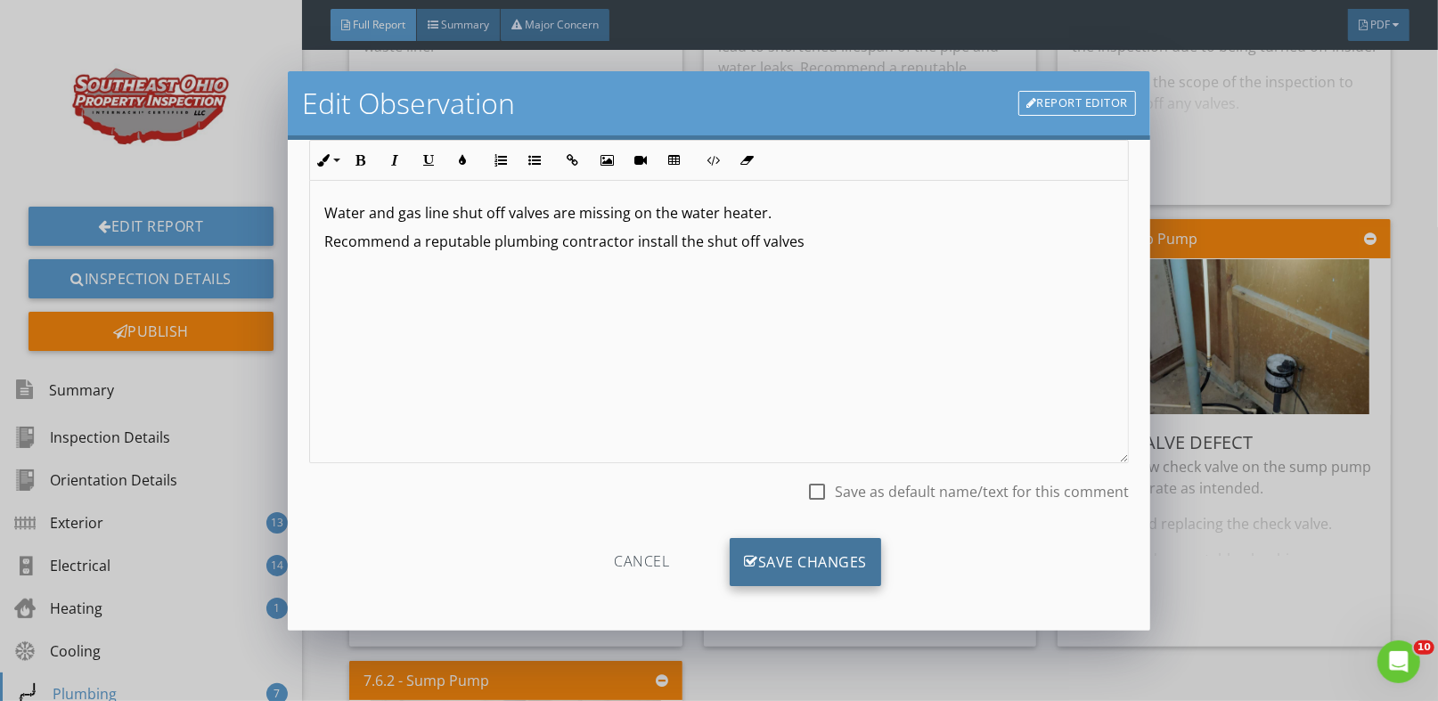
scroll to position [147, 0]
click at [825, 547] on div "Save Changes" at bounding box center [805, 559] width 151 height 48
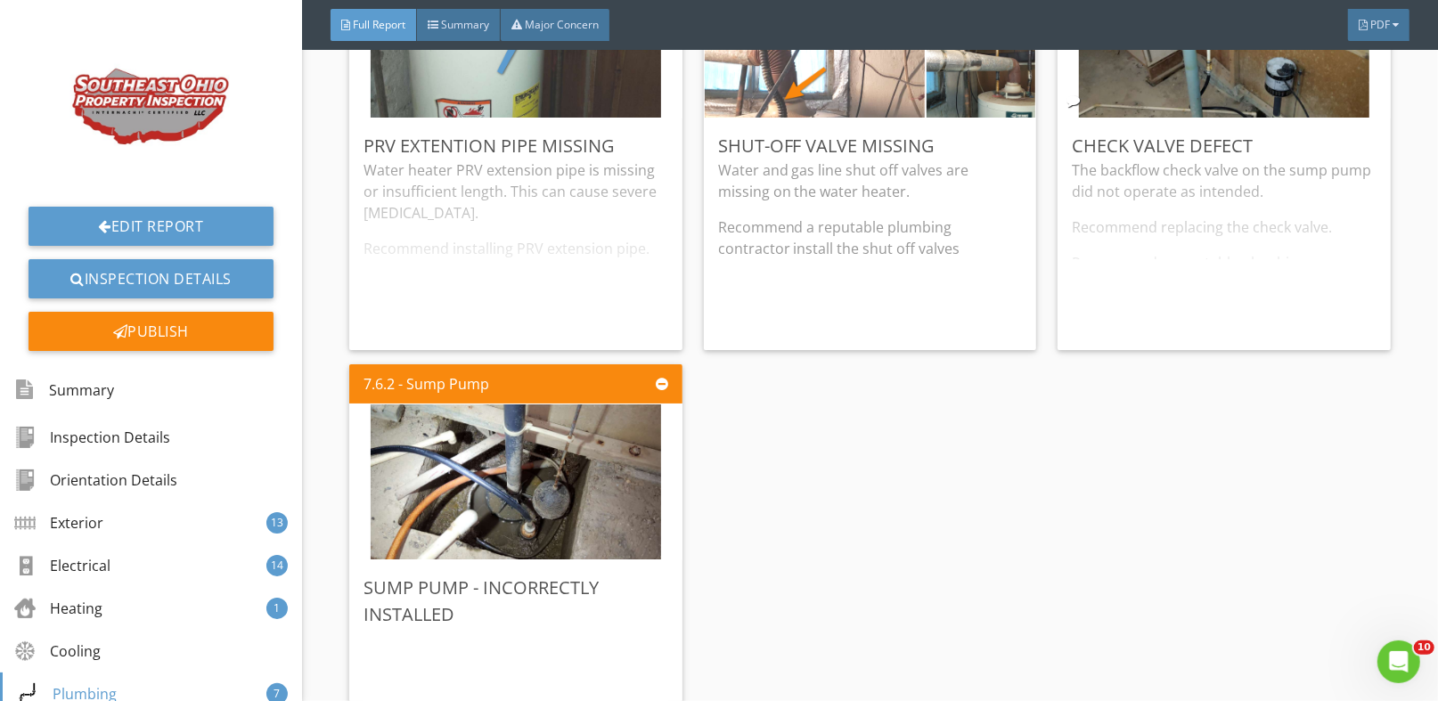
scroll to position [15051, 0]
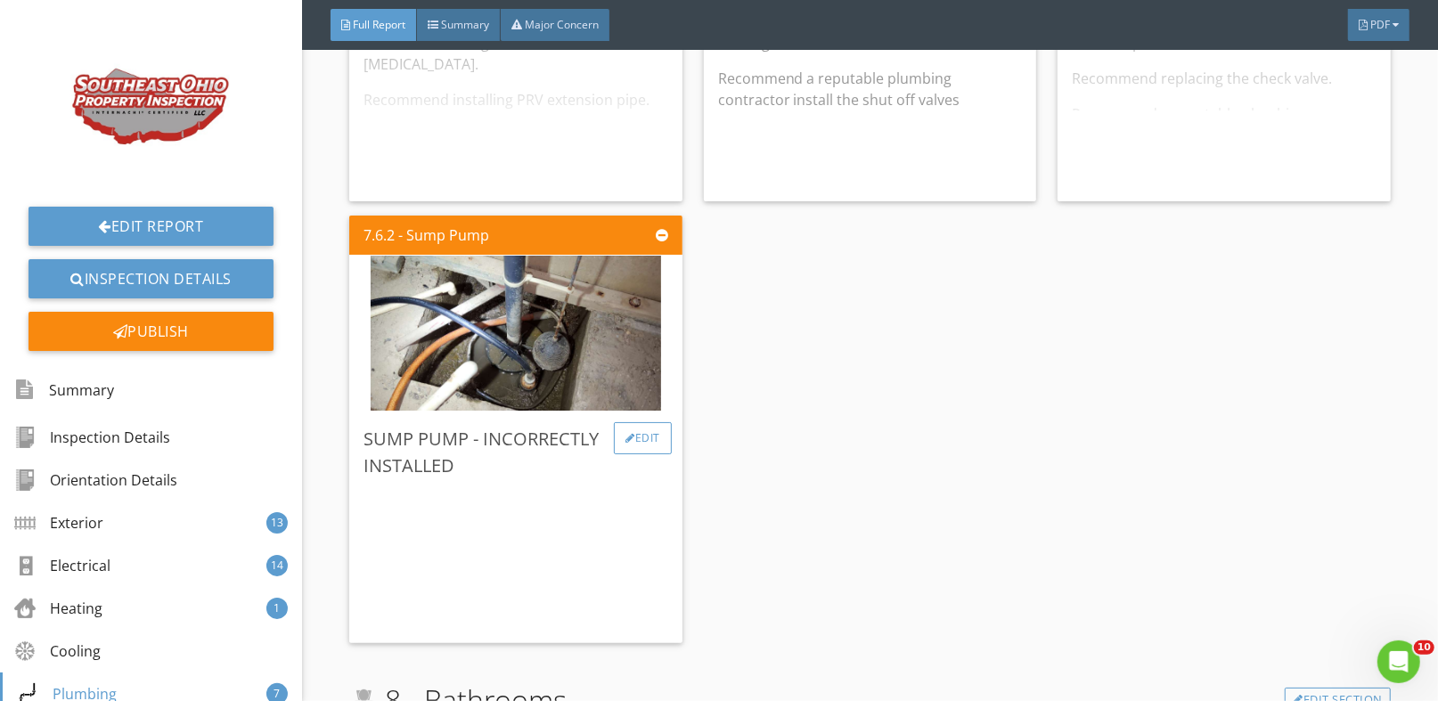
click at [641, 422] on div "Edit" at bounding box center [643, 438] width 58 height 32
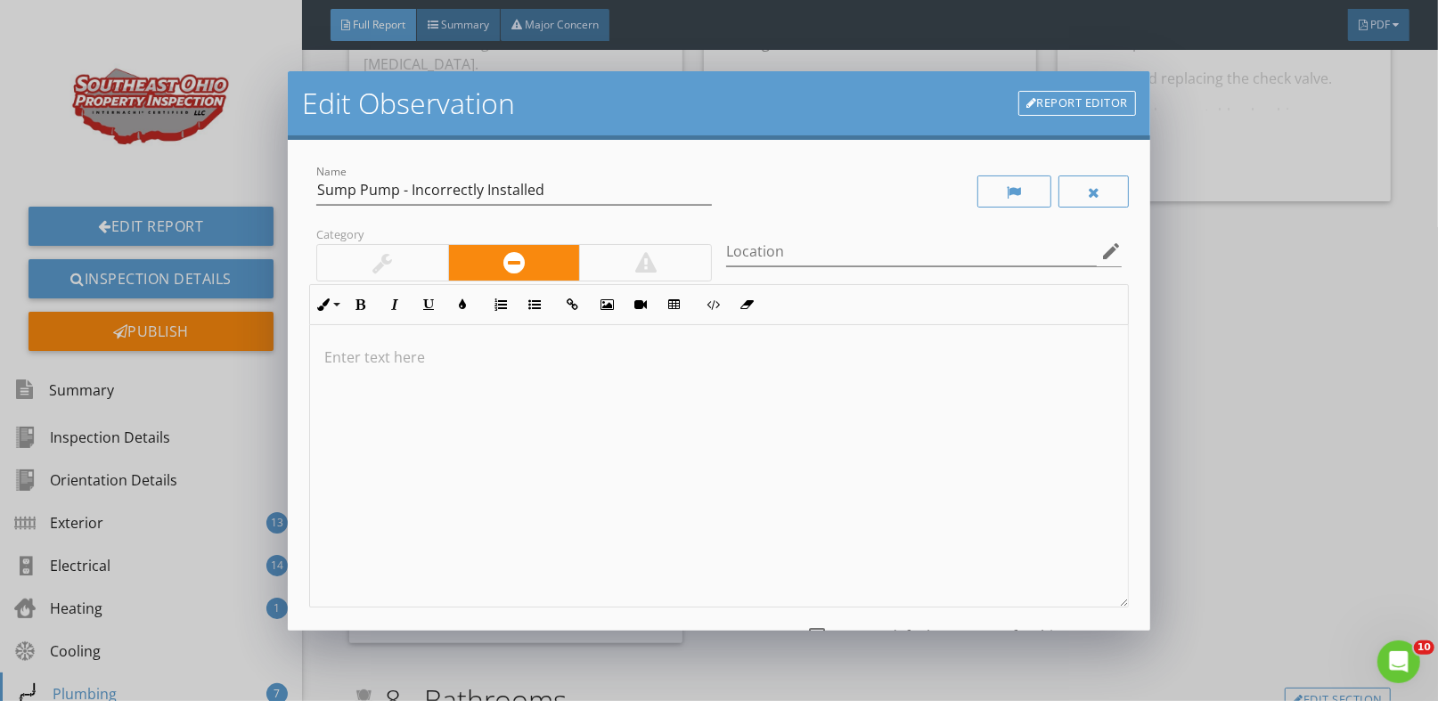
click at [353, 356] on p at bounding box center [718, 357] width 789 height 21
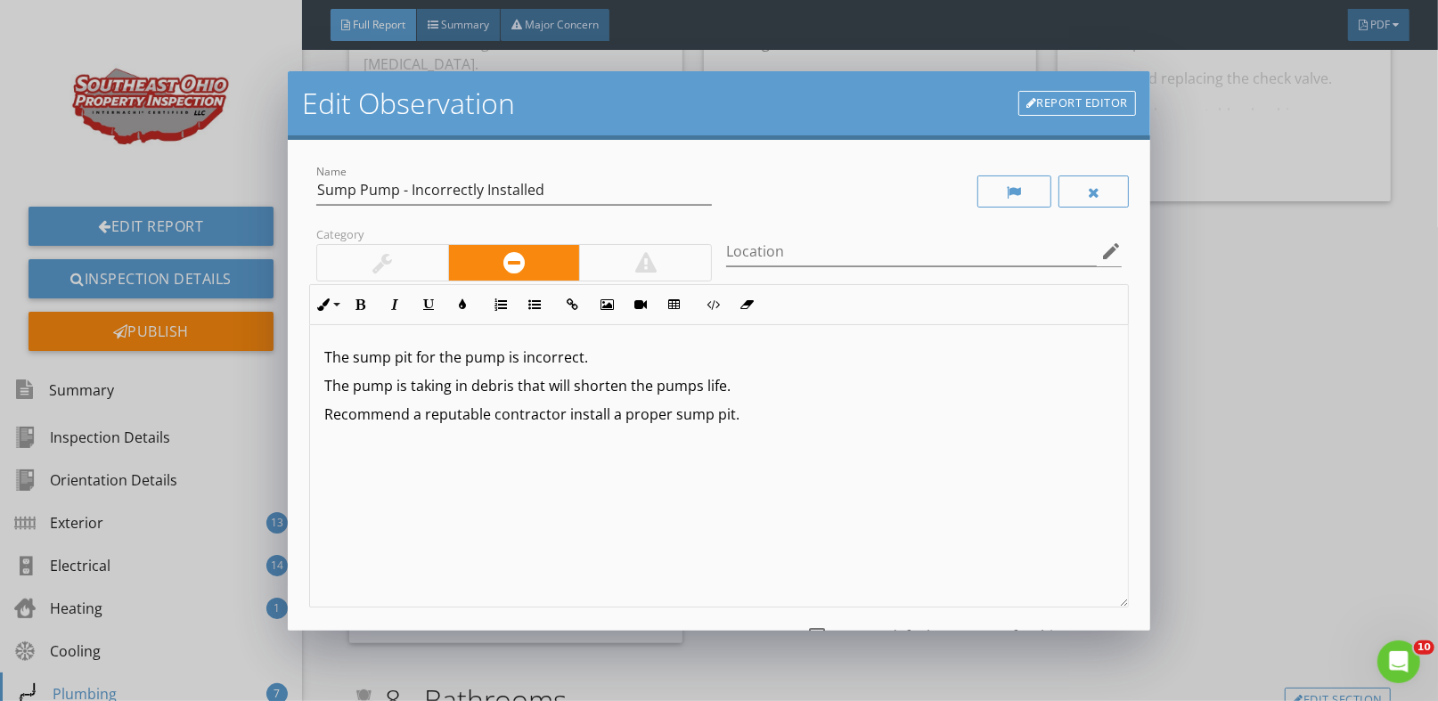
type textarea "<p>The sump pit for the pump is incorrect.</p><p>The pump is taking in debris t…"
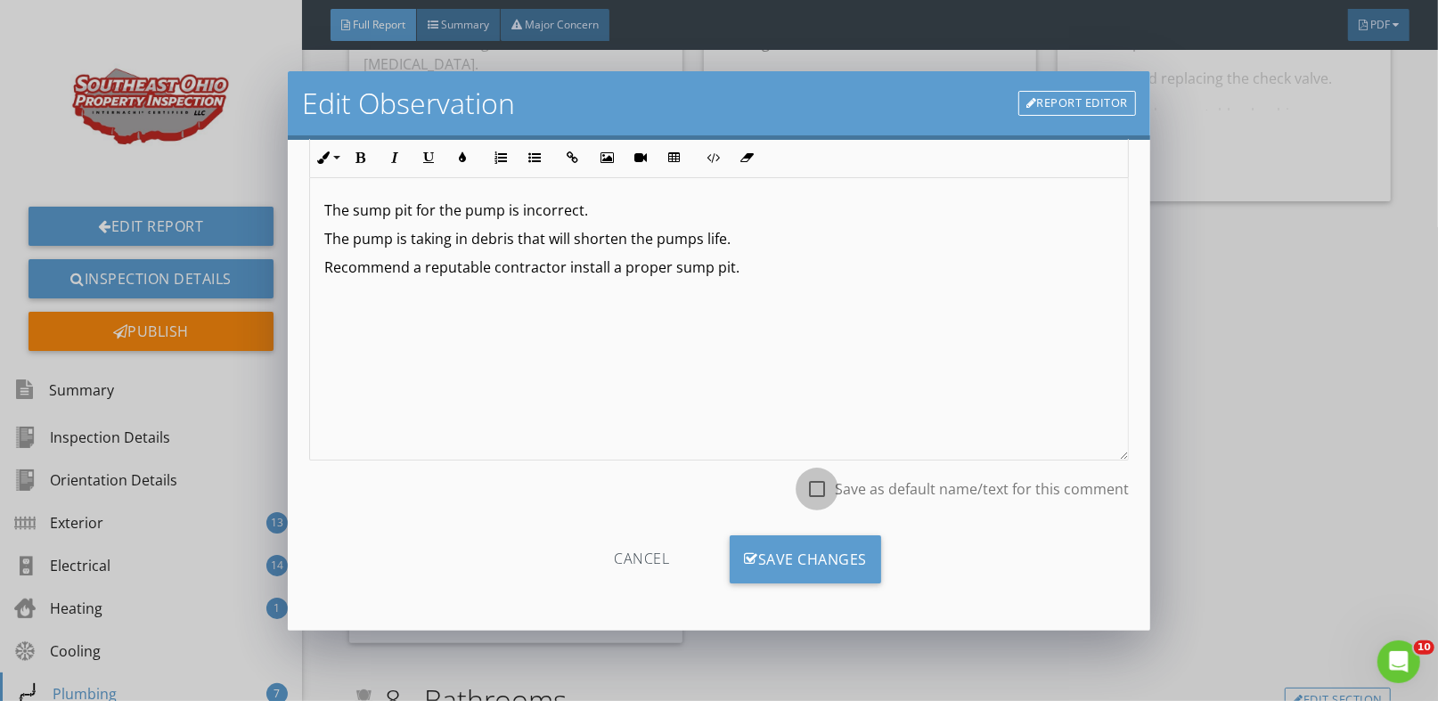
click at [806, 486] on div at bounding box center [817, 489] width 30 height 30
checkbox input "true"
click at [792, 580] on div "Save Changes" at bounding box center [805, 559] width 151 height 48
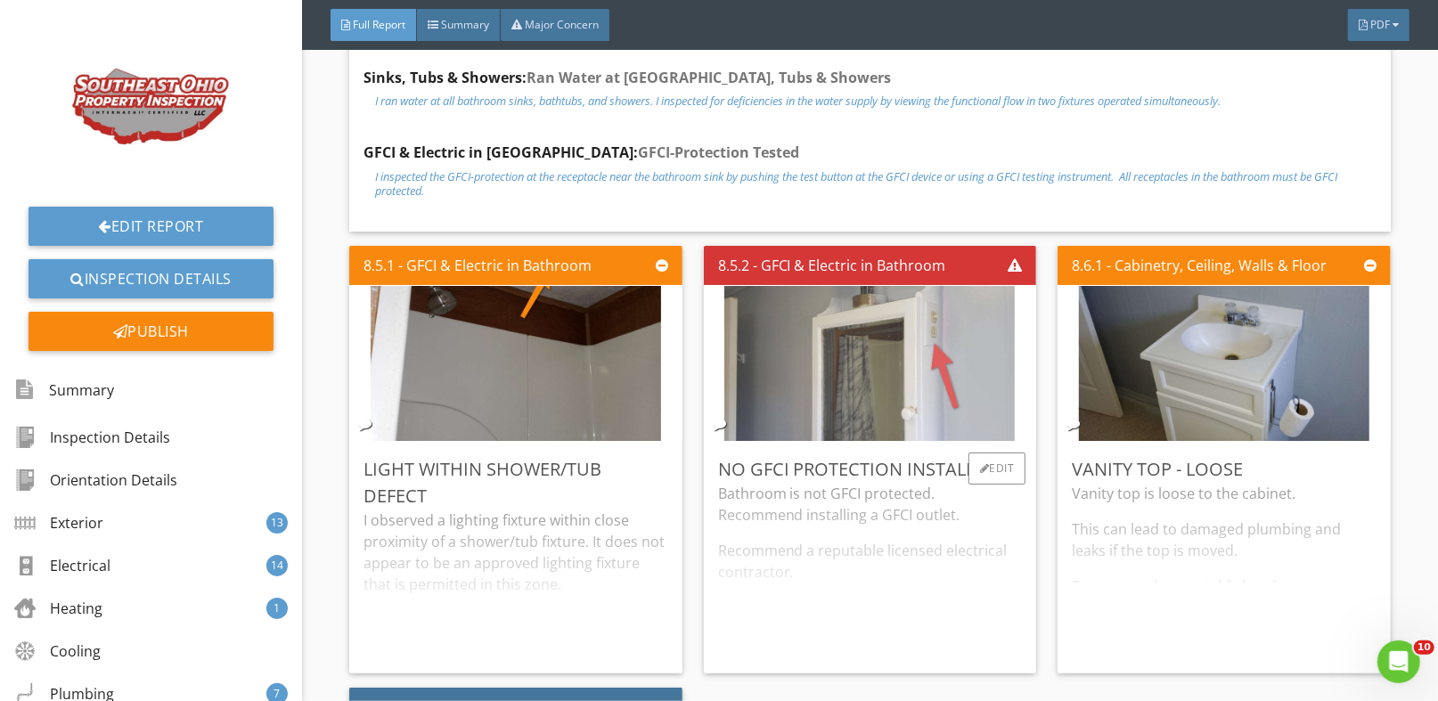
scroll to position [15852, 0]
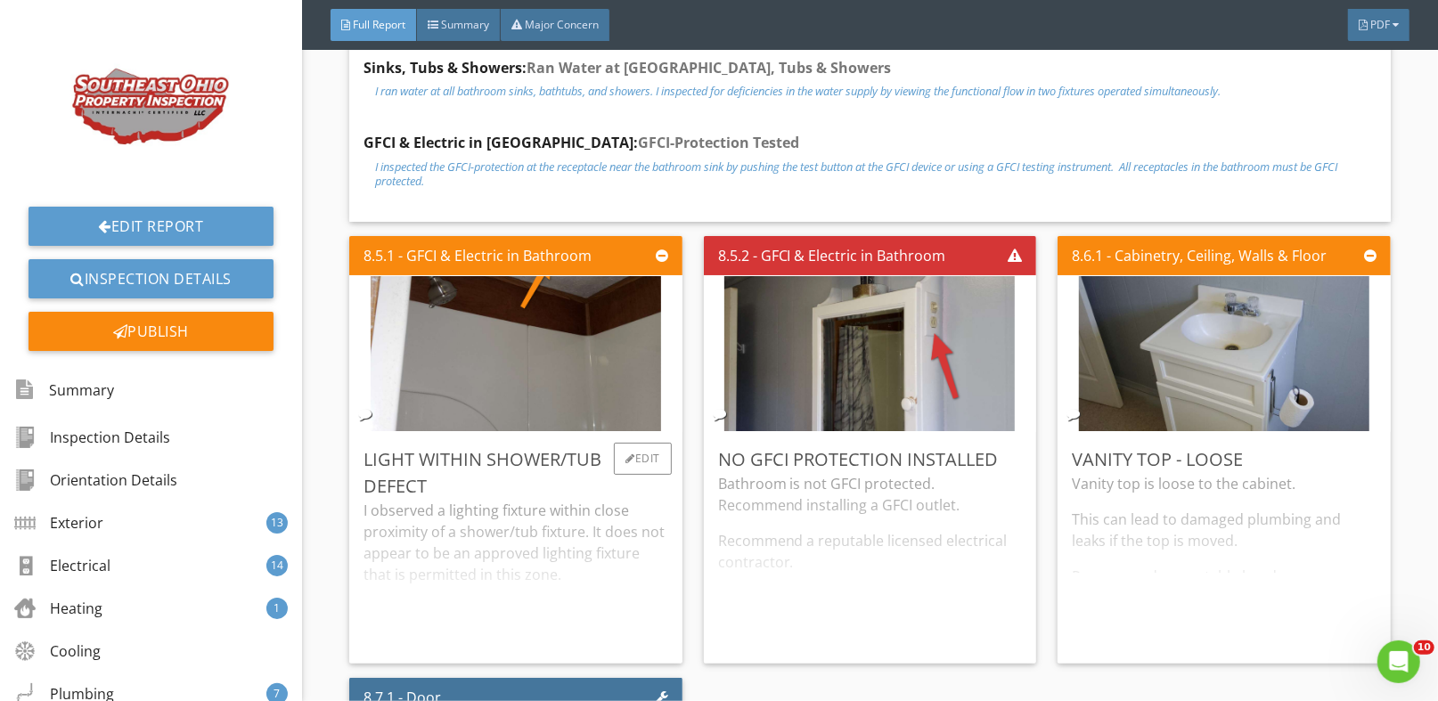
click at [660, 552] on div "I observed a lighting fixture within close proximity of a shower/tub fixture. I…" at bounding box center [516, 575] width 305 height 150
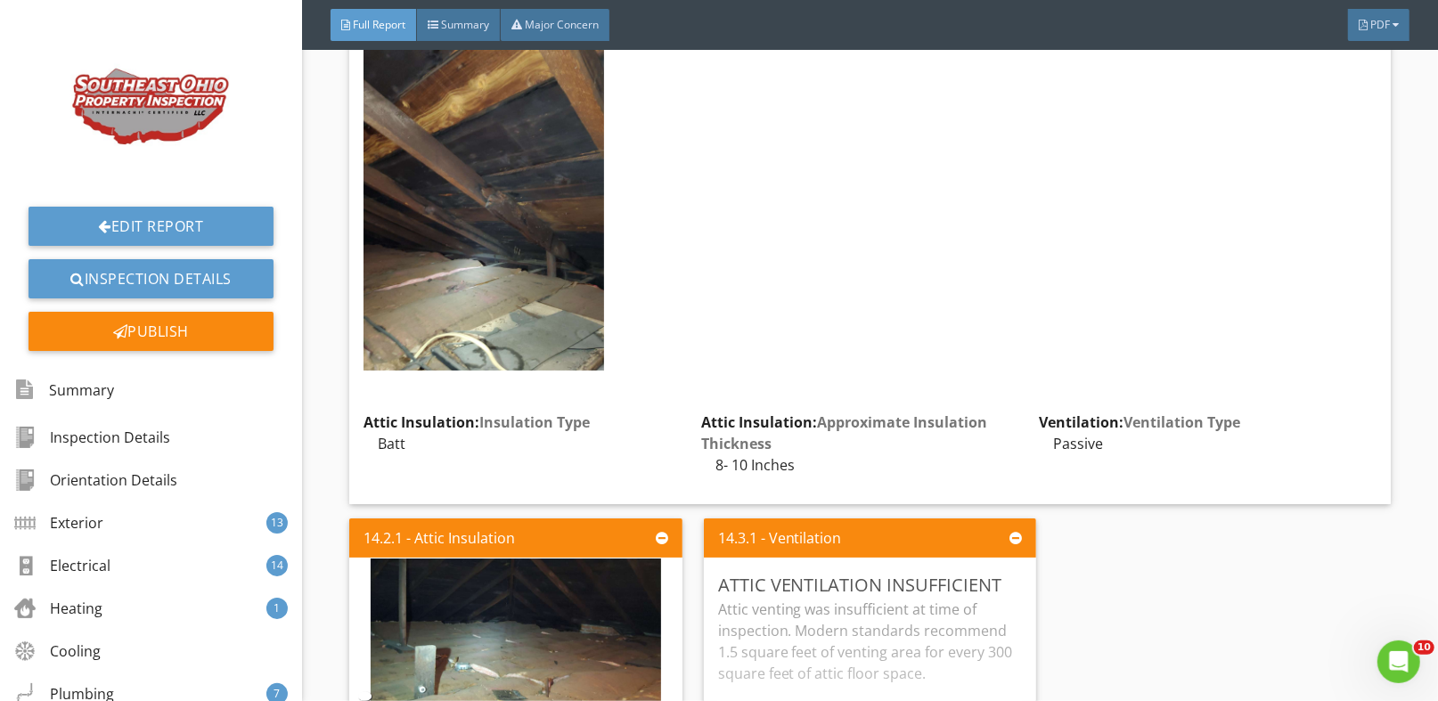
scroll to position [26010, 0]
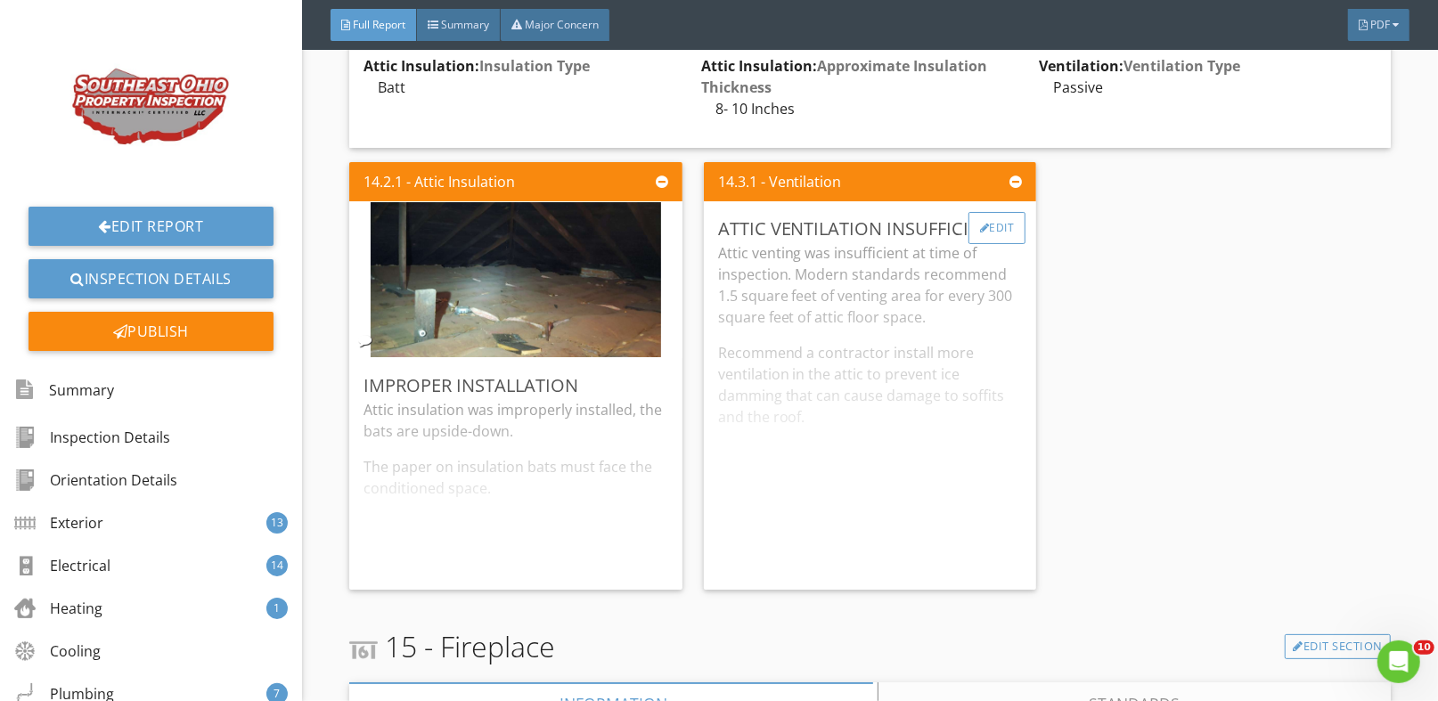
click at [999, 212] on div "Edit" at bounding box center [998, 228] width 58 height 32
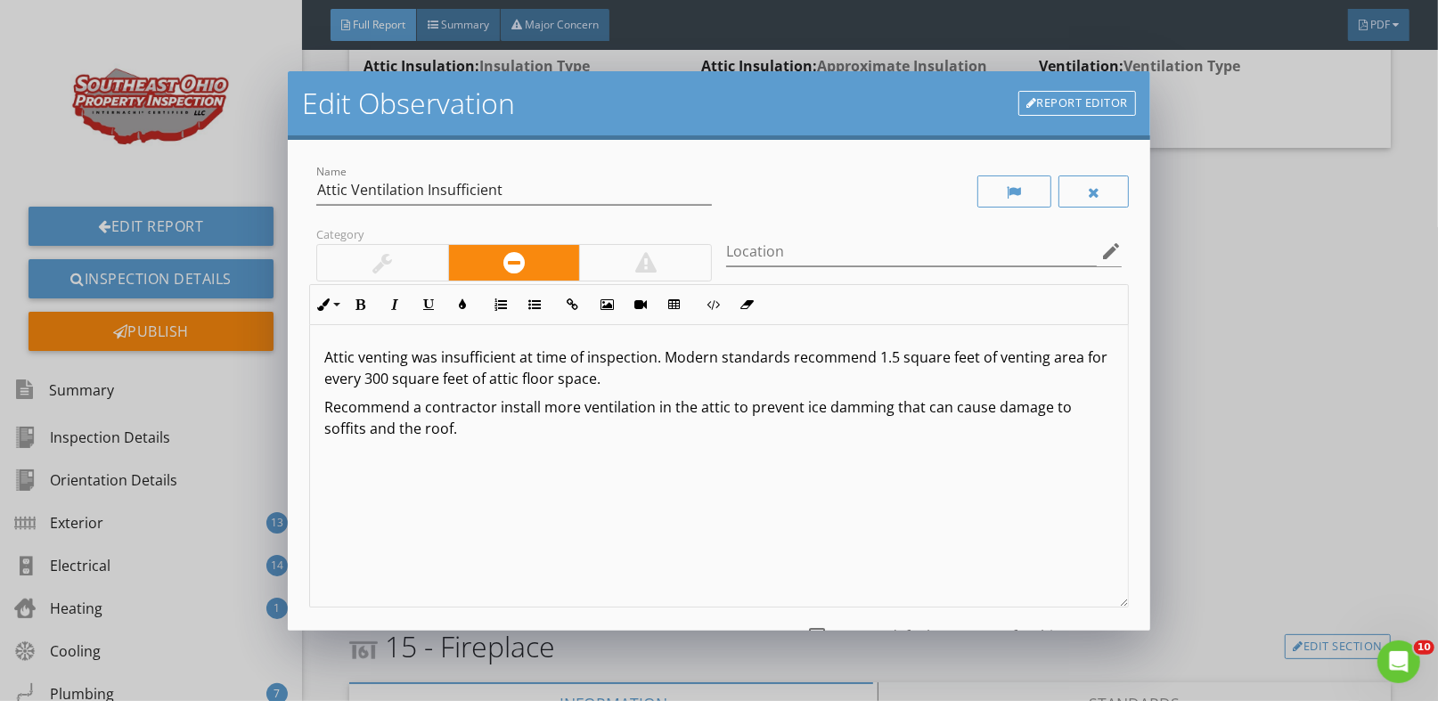
click at [626, 383] on p "Attic venting was insufficient at time of inspection. Modern standards recommen…" at bounding box center [718, 368] width 789 height 43
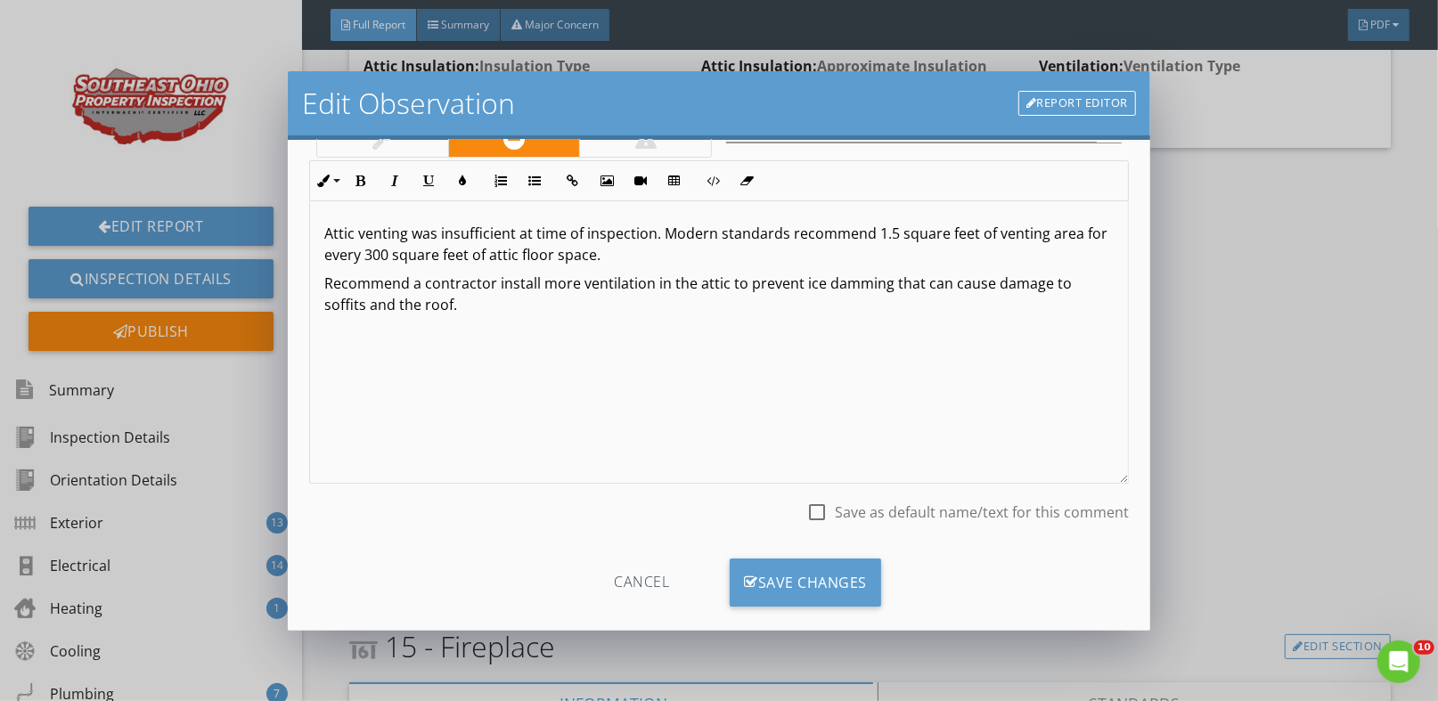
scroll to position [147, 0]
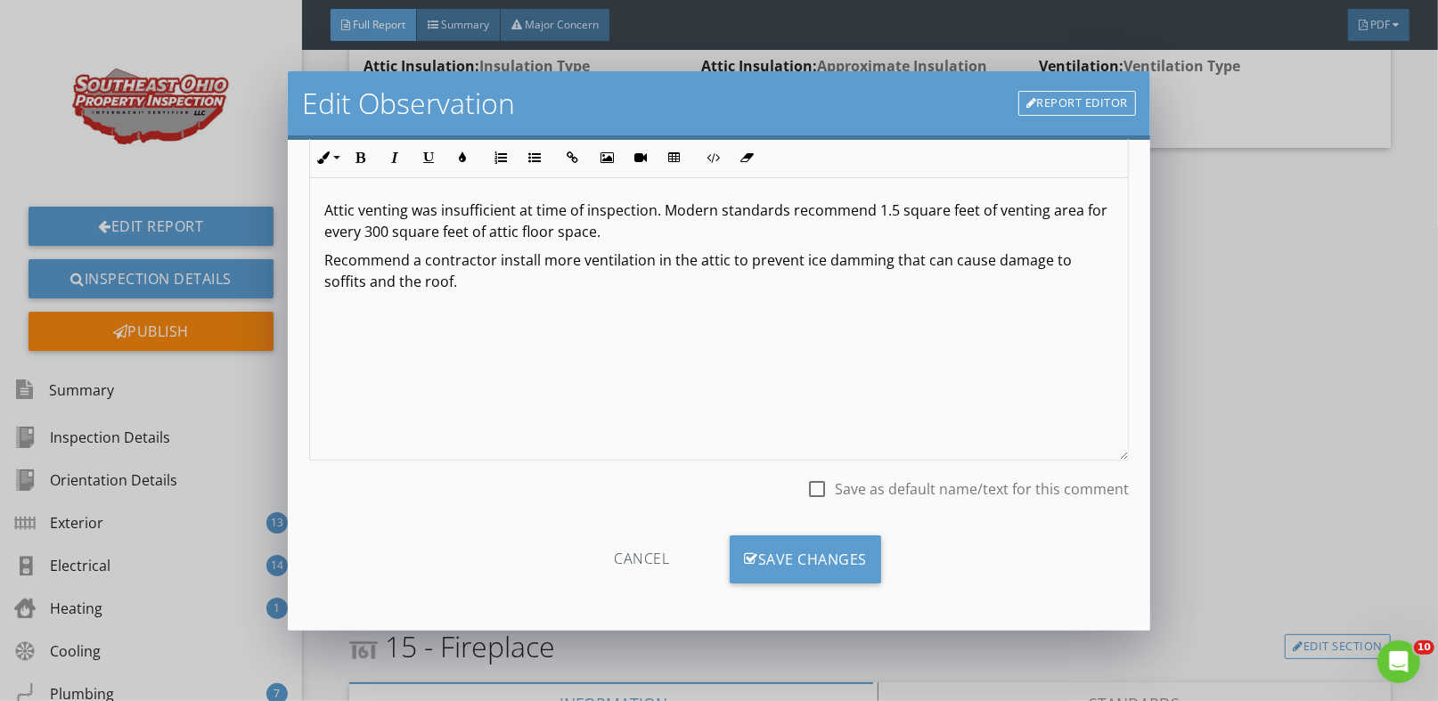
click at [630, 563] on div "Cancel" at bounding box center [641, 559] width 169 height 48
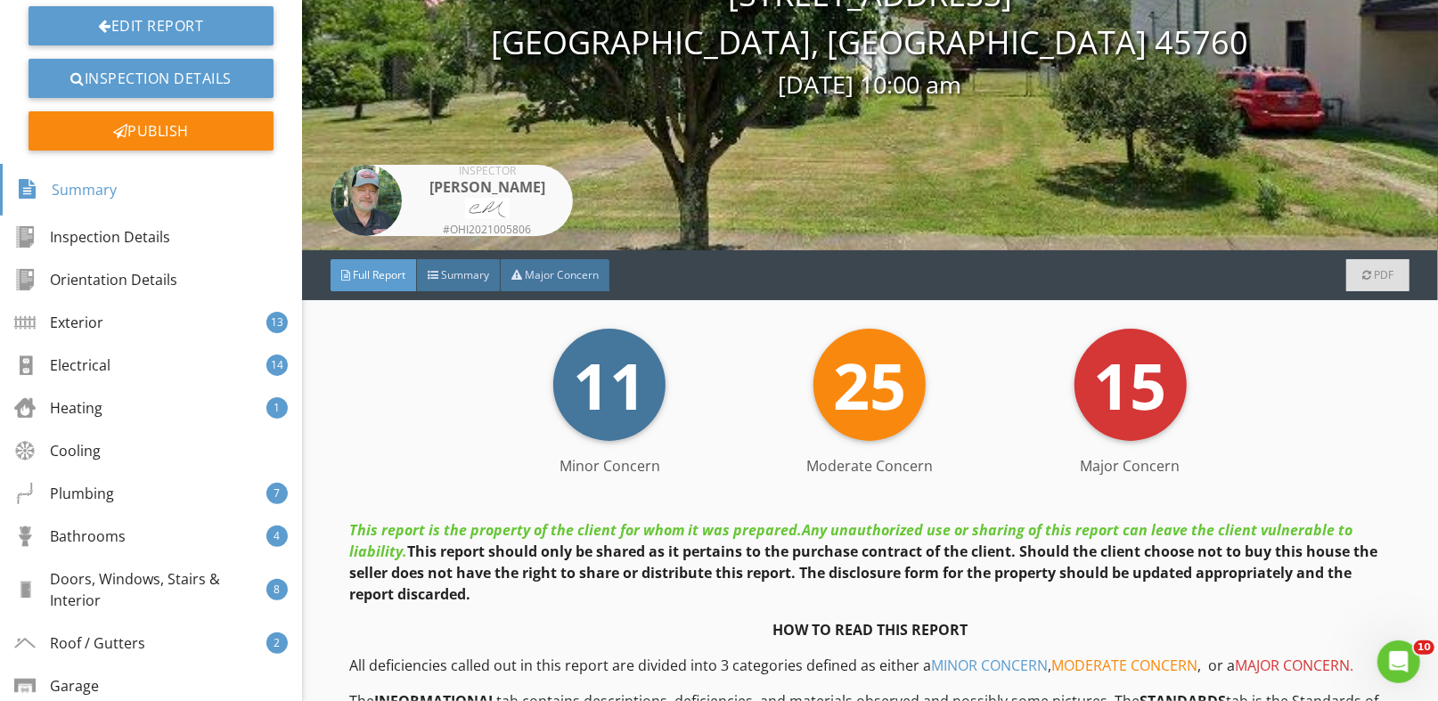
scroll to position [502, 0]
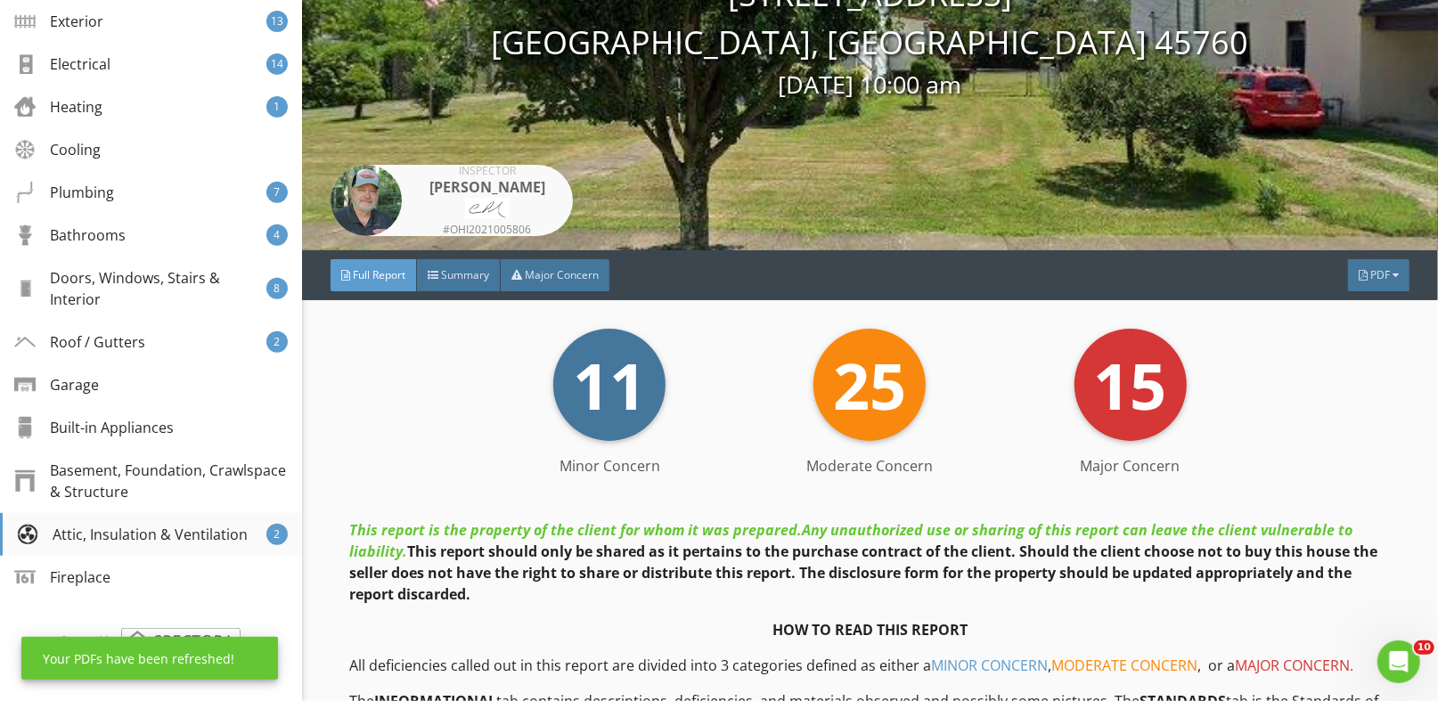
click at [206, 536] on div "Attic, Insulation & Ventilation" at bounding box center [132, 534] width 231 height 21
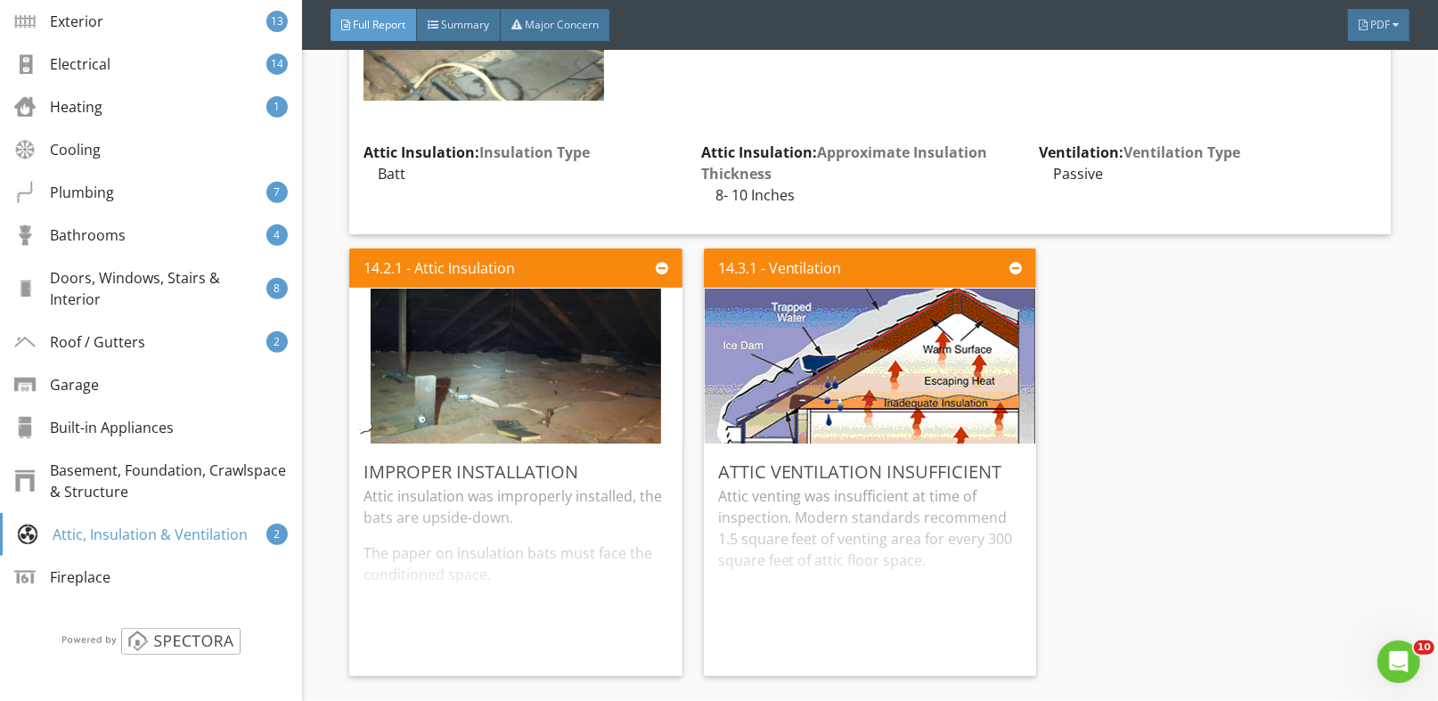
scroll to position [25606, 0]
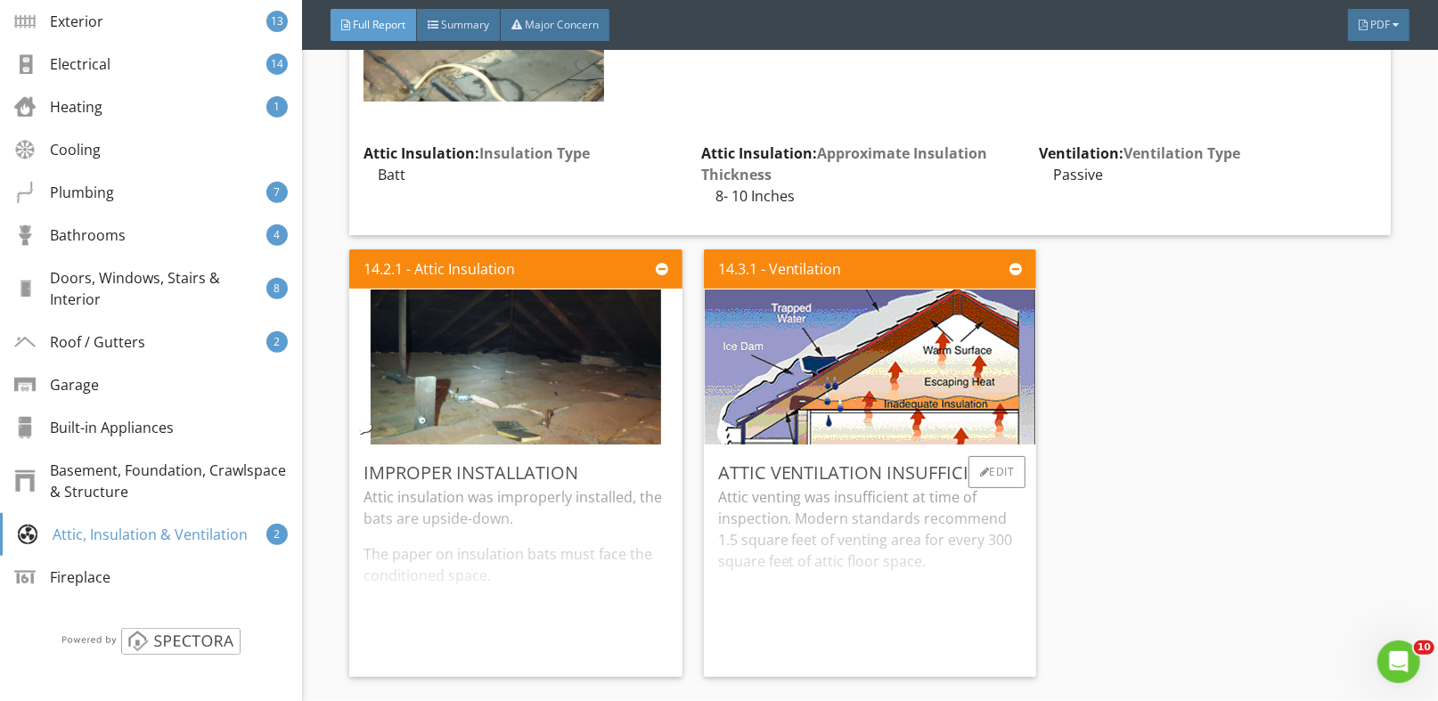
click at [1013, 552] on div "Attic Ventilation Insufficient Attic venting was insufficient at time of inspec…" at bounding box center [870, 561] width 333 height 232
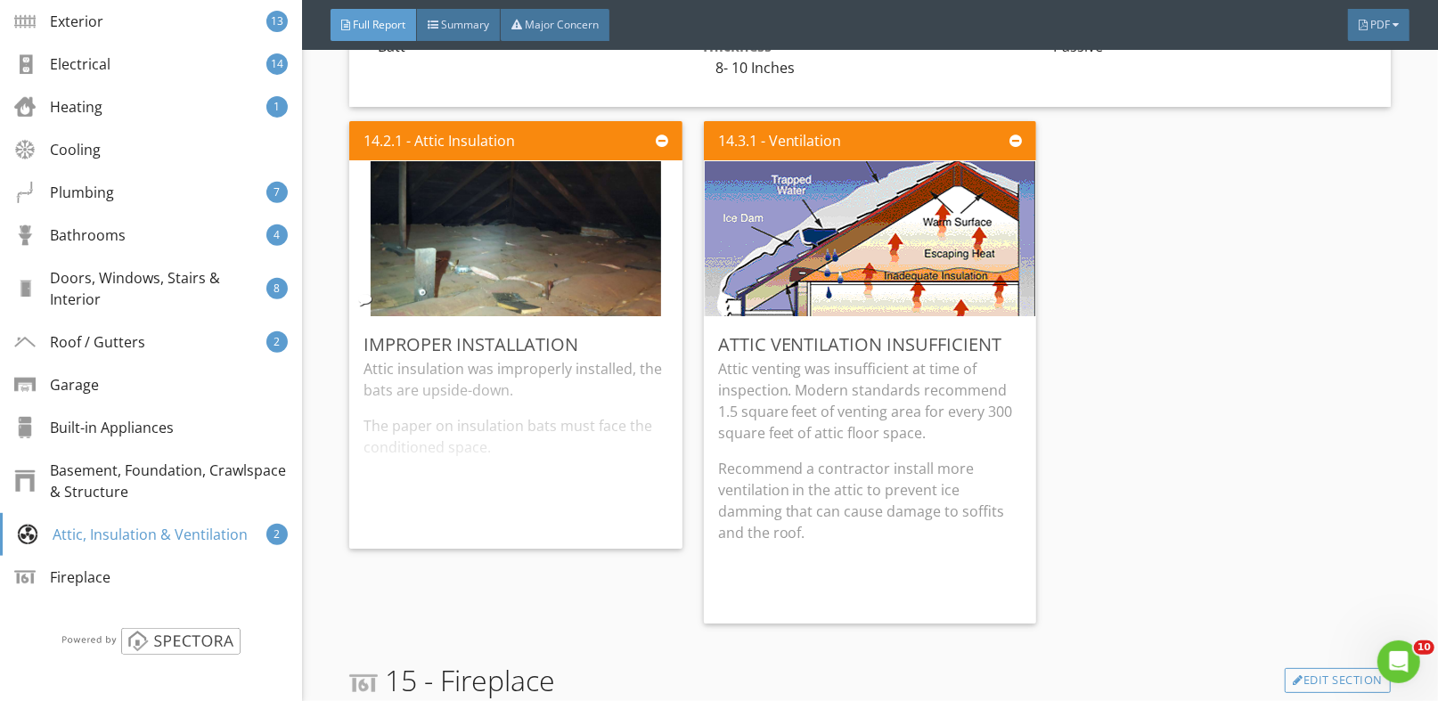
scroll to position [25963, 0]
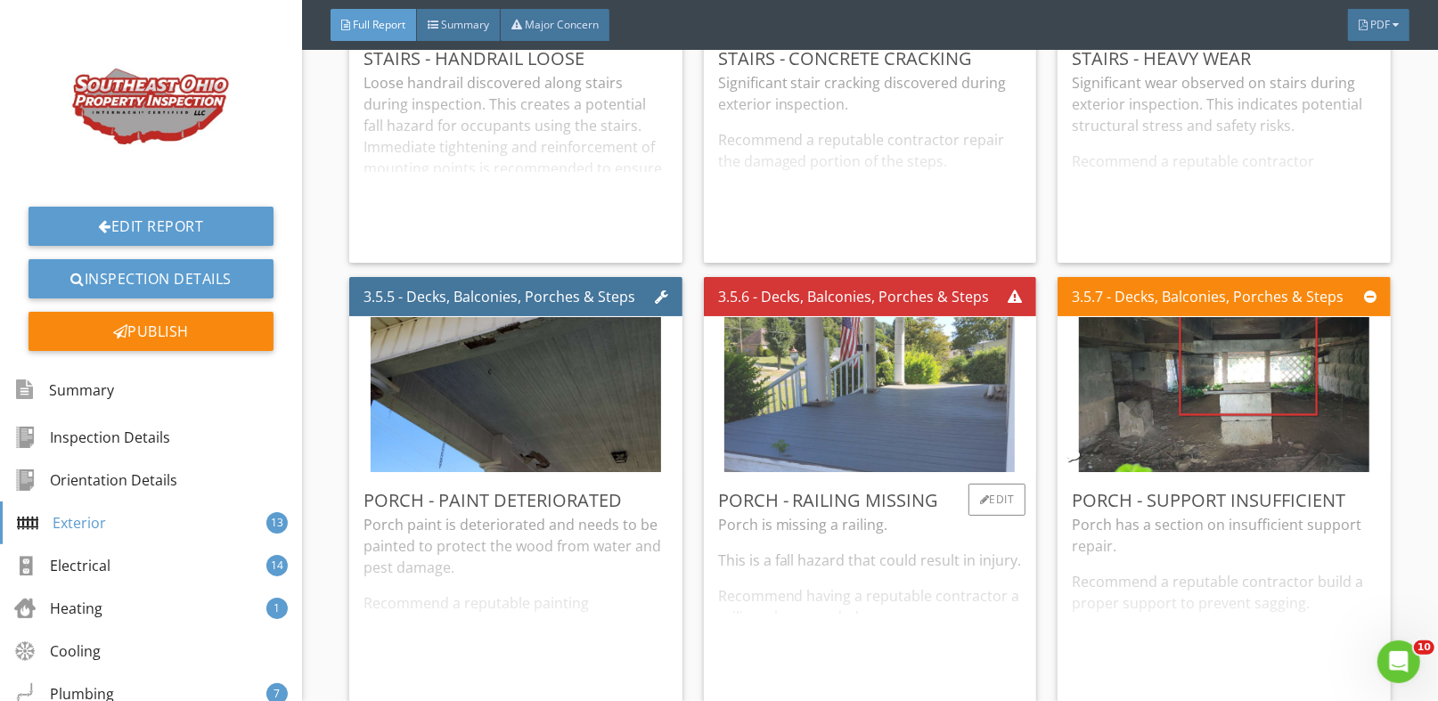
scroll to position [3474, 0]
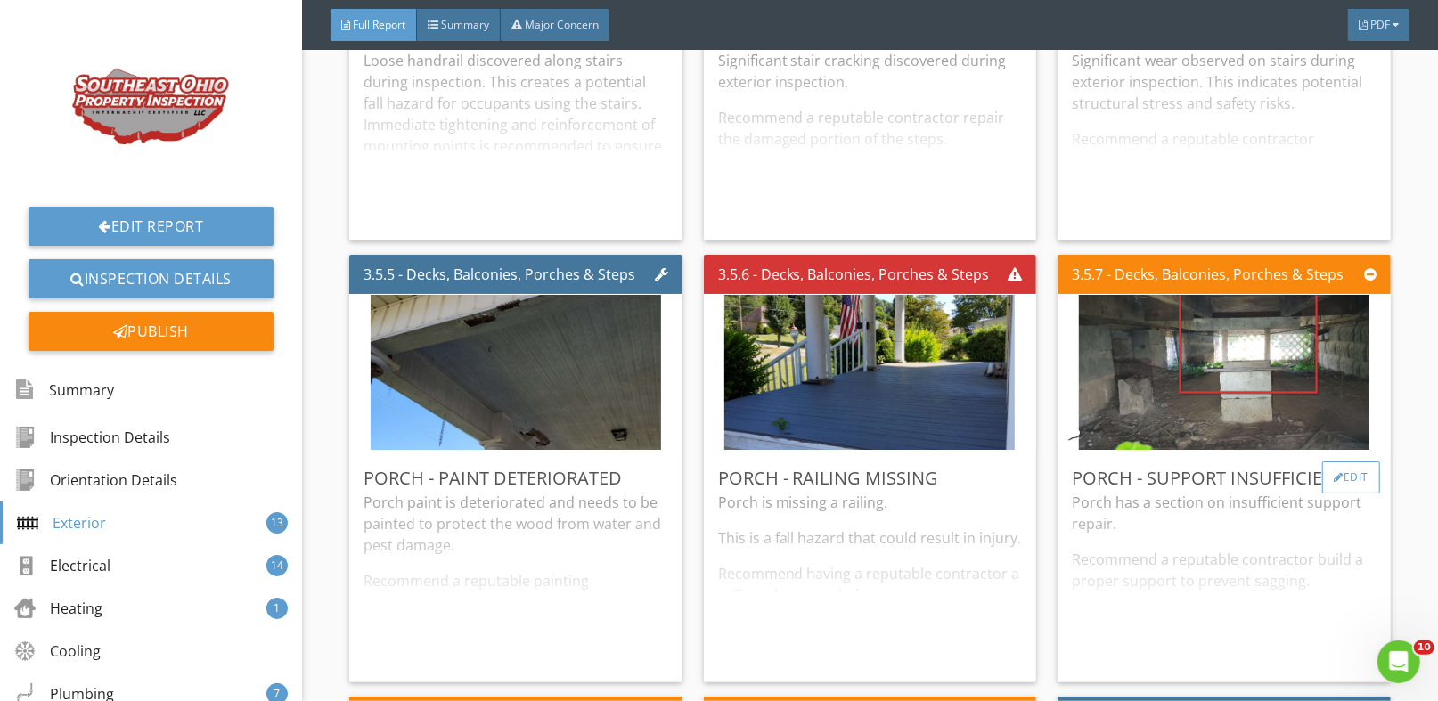
click at [1341, 468] on div "Edit" at bounding box center [1351, 478] width 58 height 32
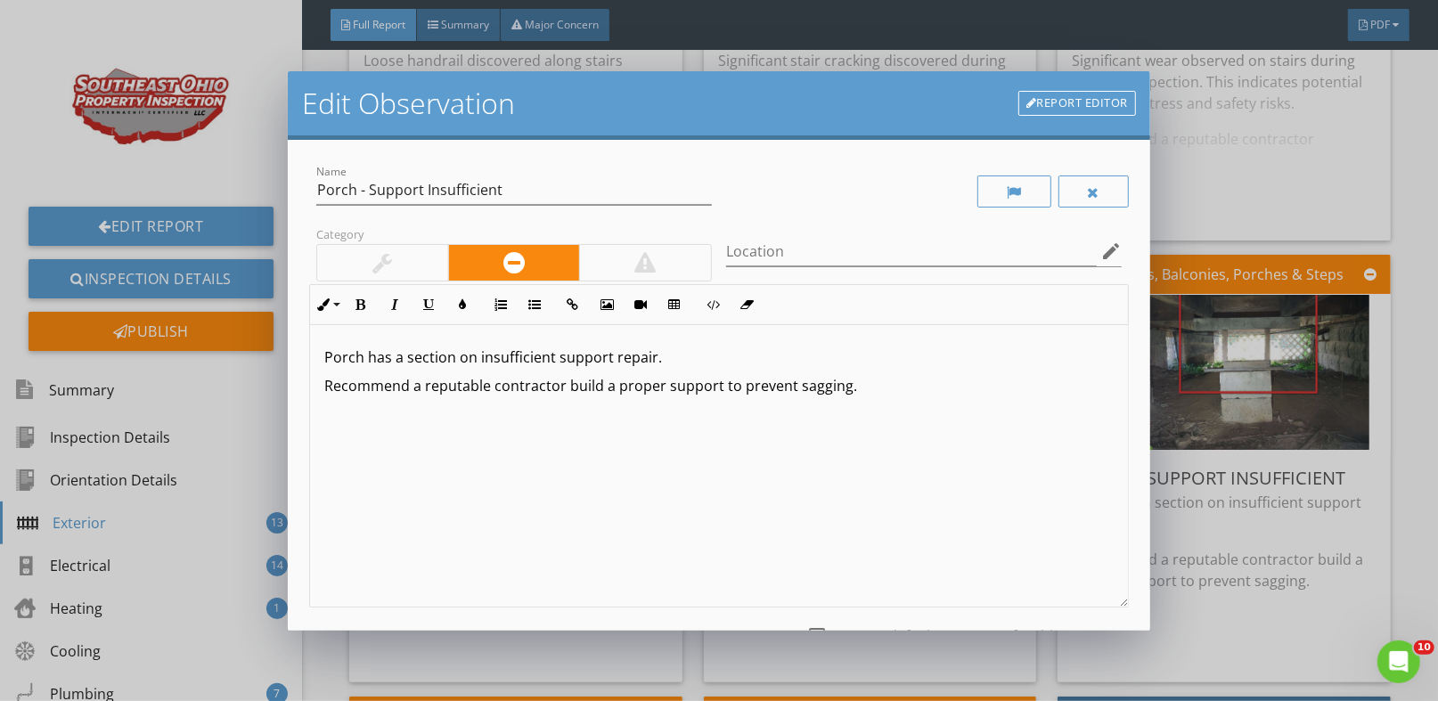
click at [635, 271] on div at bounding box center [645, 262] width 21 height 21
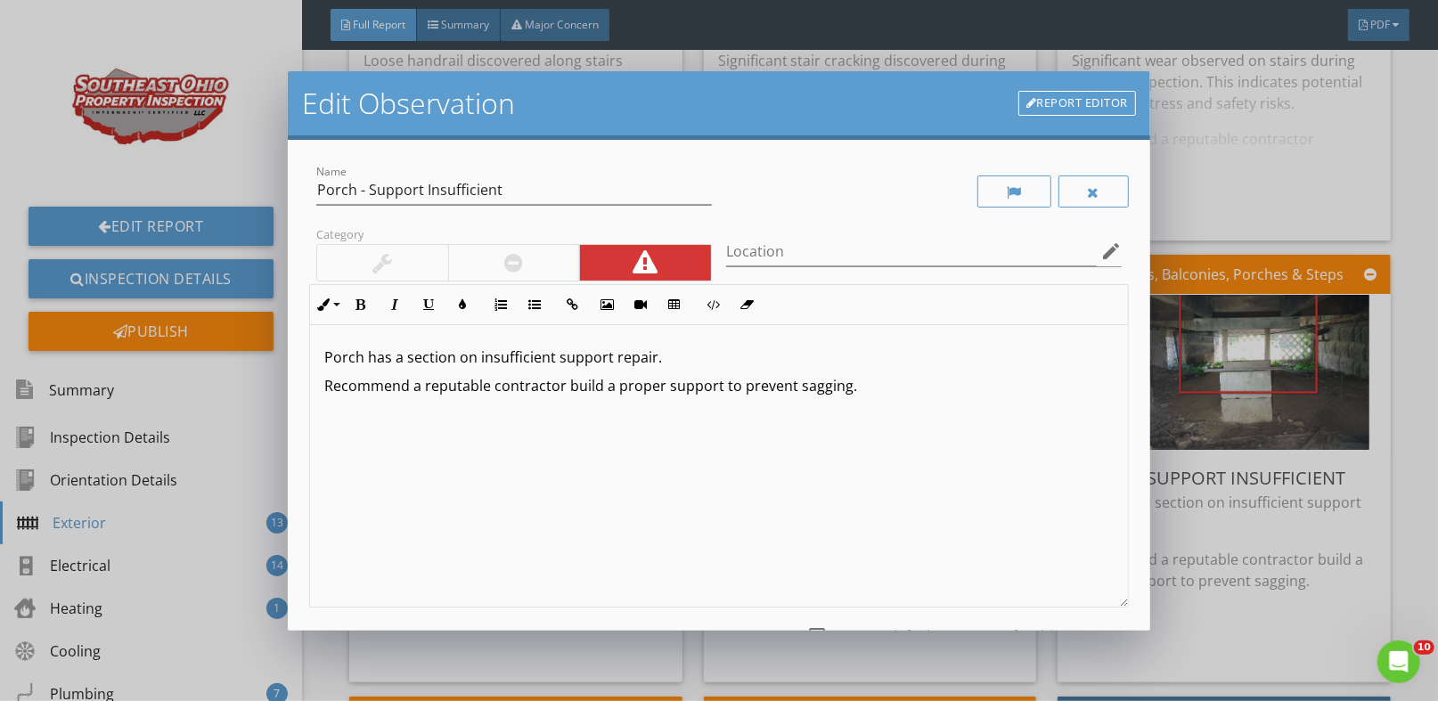
scroll to position [147, 0]
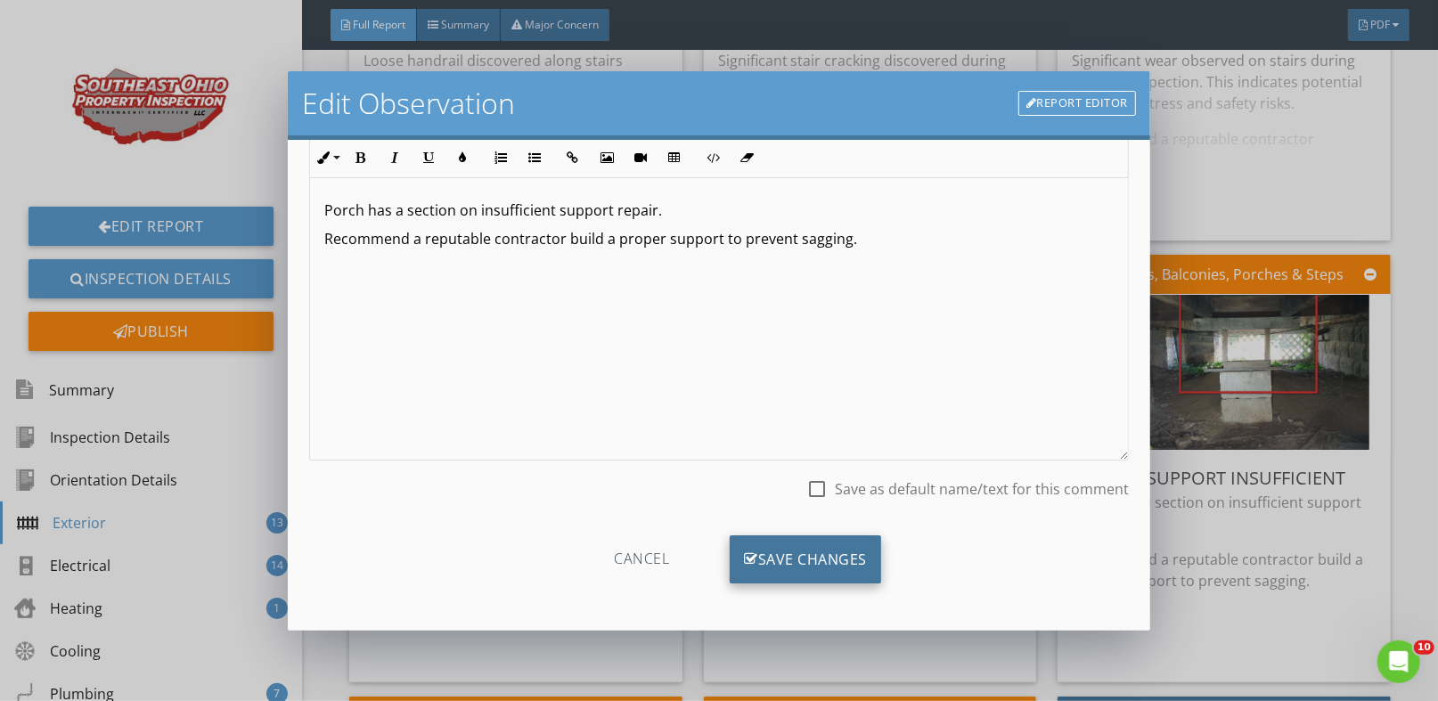
click at [778, 565] on div "Save Changes" at bounding box center [805, 559] width 151 height 48
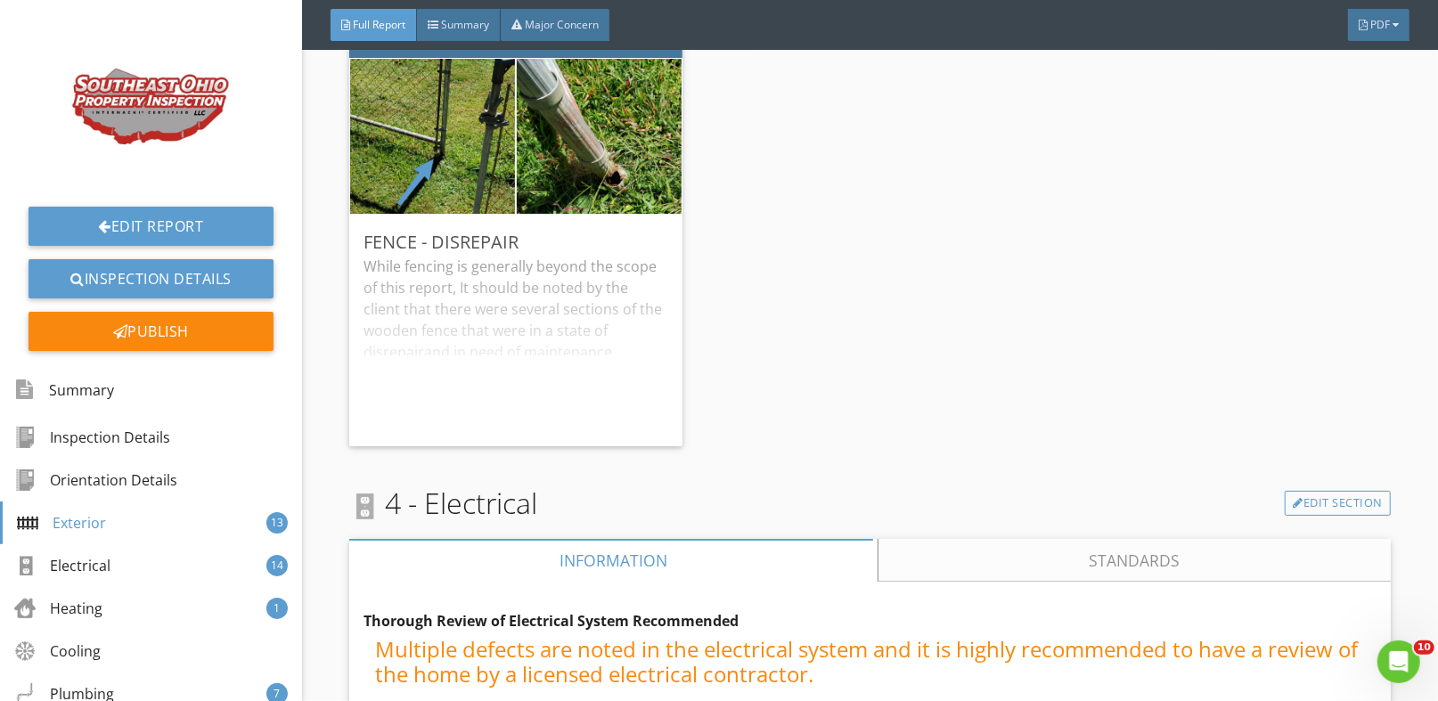
scroll to position [4455, 0]
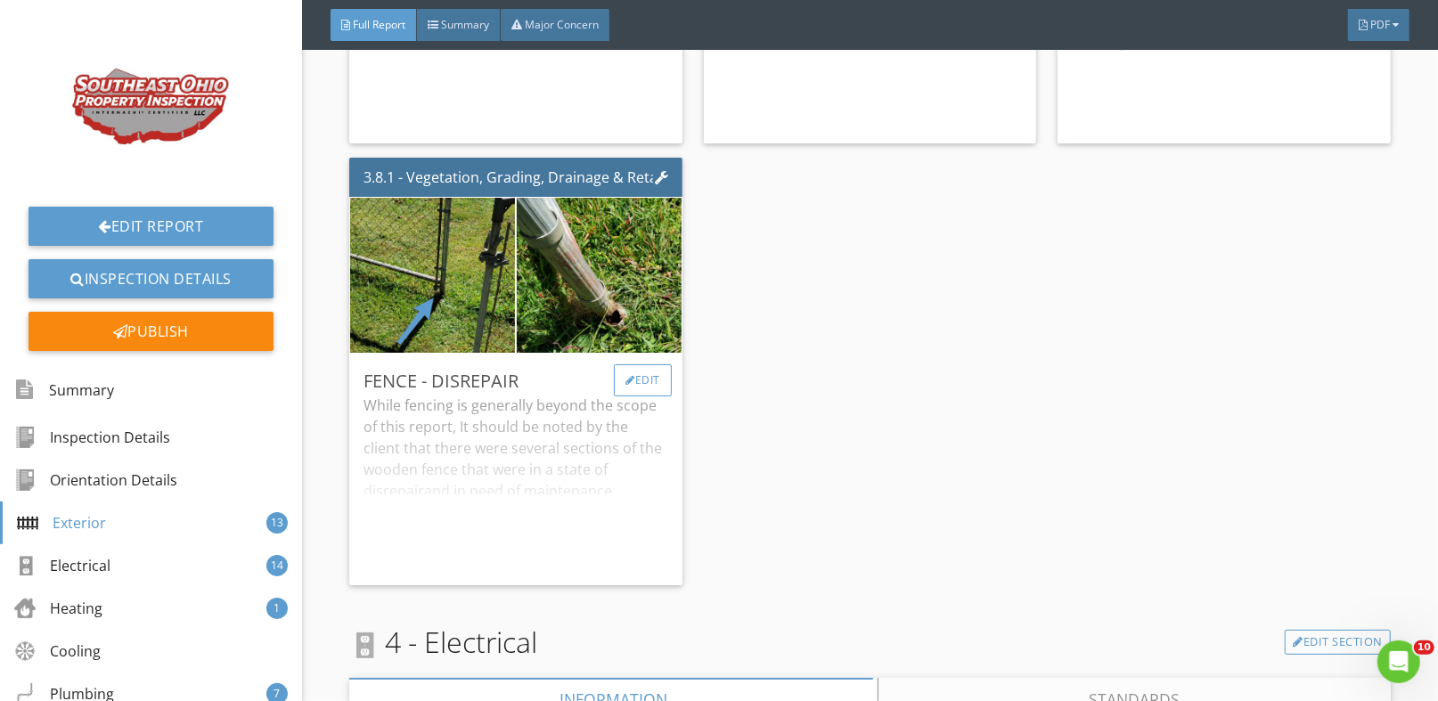
click at [625, 375] on div at bounding box center [630, 380] width 10 height 11
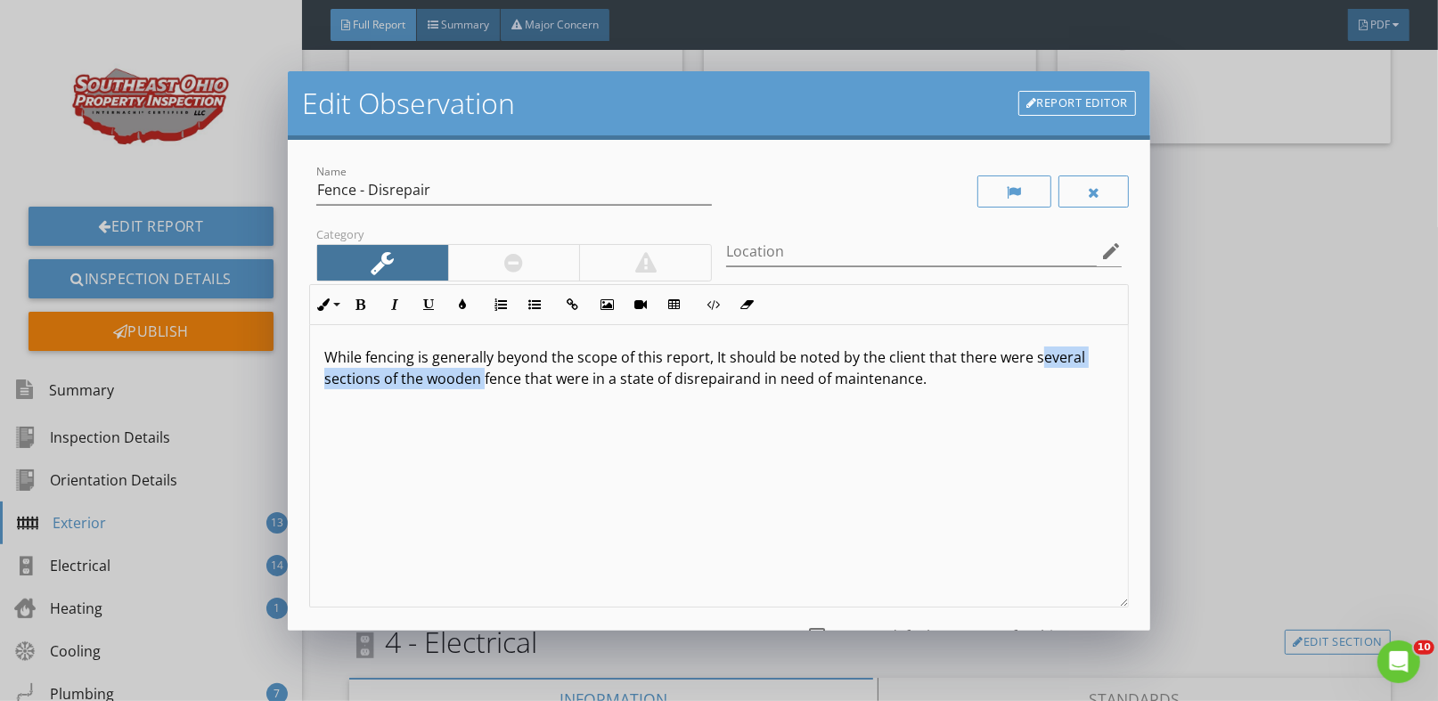
drag, startPoint x: 483, startPoint y: 374, endPoint x: 1031, endPoint y: 353, distance: 548.4
click at [1031, 353] on p "While fencing is generally beyond the scope of this report, It should be noted …" at bounding box center [718, 368] width 789 height 43
click at [714, 356] on p "While fencing is generally beyond the scope of this report, It should be noted …" at bounding box center [718, 368] width 789 height 43
click at [1067, 366] on p "While fencing is generally beyond the scope of this report, it should be noted …" at bounding box center [718, 368] width 789 height 43
click at [1024, 365] on p "While fencing is generally beyond the scope of this report, it should be noted …" at bounding box center [718, 368] width 789 height 43
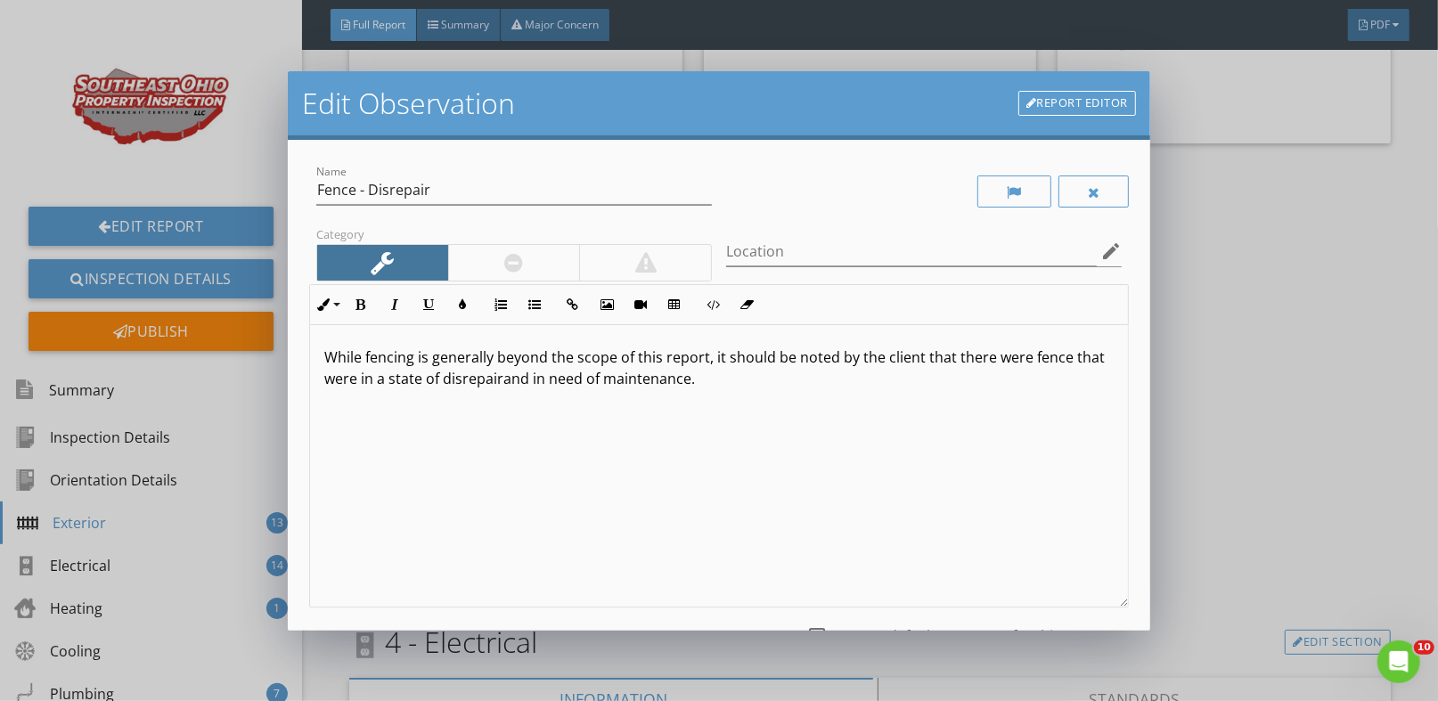
click at [1067, 361] on p "While fencing is generally beyond the scope of this report, it should be noted …" at bounding box center [718, 368] width 789 height 43
drag, startPoint x: 1028, startPoint y: 361, endPoint x: 955, endPoint y: 365, distance: 73.2
click at [955, 365] on p "While fencing is generally beyond the scope of this report, it should be noted …" at bounding box center [718, 368] width 789 height 43
type textarea "<p>While fencing is generally beyond the scope of this report, it should be not…"
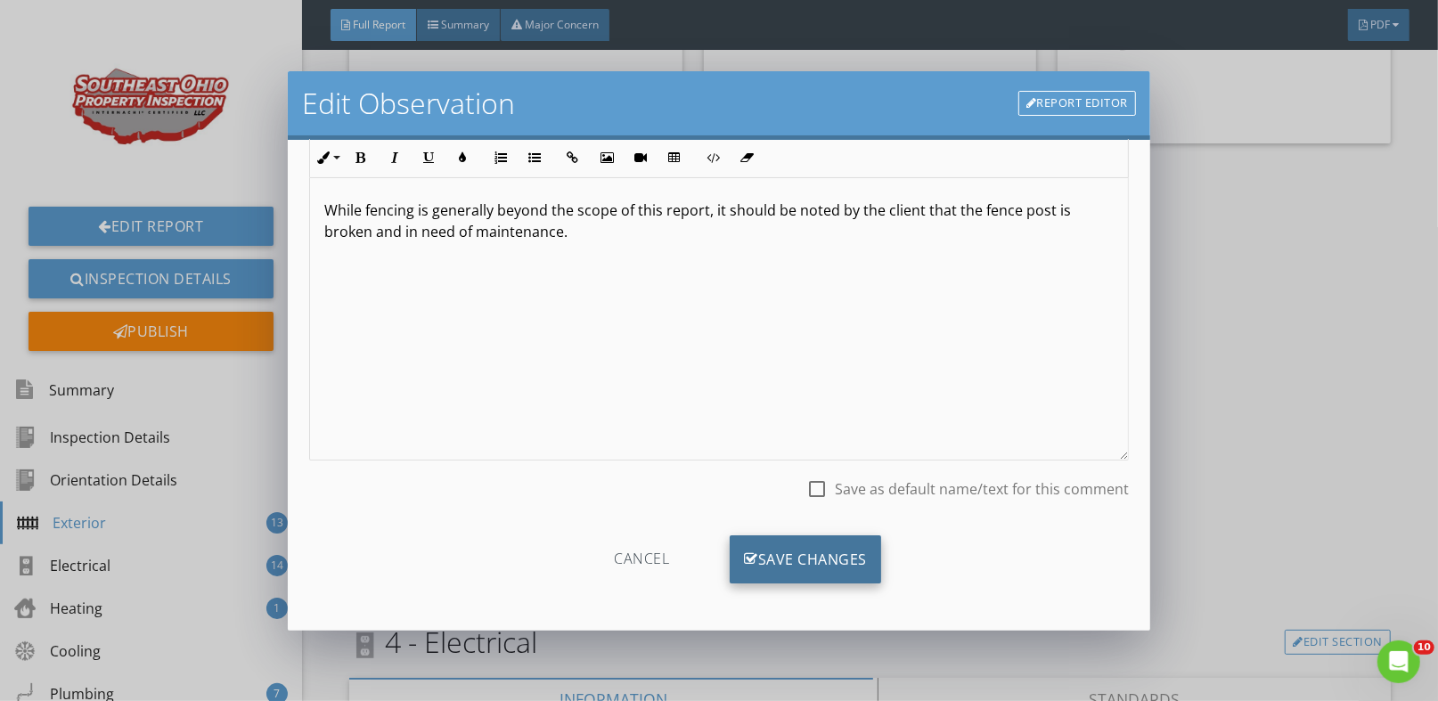
click at [800, 555] on div "Save Changes" at bounding box center [805, 559] width 151 height 48
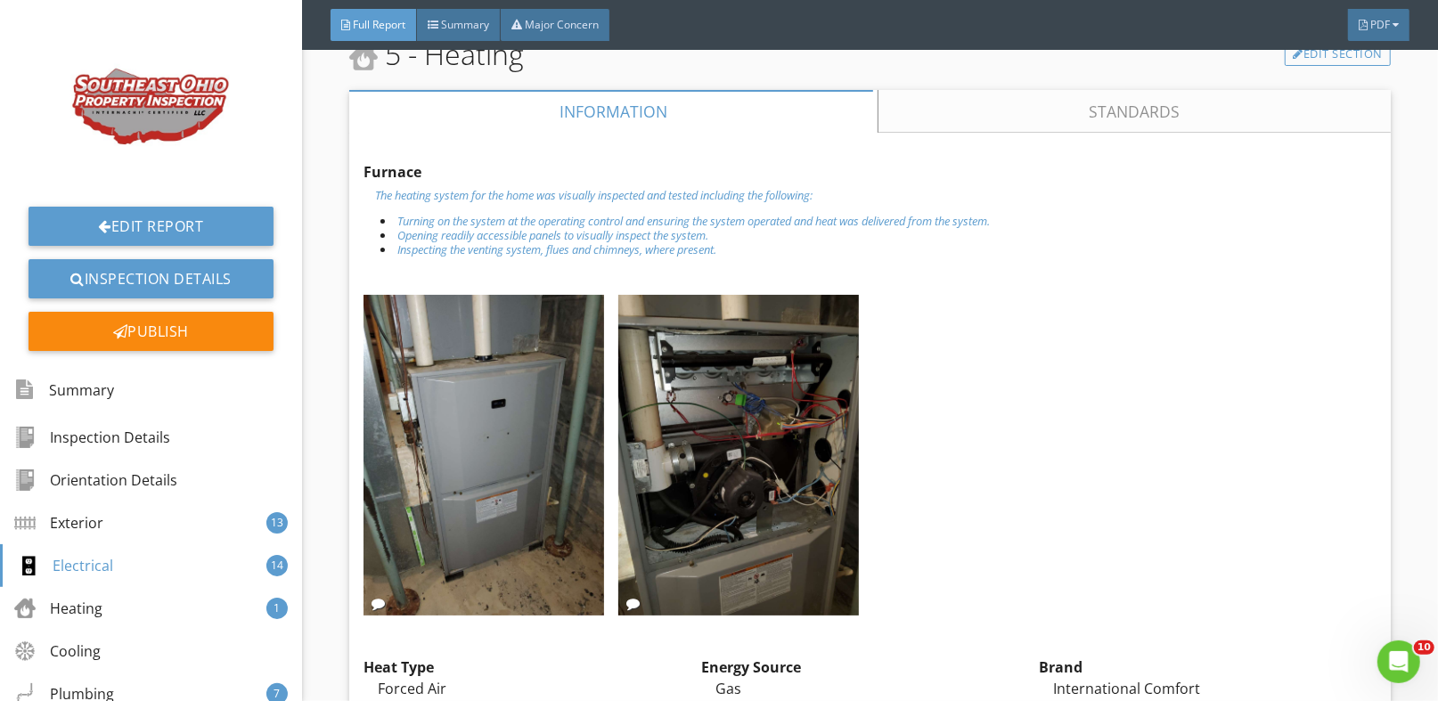
scroll to position [9354, 0]
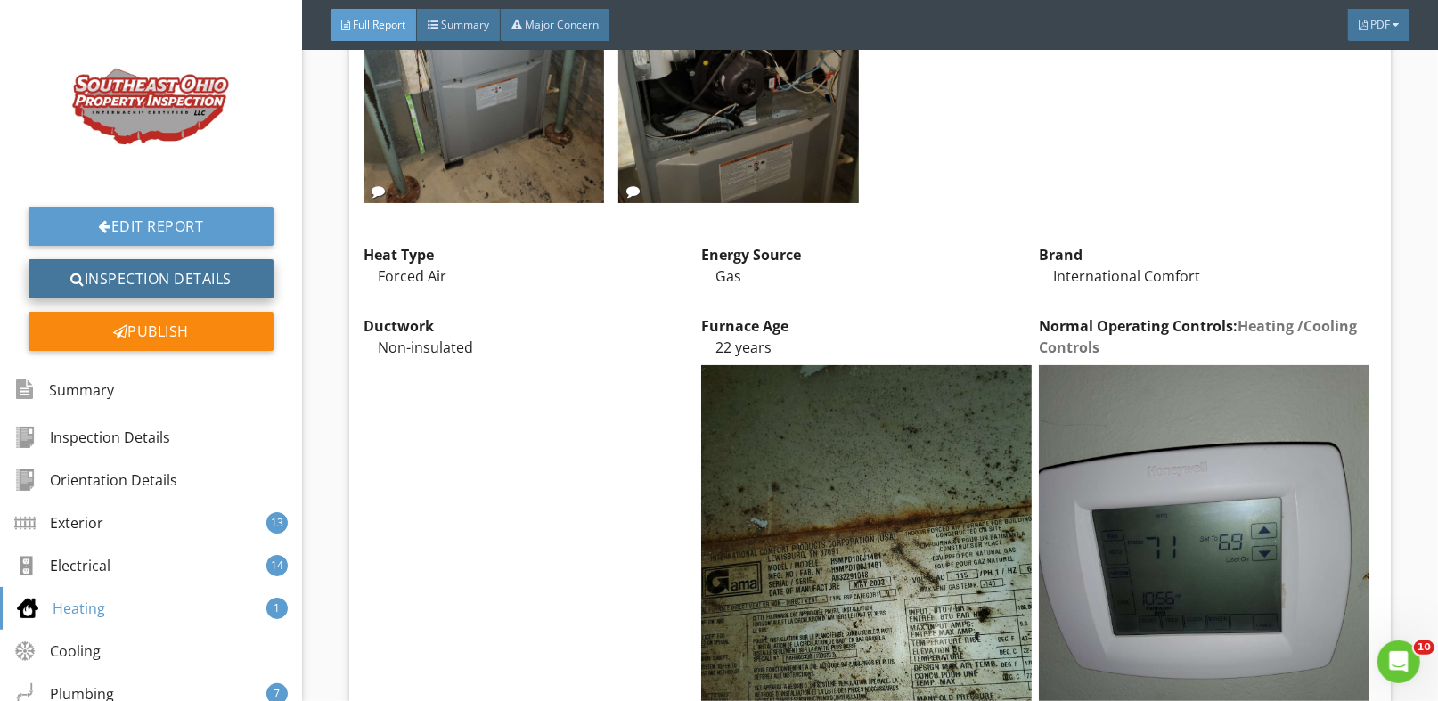
click at [151, 289] on link "Inspection Details" at bounding box center [151, 278] width 245 height 39
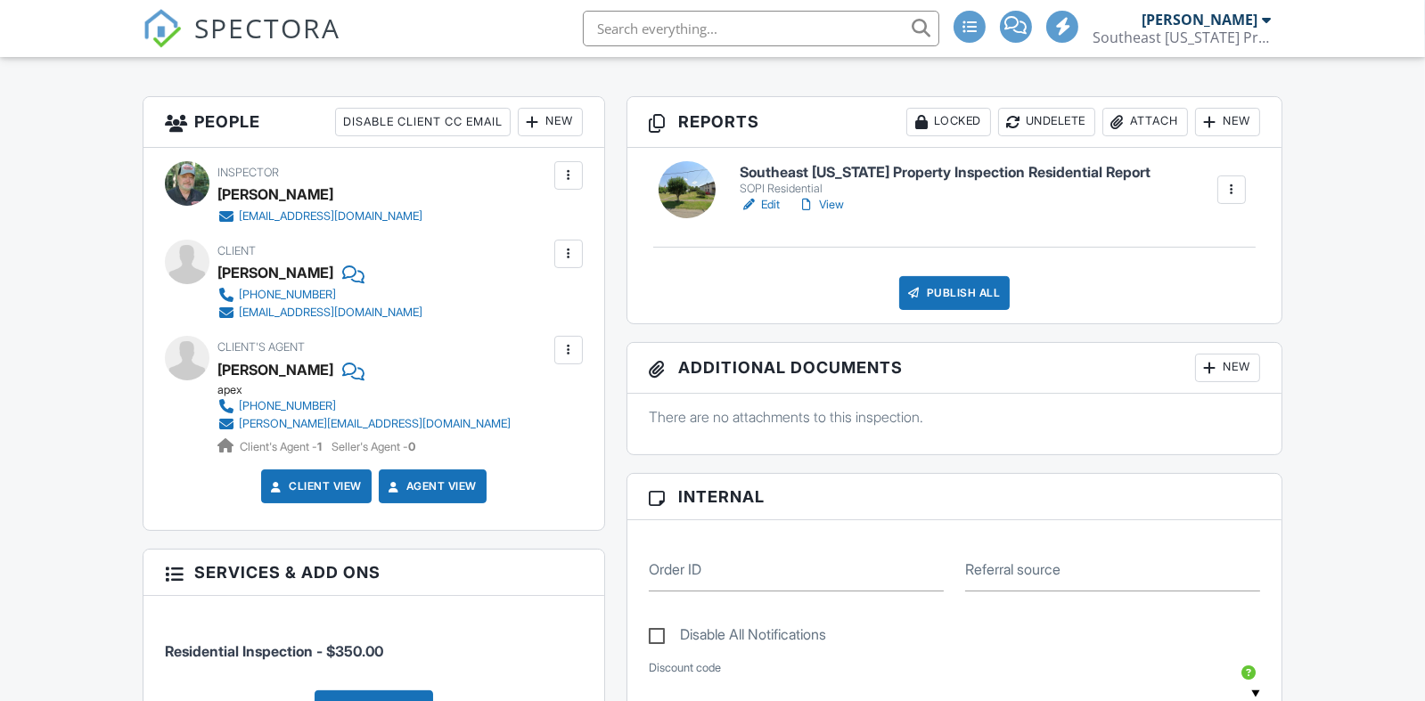
click at [839, 214] on link "View" at bounding box center [820, 205] width 46 height 18
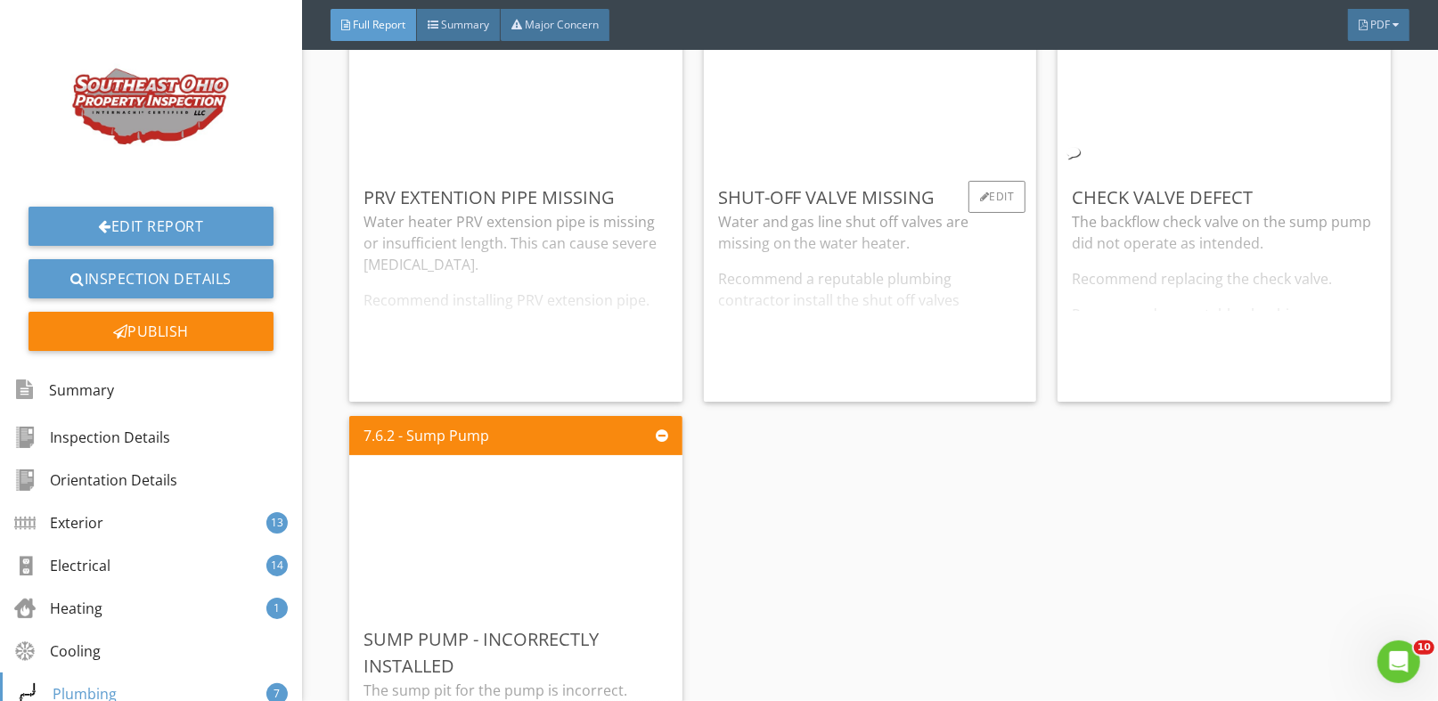
scroll to position [14701, 0]
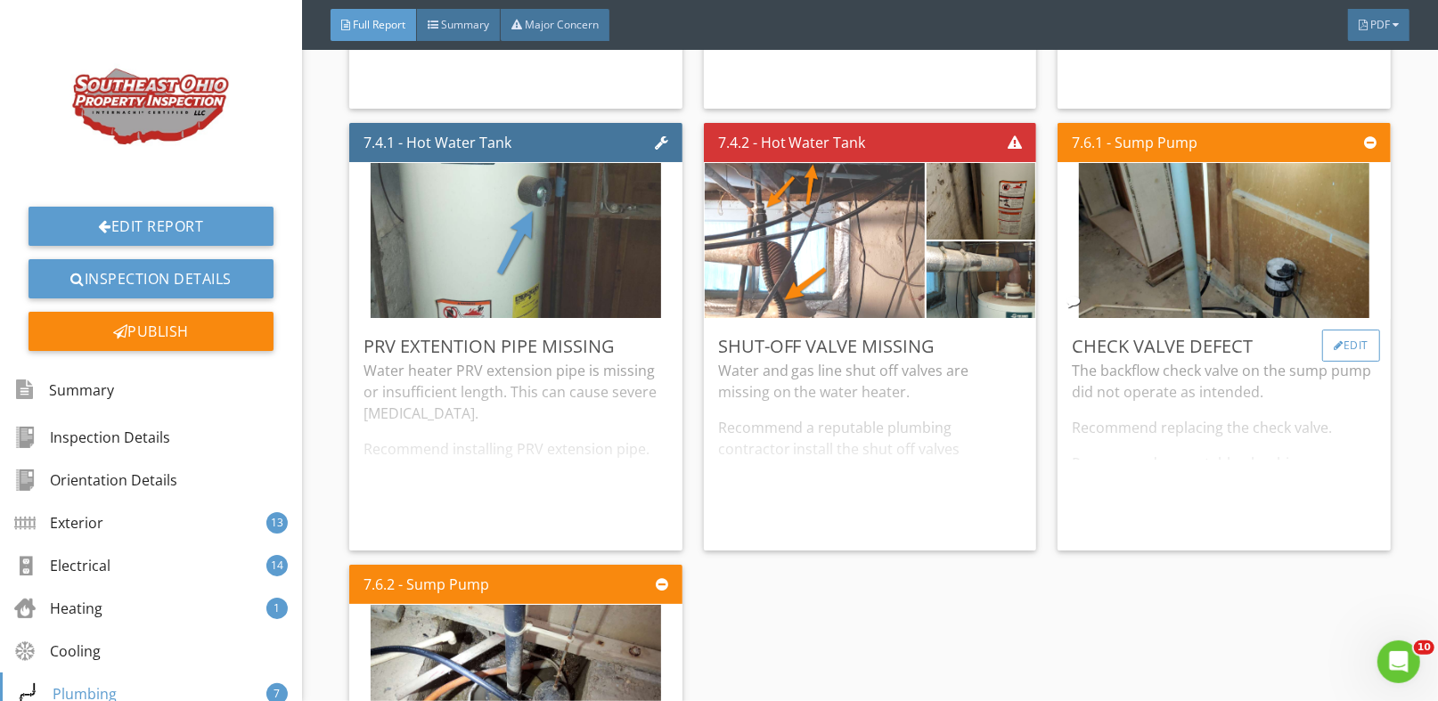
click at [1334, 340] on div at bounding box center [1339, 345] width 10 height 11
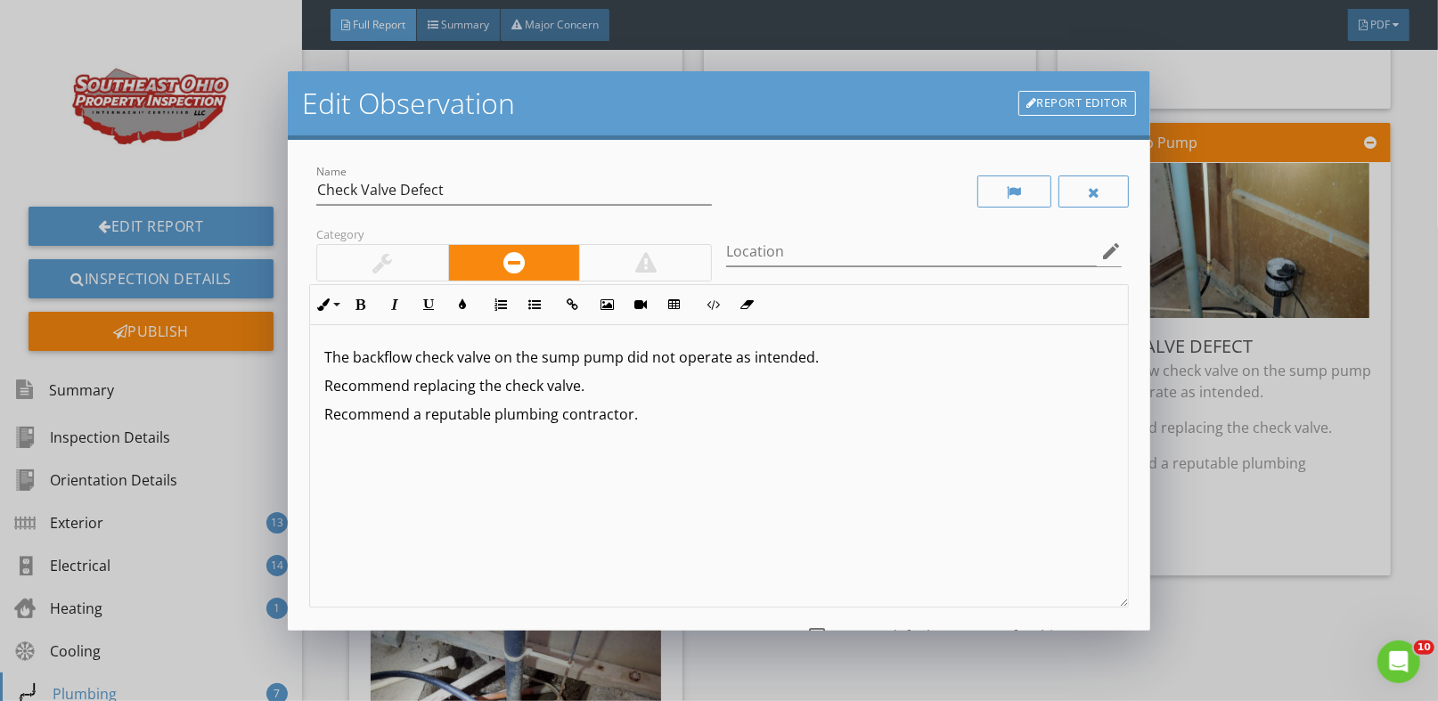
drag, startPoint x: 844, startPoint y: 362, endPoint x: 314, endPoint y: 380, distance: 530.4
click at [318, 381] on div "The backflow check valve on the sump pump did not operate as intended. Recommen…" at bounding box center [719, 466] width 818 height 282
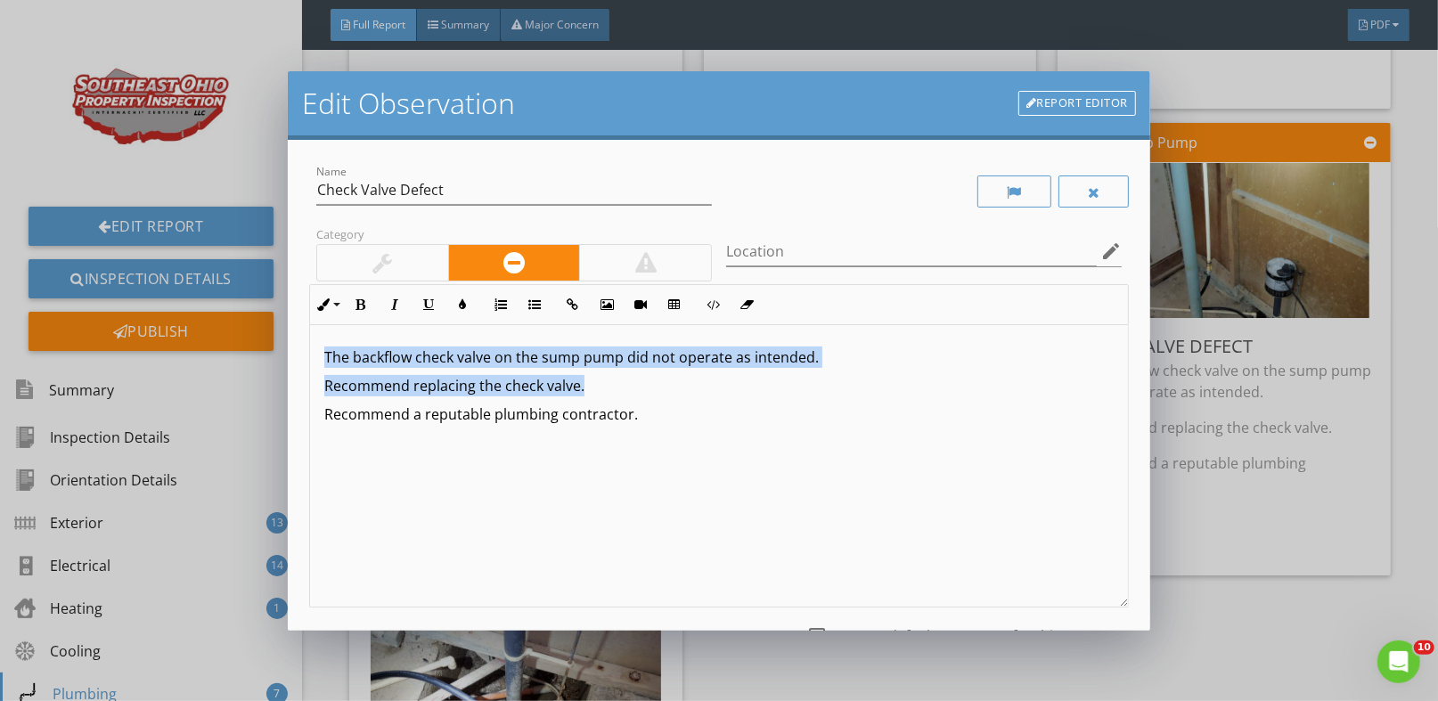
drag, startPoint x: 609, startPoint y: 383, endPoint x: 288, endPoint y: 339, distance: 323.7
click at [286, 339] on div "Edit Observation Report Editor Name Check Valve Defect Category Location edit I…" at bounding box center [719, 350] width 1438 height 701
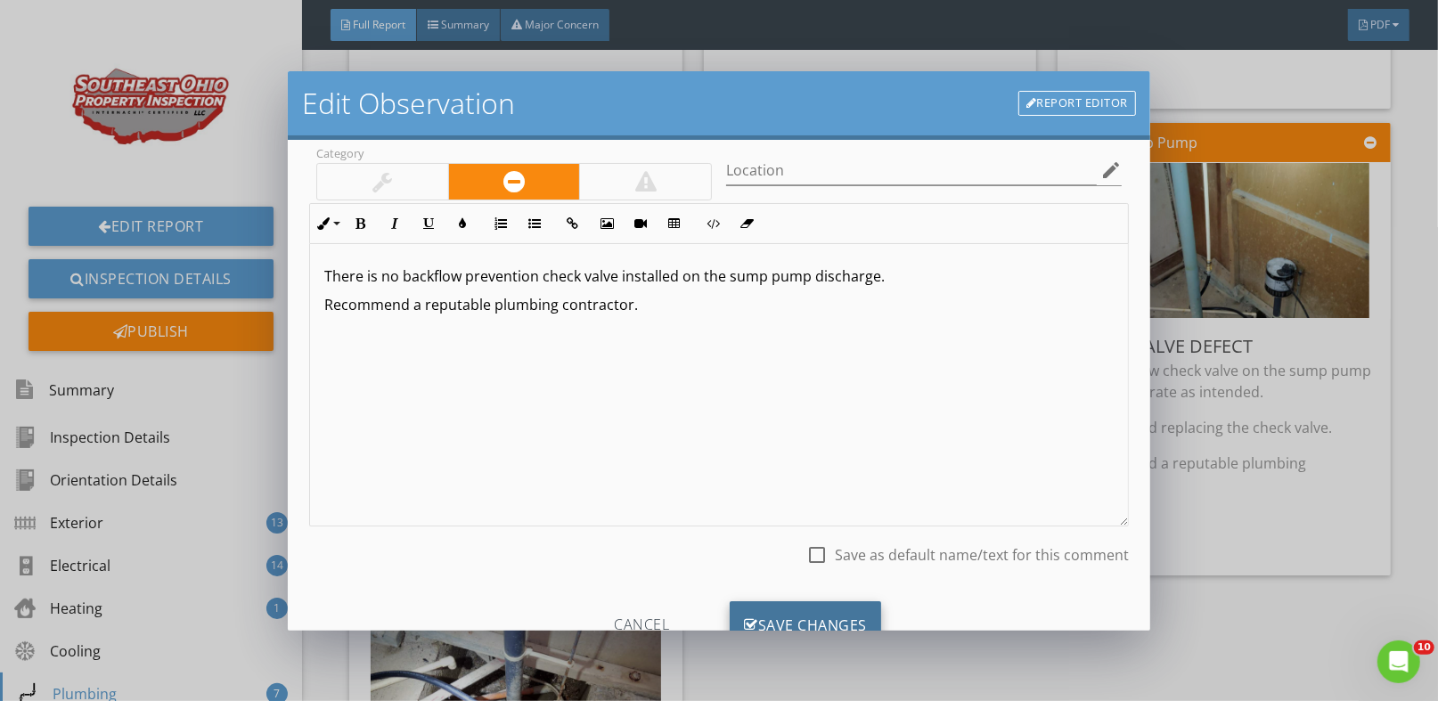
scroll to position [147, 0]
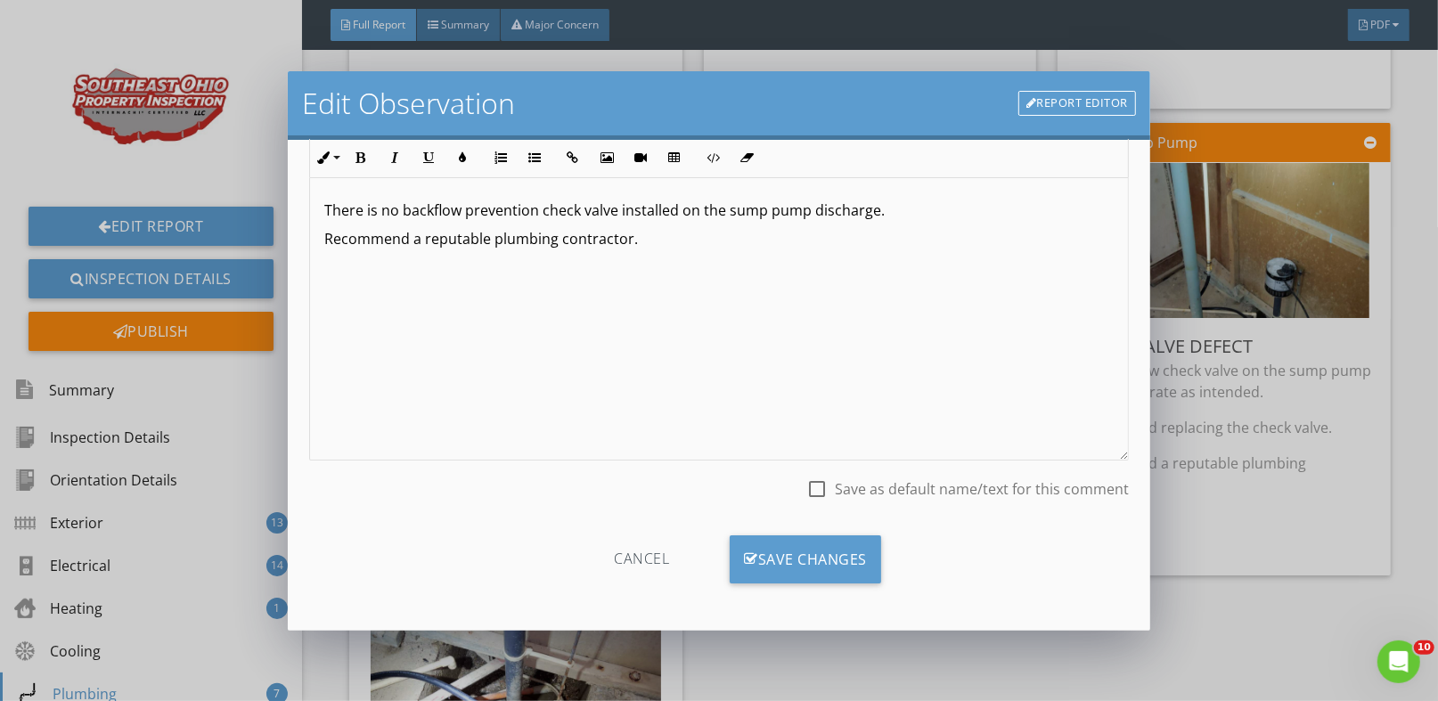
click at [816, 483] on div at bounding box center [817, 489] width 30 height 30
checkbox input "true"
click at [792, 559] on div "Save Changes" at bounding box center [805, 559] width 151 height 48
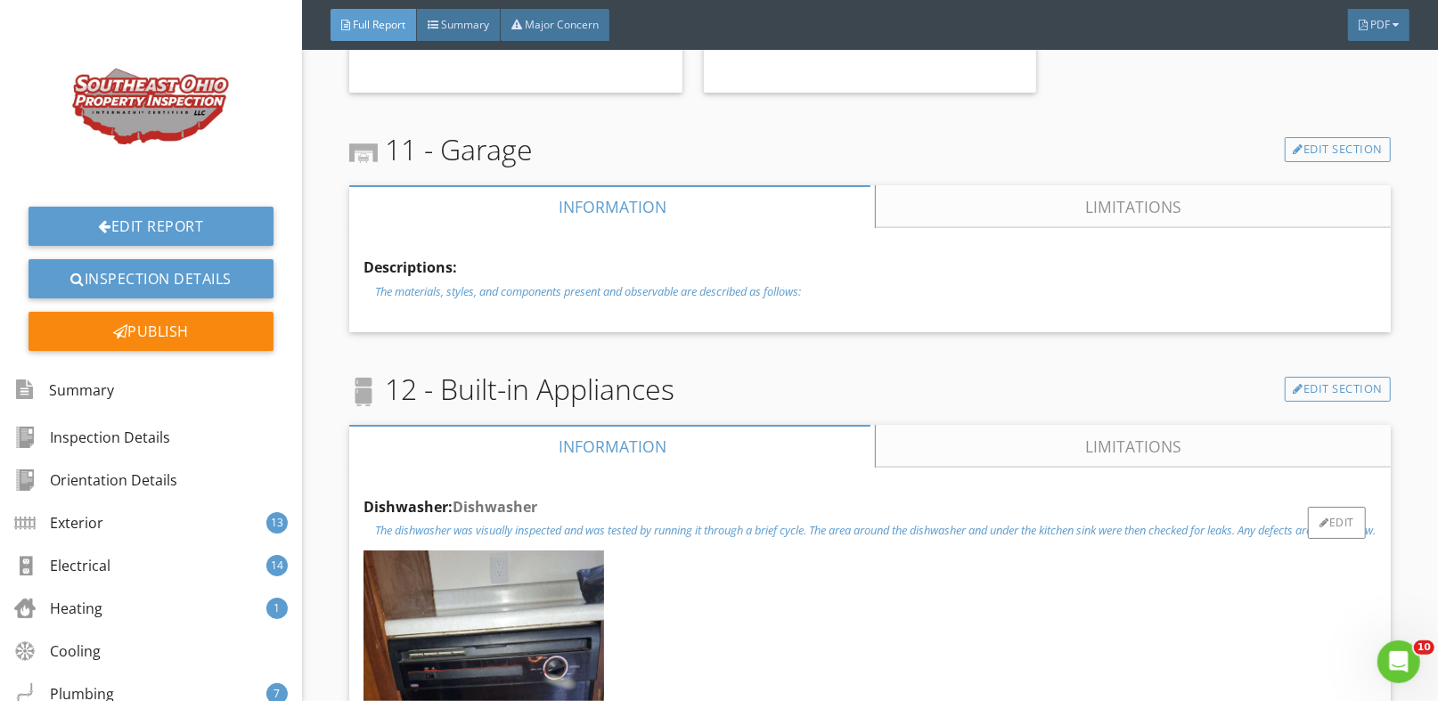
scroll to position [22096, 0]
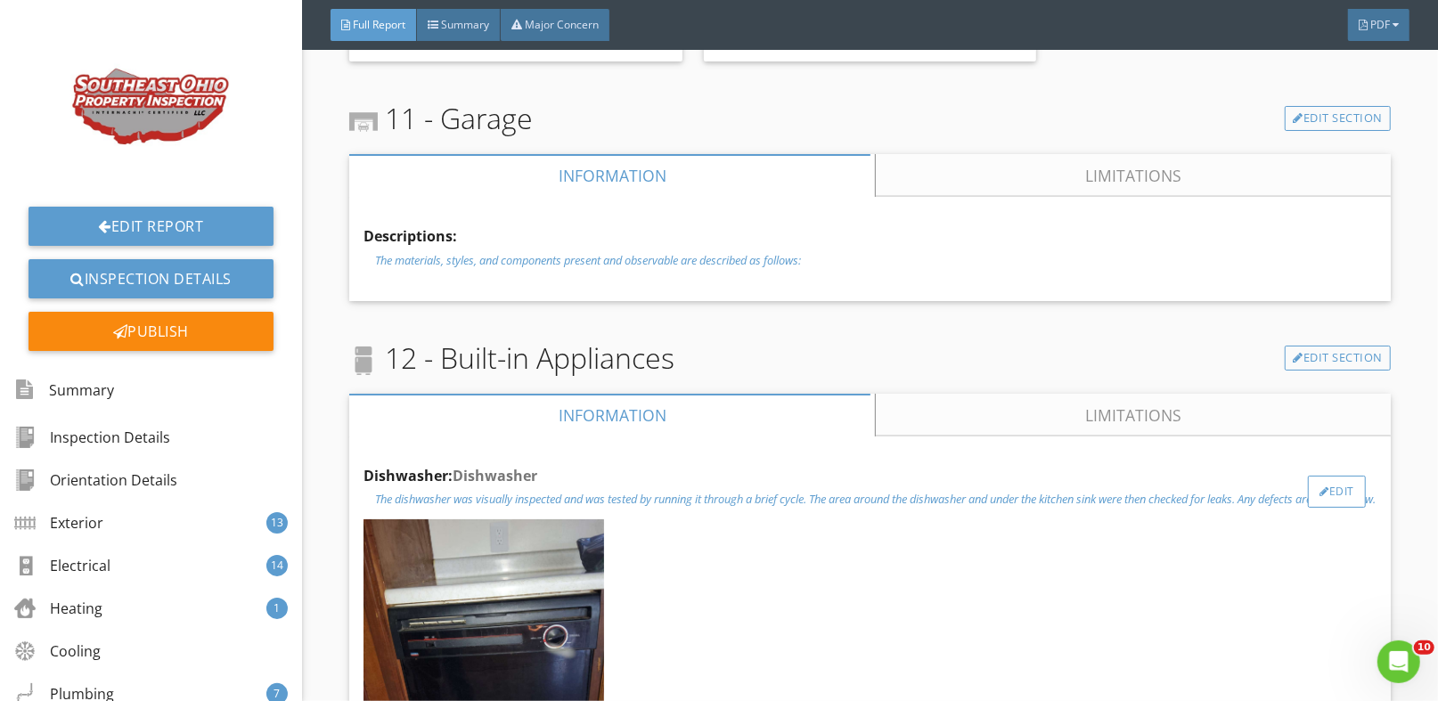
click at [1321, 476] on div "Edit" at bounding box center [1337, 492] width 58 height 32
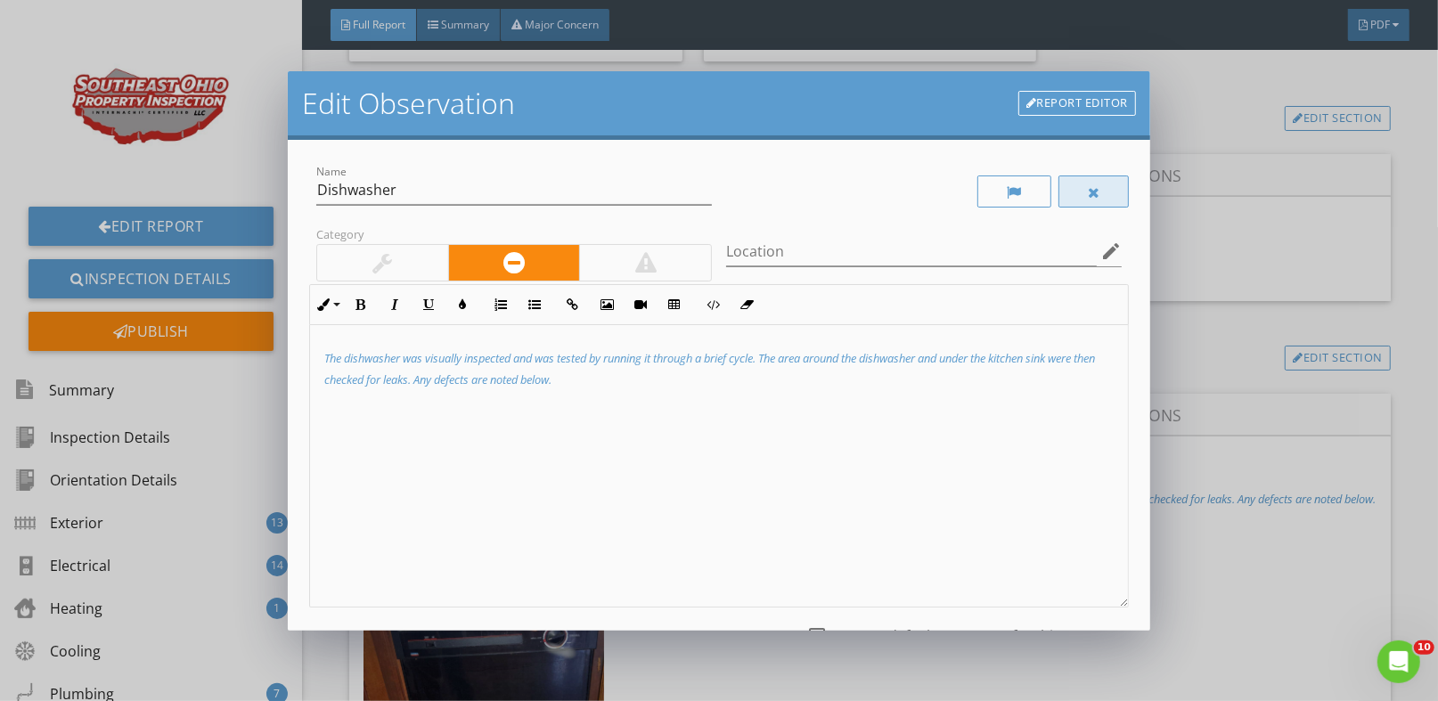
click at [1088, 190] on div at bounding box center [1093, 192] width 71 height 32
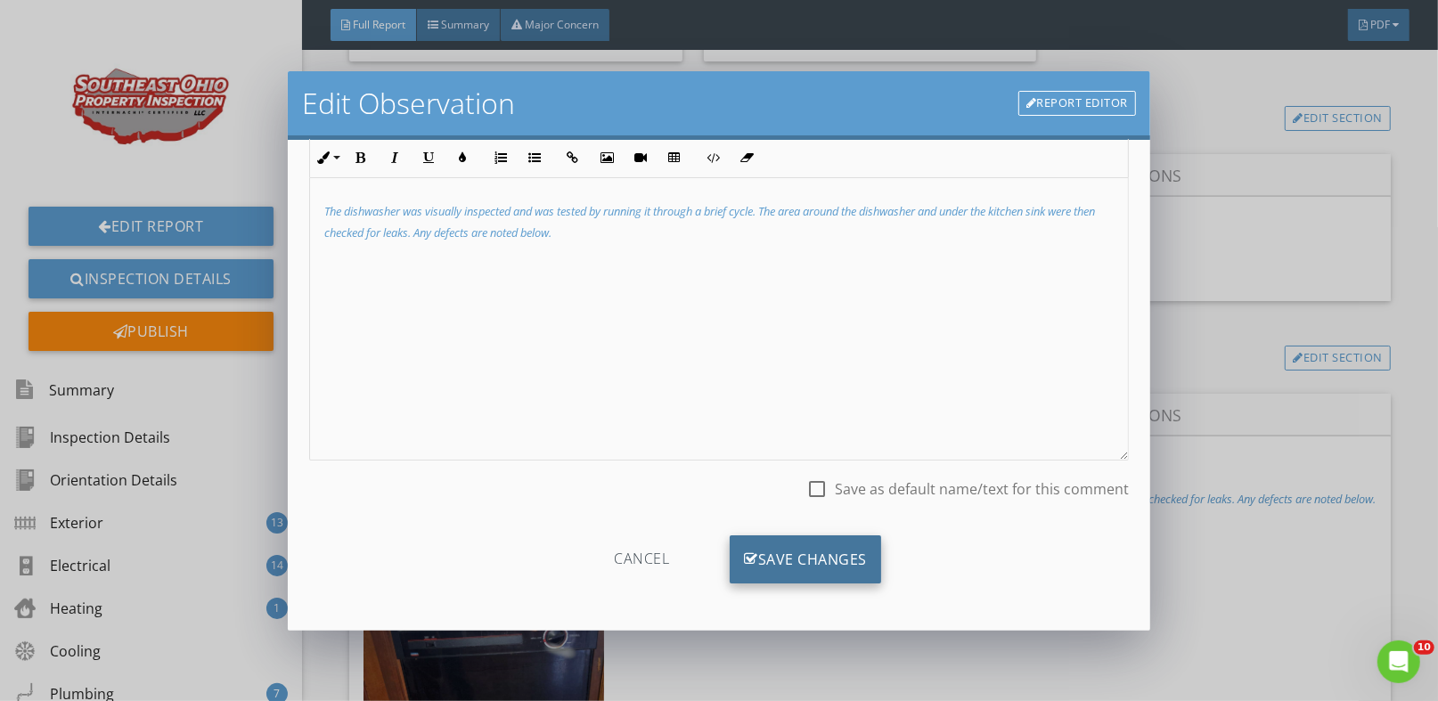
click at [786, 560] on div "Save Changes" at bounding box center [805, 559] width 151 height 48
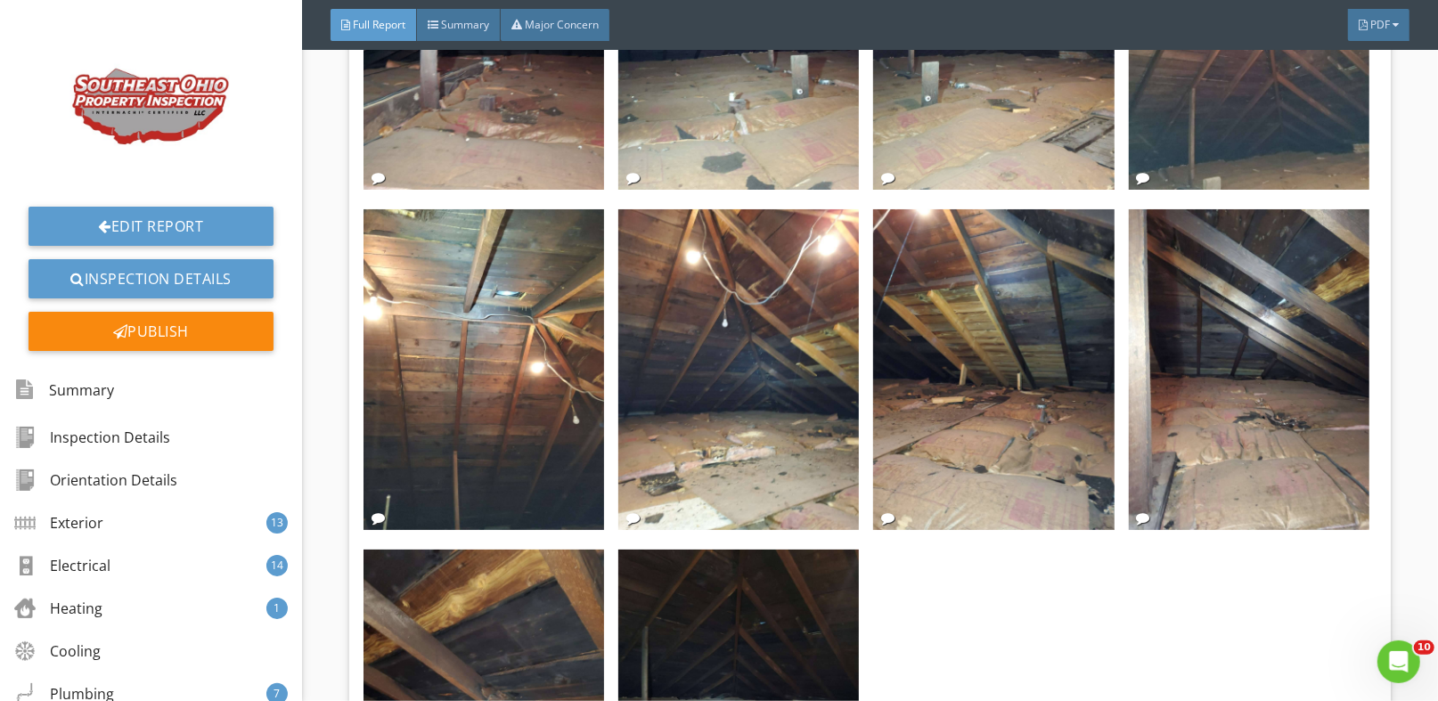
scroll to position [20269, 0]
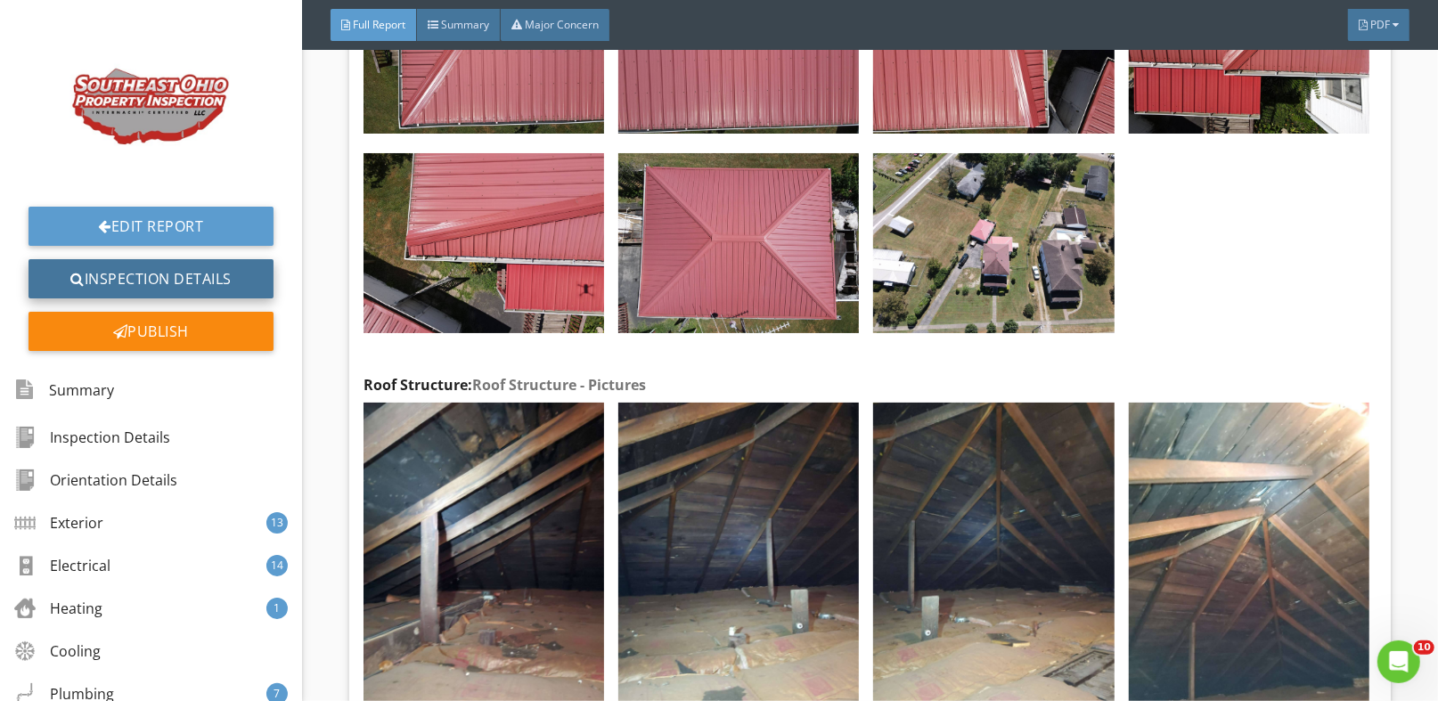
click at [118, 274] on link "Inspection Details" at bounding box center [151, 278] width 245 height 39
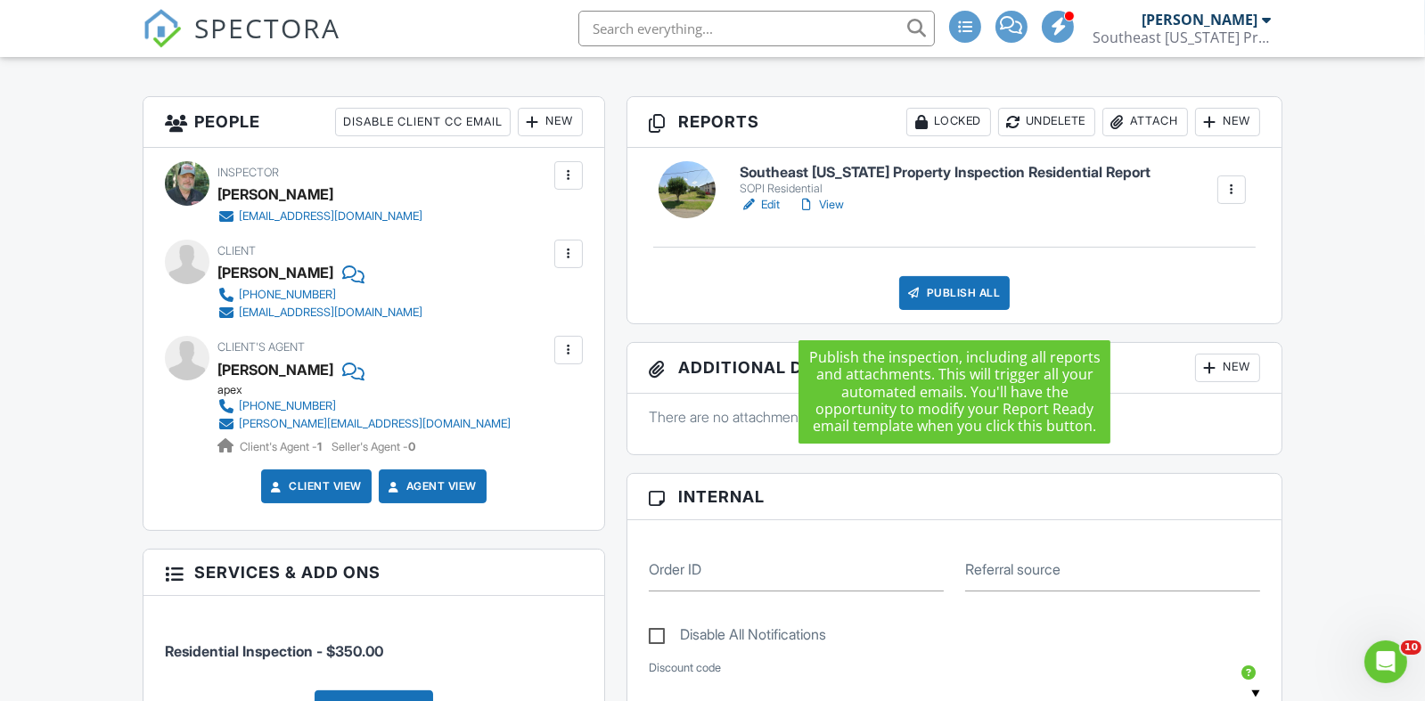
click at [936, 310] on div "Publish All" at bounding box center [954, 293] width 111 height 34
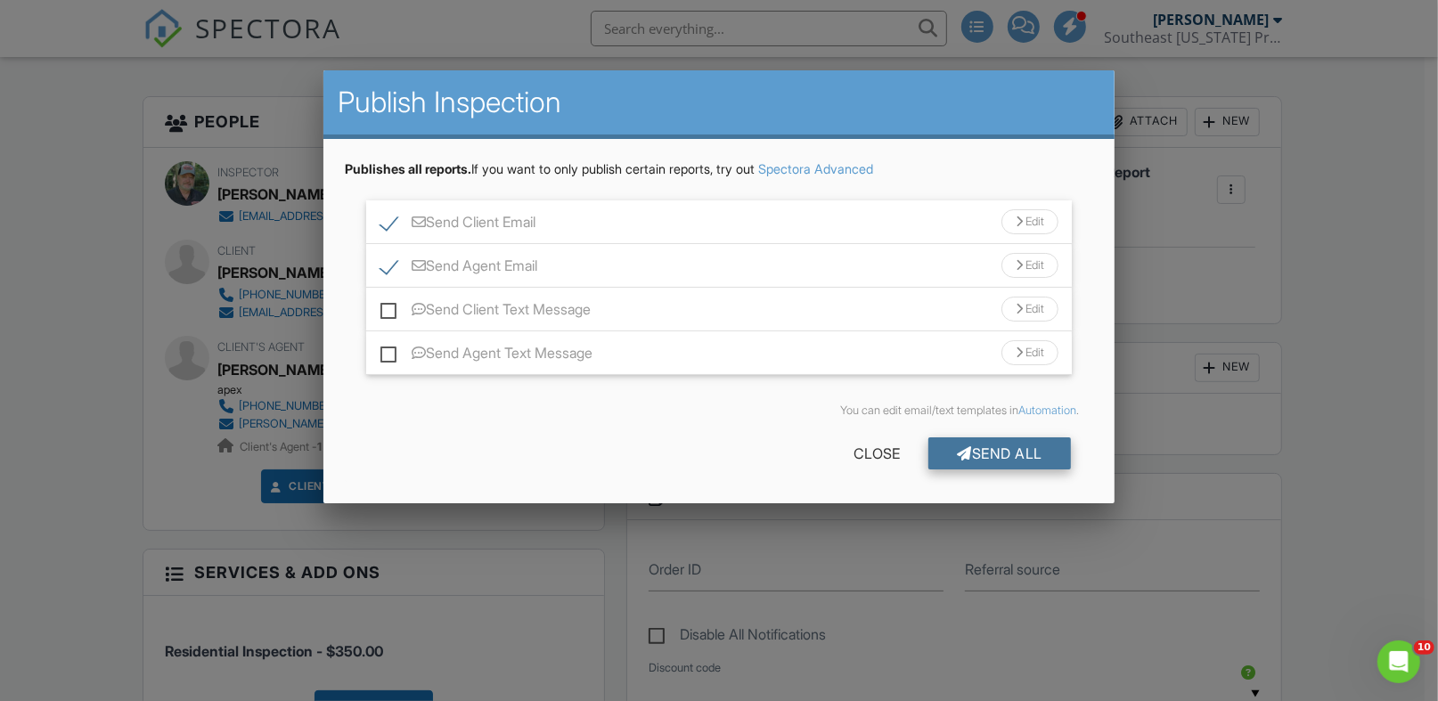
click at [1002, 445] on div "Send All" at bounding box center [999, 453] width 143 height 32
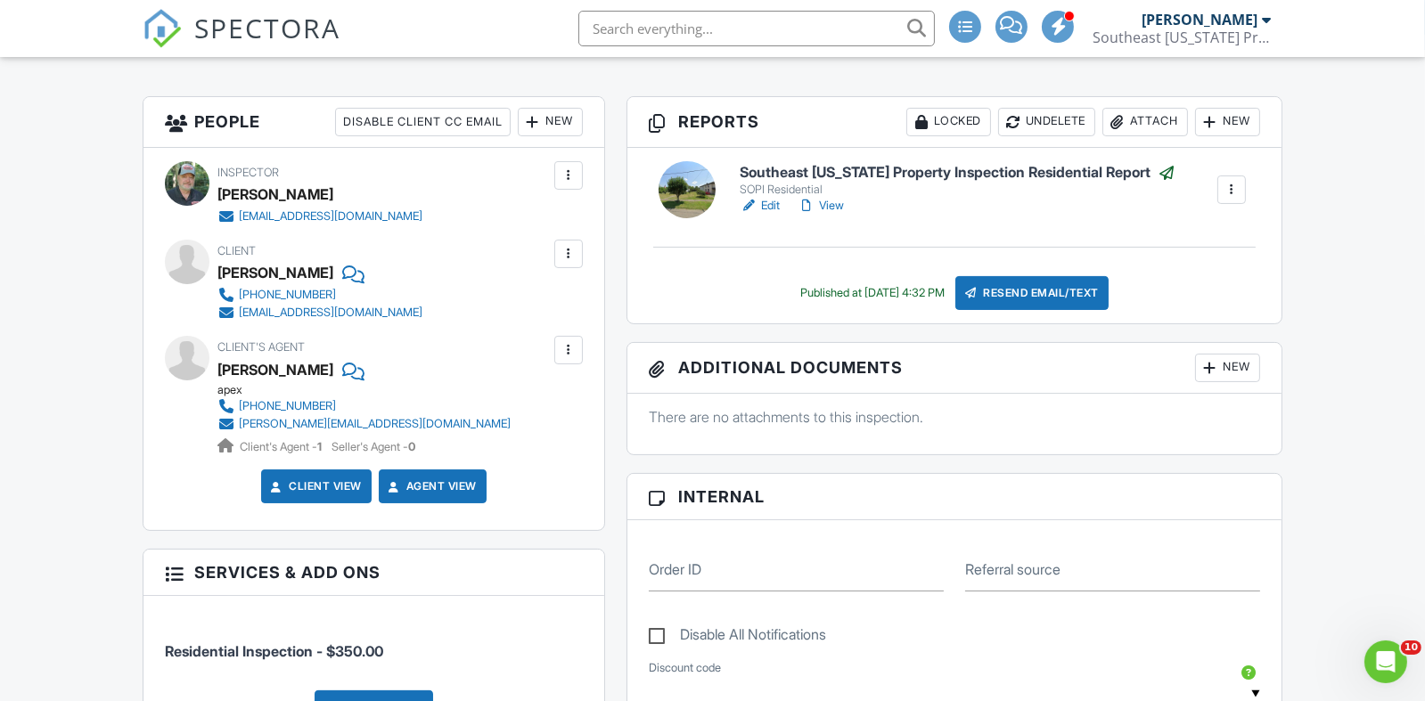
click at [830, 215] on link "View" at bounding box center [820, 206] width 46 height 18
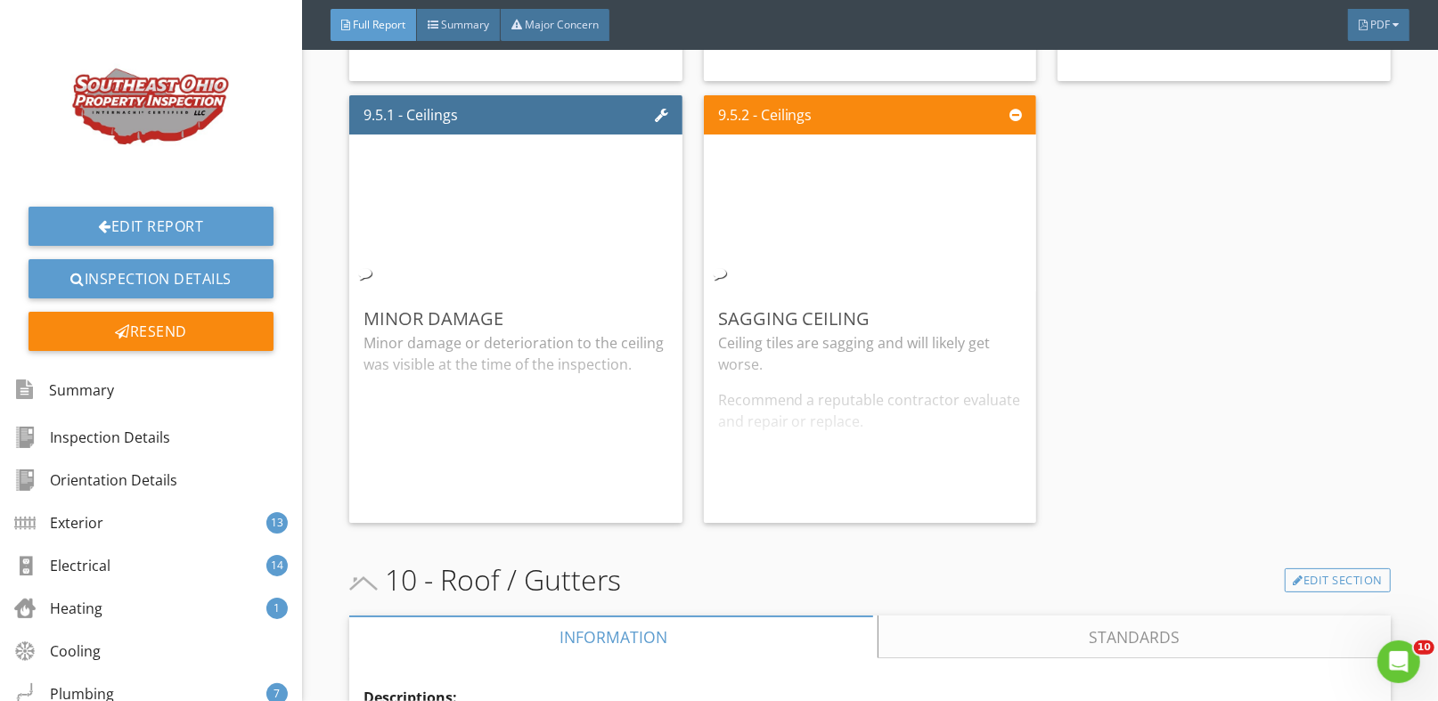
scroll to position [18532, 0]
